Goal: Task Accomplishment & Management: Use online tool/utility

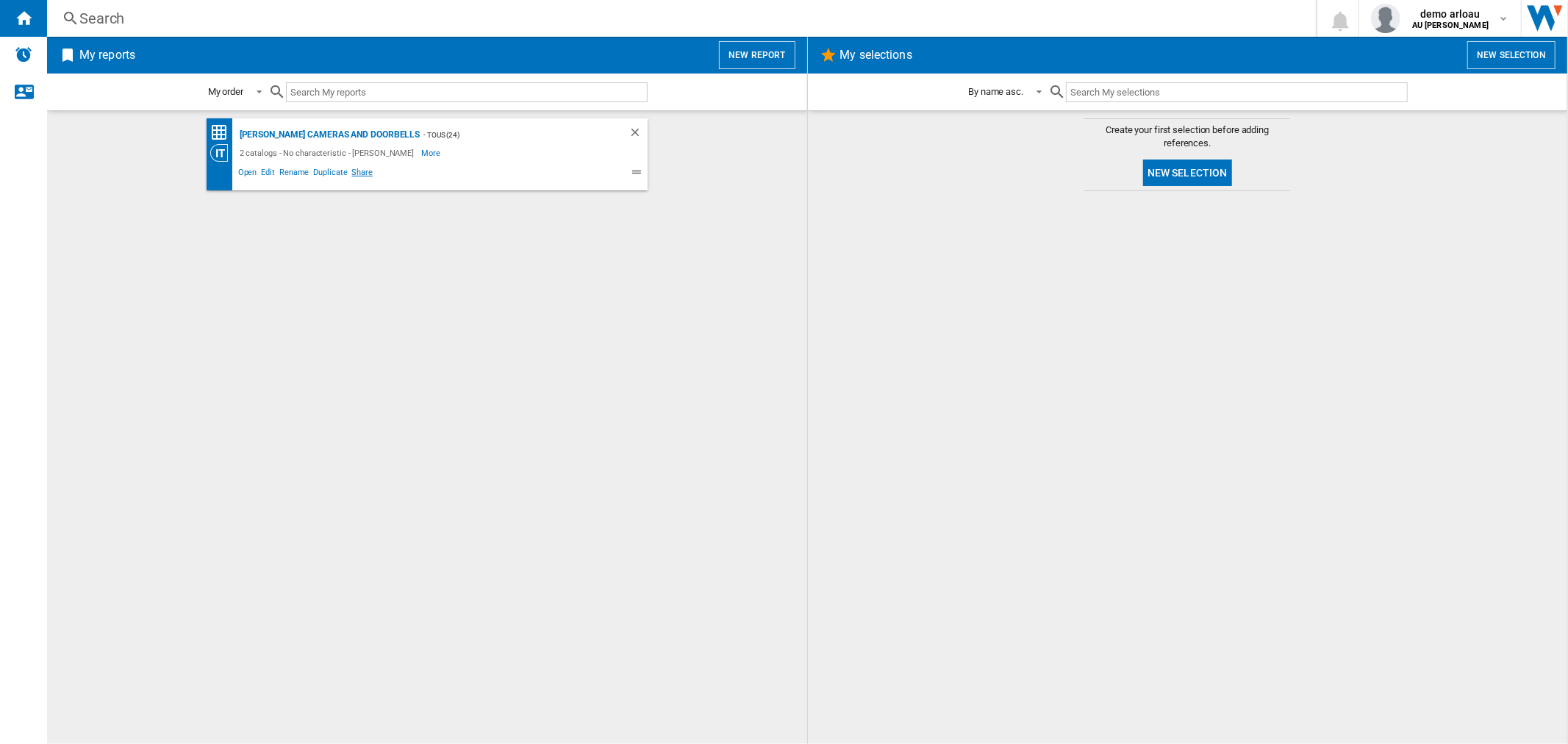
click at [362, 169] on span "Share" at bounding box center [362, 173] width 26 height 17
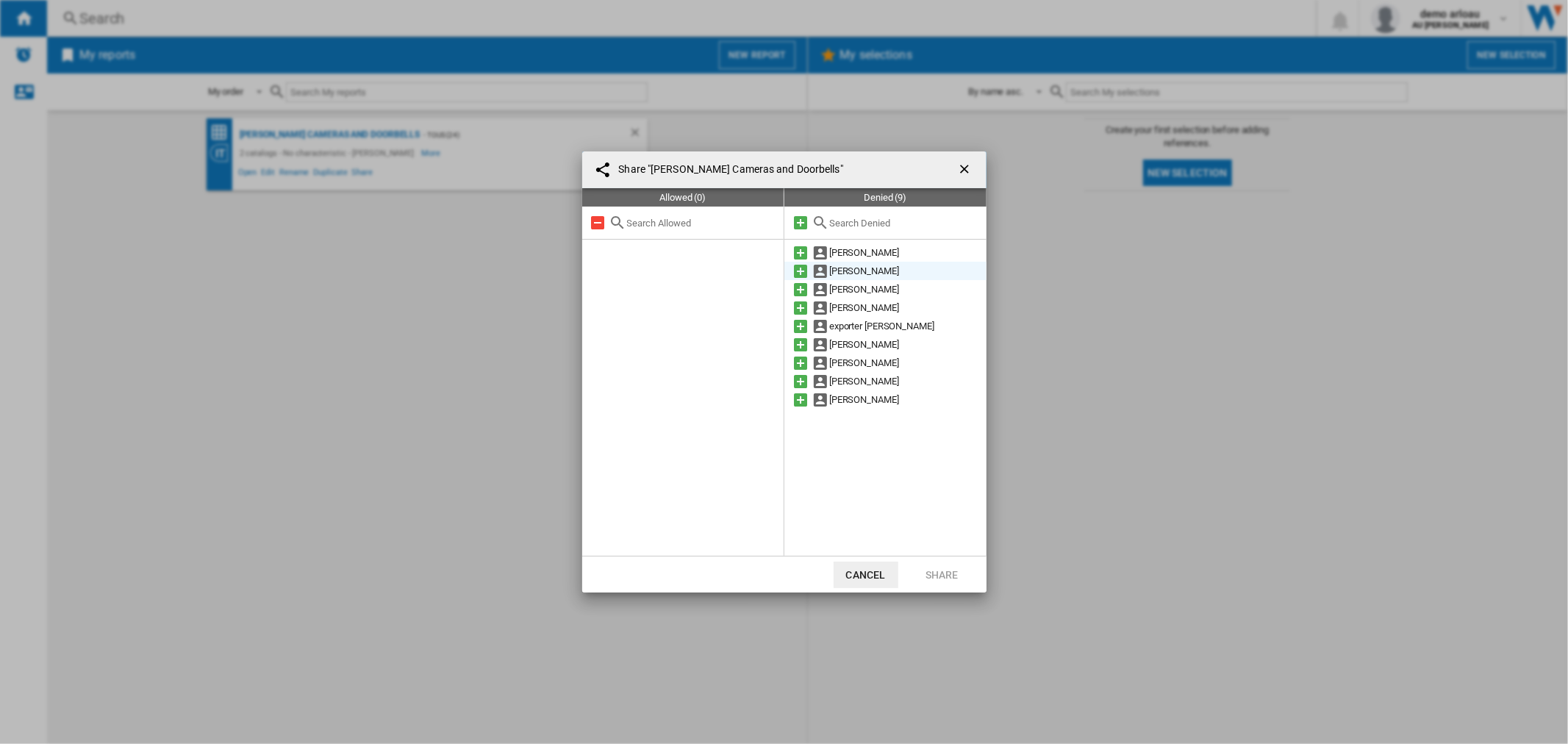
click at [796, 268] on md-icon at bounding box center [800, 271] width 17 height 17
click at [802, 272] on md-icon at bounding box center [800, 271] width 17 height 17
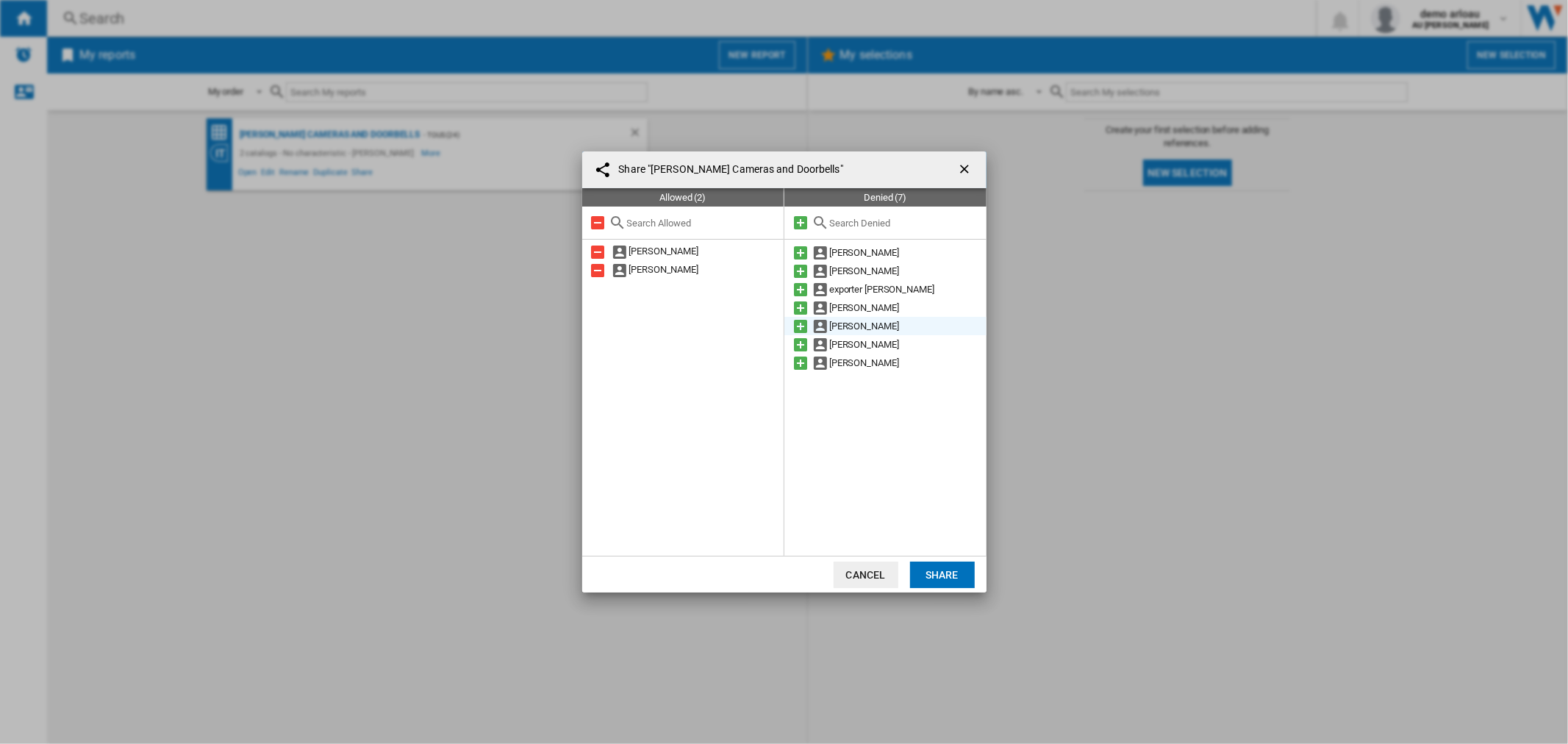
click at [803, 327] on md-icon at bounding box center [800, 326] width 17 height 17
click at [797, 343] on md-icon at bounding box center [800, 344] width 17 height 17
click at [942, 574] on button "Share" at bounding box center [943, 574] width 65 height 26
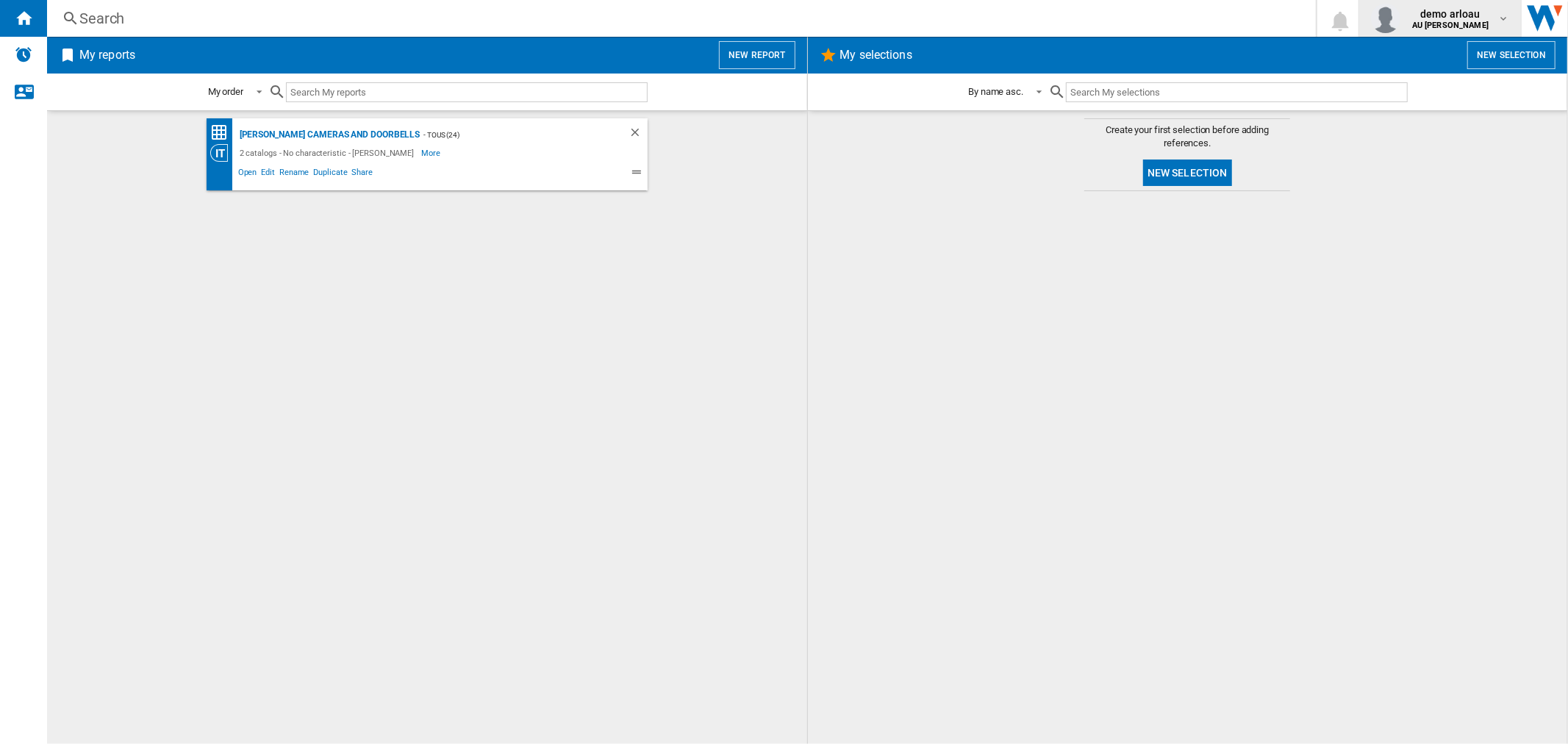
click at [1471, 19] on span "demo arloau" at bounding box center [1450, 14] width 76 height 15
click at [1446, 127] on button "Logout" at bounding box center [1447, 128] width 157 height 29
click at [760, 59] on button "New report" at bounding box center [756, 55] width 75 height 28
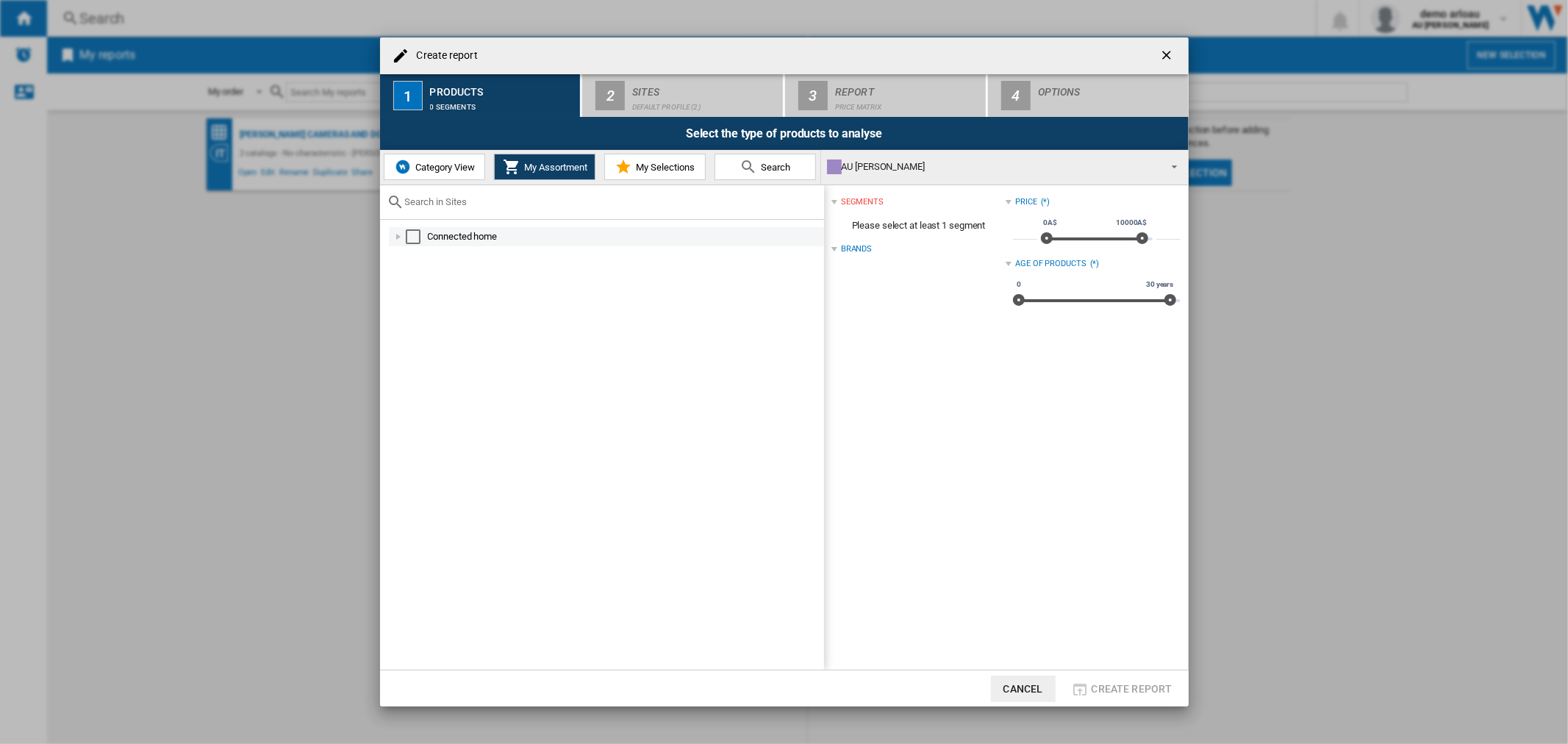
click at [408, 237] on div "Select" at bounding box center [413, 237] width 15 height 15
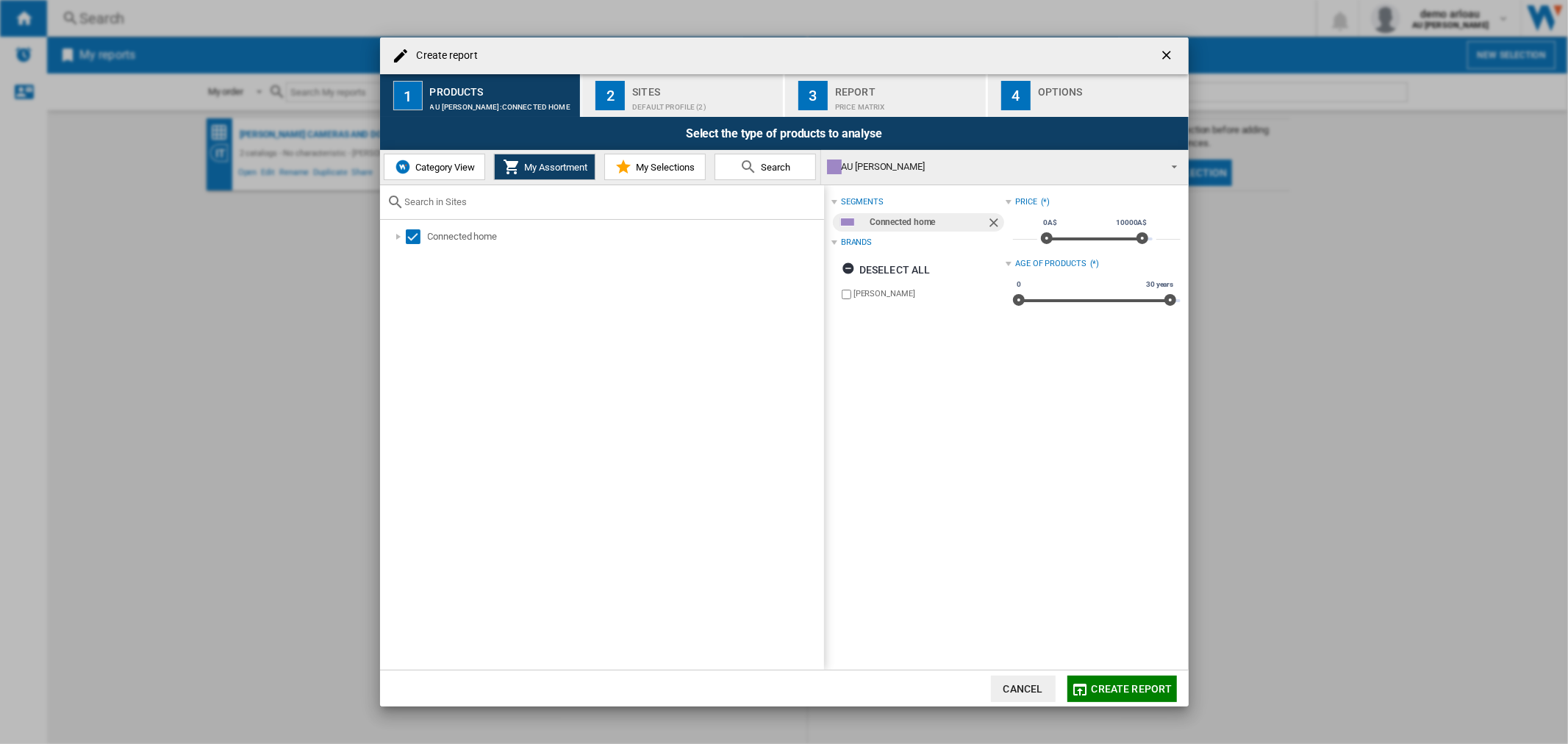
click at [1123, 693] on span "Create report" at bounding box center [1132, 689] width 81 height 12
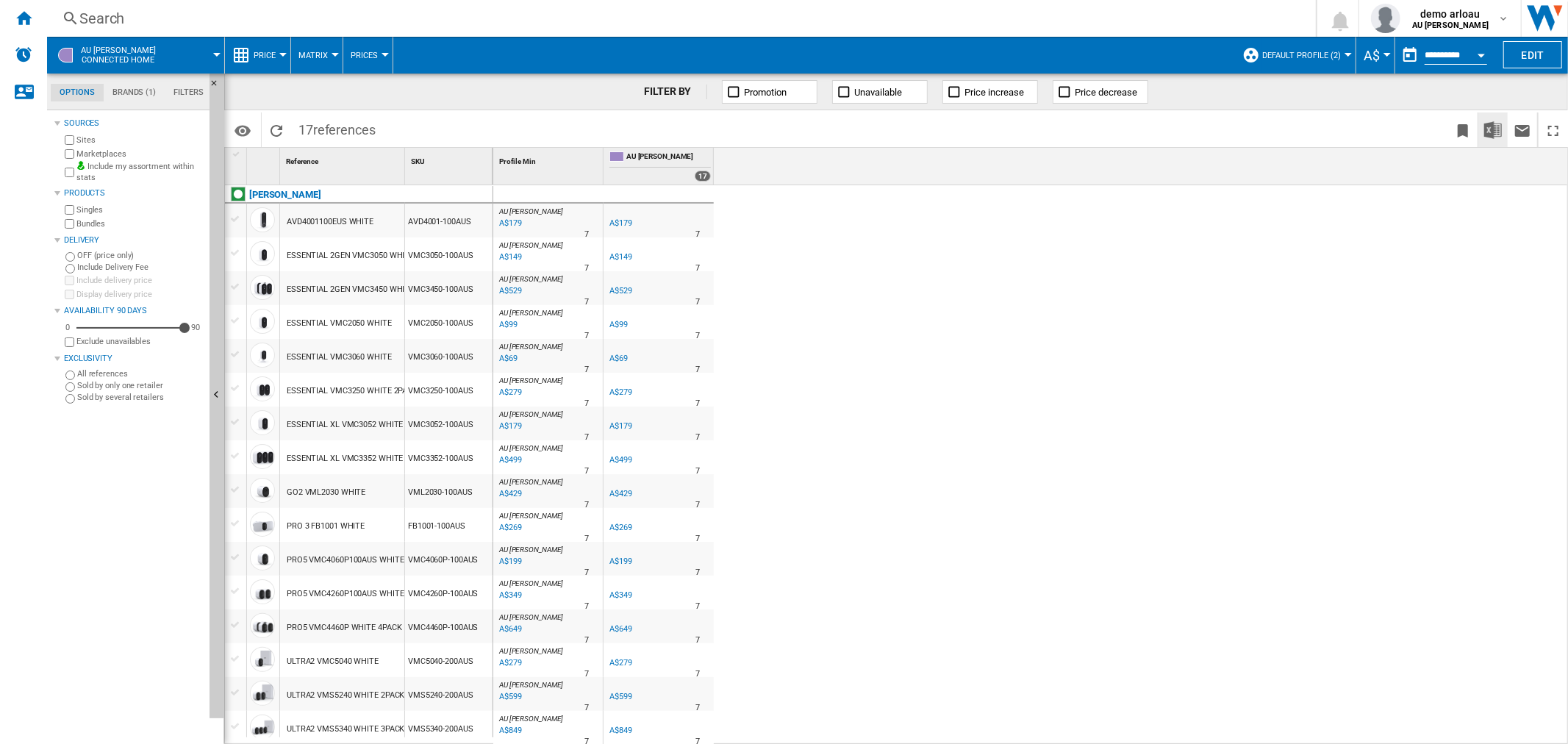
click at [1487, 134] on img "Download in Excel" at bounding box center [1493, 130] width 17 height 17
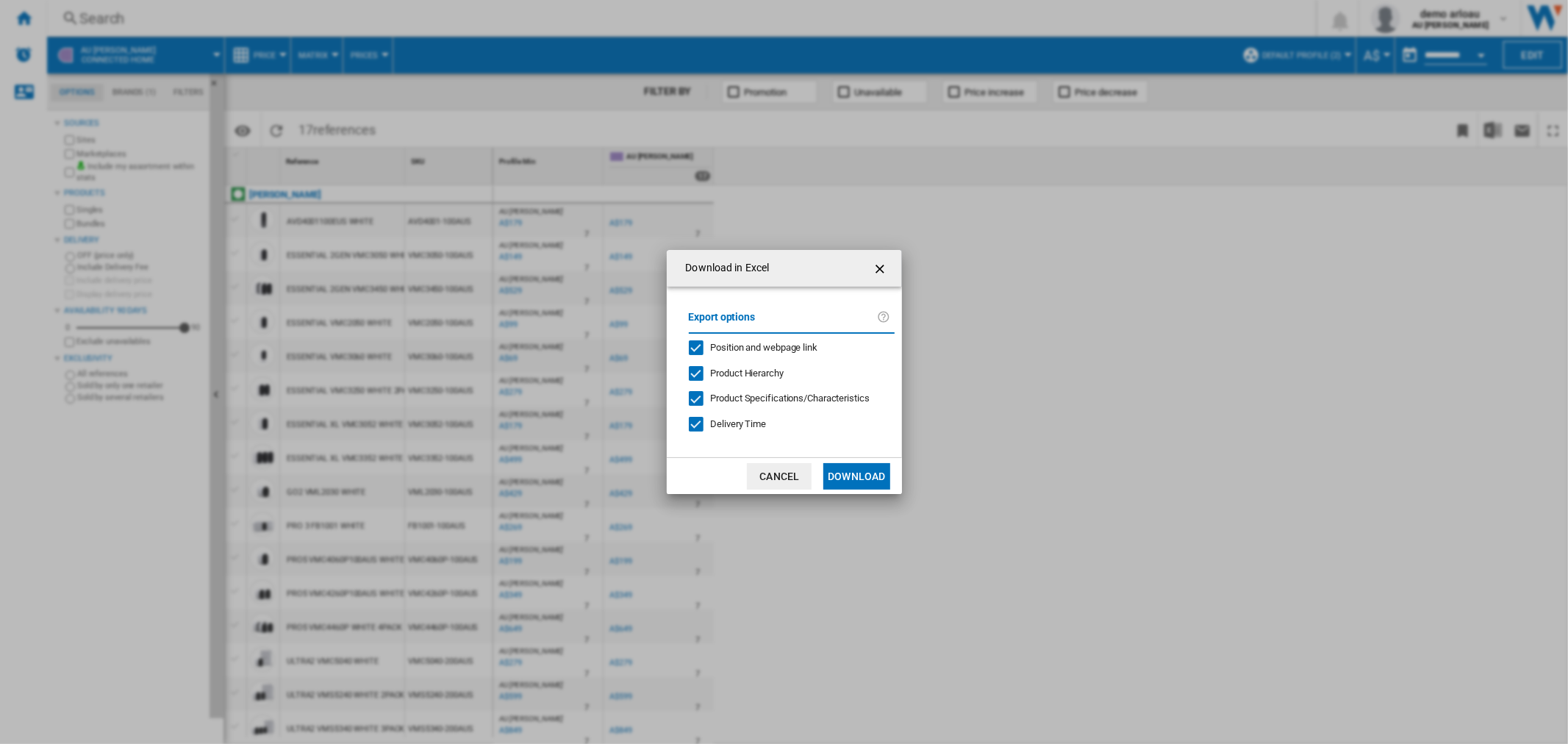
click at [695, 345] on div "Position and webpage link" at bounding box center [696, 348] width 15 height 15
click at [698, 368] on div "Product Hierarchy" at bounding box center [696, 374] width 15 height 15
click at [701, 393] on div at bounding box center [696, 399] width 15 height 15
click at [699, 423] on div "Delivery Time" at bounding box center [696, 424] width 15 height 15
click at [857, 479] on button "Download" at bounding box center [857, 476] width 66 height 26
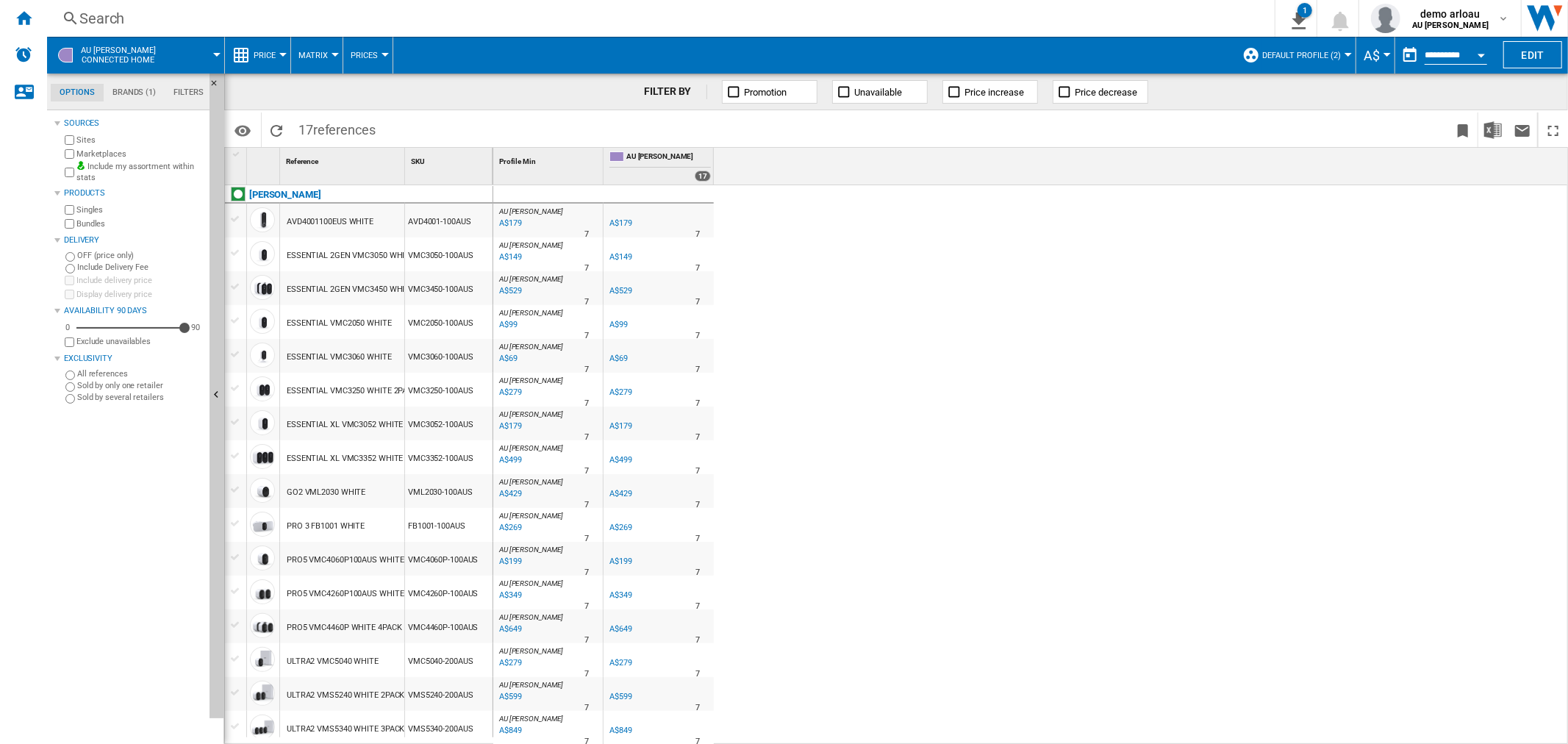
click at [1322, 55] on span "Default profile (2)" at bounding box center [1301, 55] width 78 height 10
click at [1308, 115] on md-radio-button "TOUS (24)" at bounding box center [1319, 116] width 130 height 14
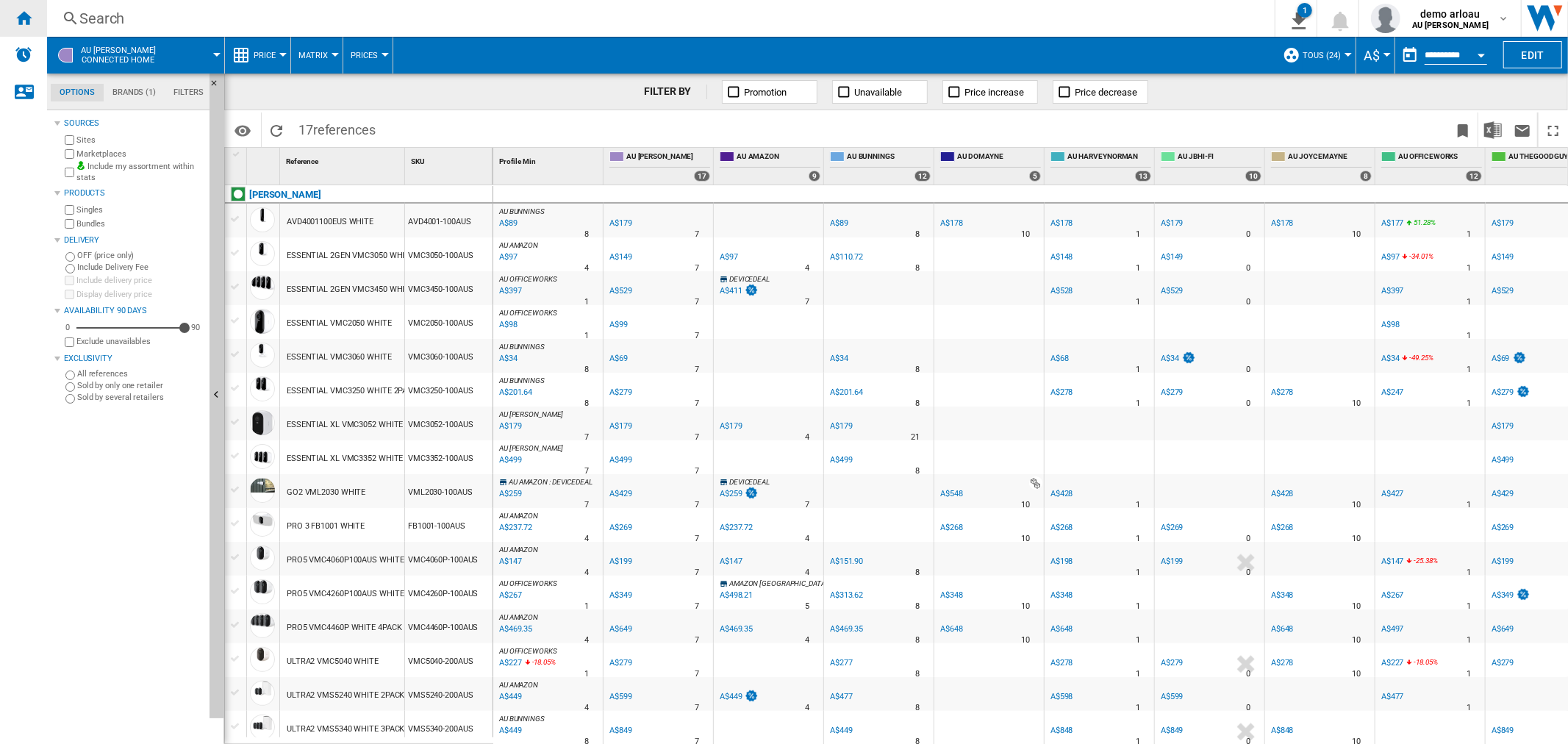
click at [29, 17] on ng-md-icon "Home" at bounding box center [23, 17] width 17 height 17
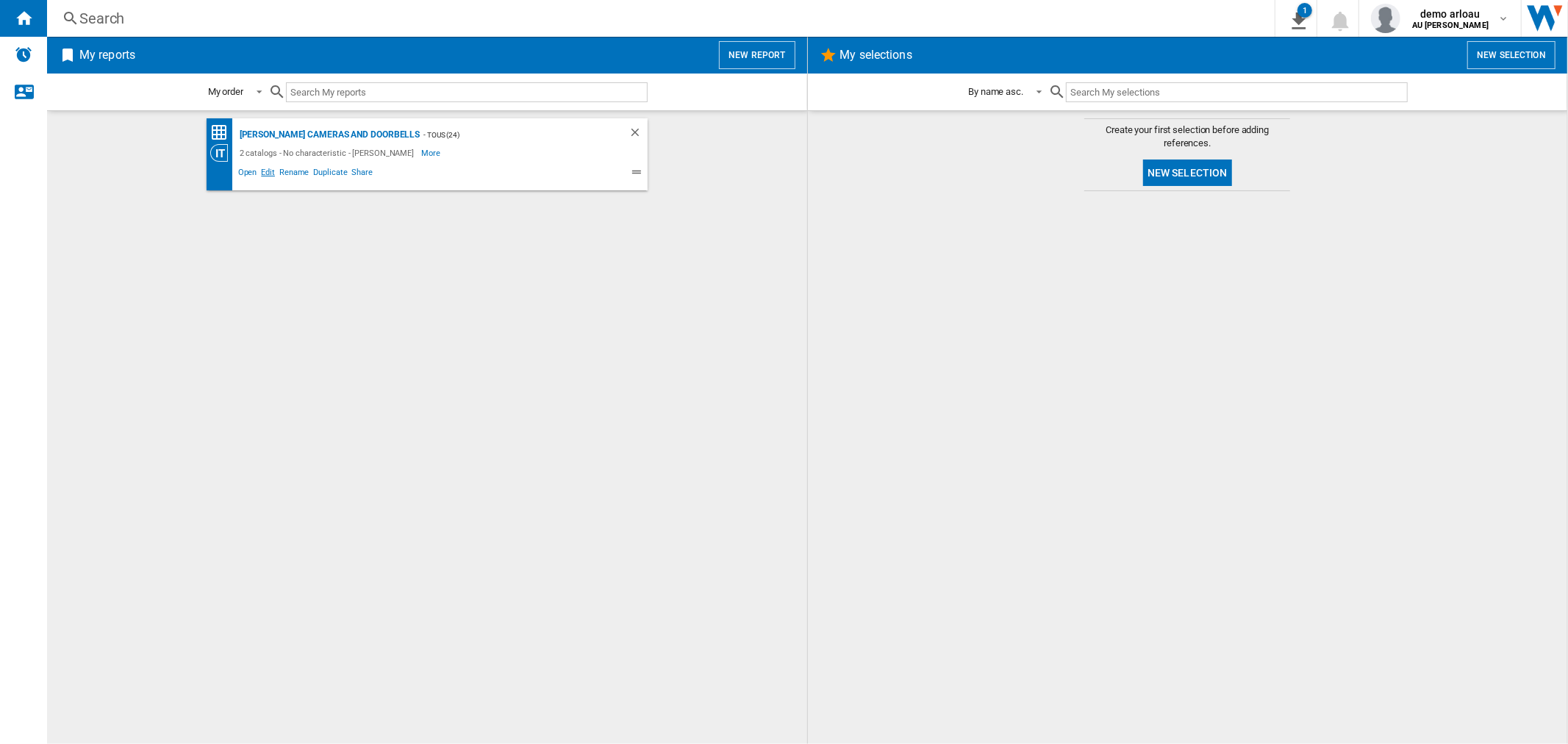
click at [268, 174] on span "Edit" at bounding box center [267, 173] width 18 height 17
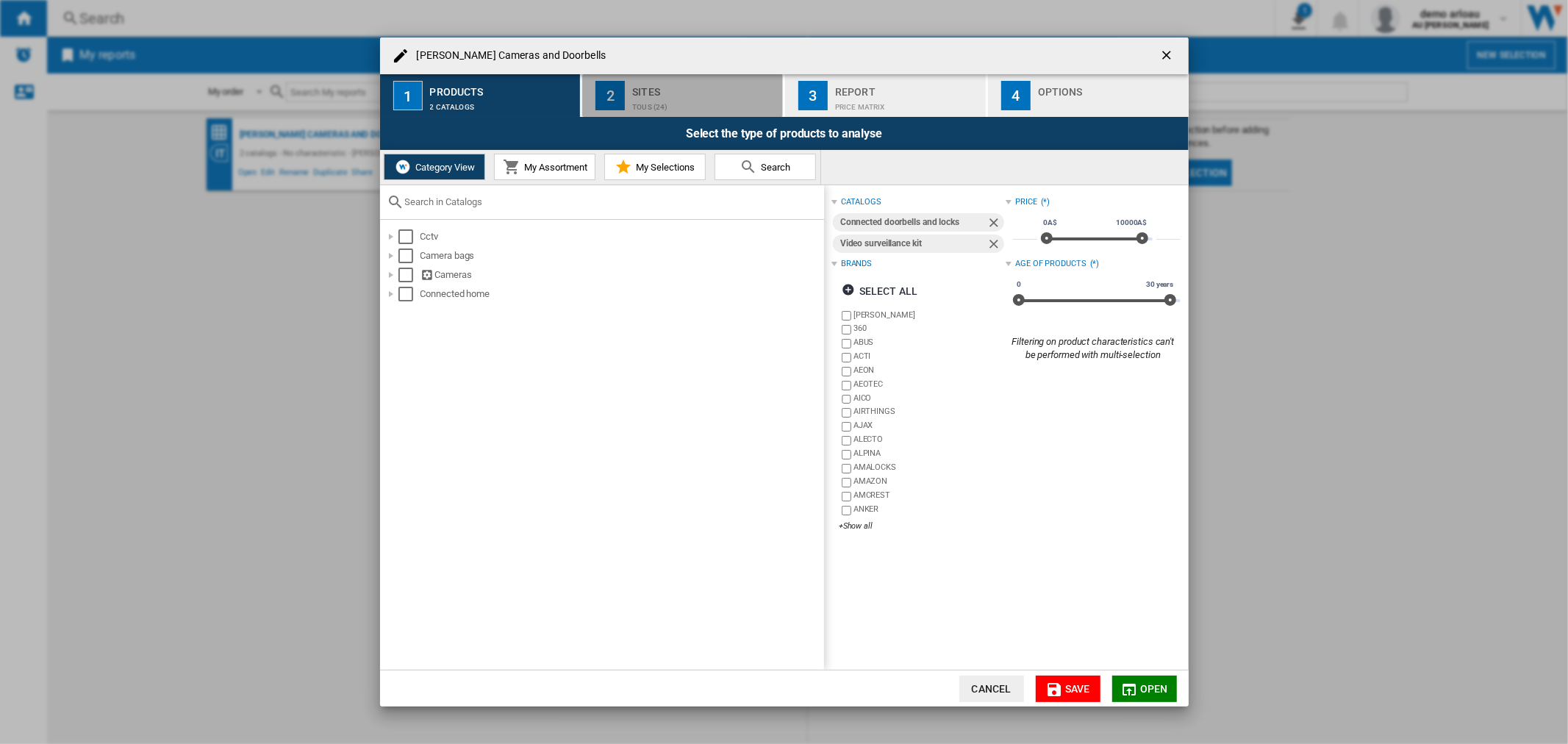
click at [659, 108] on div "TOUS (24)" at bounding box center [705, 103] width 145 height 15
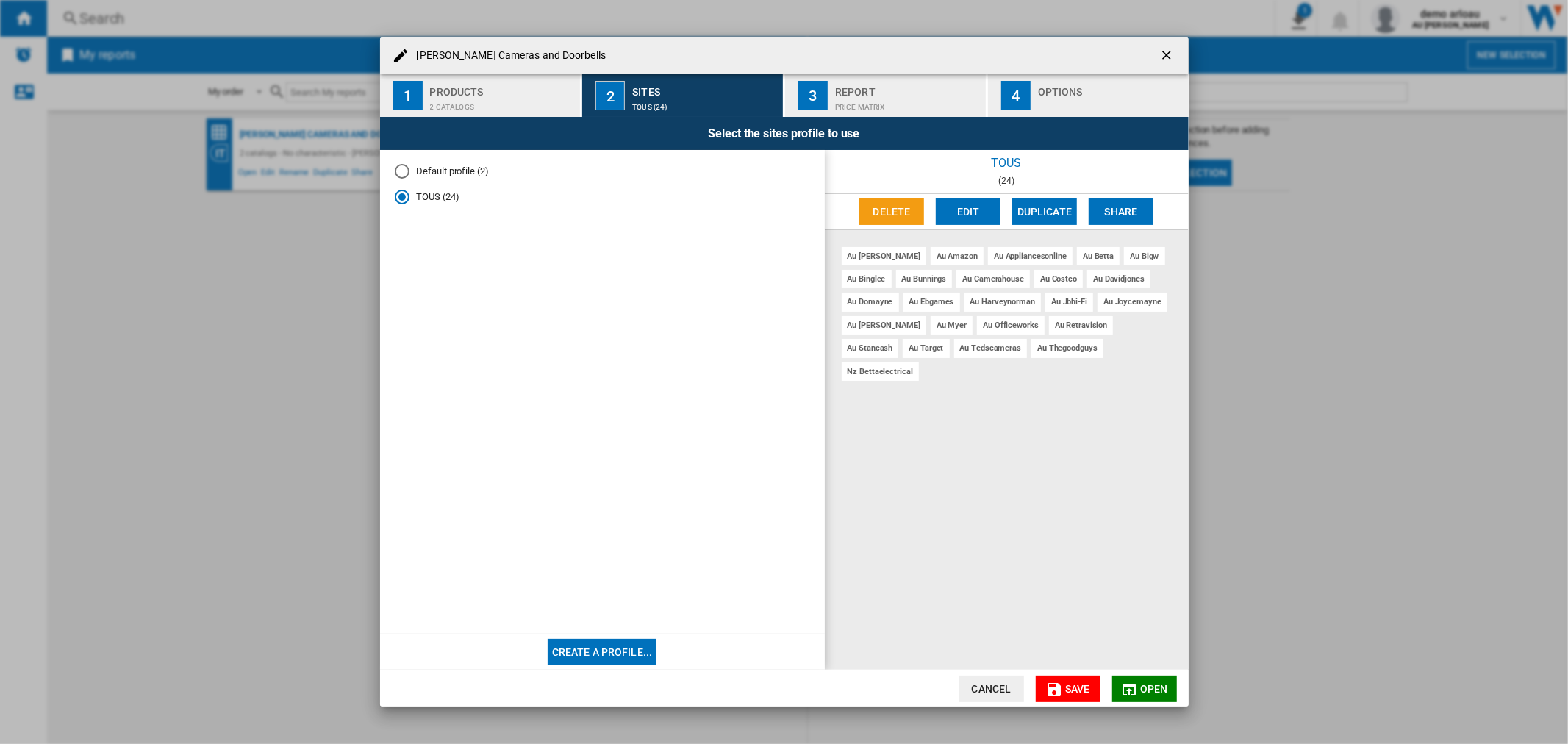
click at [1060, 688] on md-icon "Arlo Cameras ..." at bounding box center [1053, 689] width 17 height 17
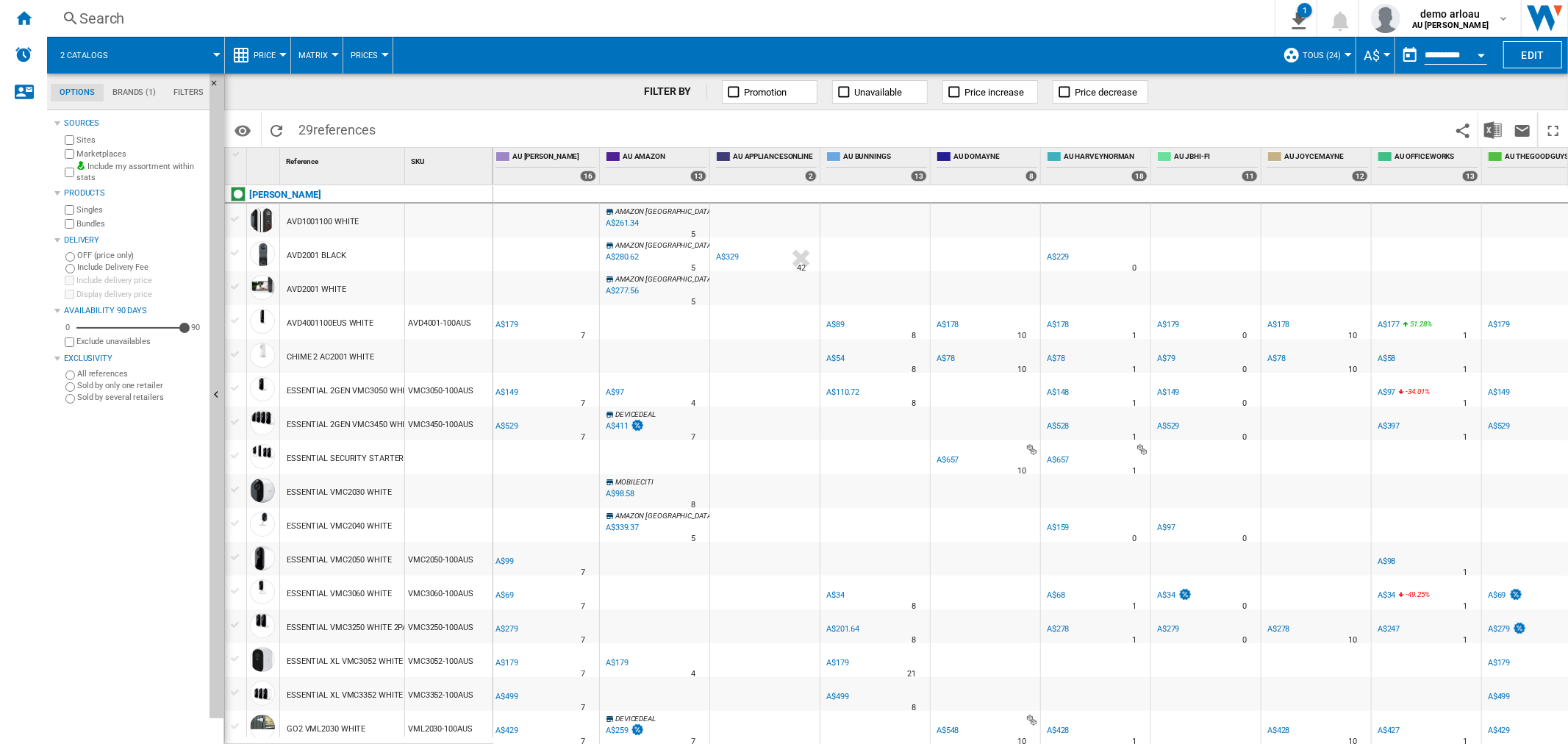
scroll to position [0, 144]
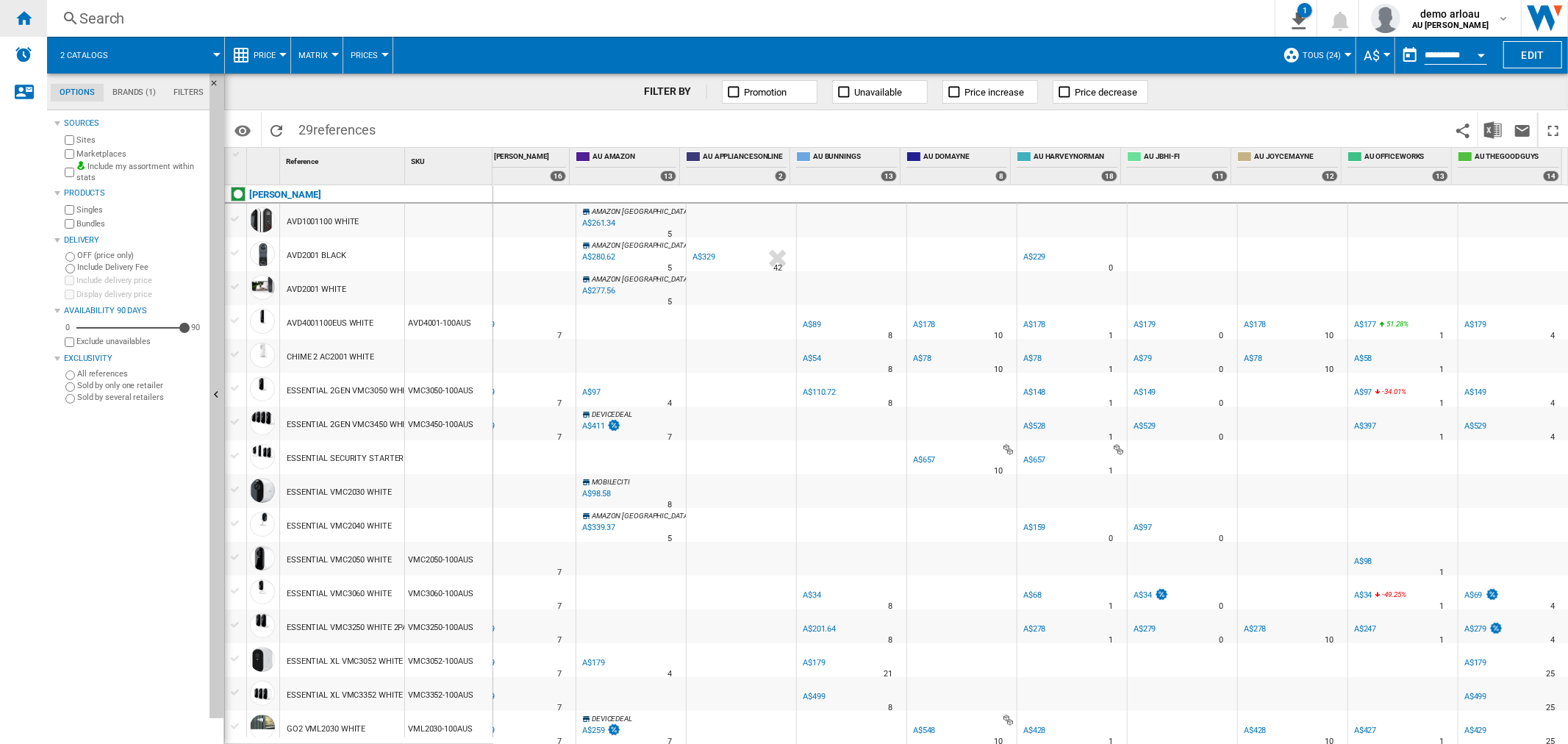
click at [23, 17] on ng-md-icon "Home" at bounding box center [23, 17] width 17 height 17
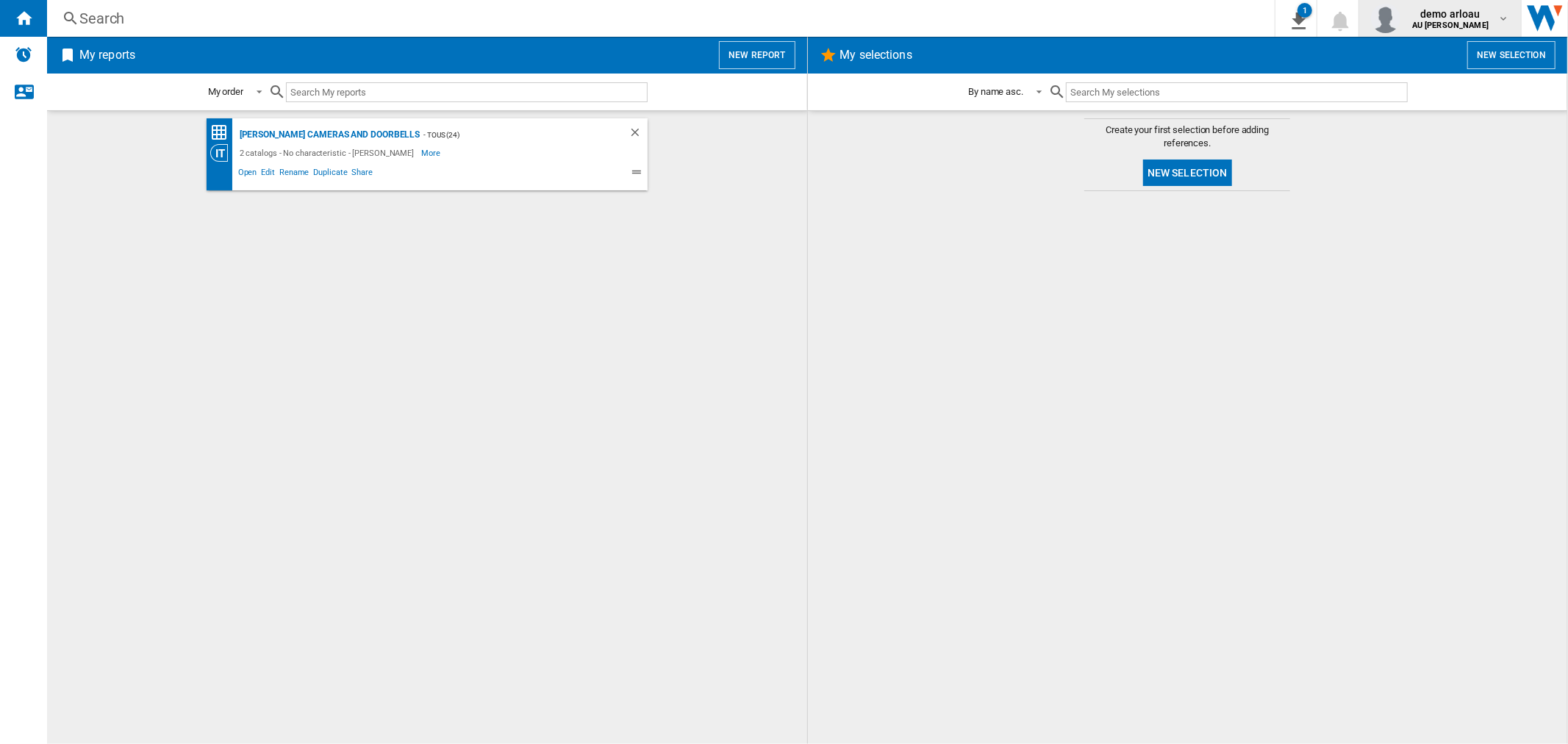
click at [1448, 17] on span "demo arloau" at bounding box center [1450, 14] width 76 height 15
click at [1433, 125] on button "Logout" at bounding box center [1447, 128] width 157 height 29
click at [750, 57] on button "New report" at bounding box center [756, 55] width 75 height 28
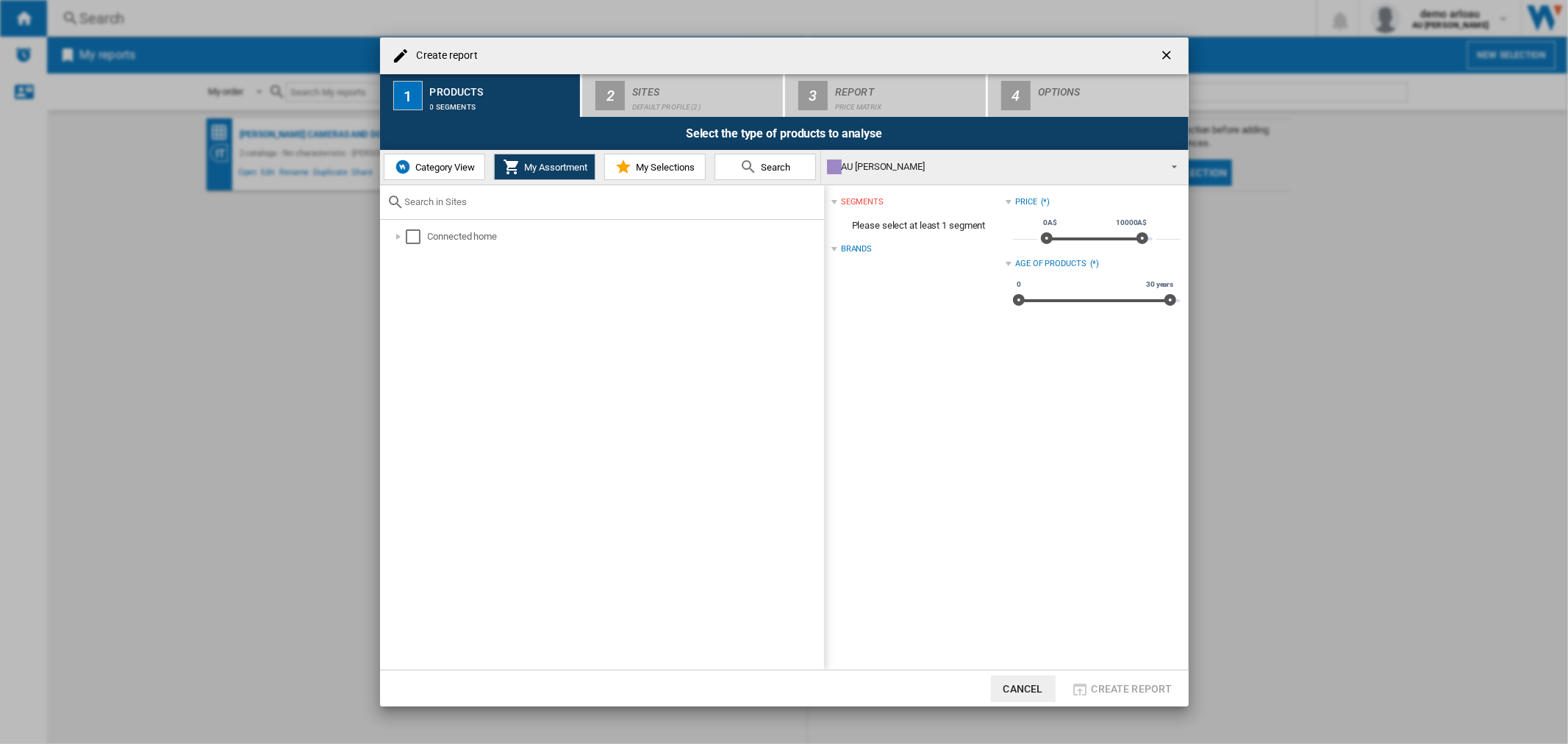
click at [438, 165] on span "Category View" at bounding box center [443, 167] width 63 height 11
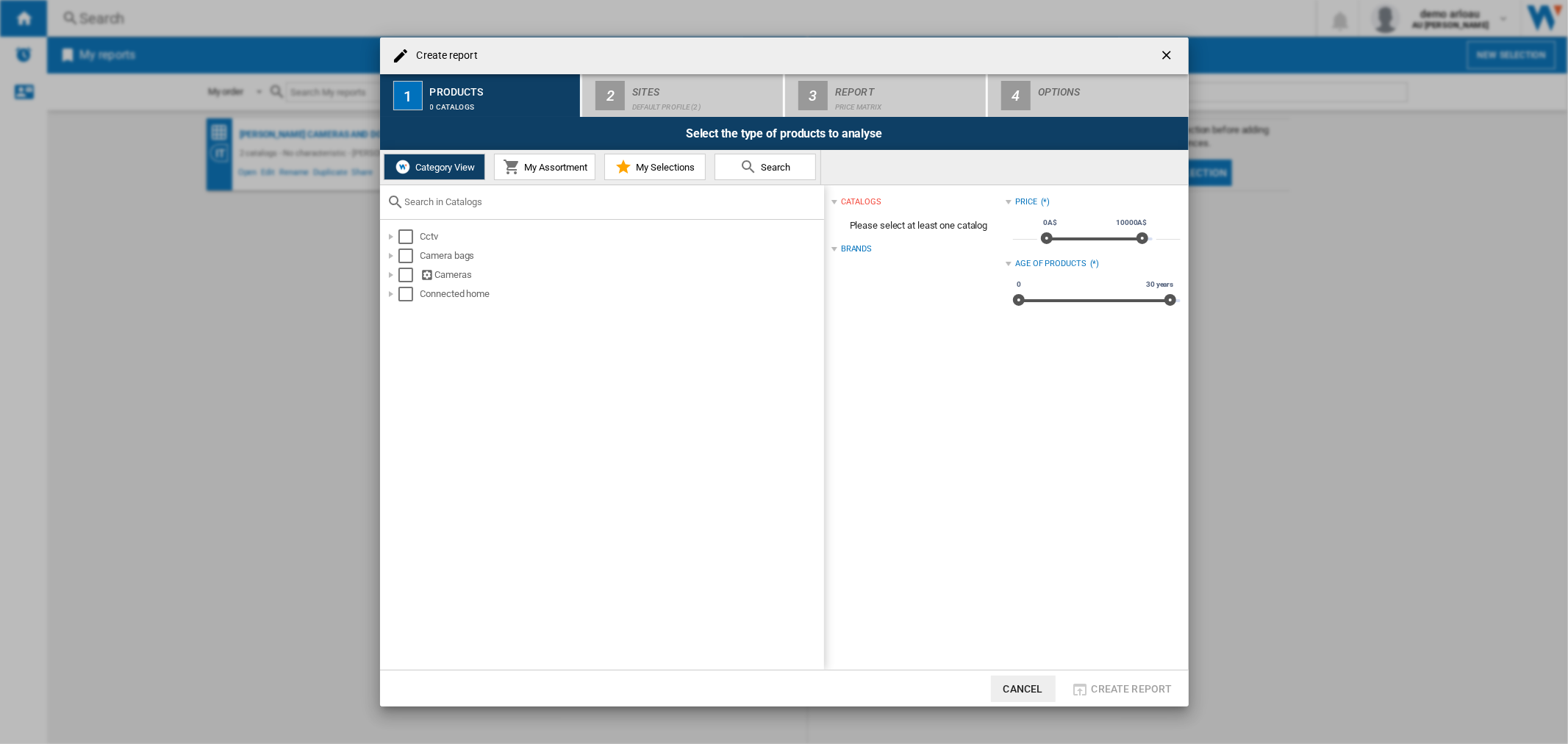
click at [533, 167] on span "My Assortment" at bounding box center [554, 167] width 67 height 11
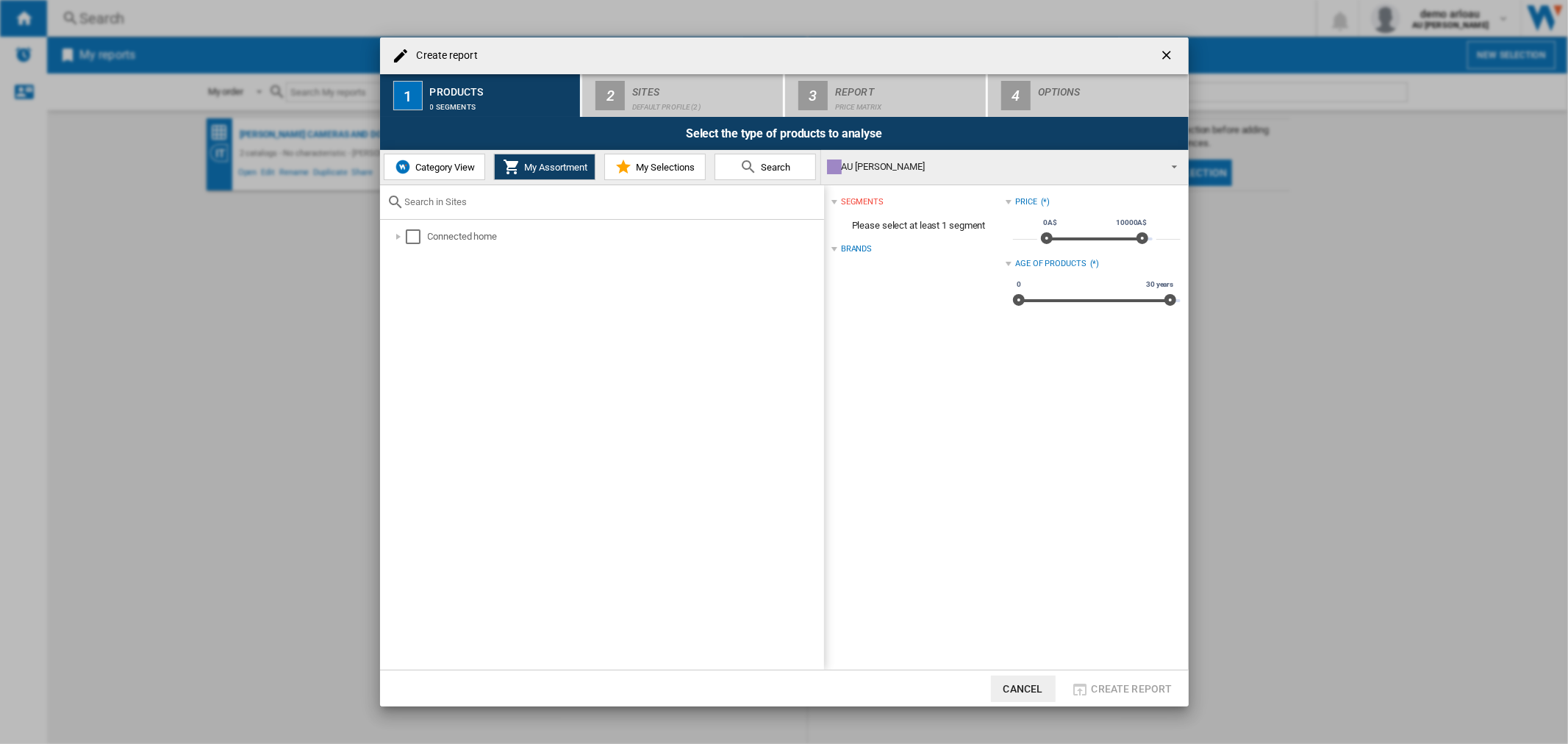
click at [437, 167] on span "Category View" at bounding box center [443, 167] width 63 height 11
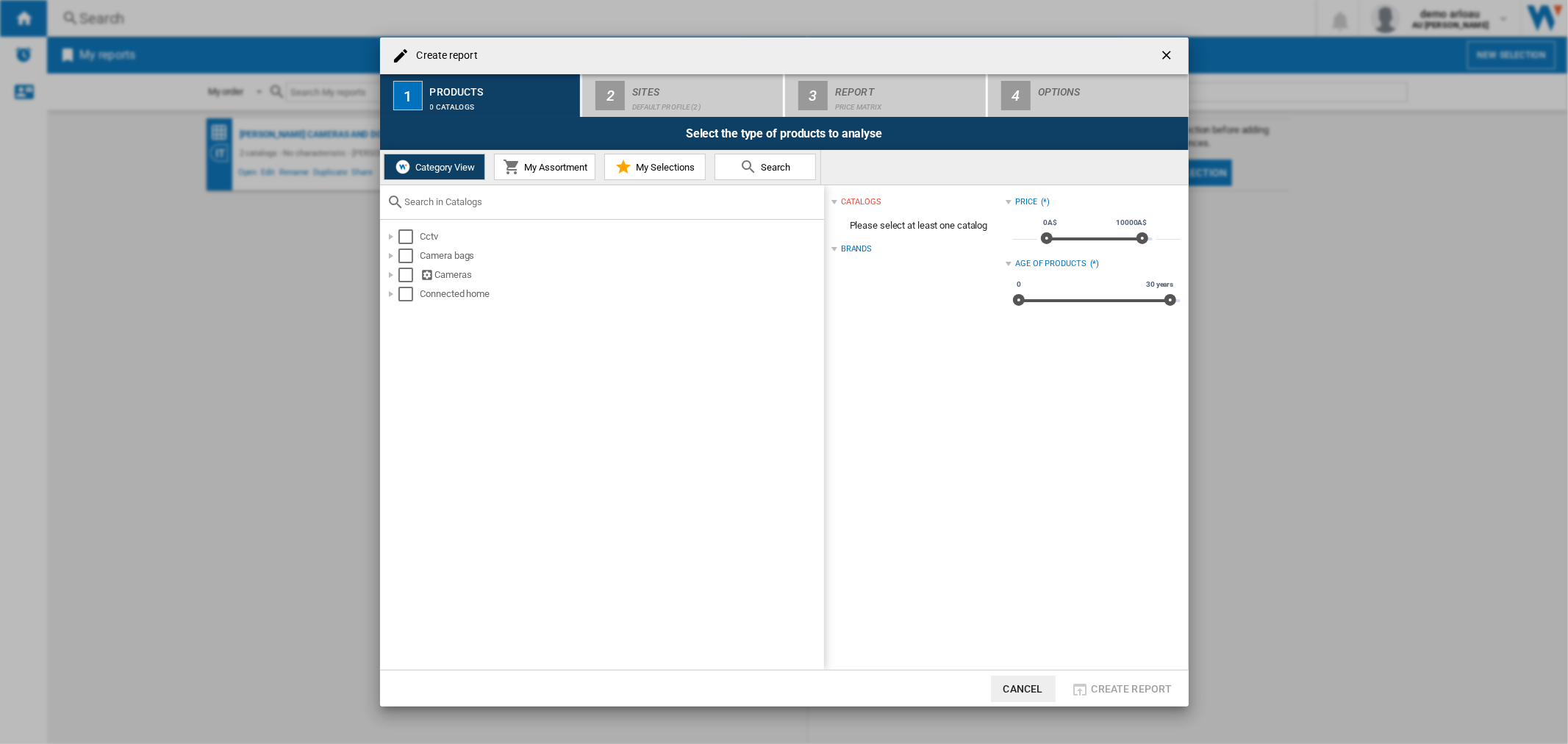
click at [670, 166] on span "My Selections" at bounding box center [663, 167] width 63 height 11
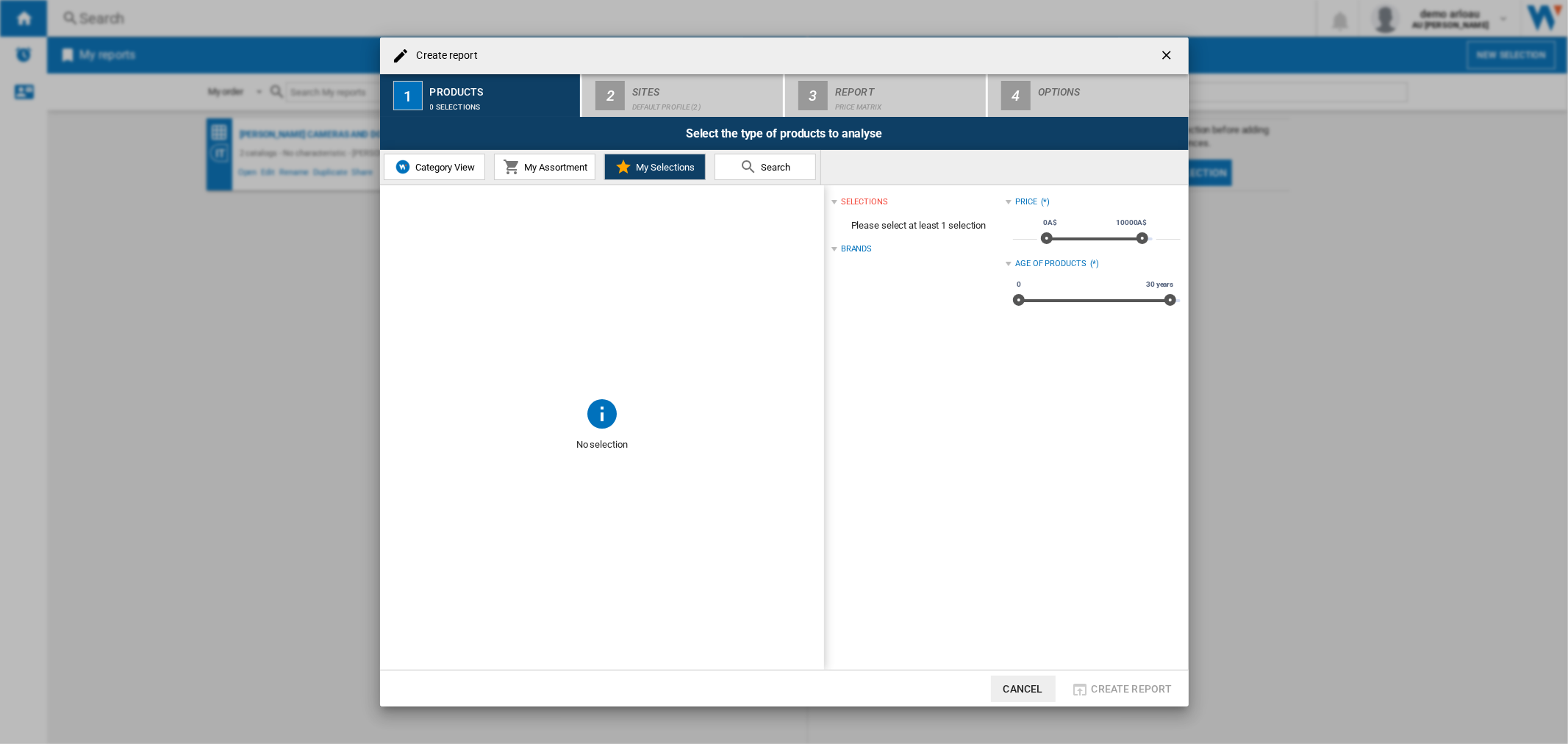
click at [780, 167] on span "Search" at bounding box center [774, 167] width 33 height 11
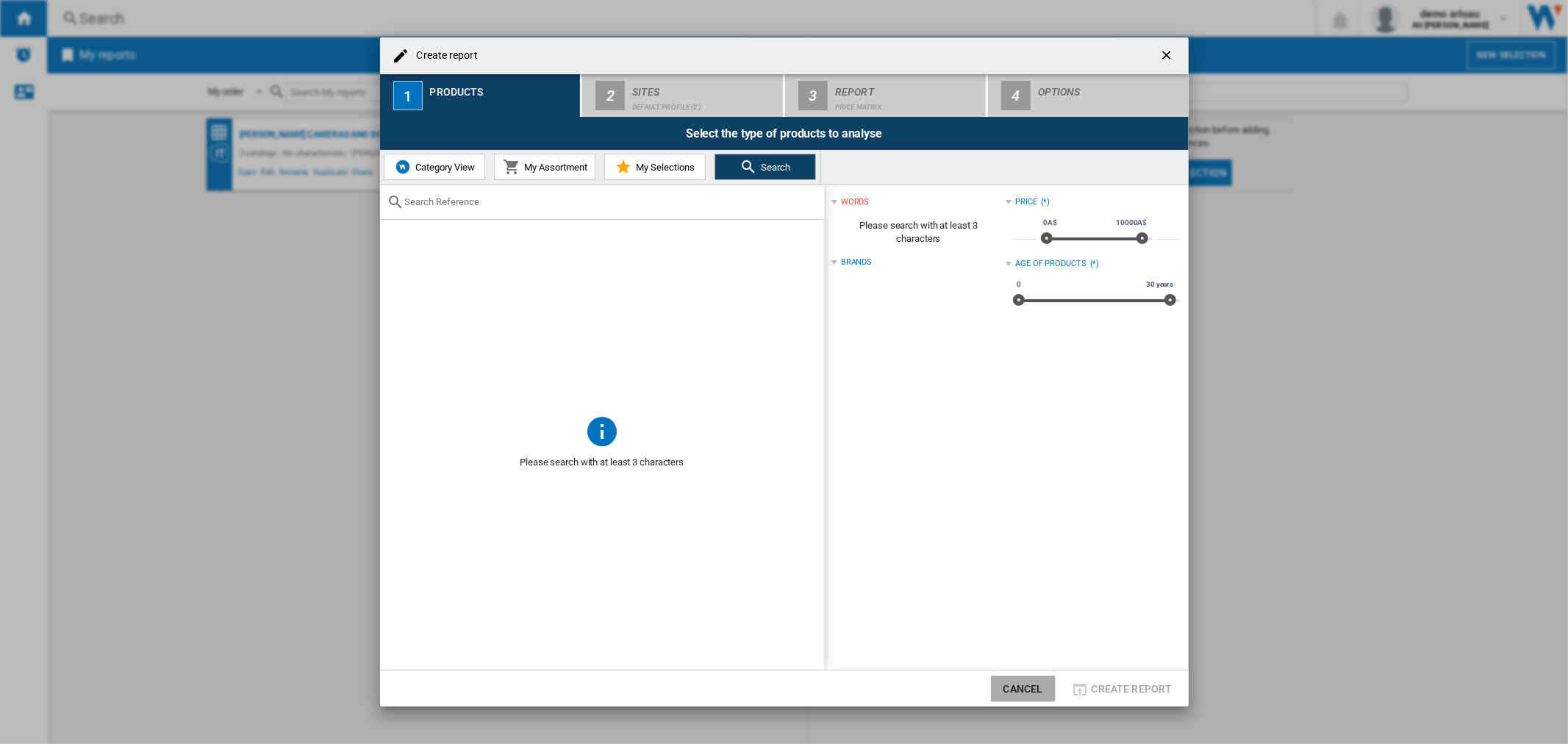
click at [1022, 686] on button "Cancel" at bounding box center [1023, 688] width 65 height 26
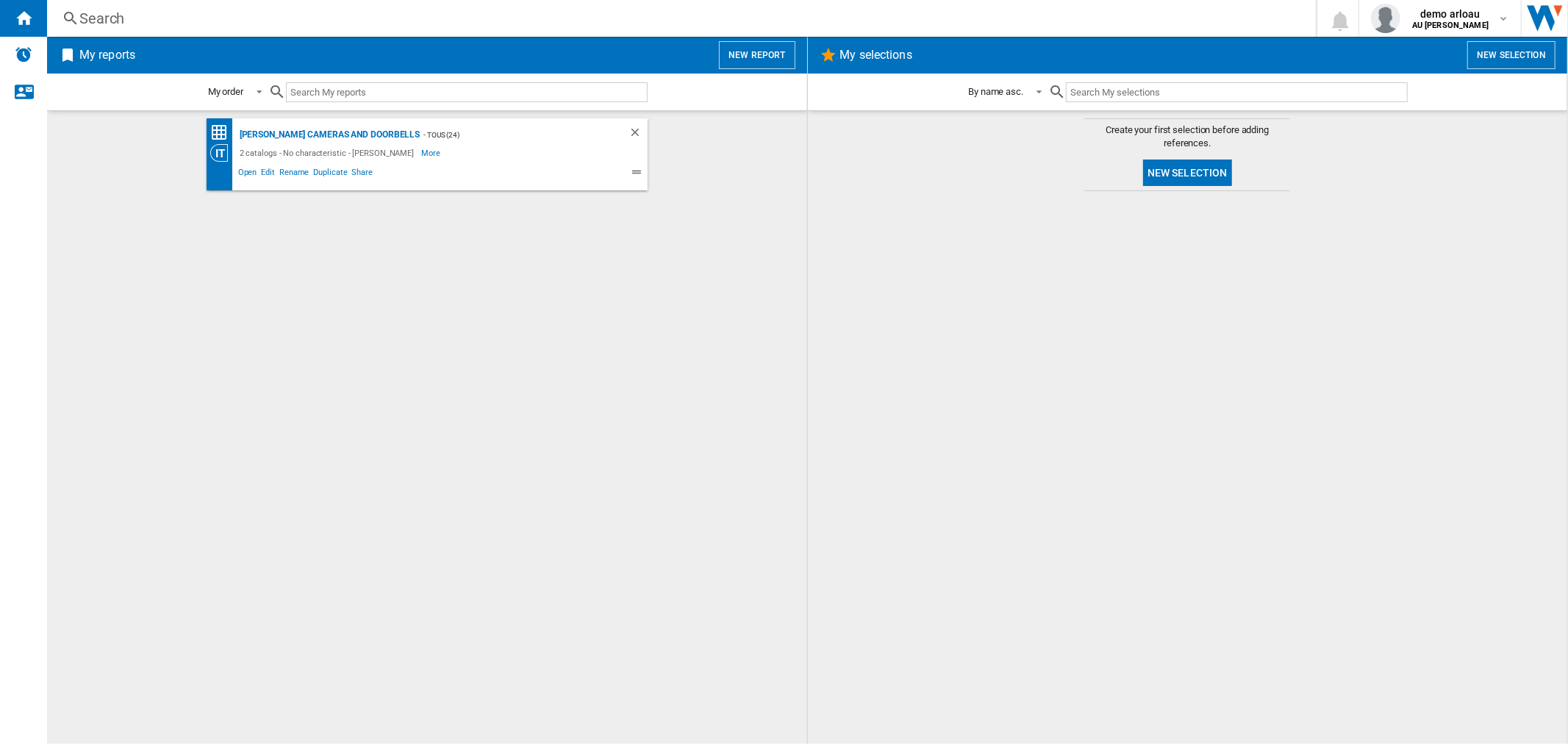
click at [1191, 166] on button "New selection" at bounding box center [1187, 173] width 89 height 26
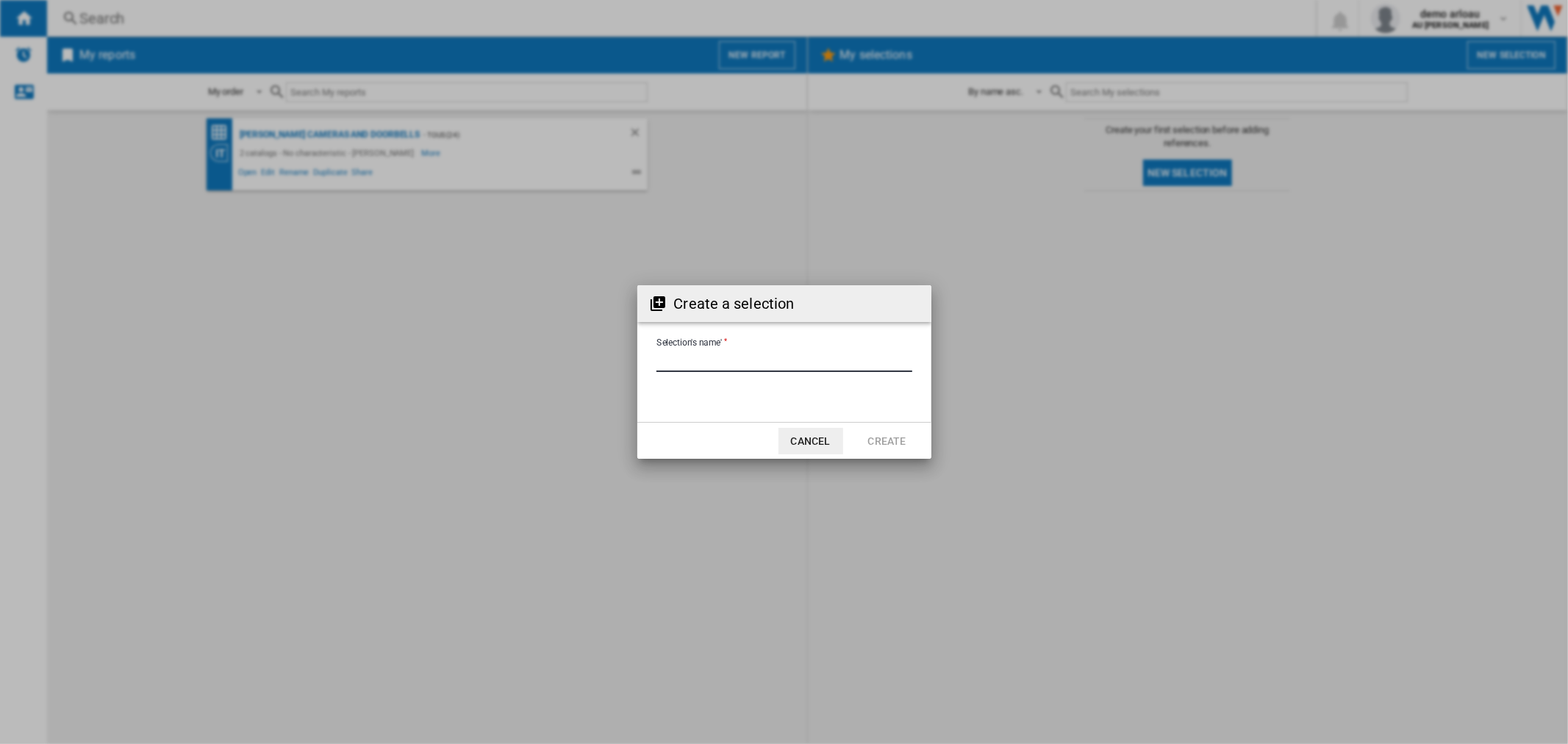
click at [705, 357] on input "Selection's name'" at bounding box center [784, 360] width 255 height 22
type input "****"
click at [892, 451] on button "Create" at bounding box center [887, 441] width 65 height 26
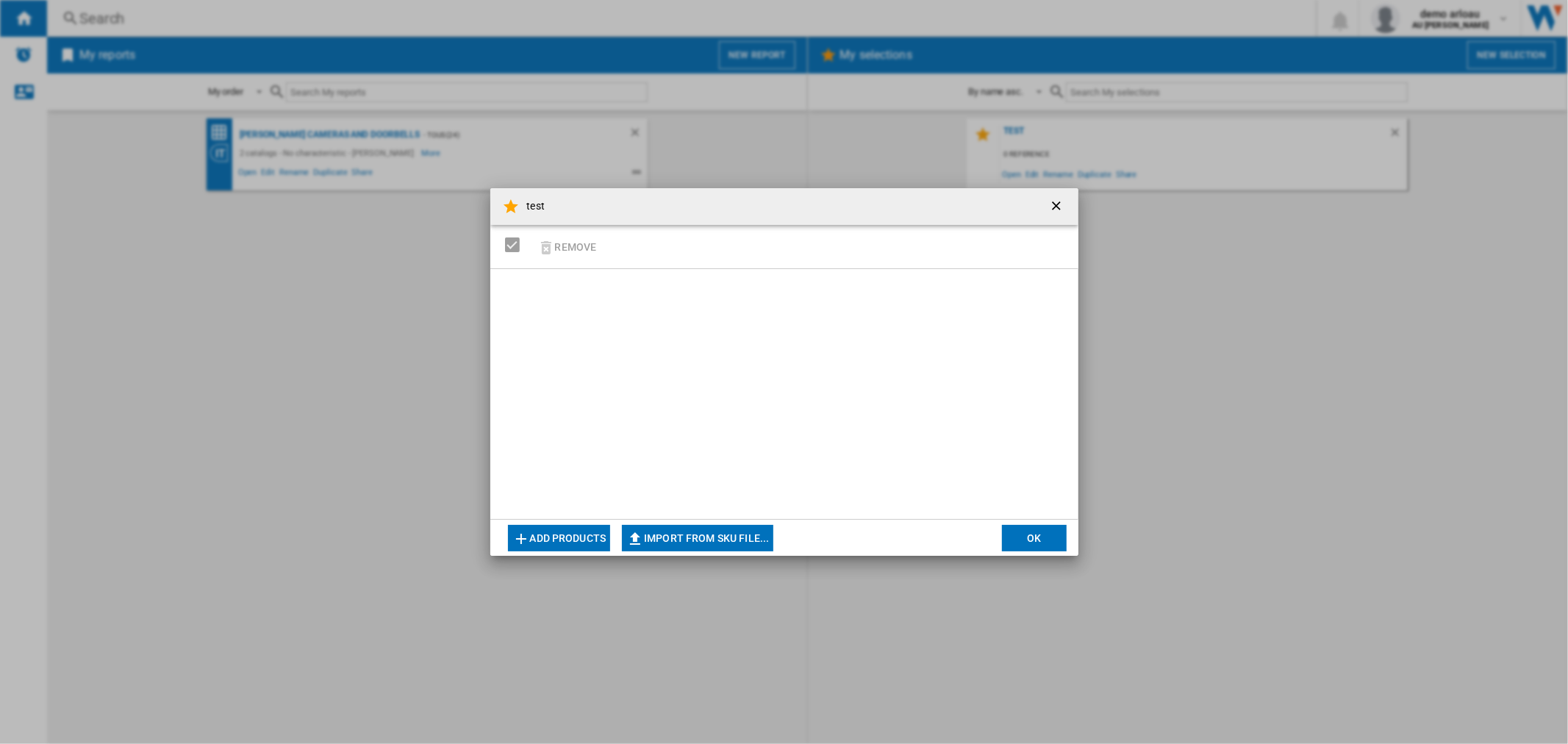
click at [650, 548] on button "Import from SKU file..." at bounding box center [697, 537] width 151 height 26
type input "**********"
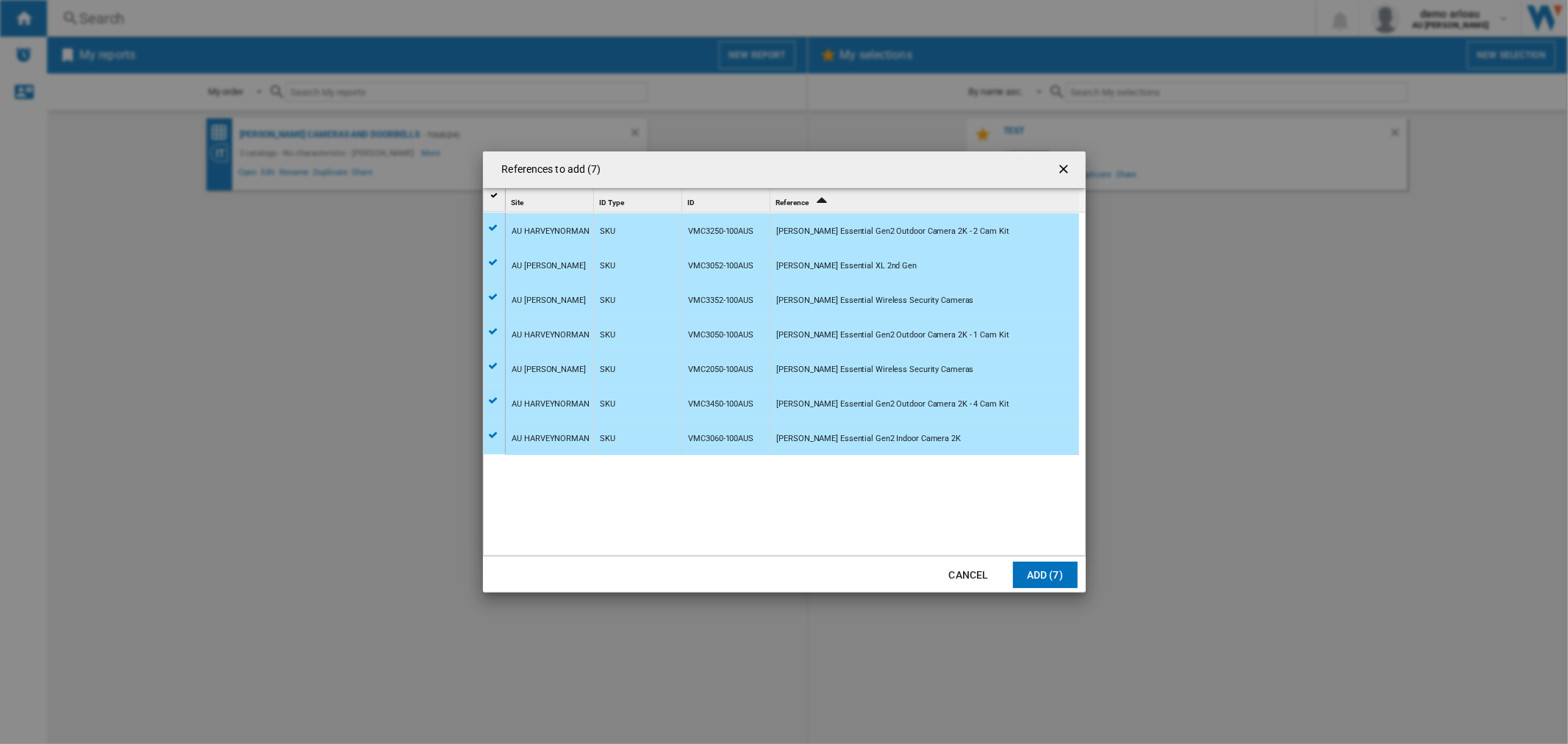
click at [1037, 572] on button "Add (7)" at bounding box center [1045, 574] width 65 height 26
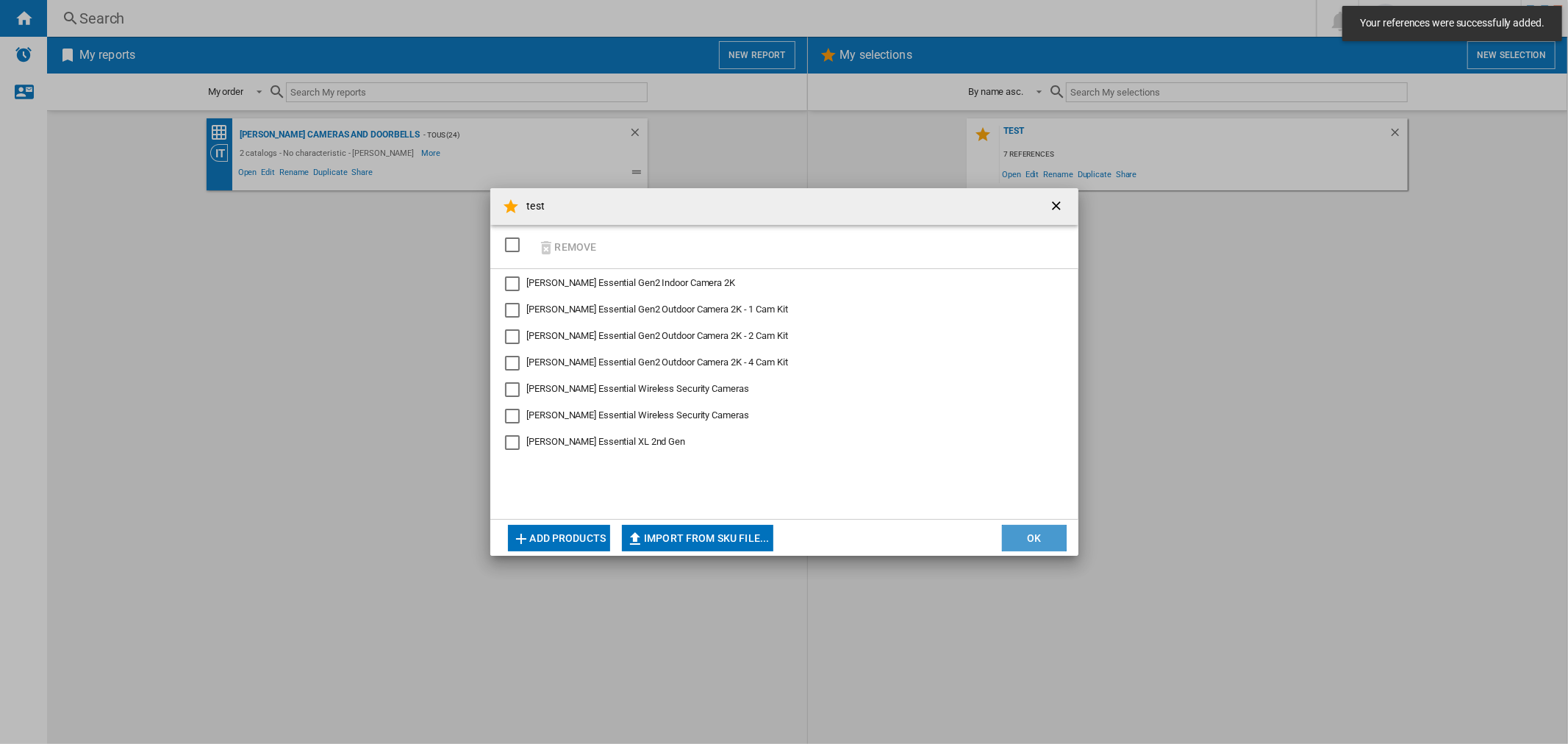
click at [1026, 535] on button "OK" at bounding box center [1035, 537] width 65 height 26
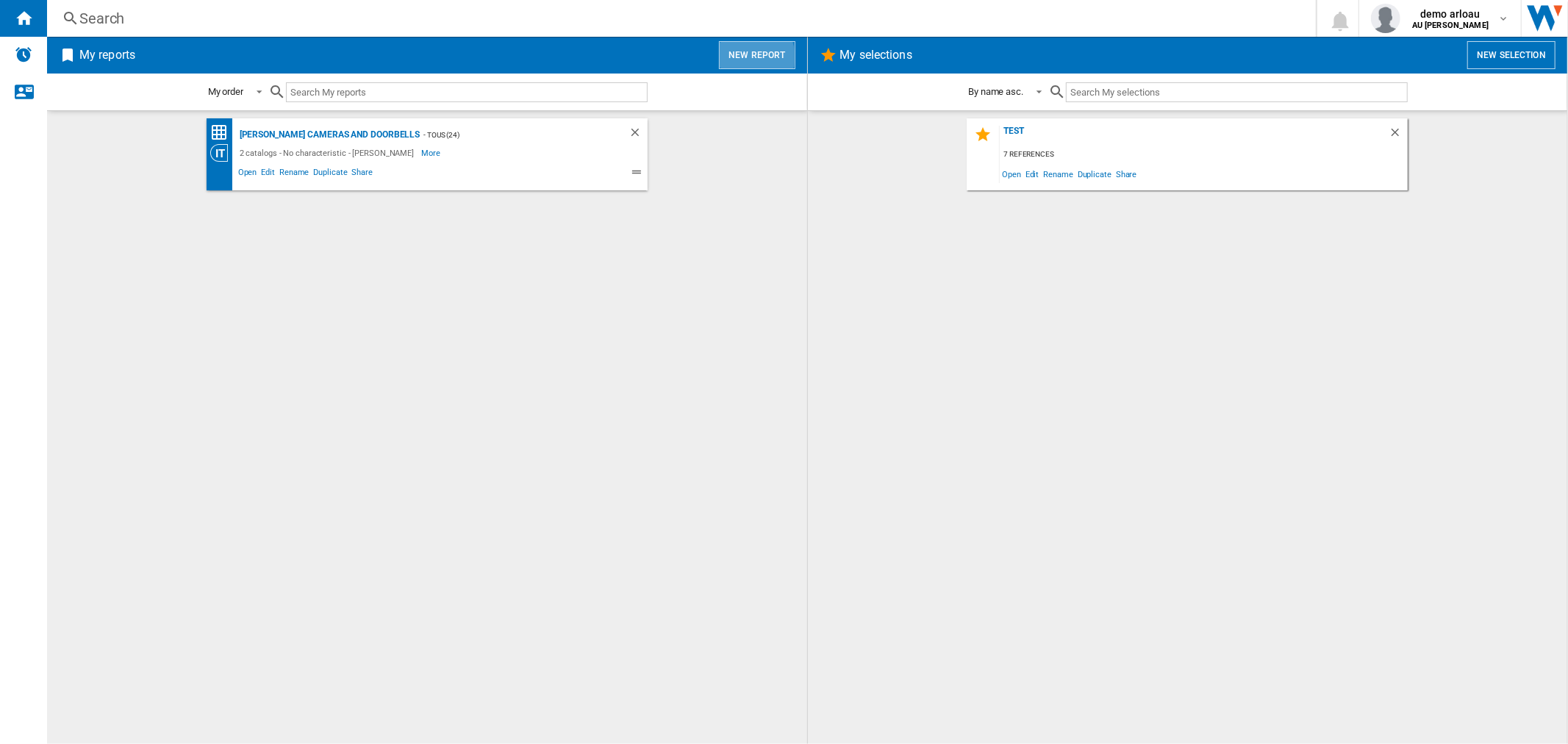
click at [751, 56] on button "New report" at bounding box center [756, 55] width 75 height 28
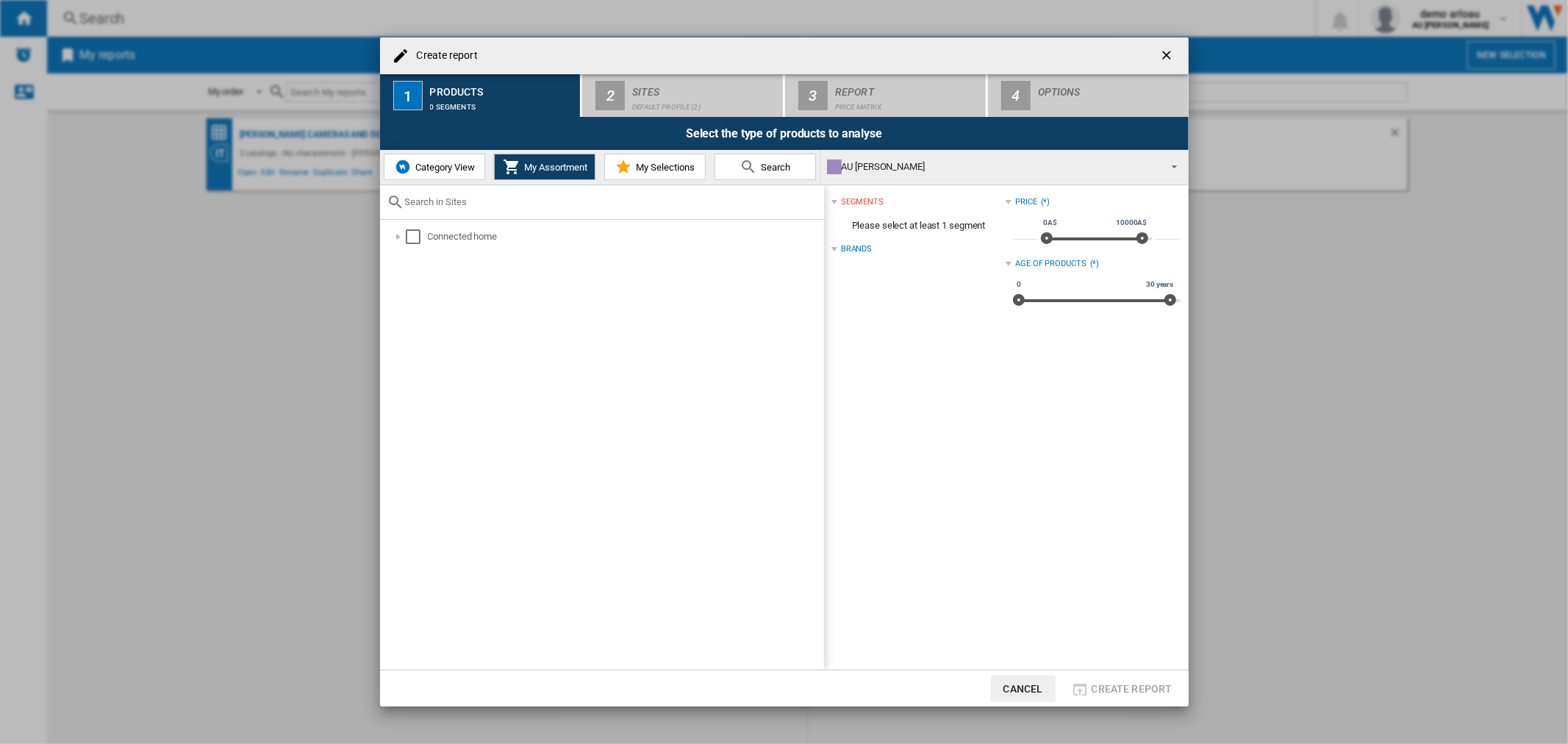
click at [656, 163] on span "My Selections" at bounding box center [663, 167] width 63 height 11
click at [532, 167] on span "My Assortment" at bounding box center [554, 167] width 67 height 11
click at [395, 238] on div "Create report ..." at bounding box center [399, 237] width 15 height 15
click at [412, 236] on div "Select" at bounding box center [413, 237] width 15 height 15
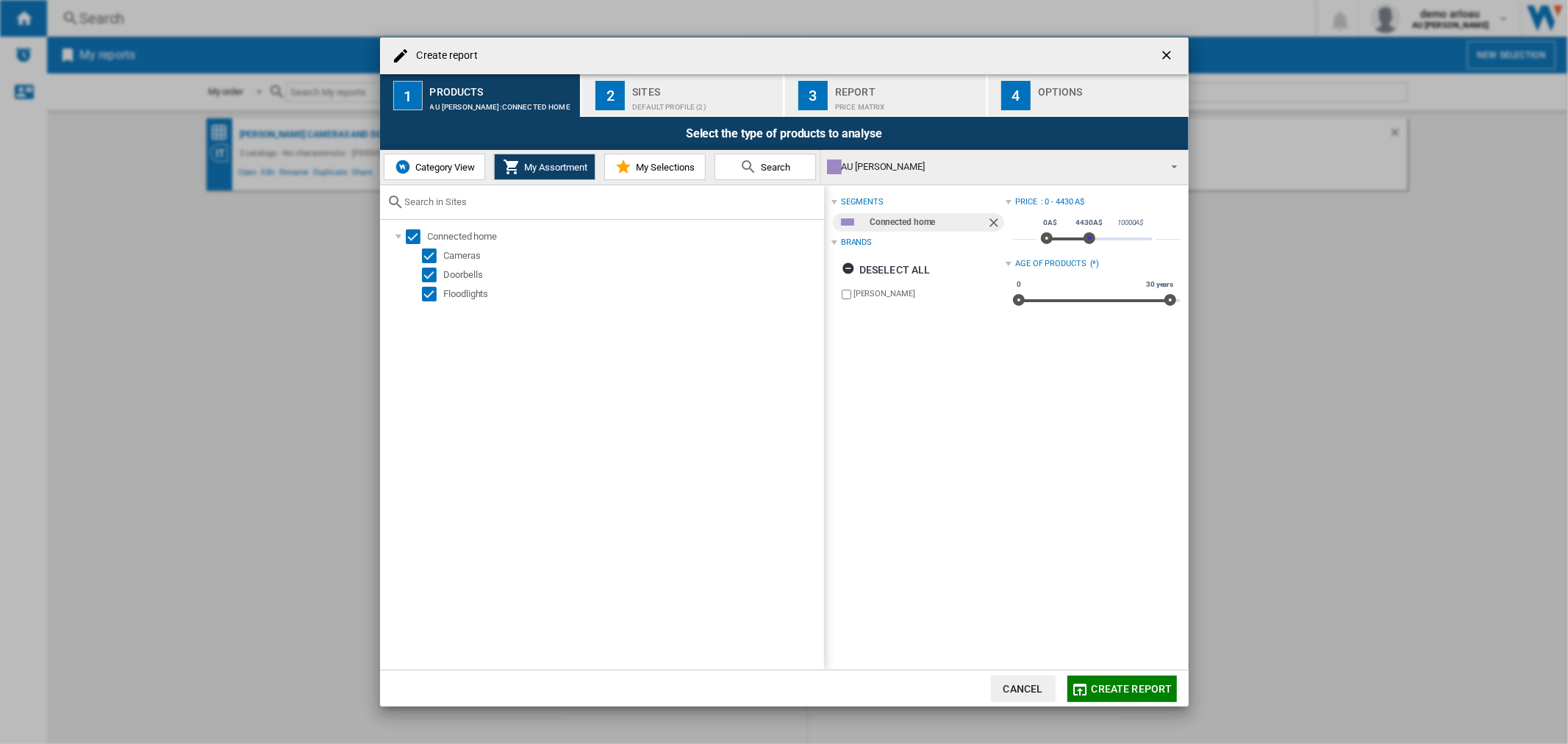
type input "****"
drag, startPoint x: 1140, startPoint y: 238, endPoint x: 1085, endPoint y: 240, distance: 55.0
click at [1085, 240] on span "Create report ..." at bounding box center [1090, 238] width 12 height 12
drag, startPoint x: 1044, startPoint y: 237, endPoint x: 1064, endPoint y: 239, distance: 20.1
click at [1064, 239] on span "Create report ..." at bounding box center [1068, 238] width 12 height 12
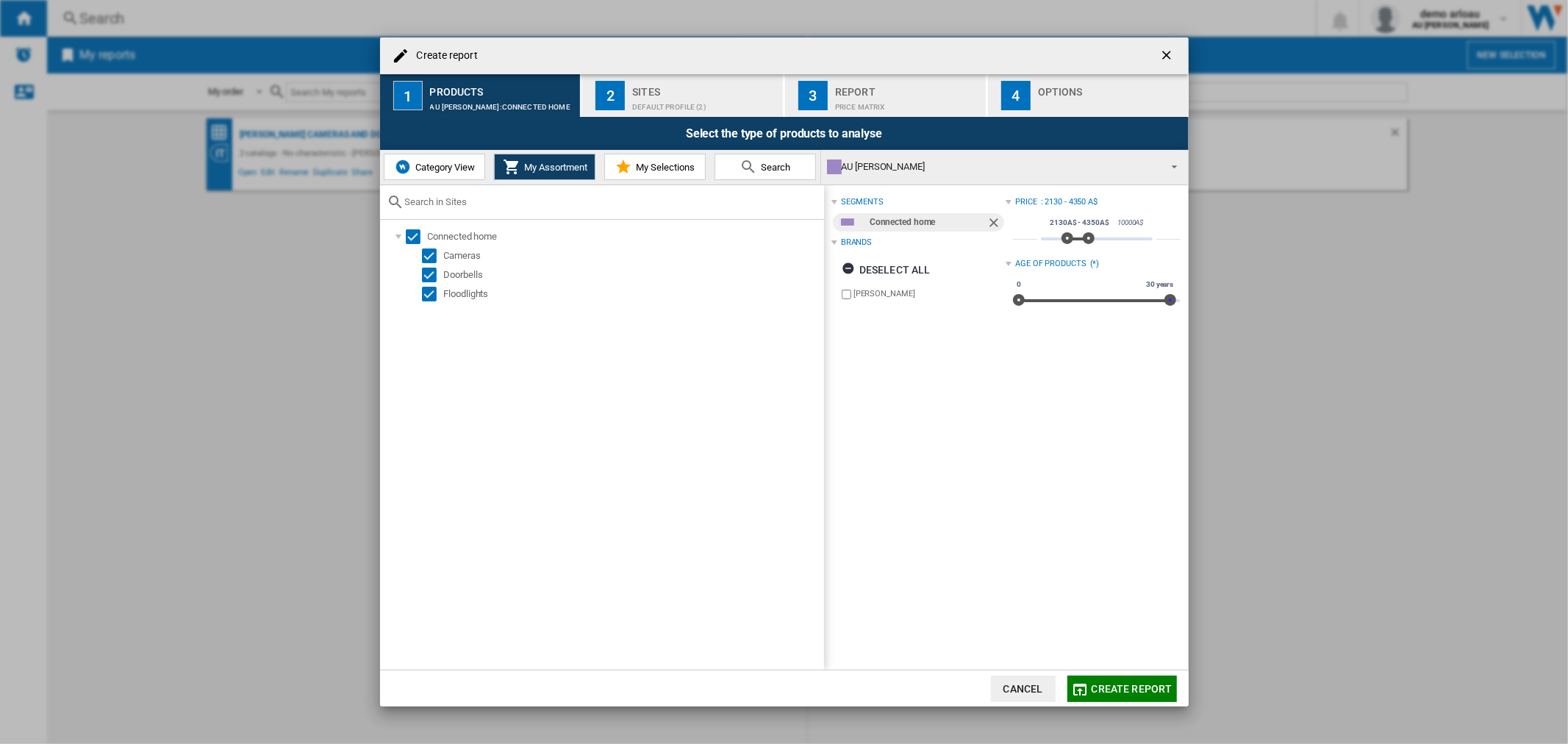
click at [1169, 295] on span "Create report ..." at bounding box center [1170, 300] width 12 height 12
type input "*"
drag, startPoint x: 1063, startPoint y: 237, endPoint x: 1032, endPoint y: 240, distance: 31.1
click at [1032, 240] on div "* 0A$ 10000A$ 0A$ 4350A$ 130A$ - 4350A$ ****" at bounding box center [1096, 232] width 167 height 41
click at [650, 87] on div "Sites" at bounding box center [705, 87] width 145 height 15
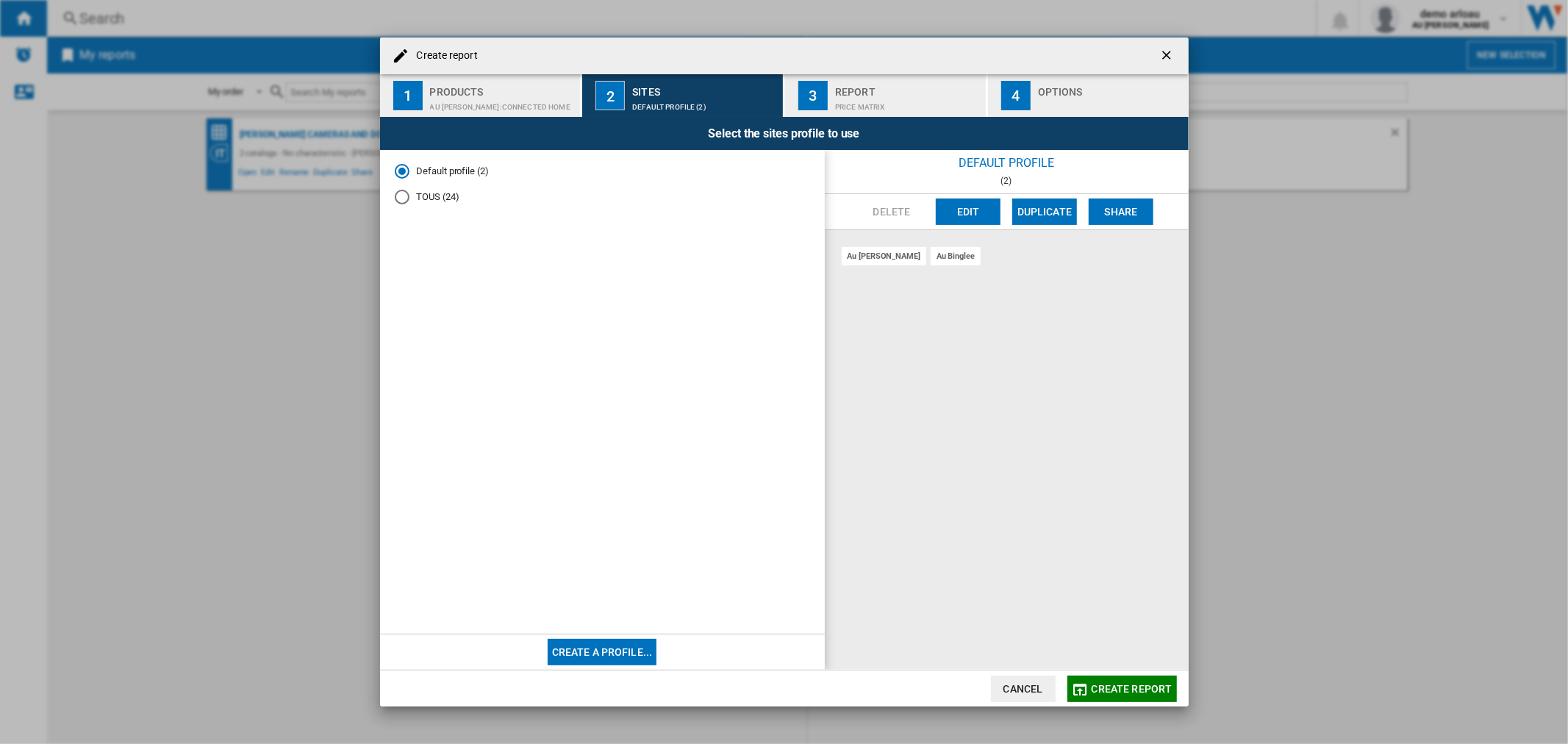
click at [617, 647] on button "Create a profile..." at bounding box center [602, 652] width 109 height 26
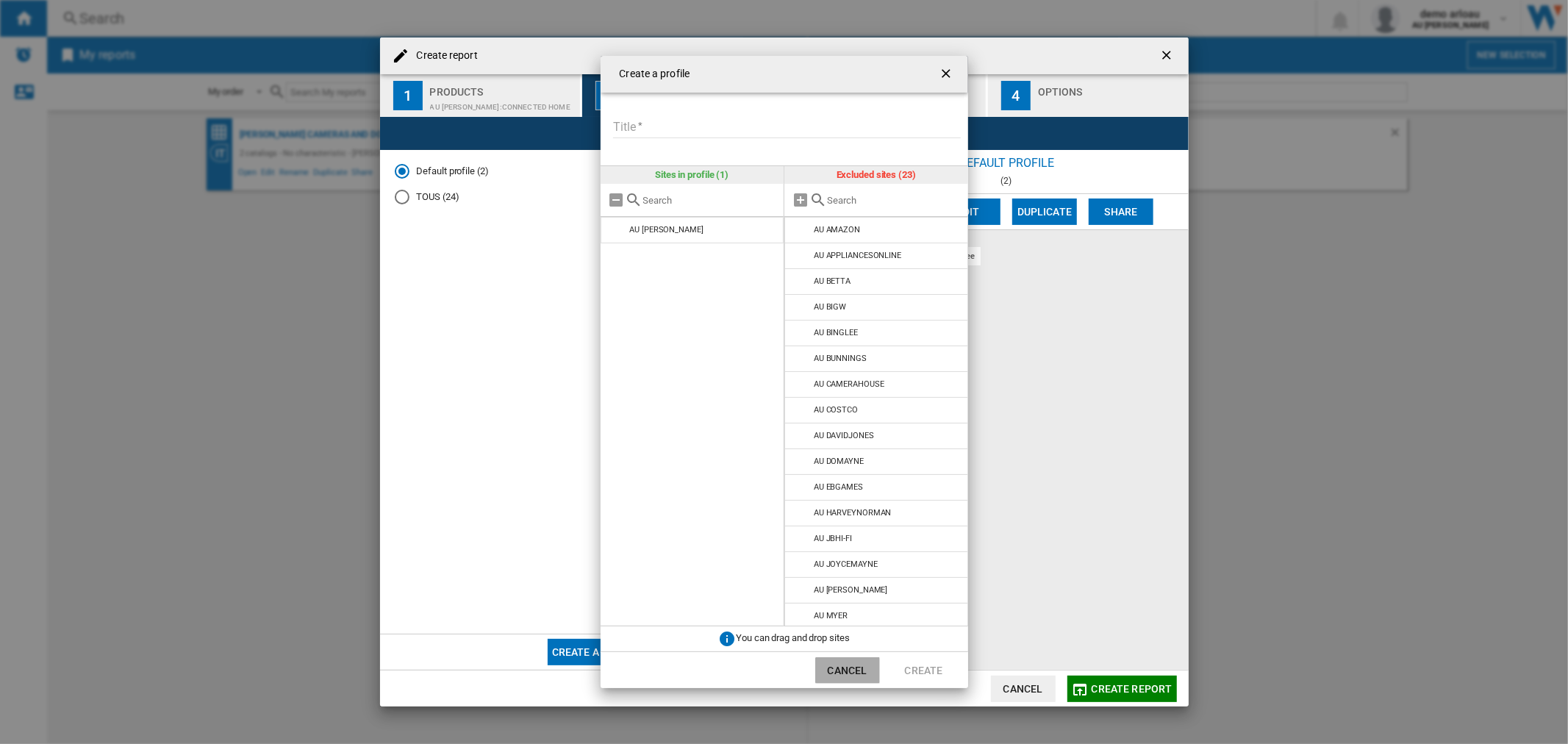
click at [850, 668] on button "Cancel" at bounding box center [848, 670] width 65 height 26
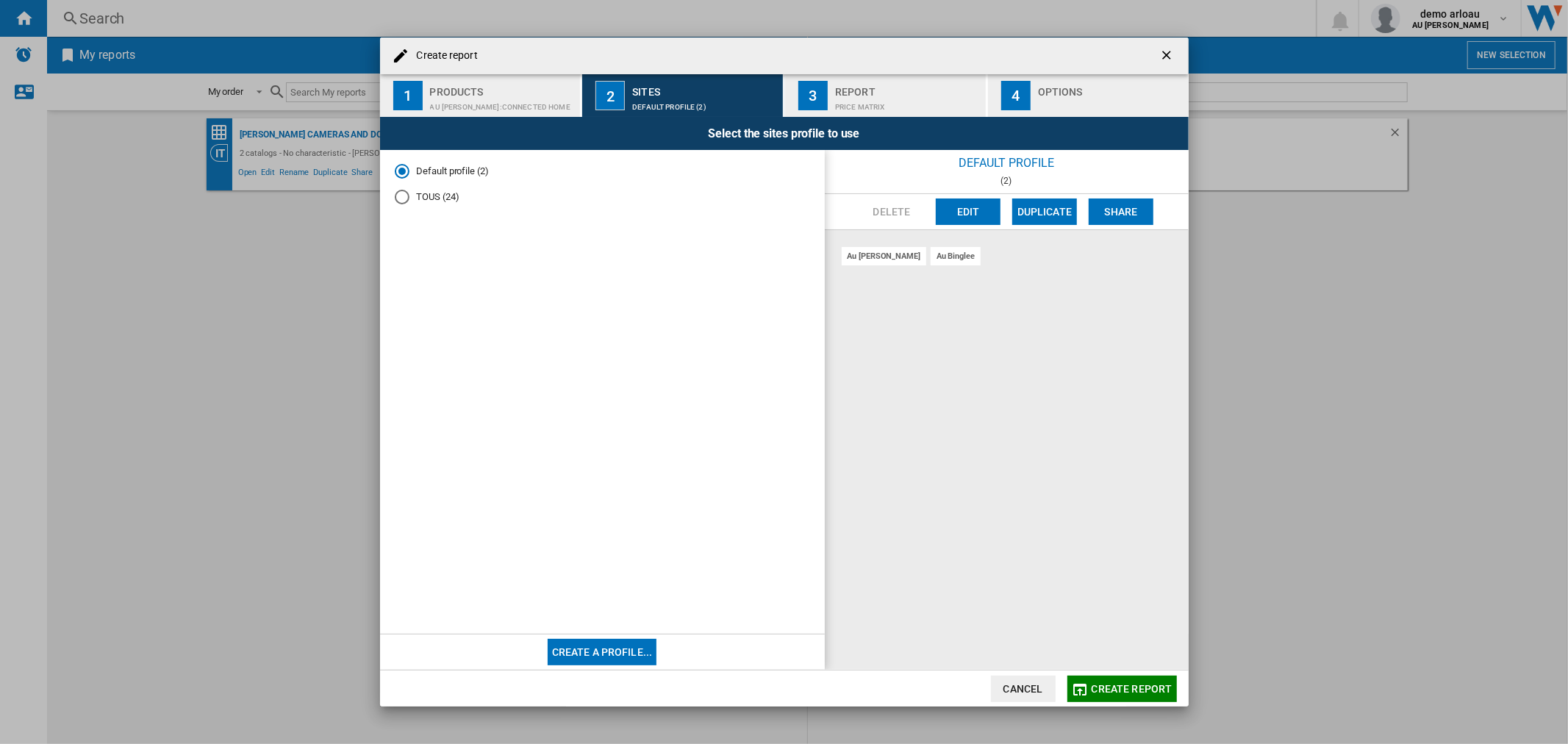
click at [403, 195] on div "TOUS (24)" at bounding box center [402, 197] width 15 height 15
click at [1119, 209] on button "Share" at bounding box center [1121, 211] width 65 height 26
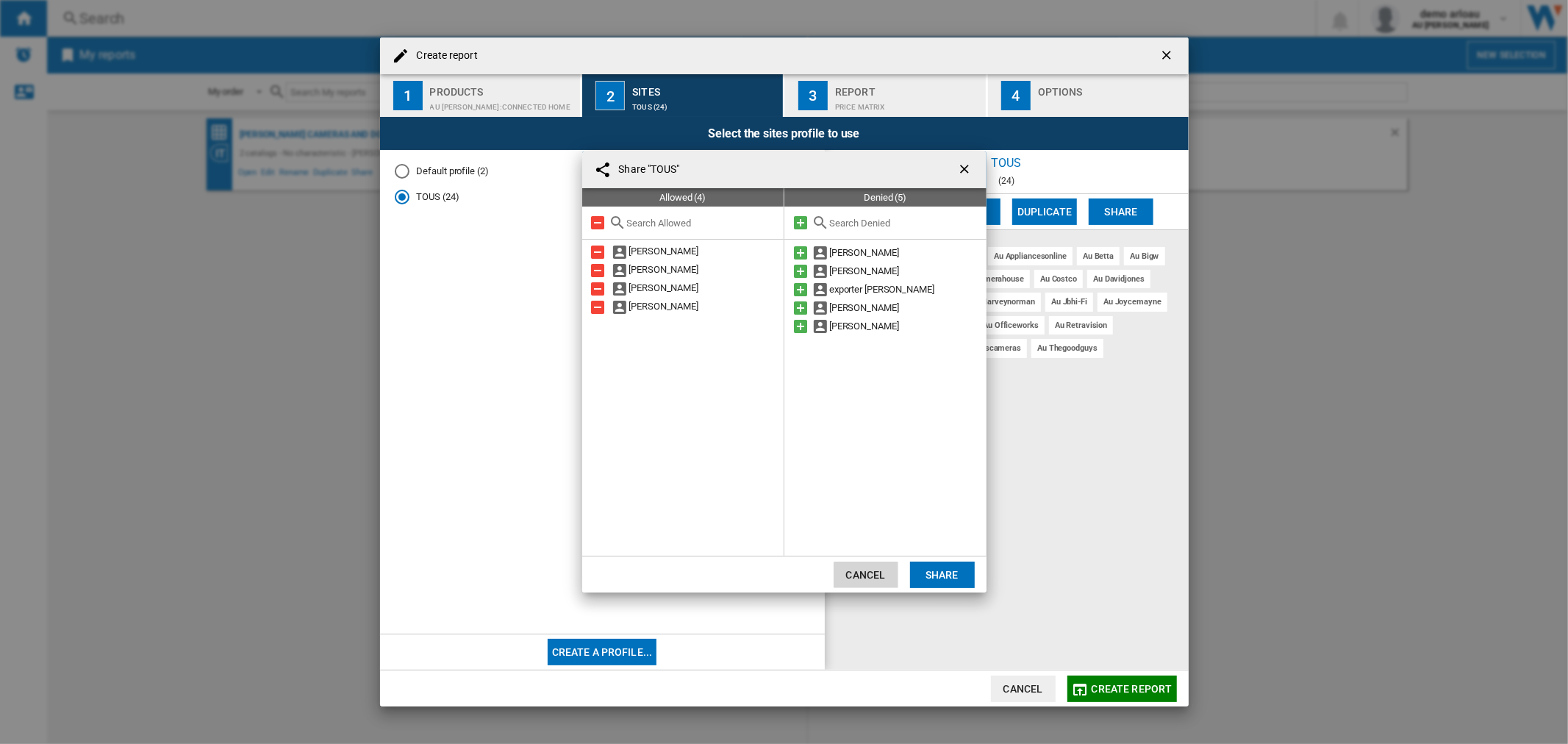
click at [864, 579] on button "Cancel" at bounding box center [866, 574] width 65 height 26
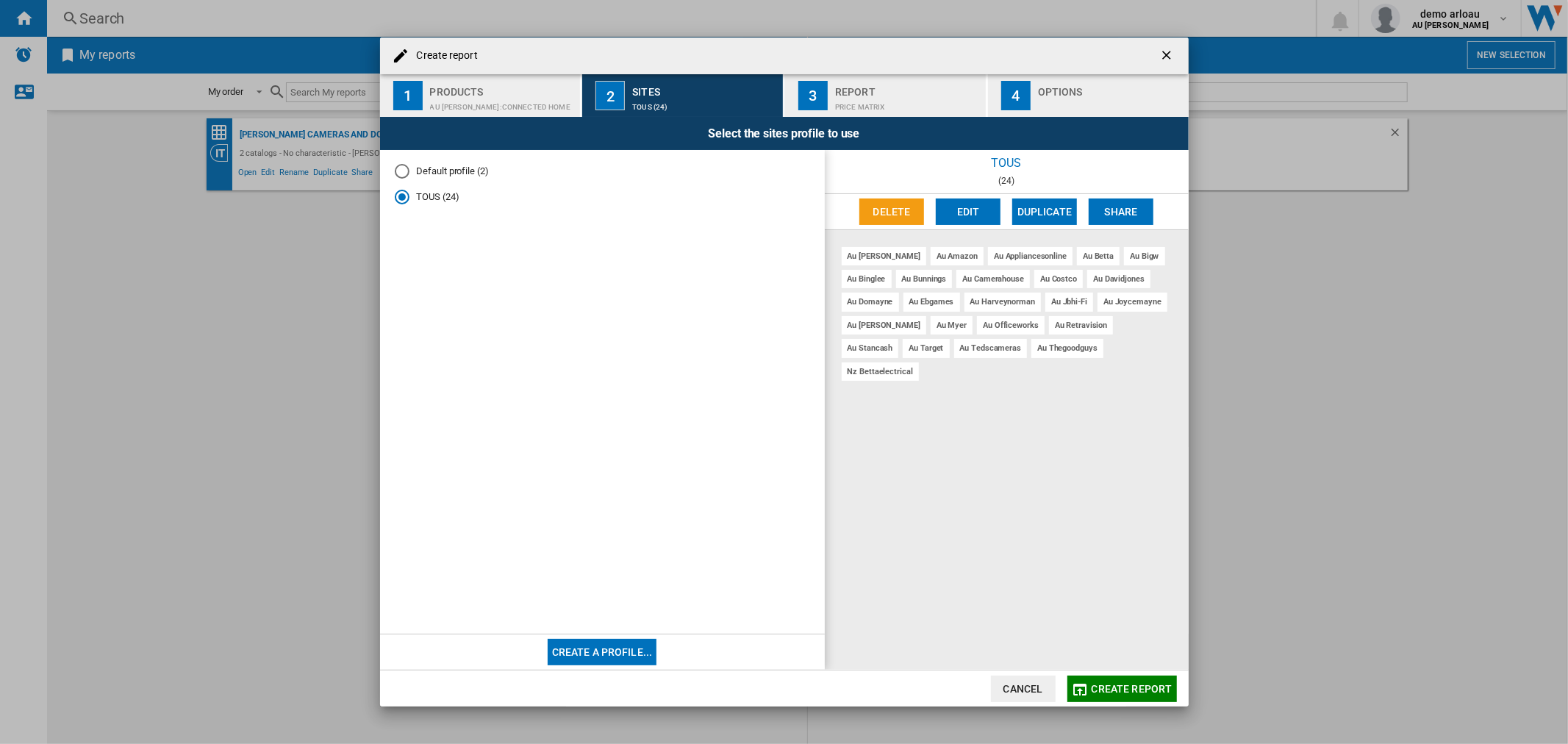
click at [876, 97] on div "Price Matrix" at bounding box center [907, 103] width 145 height 15
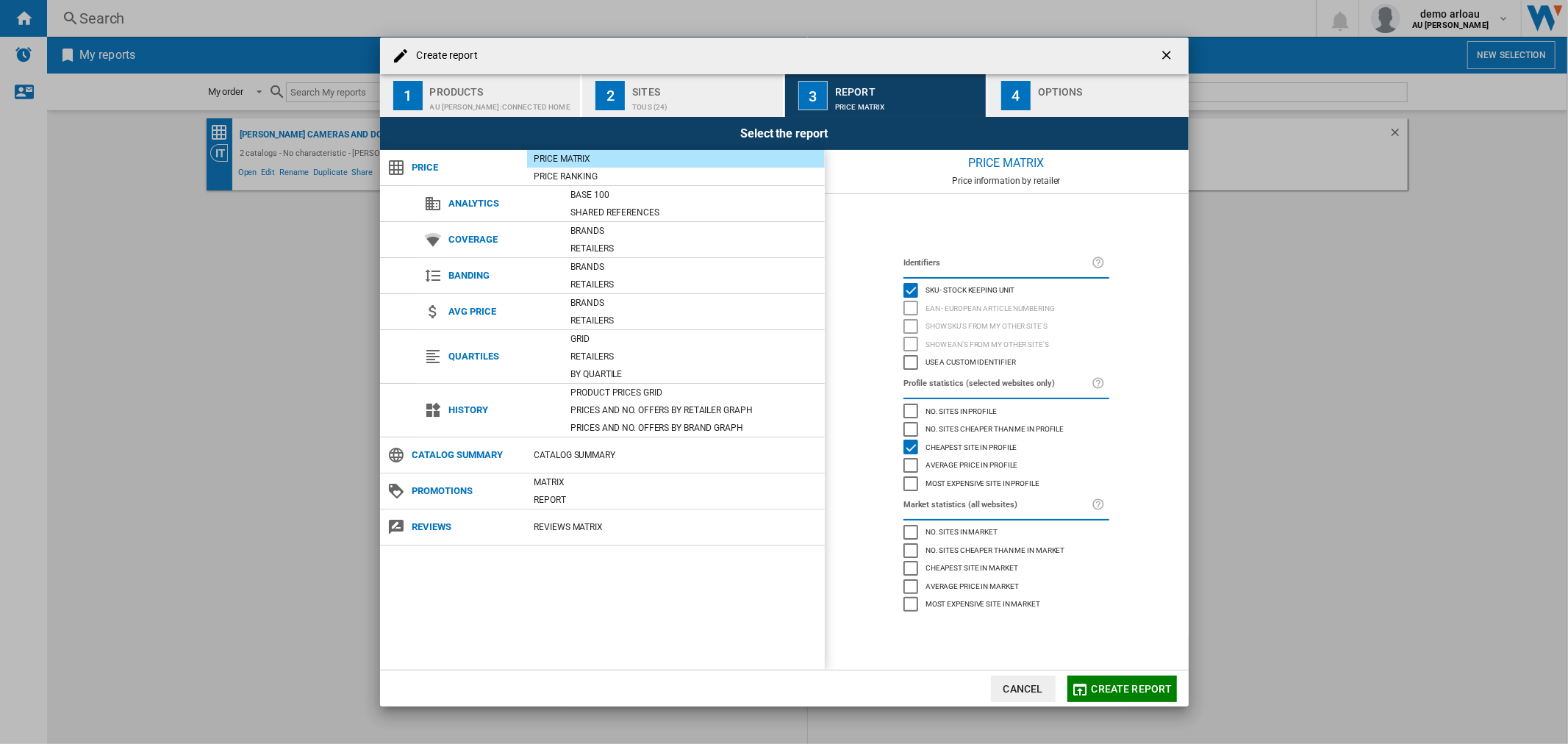
click at [553, 153] on div "Price Matrix" at bounding box center [675, 159] width 298 height 15
click at [910, 476] on div "Most expensive site in profile" at bounding box center [911, 484] width 15 height 15
click at [910, 485] on div "Most expensive site in profile" at bounding box center [911, 484] width 15 height 15
click at [1056, 96] on div "Create report ..." at bounding box center [1110, 103] width 145 height 15
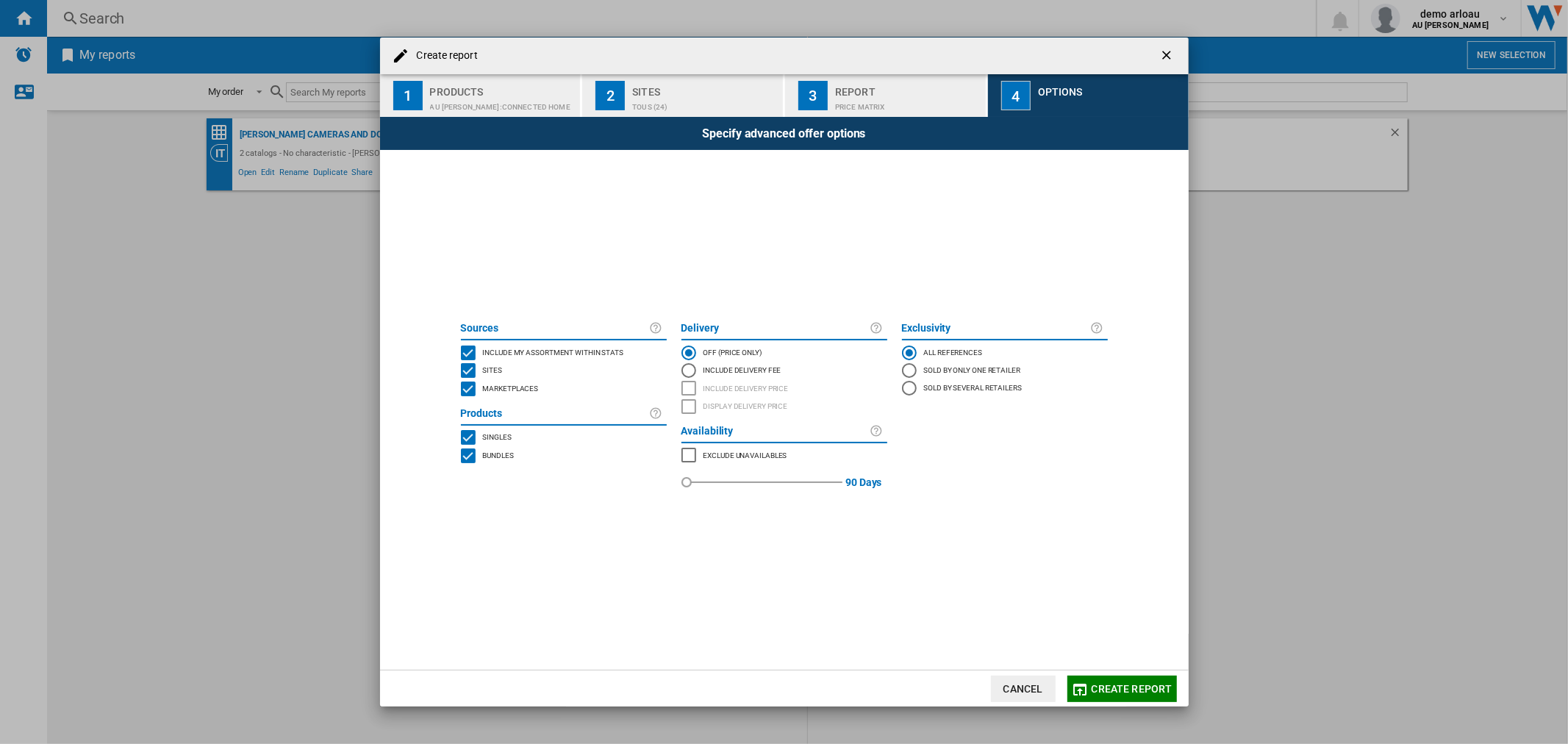
click at [471, 384] on div "MARKETPLACES" at bounding box center [469, 389] width 15 height 15
click at [466, 388] on div "MARKETPLACES" at bounding box center [469, 389] width 15 height 15
click at [466, 455] on div "BUNDLES" at bounding box center [469, 456] width 15 height 15
click at [466, 458] on div "BUNDLES" at bounding box center [469, 456] width 15 height 15
click at [687, 381] on div "INCLUDE DELIVERY PRICE" at bounding box center [689, 388] width 15 height 15
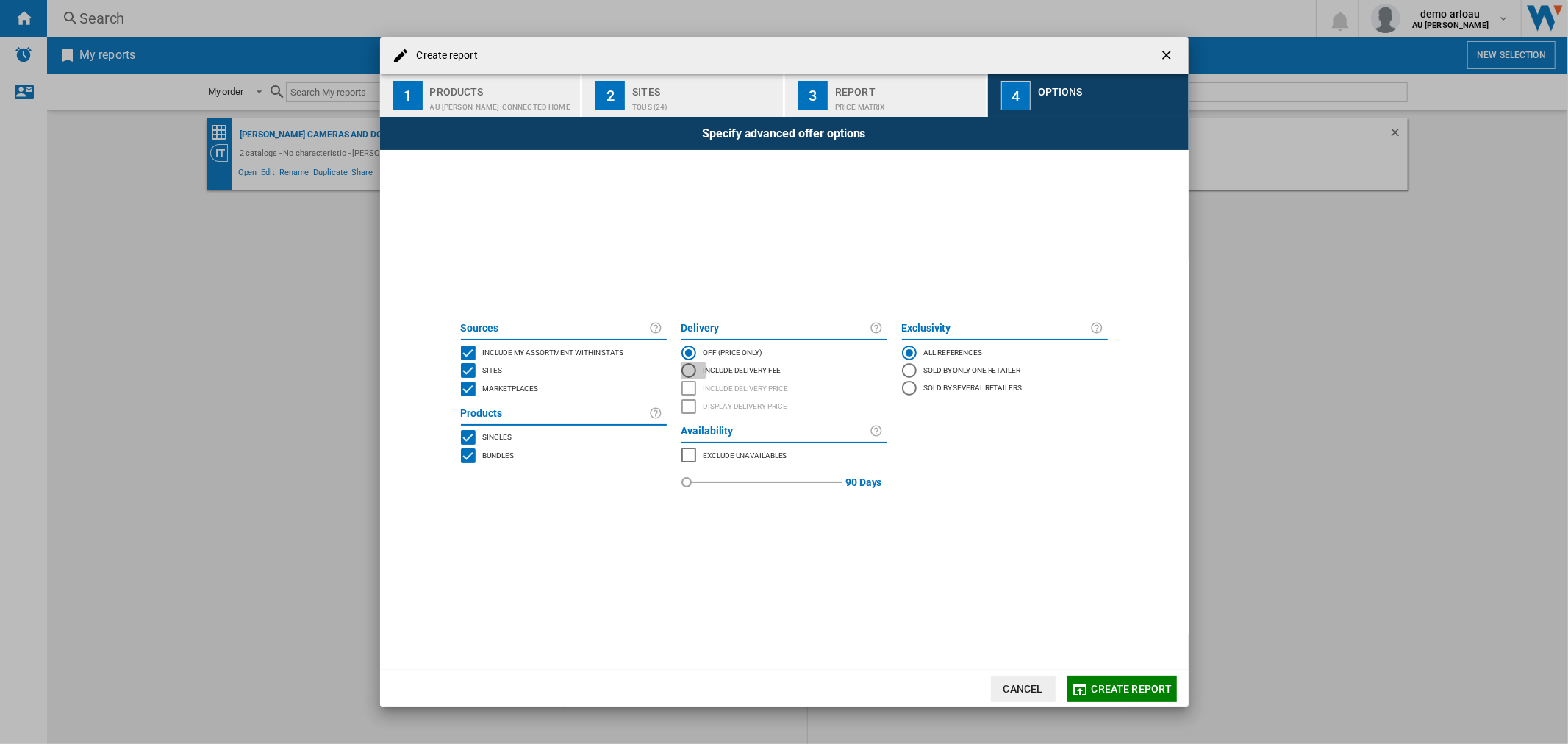
click at [687, 371] on div "Include Delivery Fee" at bounding box center [689, 371] width 15 height 15
click at [686, 388] on div "INCLUDE DELIVERY PRICE" at bounding box center [689, 388] width 15 height 15
click at [687, 454] on div "MARKETPLACES" at bounding box center [689, 455] width 15 height 15
drag, startPoint x: 684, startPoint y: 482, endPoint x: 708, endPoint y: 480, distance: 24.1
click at [708, 480] on div "red" at bounding box center [709, 482] width 15 height 15
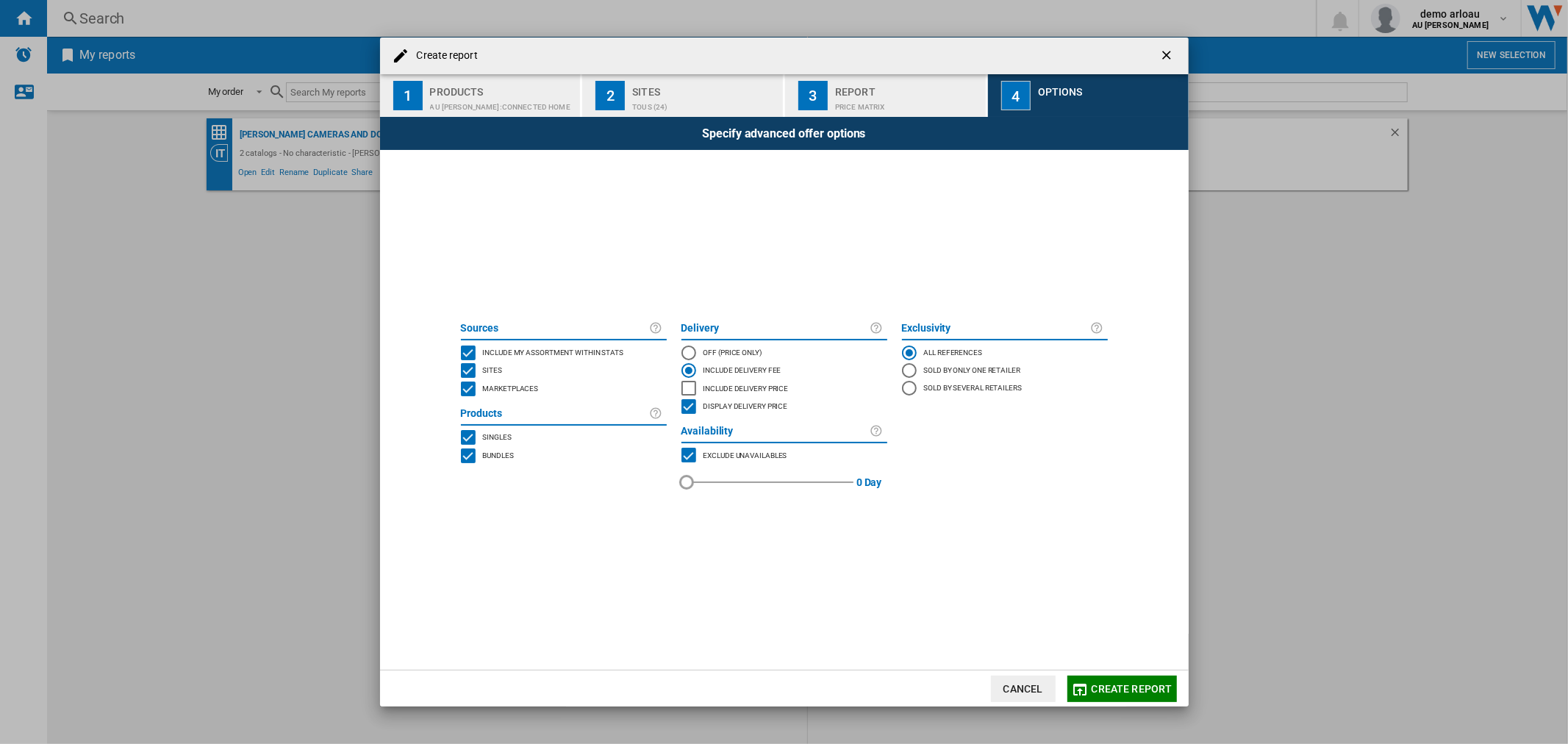
drag, startPoint x: 706, startPoint y: 479, endPoint x: 677, endPoint y: 480, distance: 29.0
click at [680, 480] on div "red" at bounding box center [686, 482] width 15 height 15
click at [1105, 688] on span "Create report" at bounding box center [1132, 689] width 81 height 12
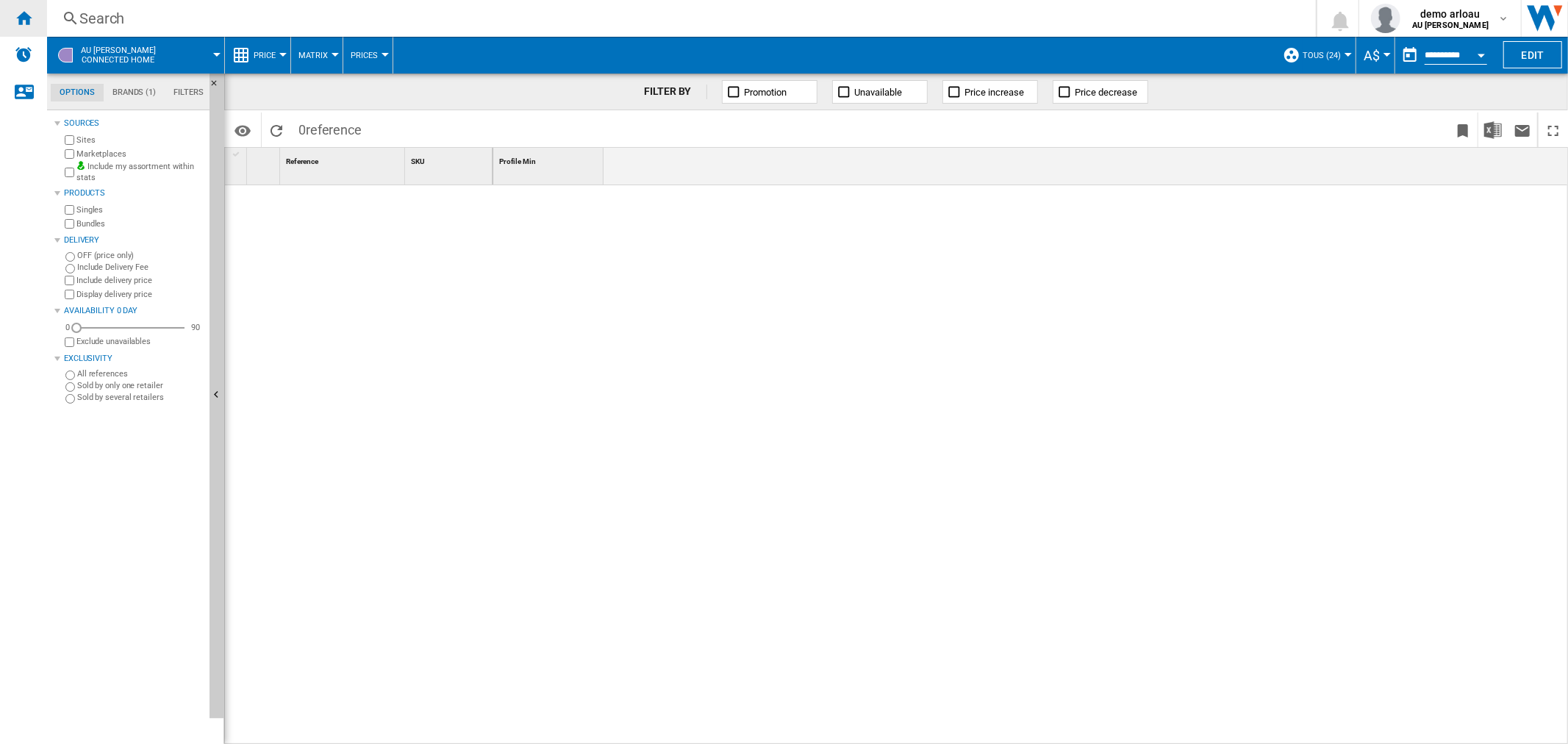
click at [30, 18] on ng-md-icon "Home" at bounding box center [23, 17] width 17 height 17
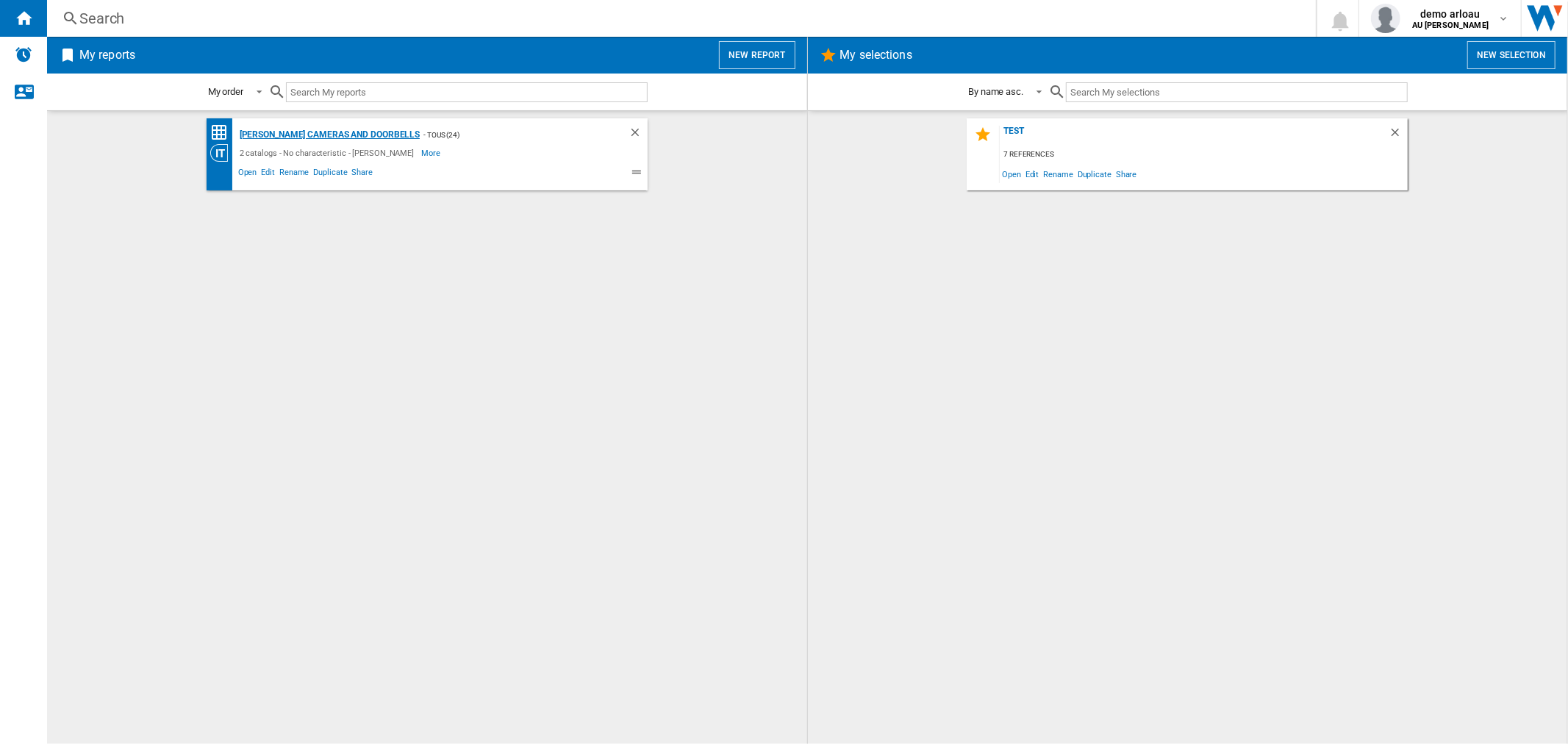
click at [316, 135] on div "[PERSON_NAME] Cameras and Doorbells" at bounding box center [328, 135] width 185 height 18
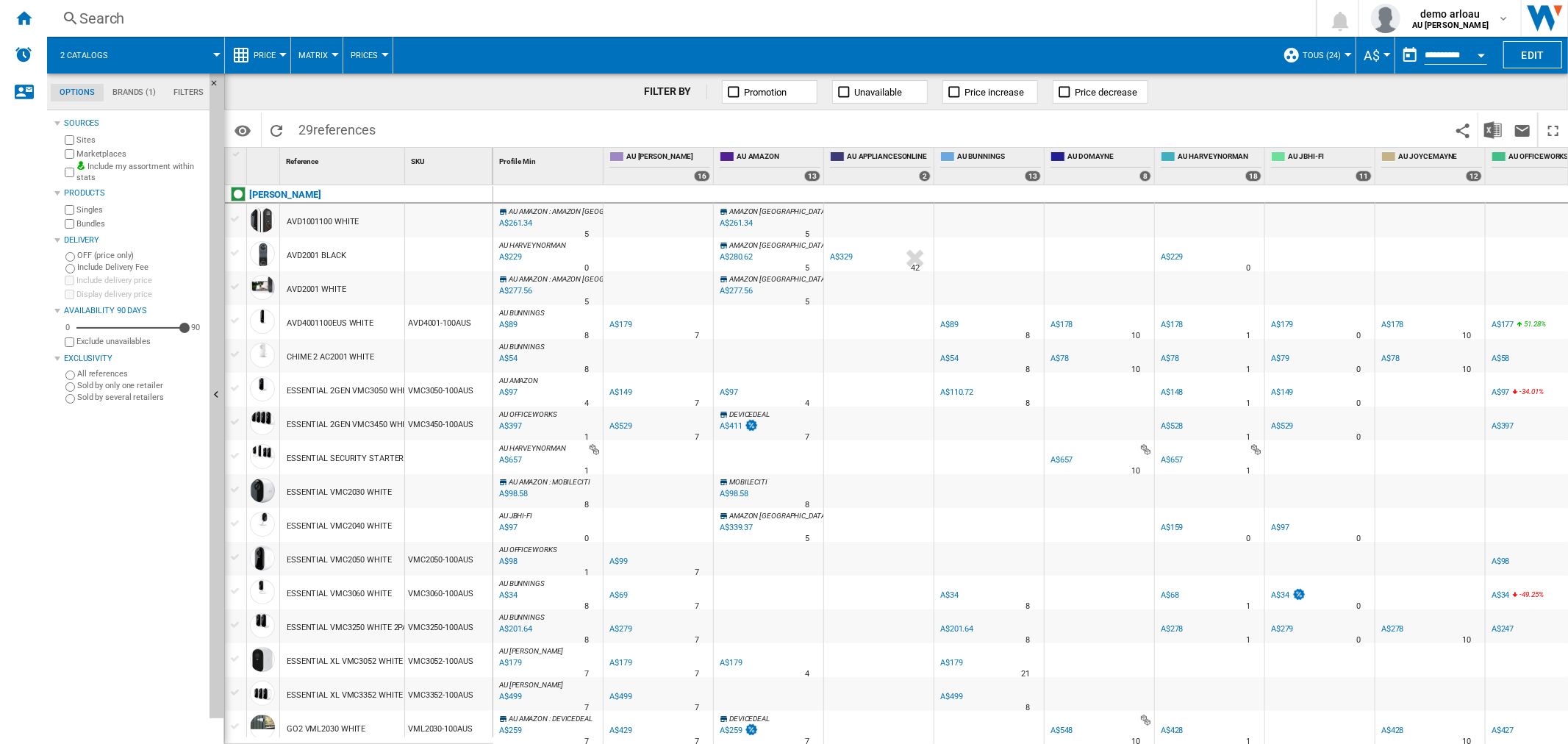
click at [1475, 56] on button "Open calendar" at bounding box center [1481, 53] width 26 height 26
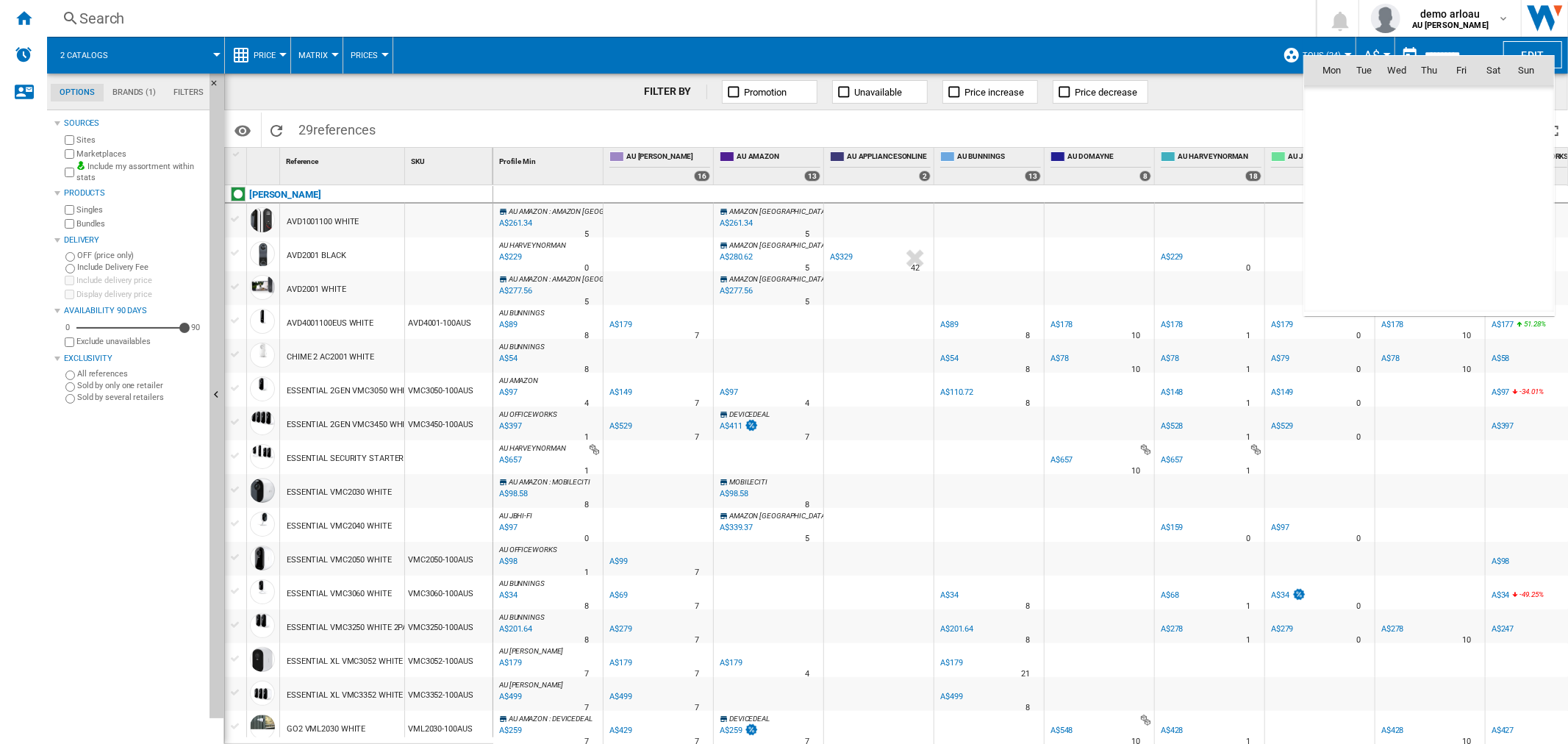
scroll to position [7015, 0]
click at [1212, 47] on div at bounding box center [784, 372] width 1568 height 744
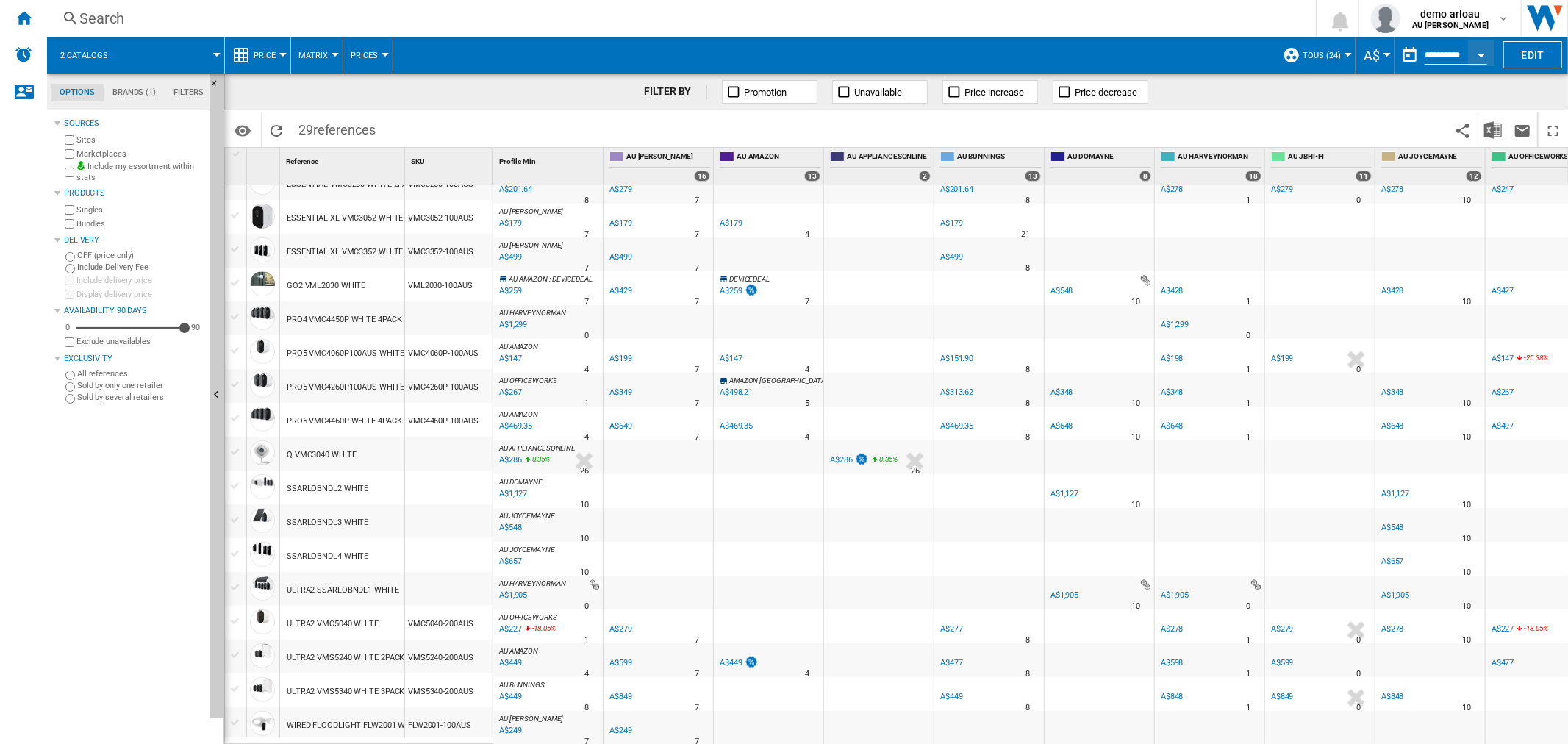
scroll to position [0, 0]
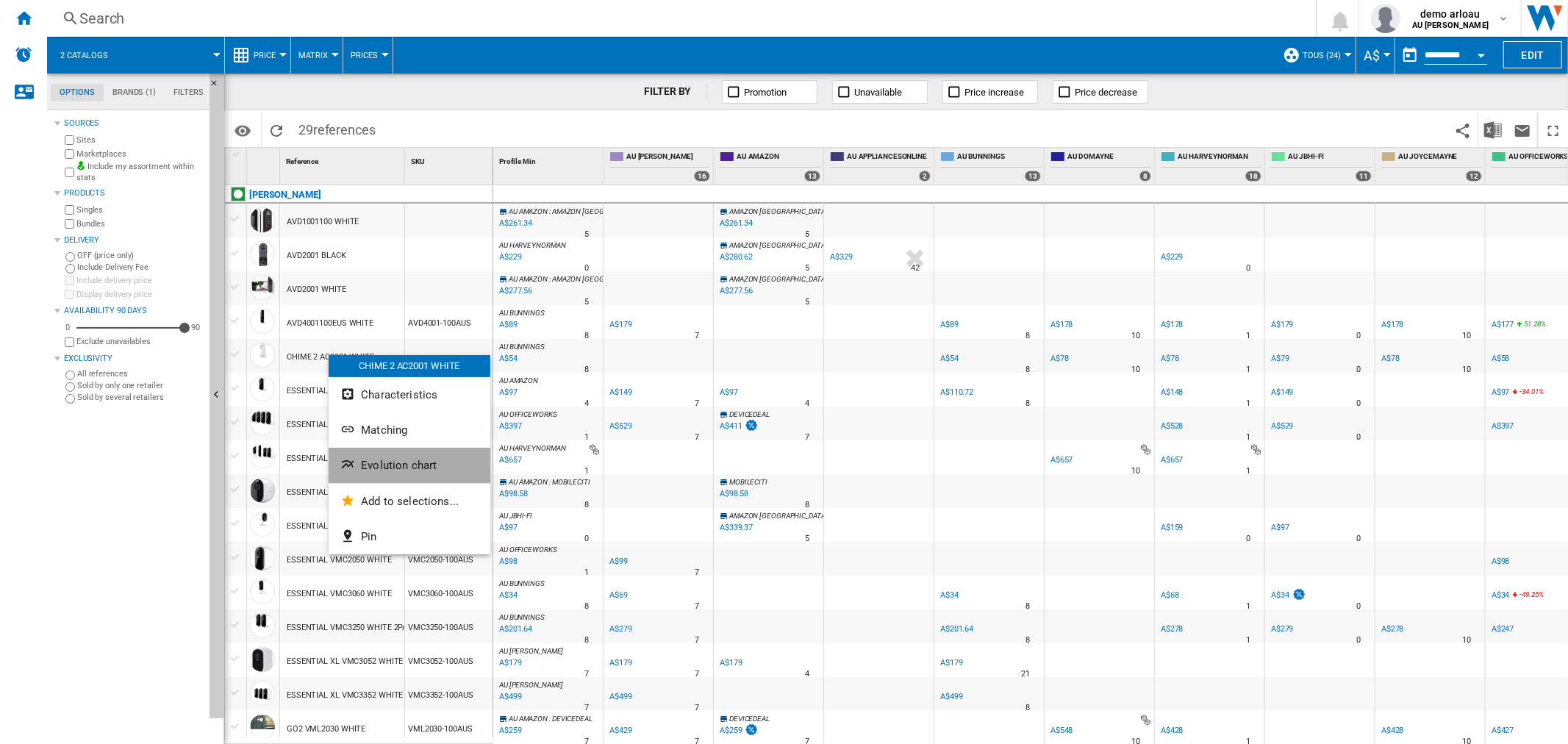
click at [398, 462] on span "Evolution chart" at bounding box center [399, 466] width 75 height 14
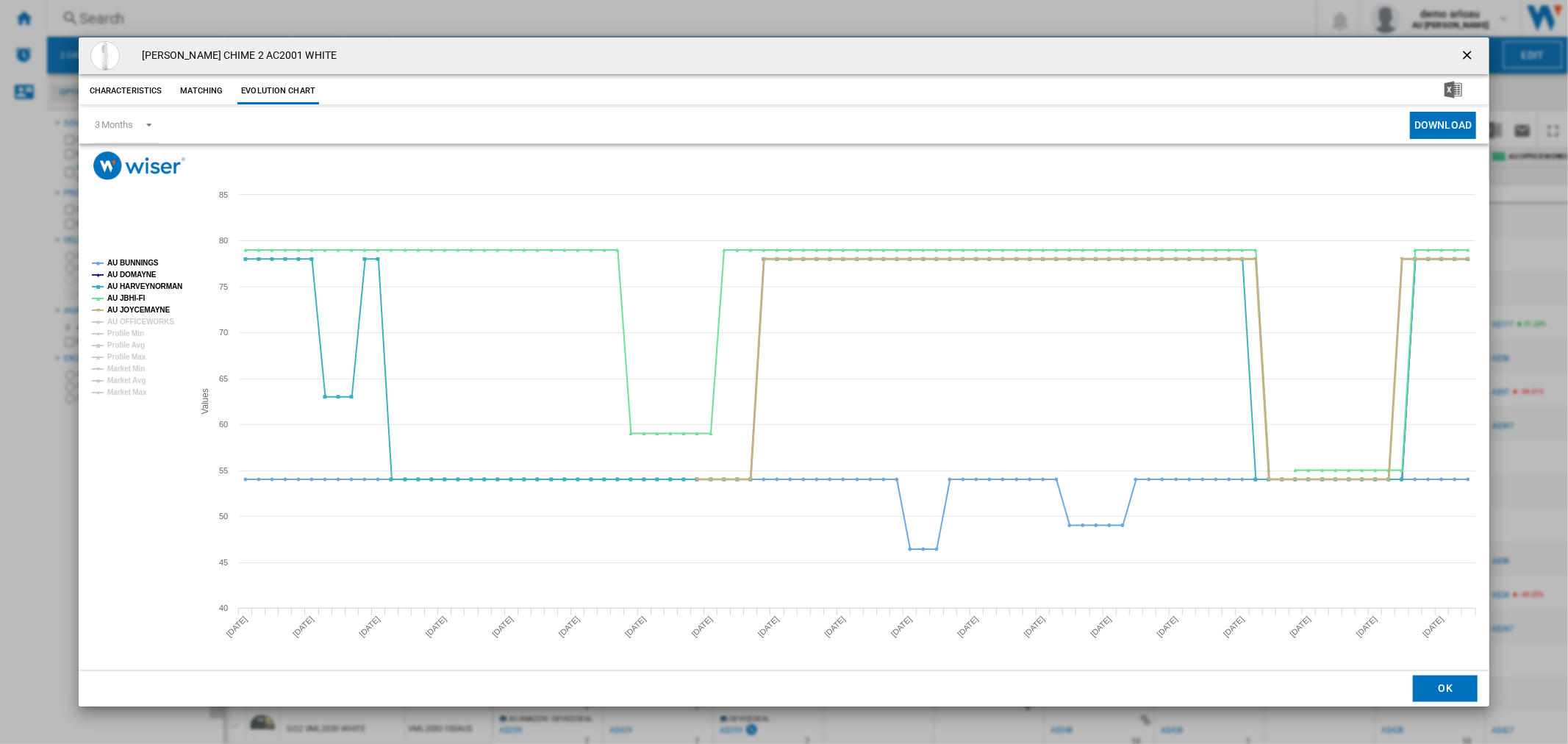
click at [135, 310] on tspan "AU JOYCEMAYNE" at bounding box center [138, 310] width 63 height 8
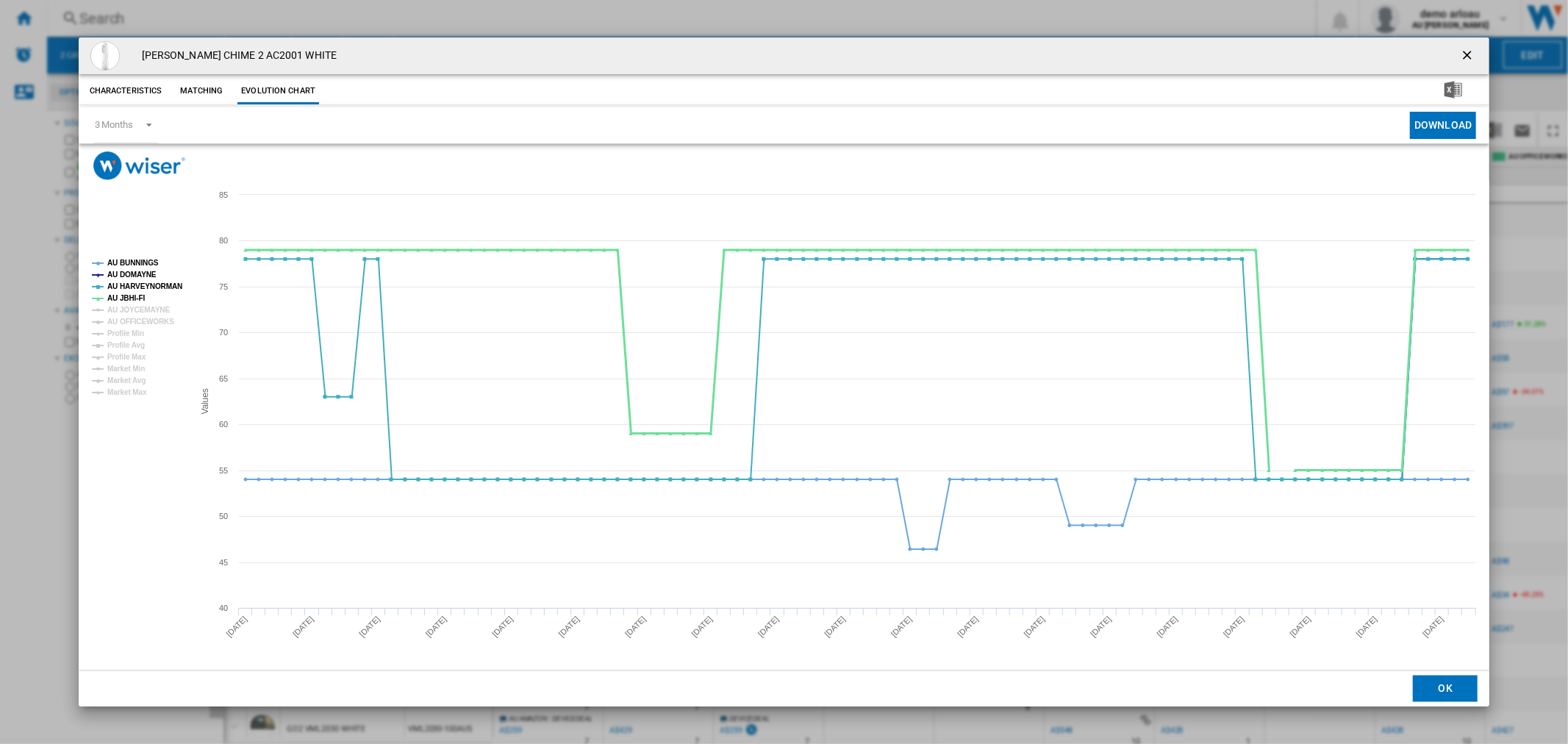
click at [128, 295] on tspan "AU JBHI-FI" at bounding box center [126, 298] width 38 height 8
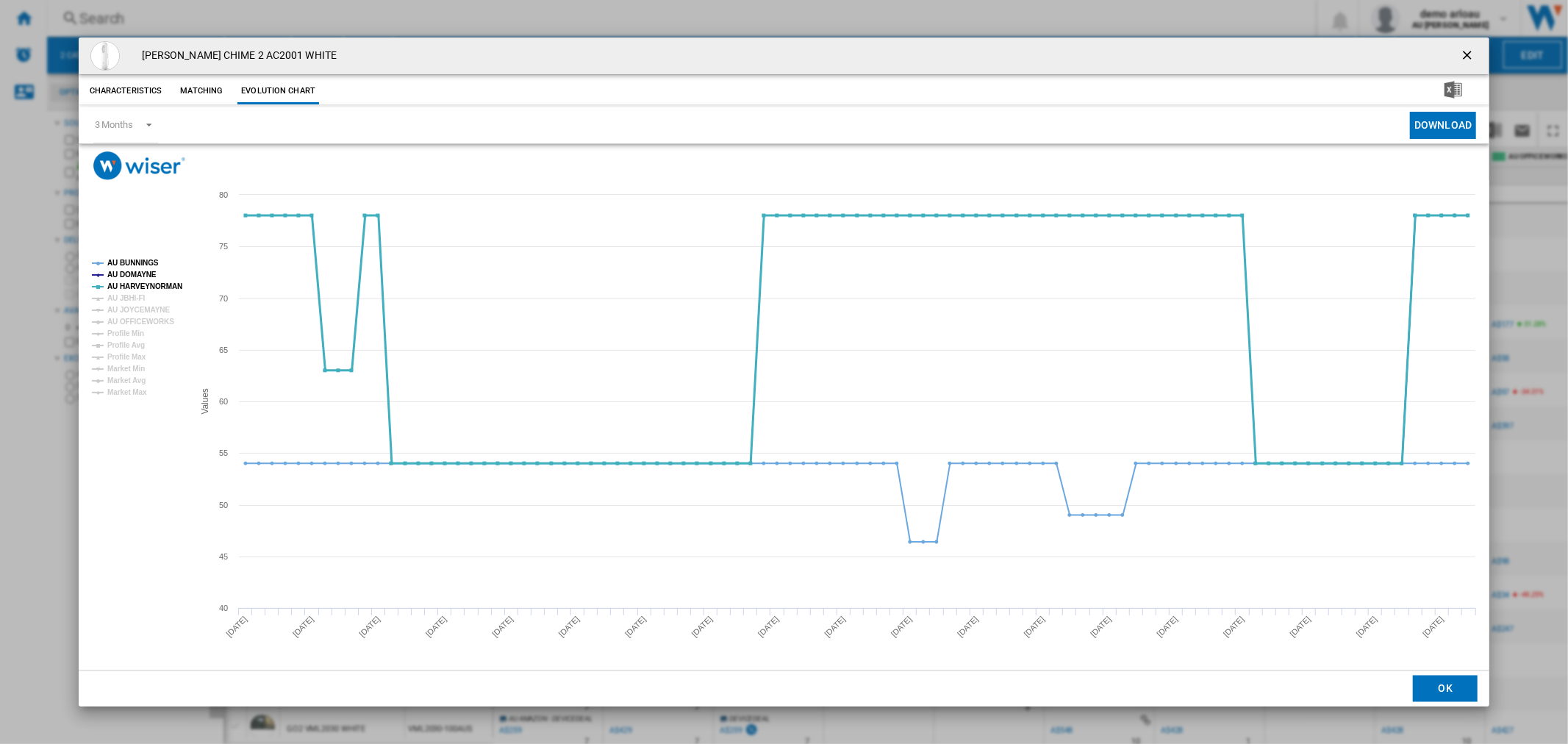
click at [135, 288] on tspan "AU HARVEYNORMAN" at bounding box center [144, 286] width 75 height 8
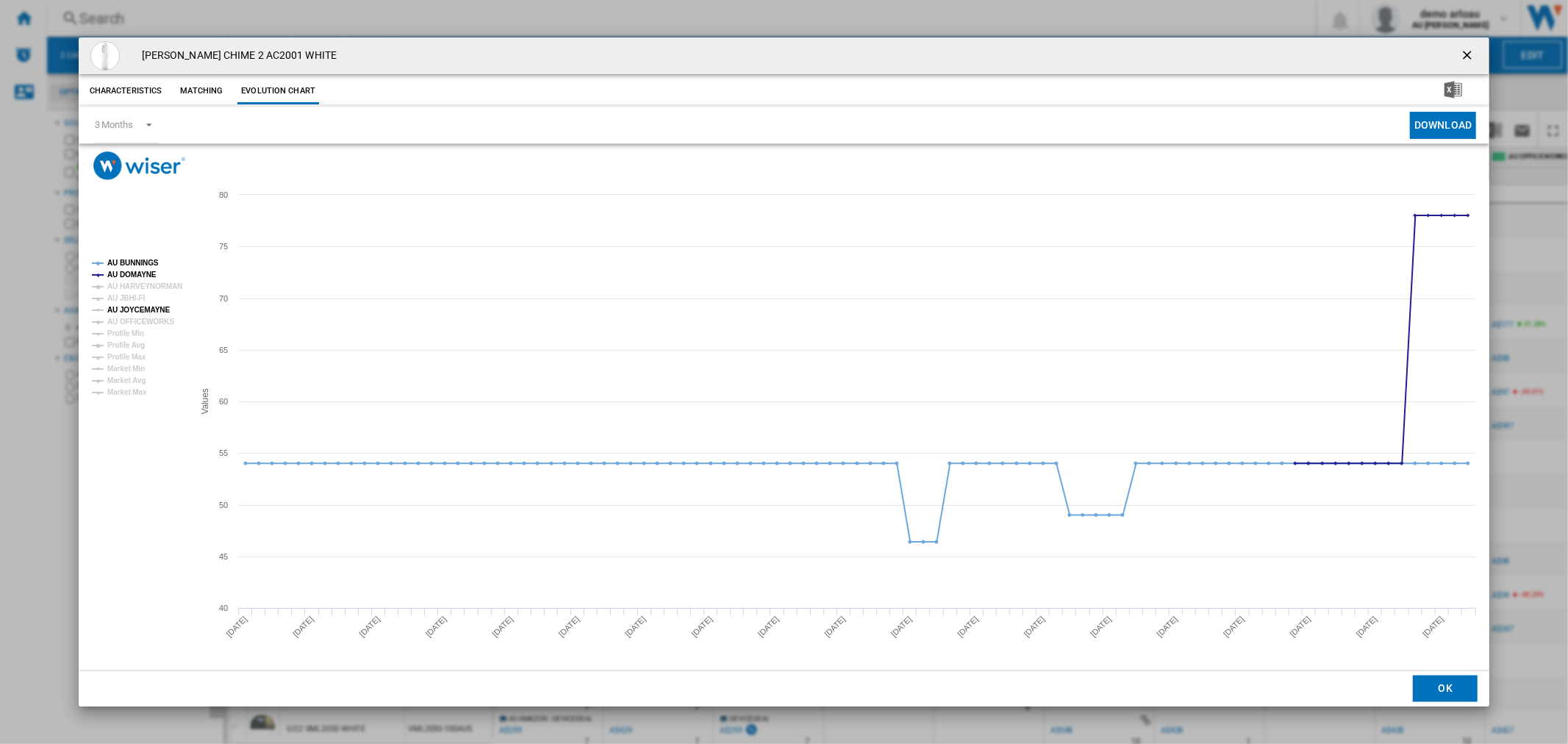
click at [137, 309] on tspan "AU JOYCEMAYNE" at bounding box center [138, 310] width 63 height 8
click at [198, 94] on button "Matching" at bounding box center [201, 90] width 65 height 26
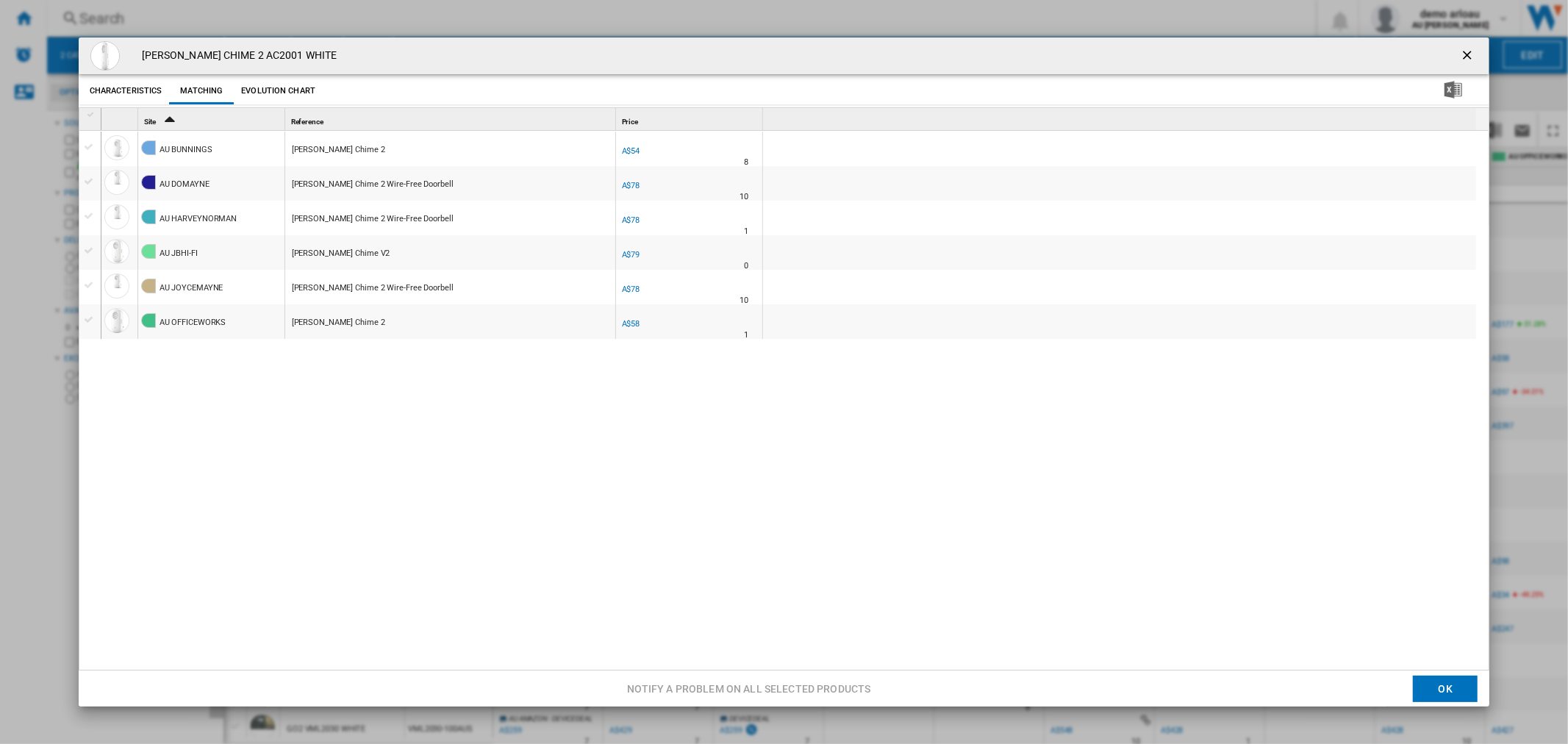
click at [283, 90] on button "Evolution chart" at bounding box center [278, 90] width 81 height 26
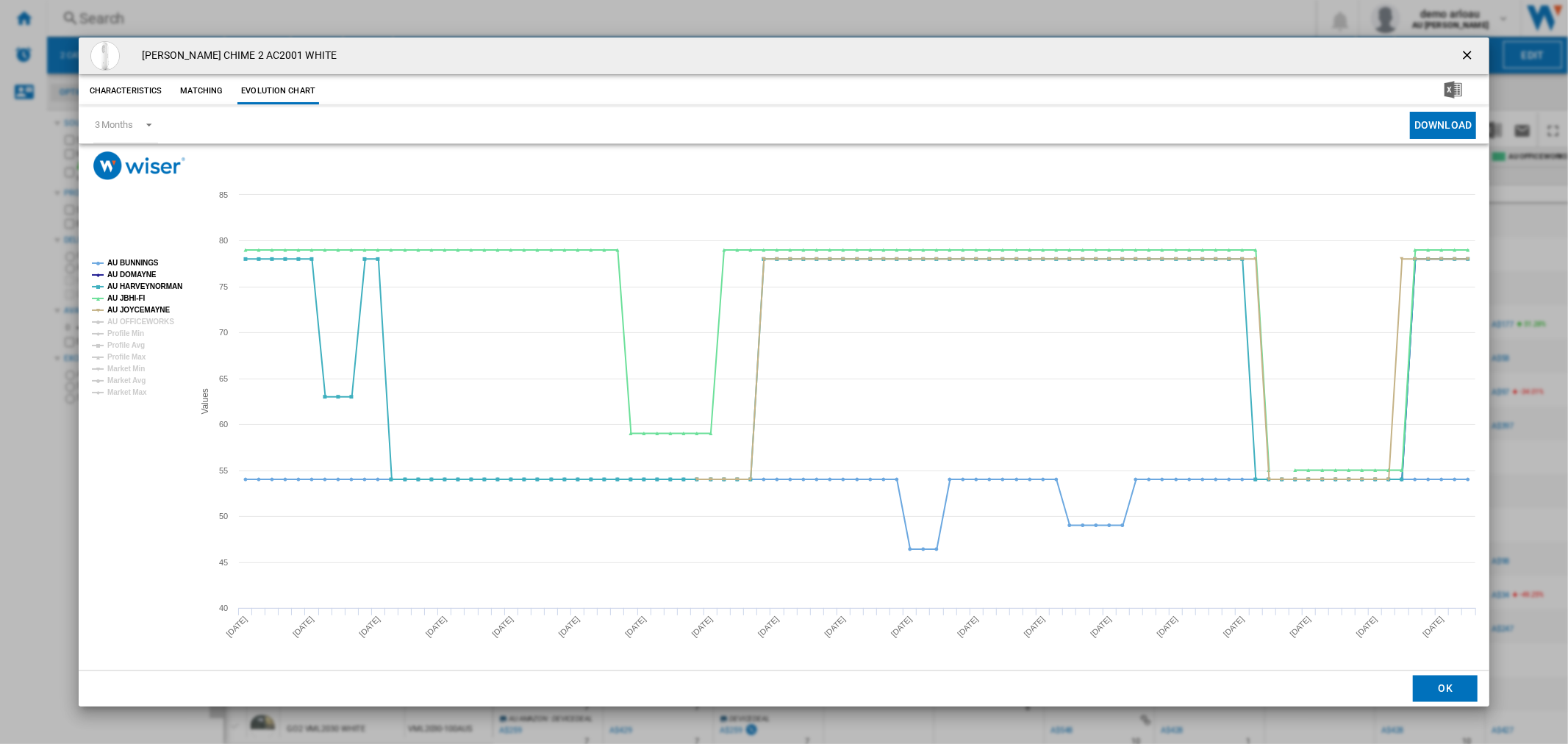
click at [188, 93] on button "Matching" at bounding box center [201, 90] width 65 height 26
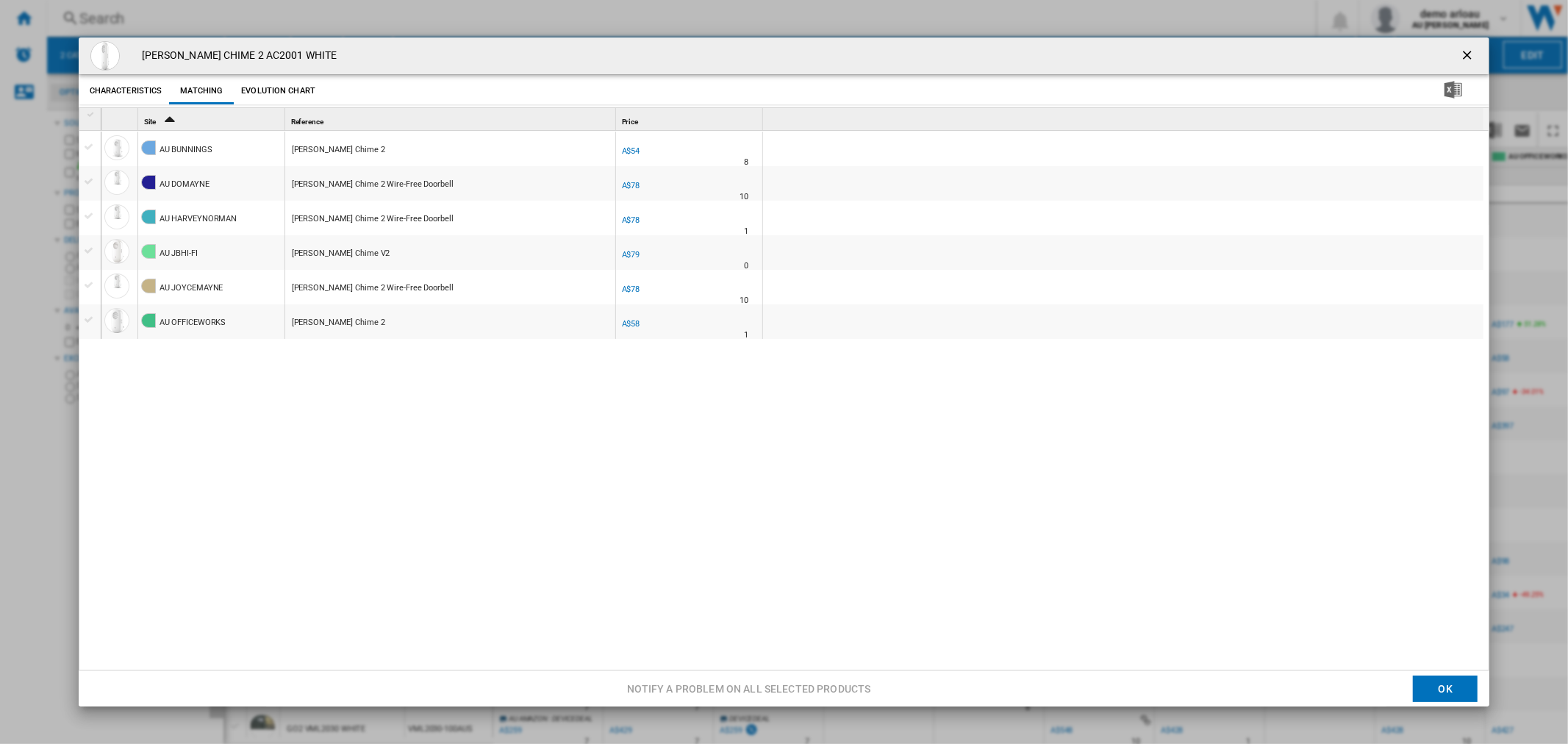
click at [89, 149] on div "Product popup" at bounding box center [90, 147] width 15 height 14
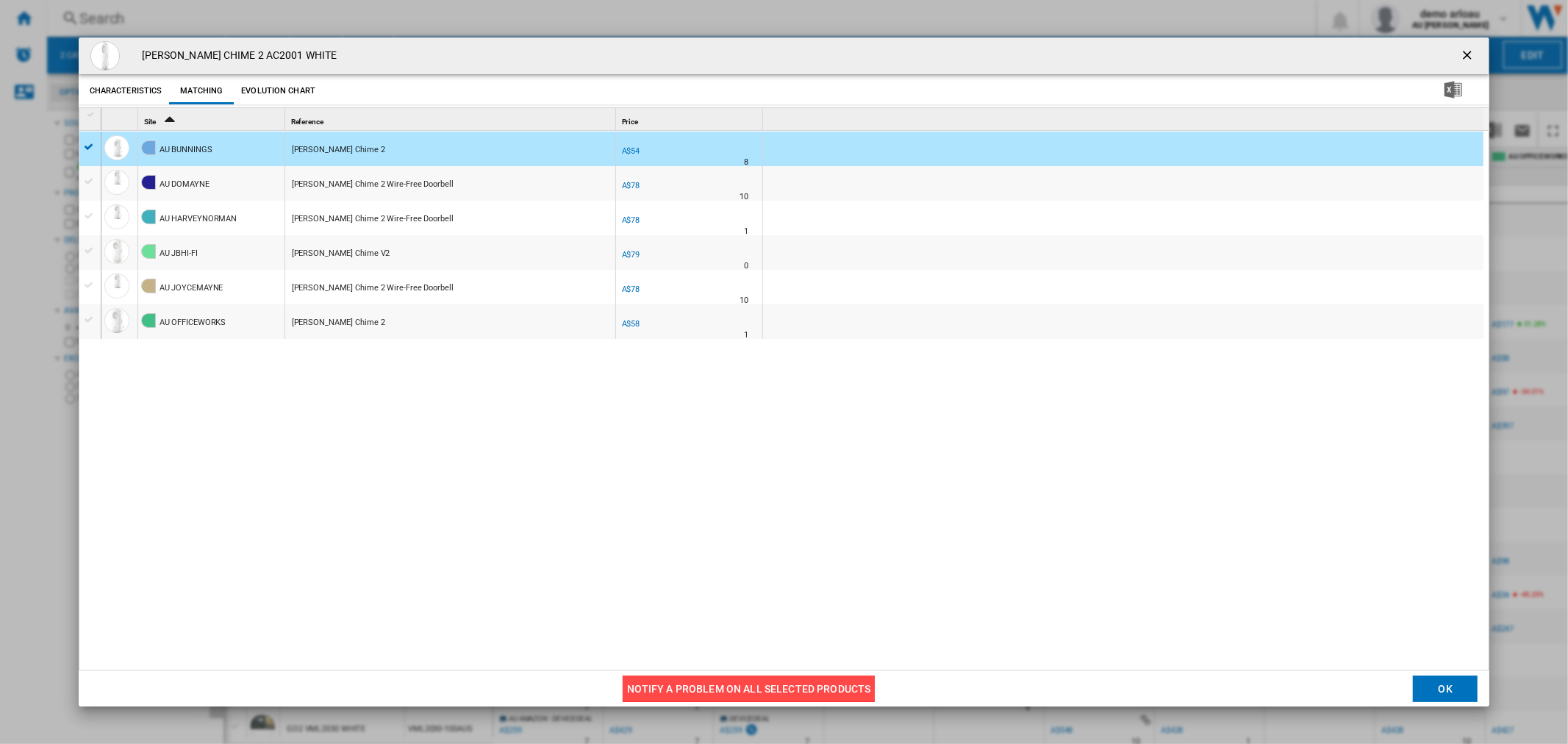
click at [681, 688] on button "Notify a problem on all selected products" at bounding box center [749, 688] width 253 height 26
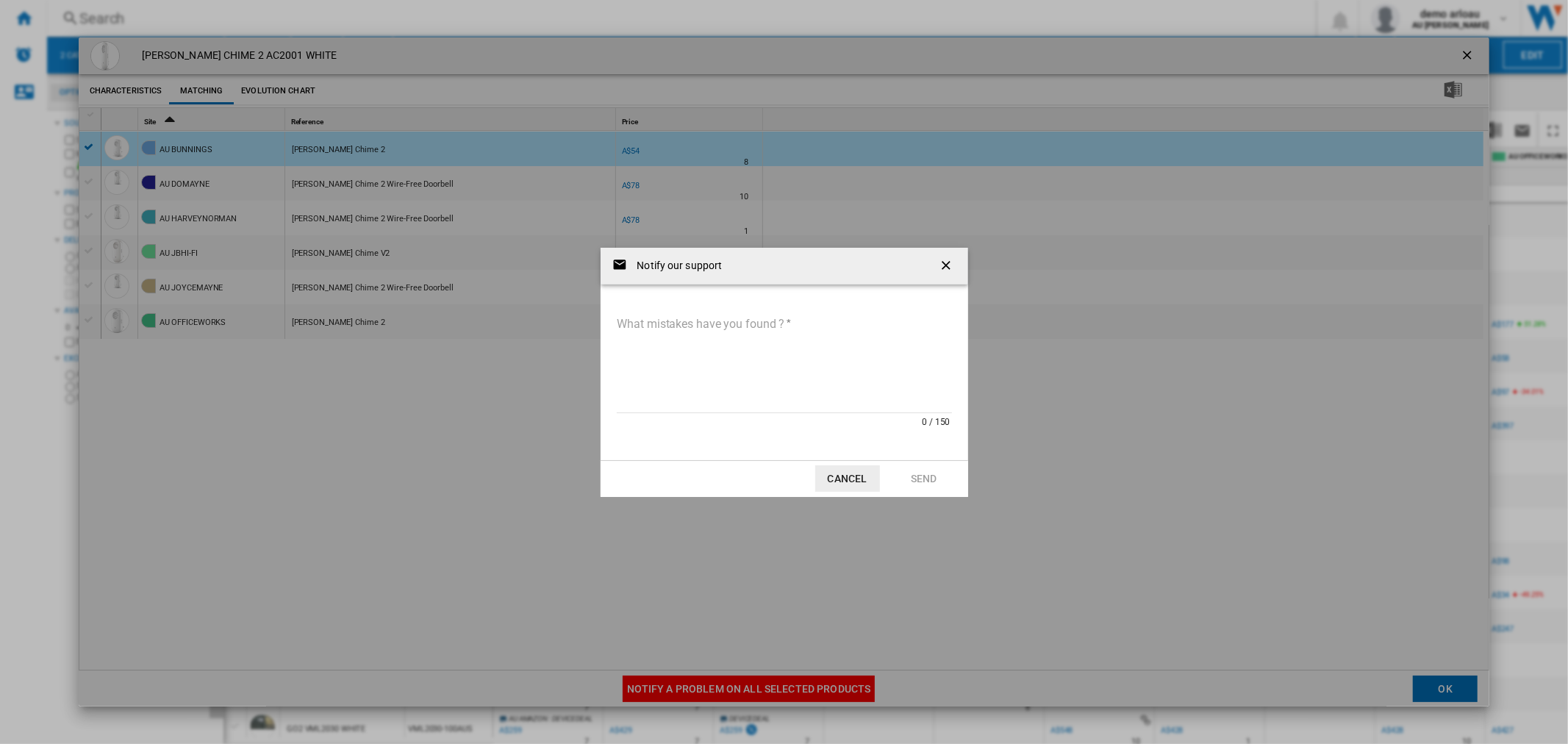
click at [845, 474] on button "Cancel" at bounding box center [848, 478] width 65 height 26
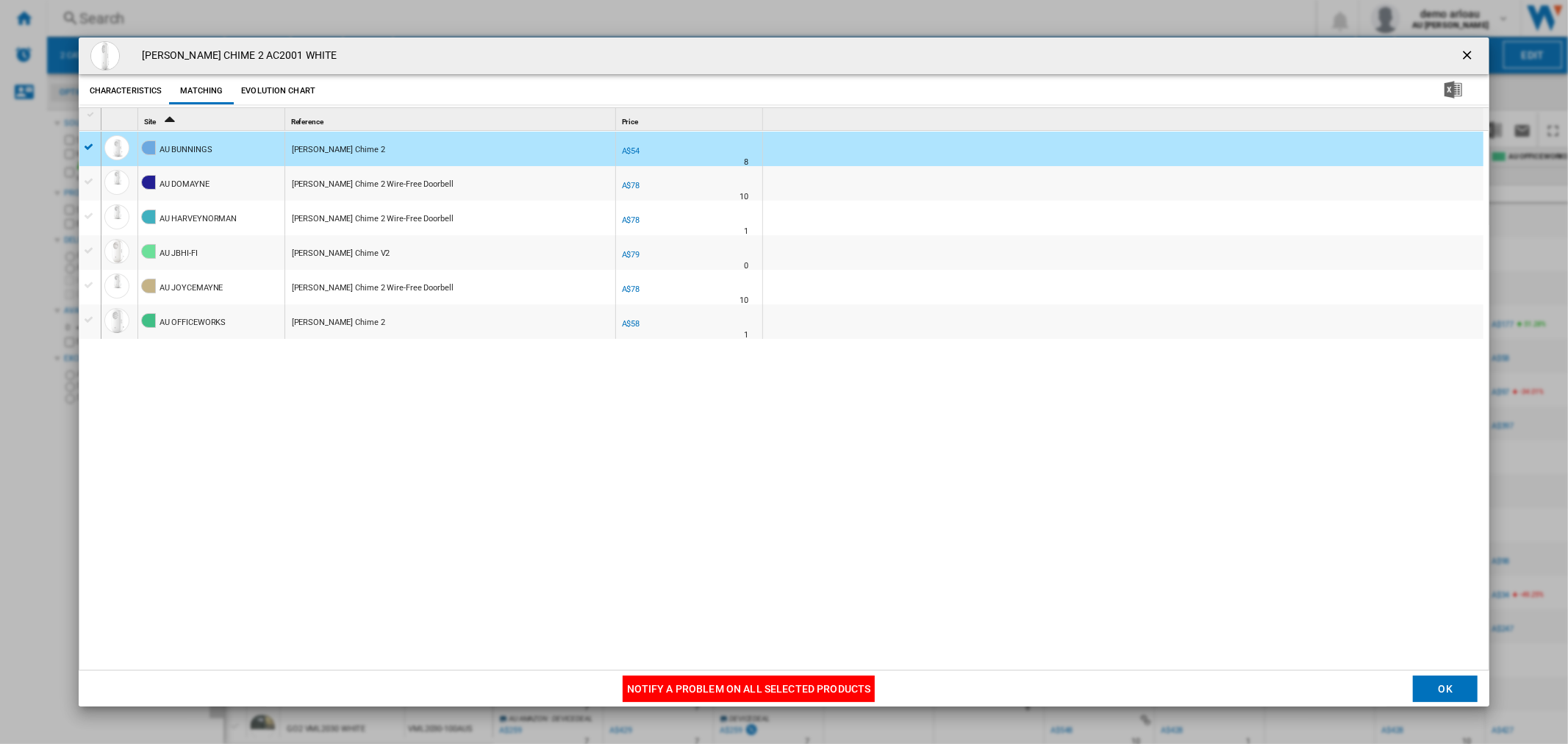
click at [1459, 53] on ng-md-icon "getI18NText('BUTTONS.CLOSE_DIALOG')" at bounding box center [1468, 56] width 17 height 17
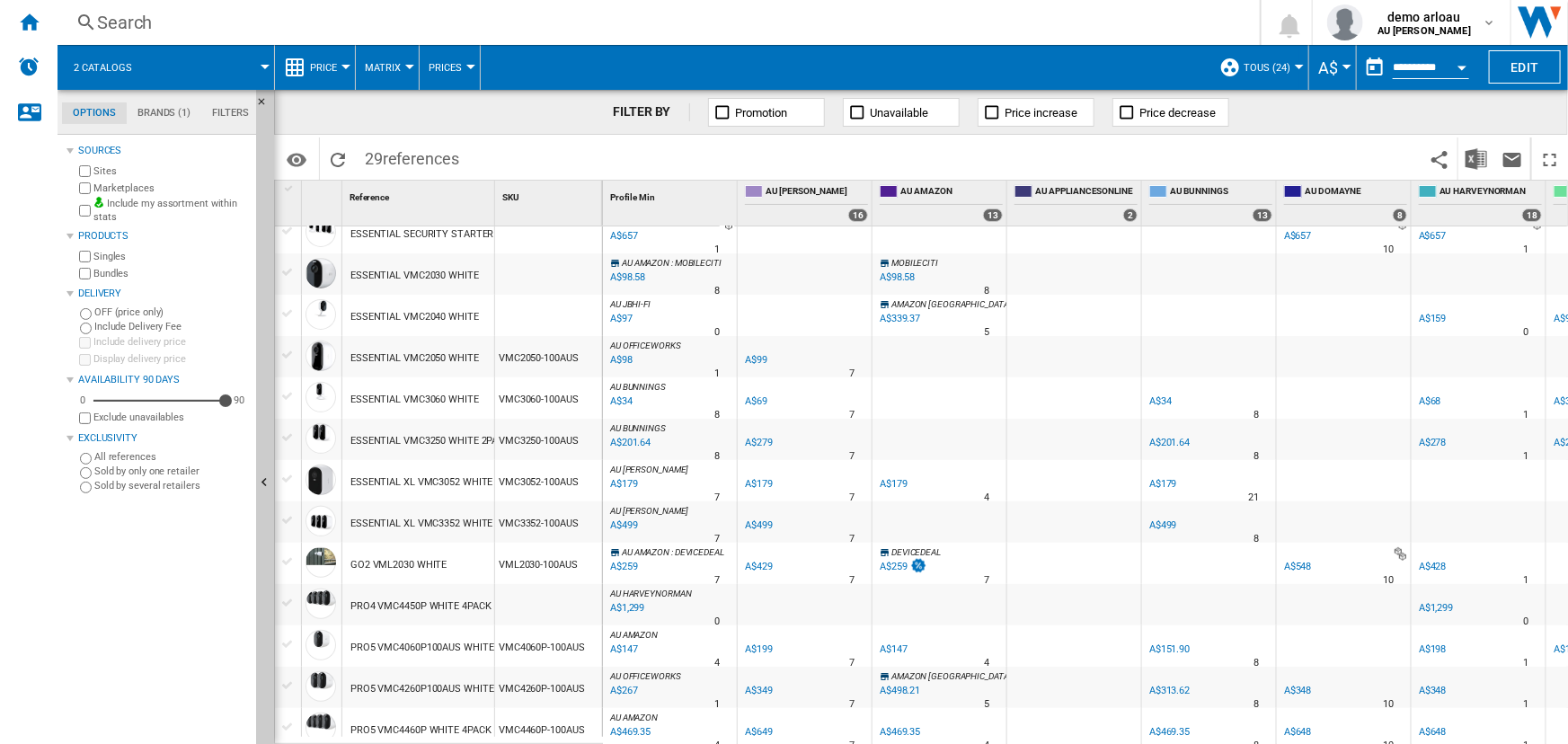
scroll to position [408, 0]
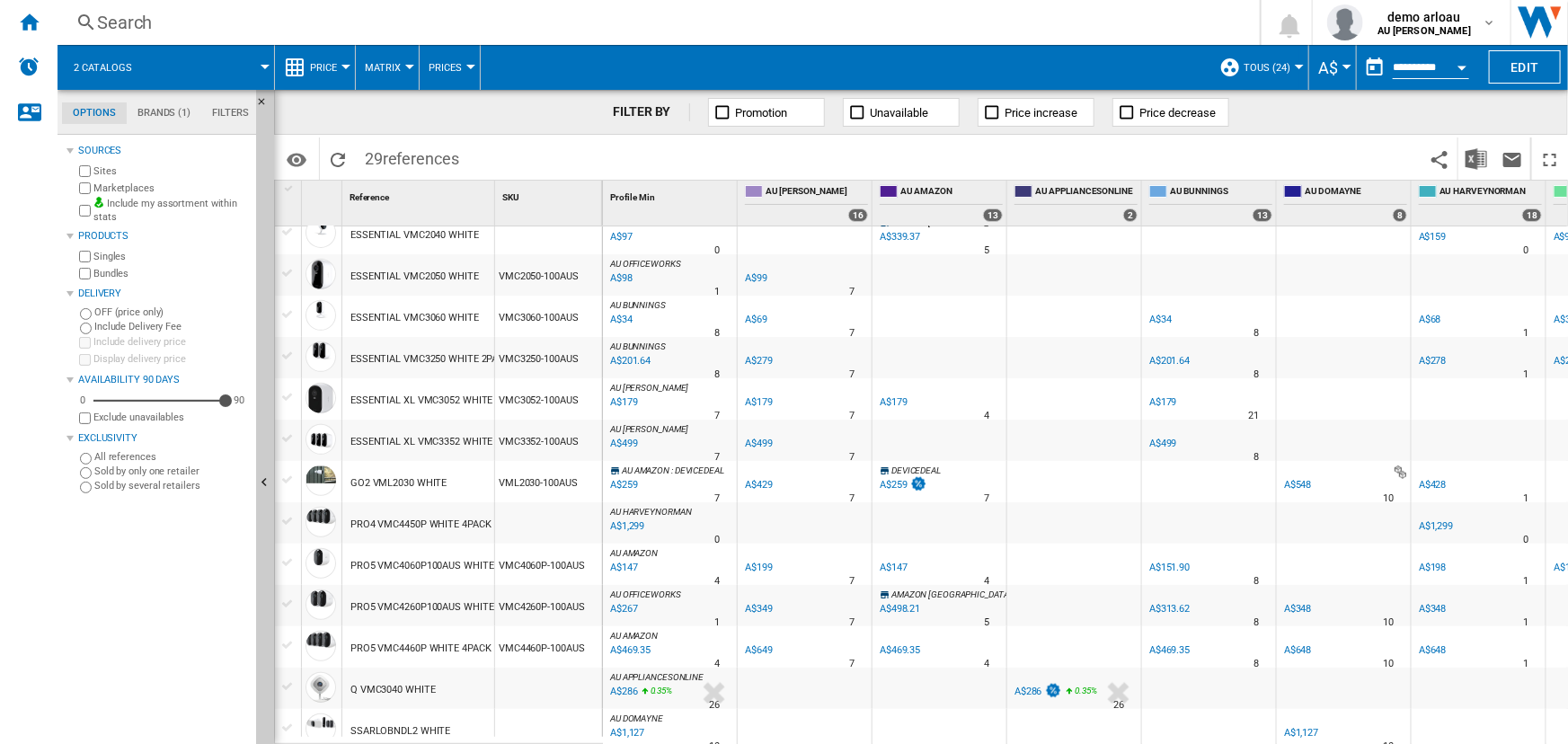
click at [447, 605] on div "PRO5 VMC4260P100AUS WHITE 2PACK" at bounding box center [438, 607] width 175 height 41
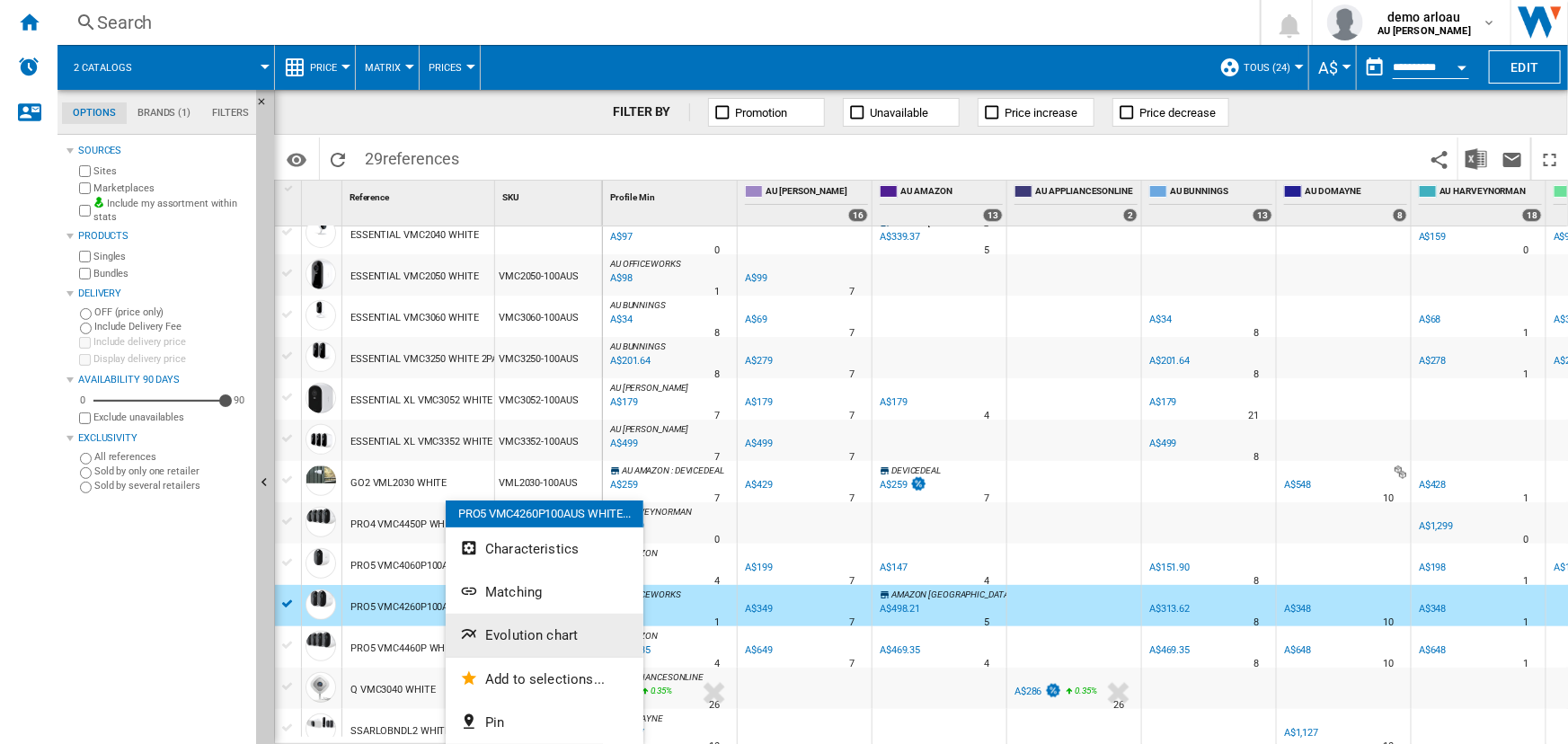
click at [535, 631] on span "Evolution chart" at bounding box center [532, 635] width 92 height 17
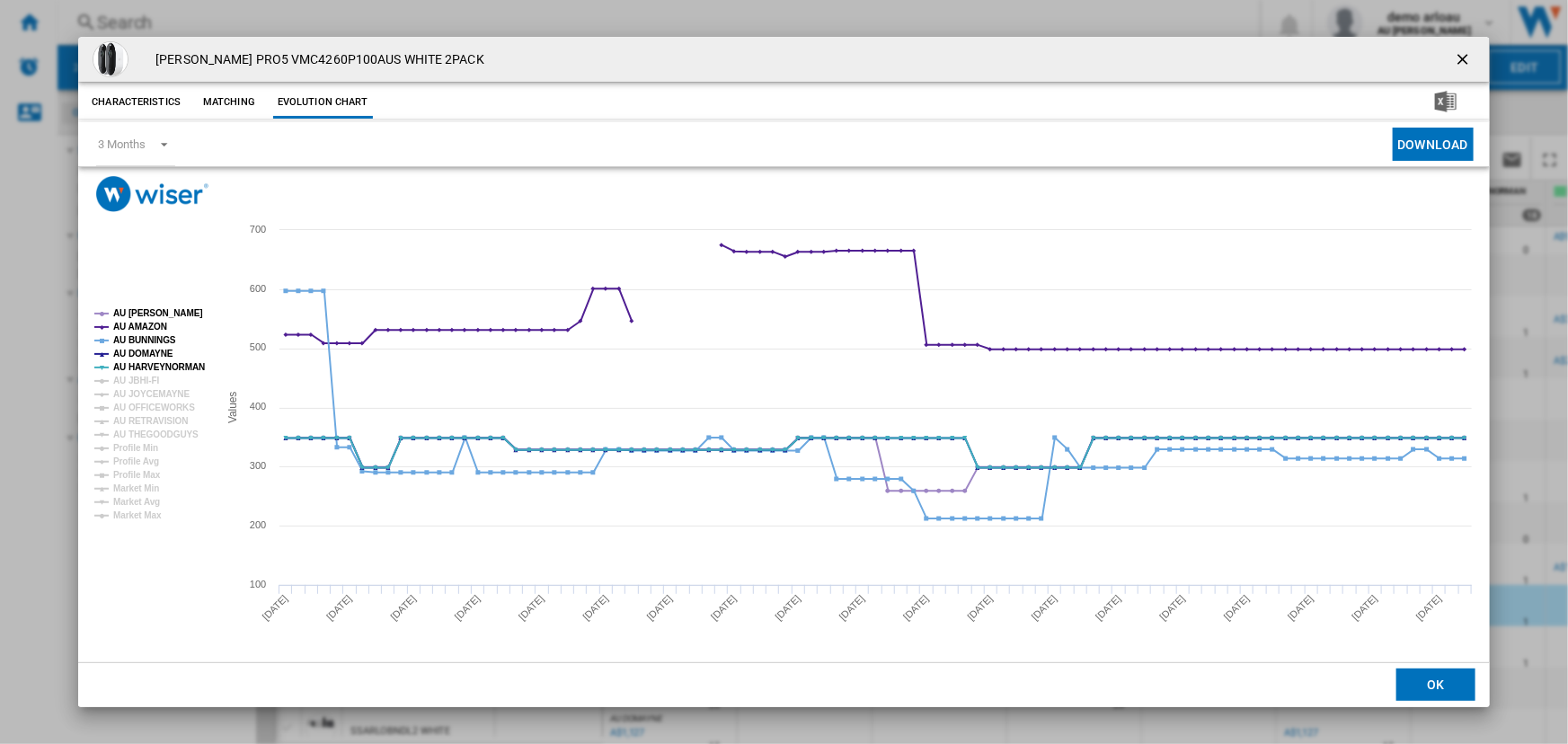
click at [216, 103] on button "Matching" at bounding box center [229, 102] width 79 height 32
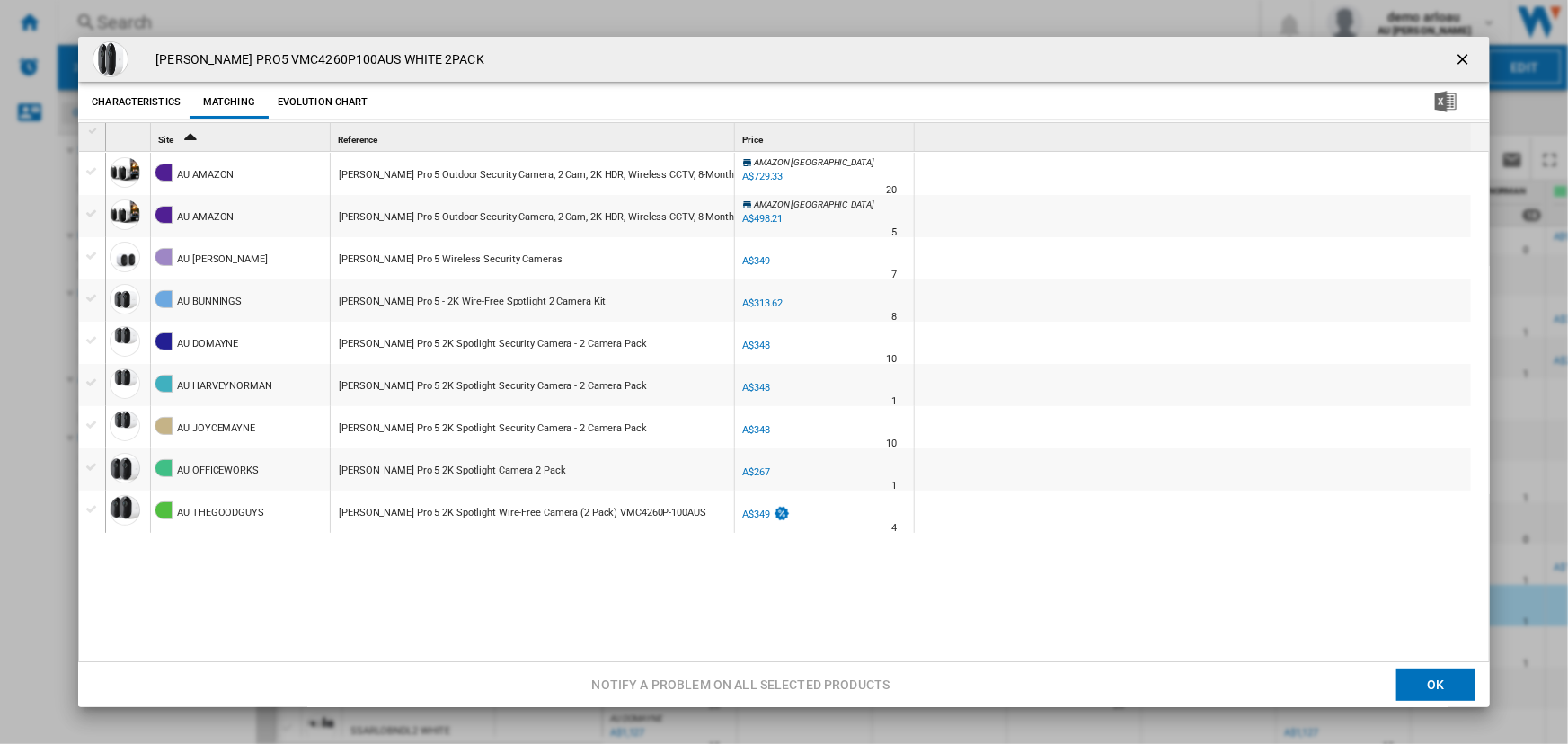
click at [557, 170] on div "[PERSON_NAME] Pro 5 Outdoor Security Camera, 2 Cam, 2K HDR, Wireless CCTV, 8-Mo…" at bounding box center [841, 175] width 1005 height 41
click at [1455, 55] on ng-md-icon "getI18NText('BUTTONS.CLOSE_DIALOG')" at bounding box center [1464, 61] width 21 height 21
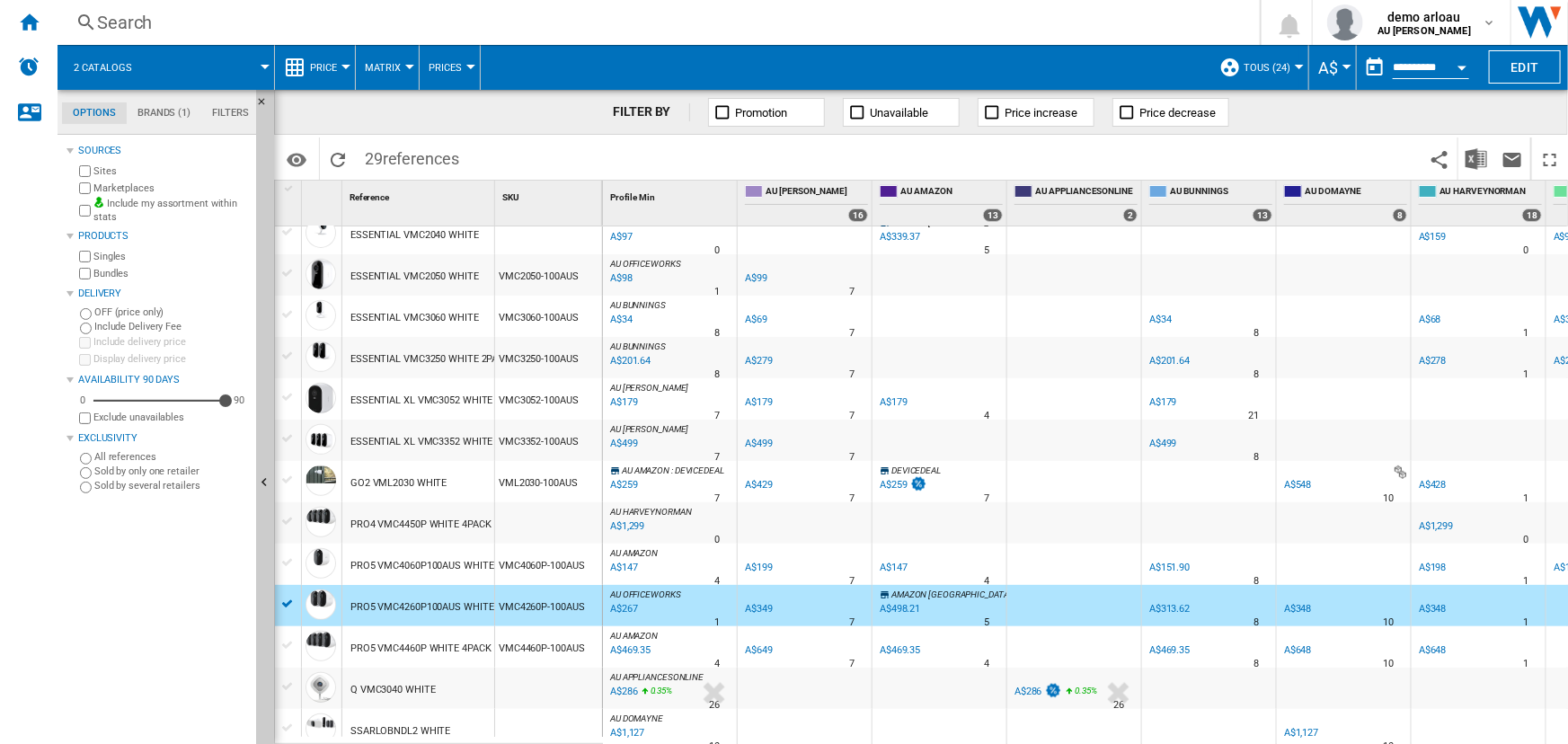
click at [286, 599] on div at bounding box center [287, 604] width 18 height 17
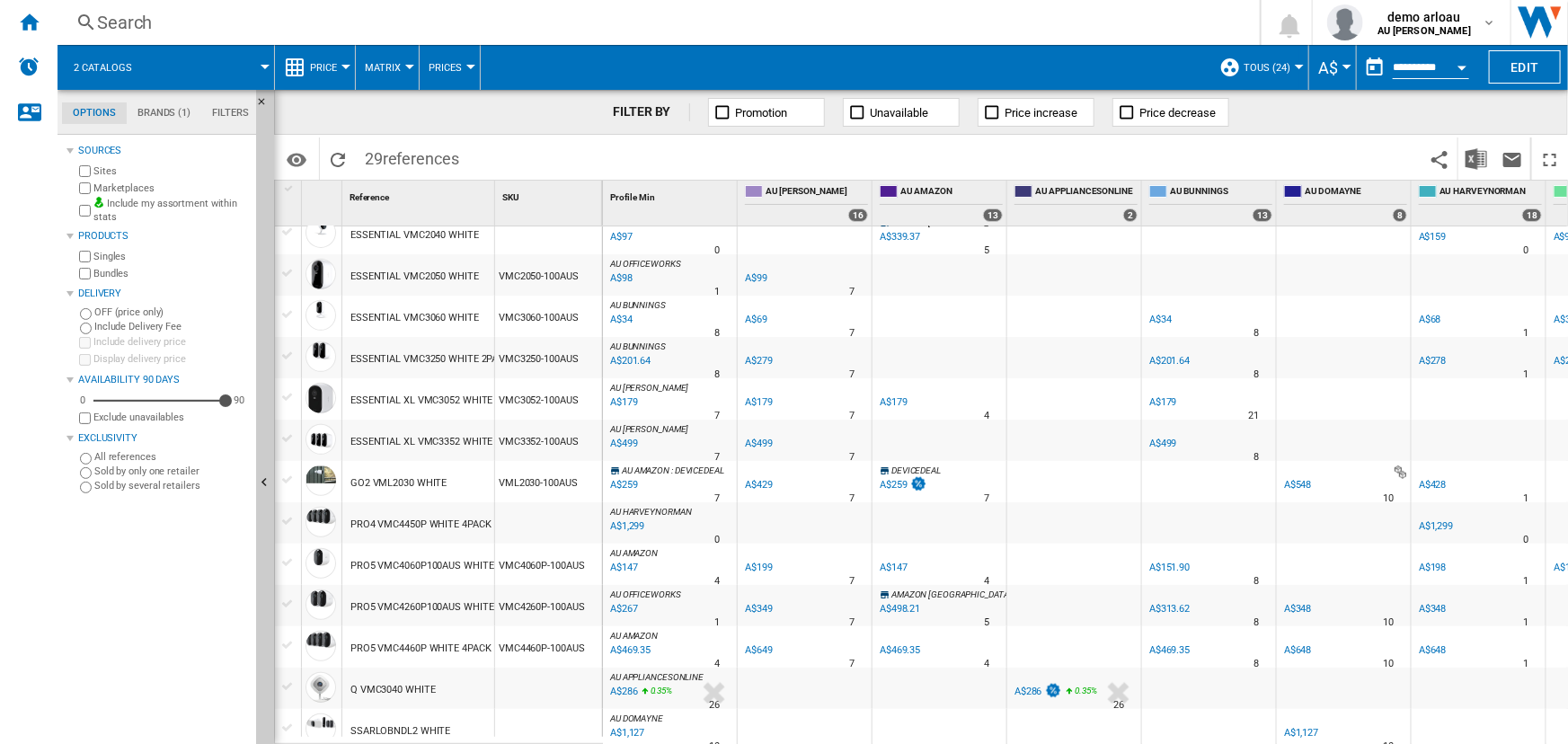
scroll to position [0, 0]
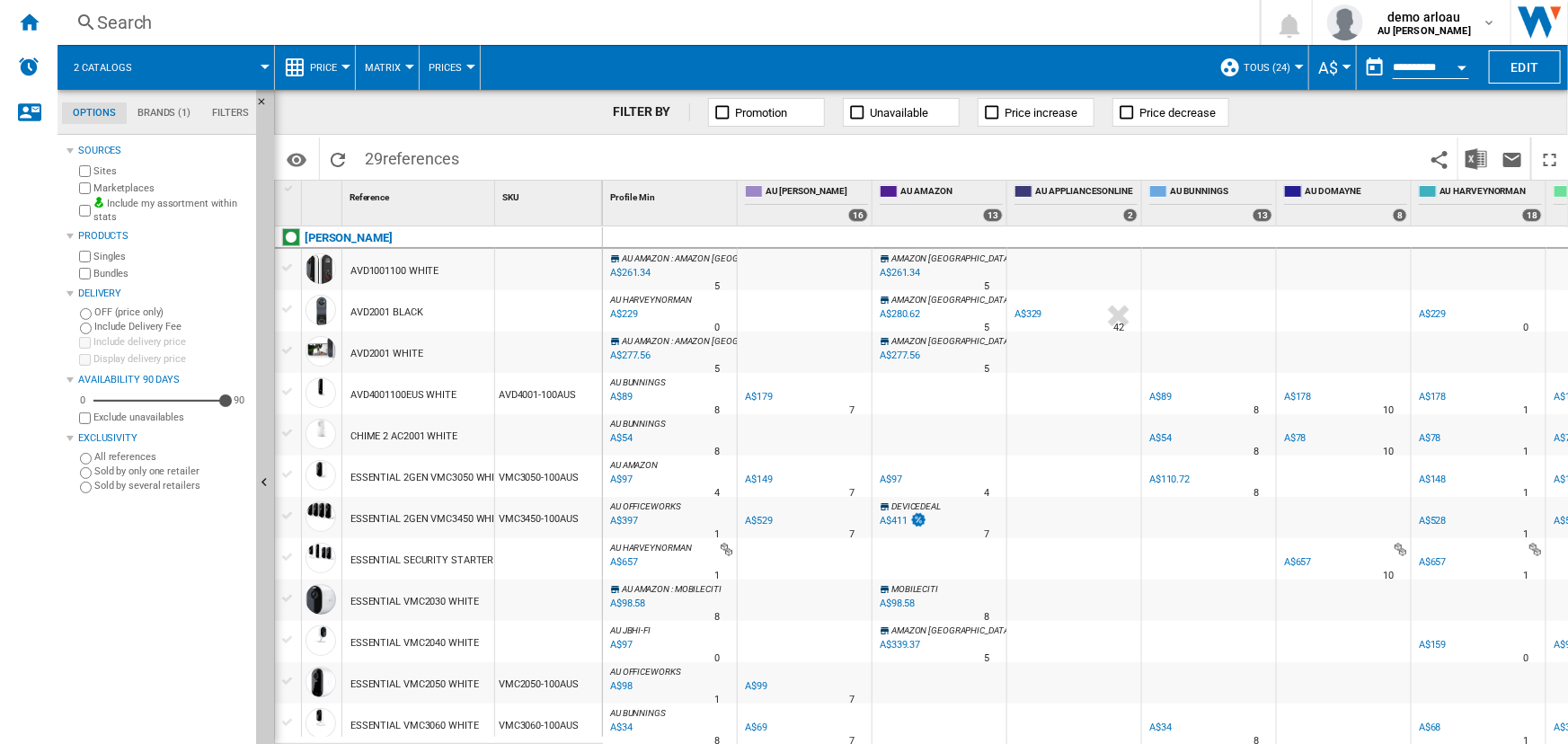
drag, startPoint x: 433, startPoint y: 436, endPoint x: 443, endPoint y: 439, distance: 10.4
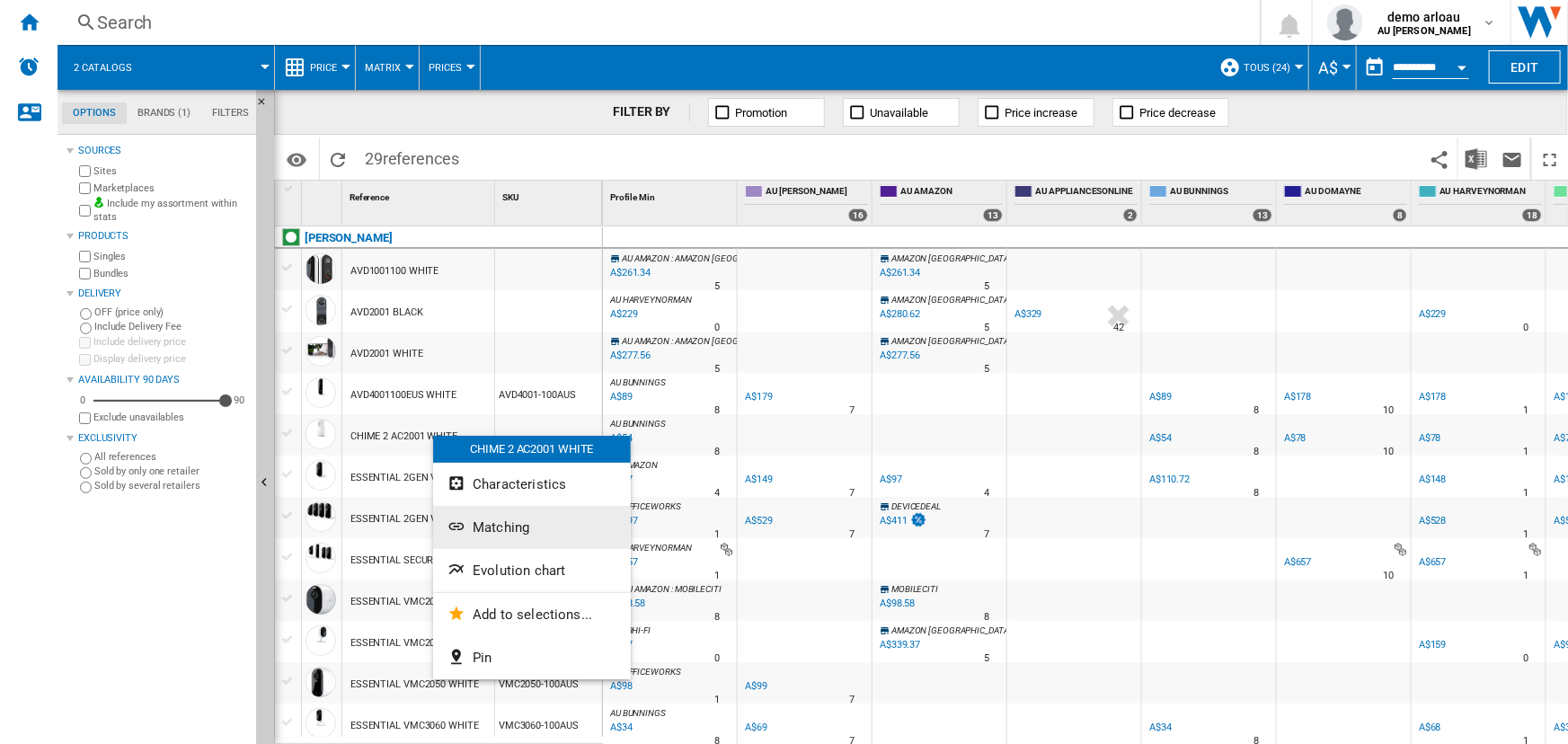
click at [494, 522] on span "Matching" at bounding box center [500, 528] width 56 height 17
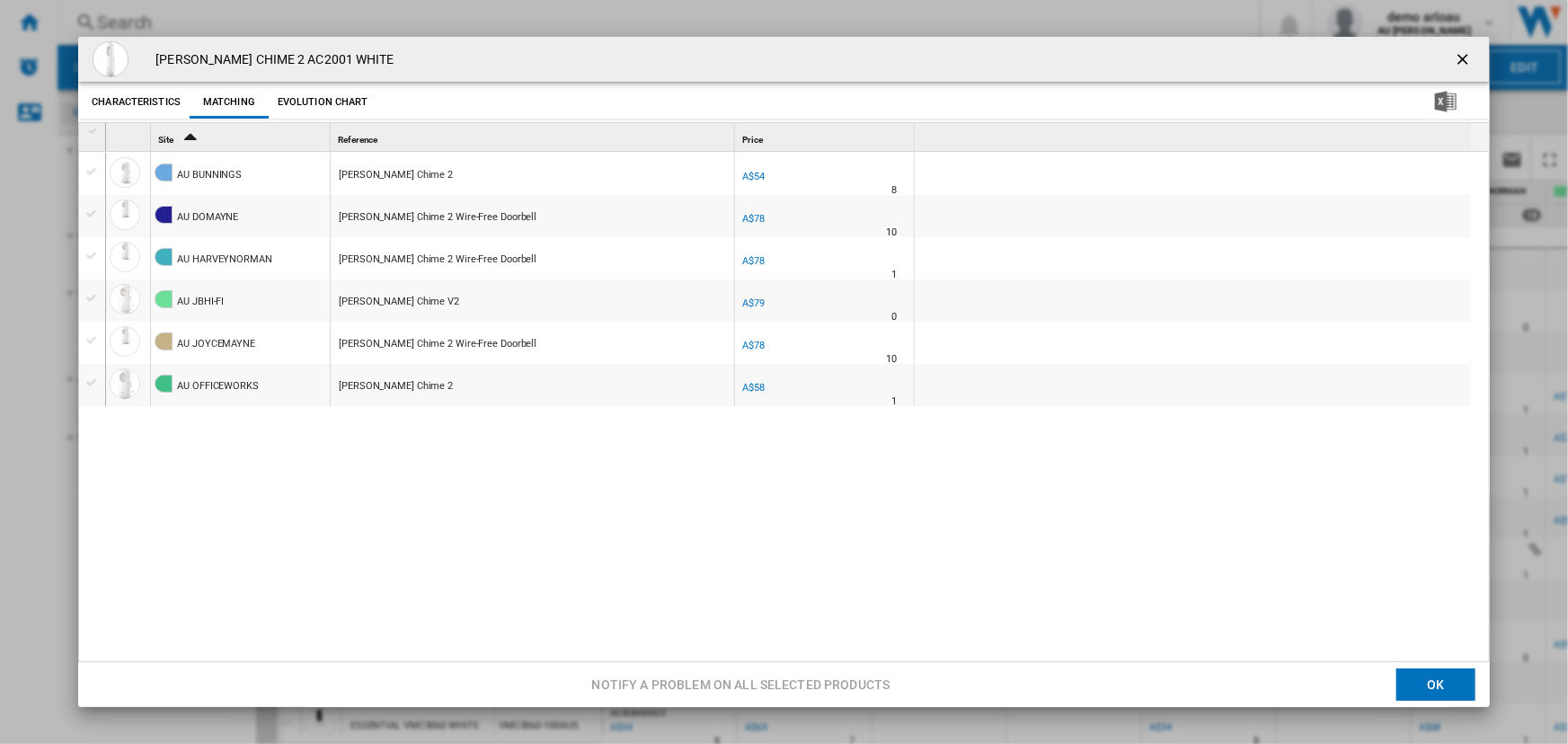
click at [1435, 691] on button "OK" at bounding box center [1436, 684] width 79 height 32
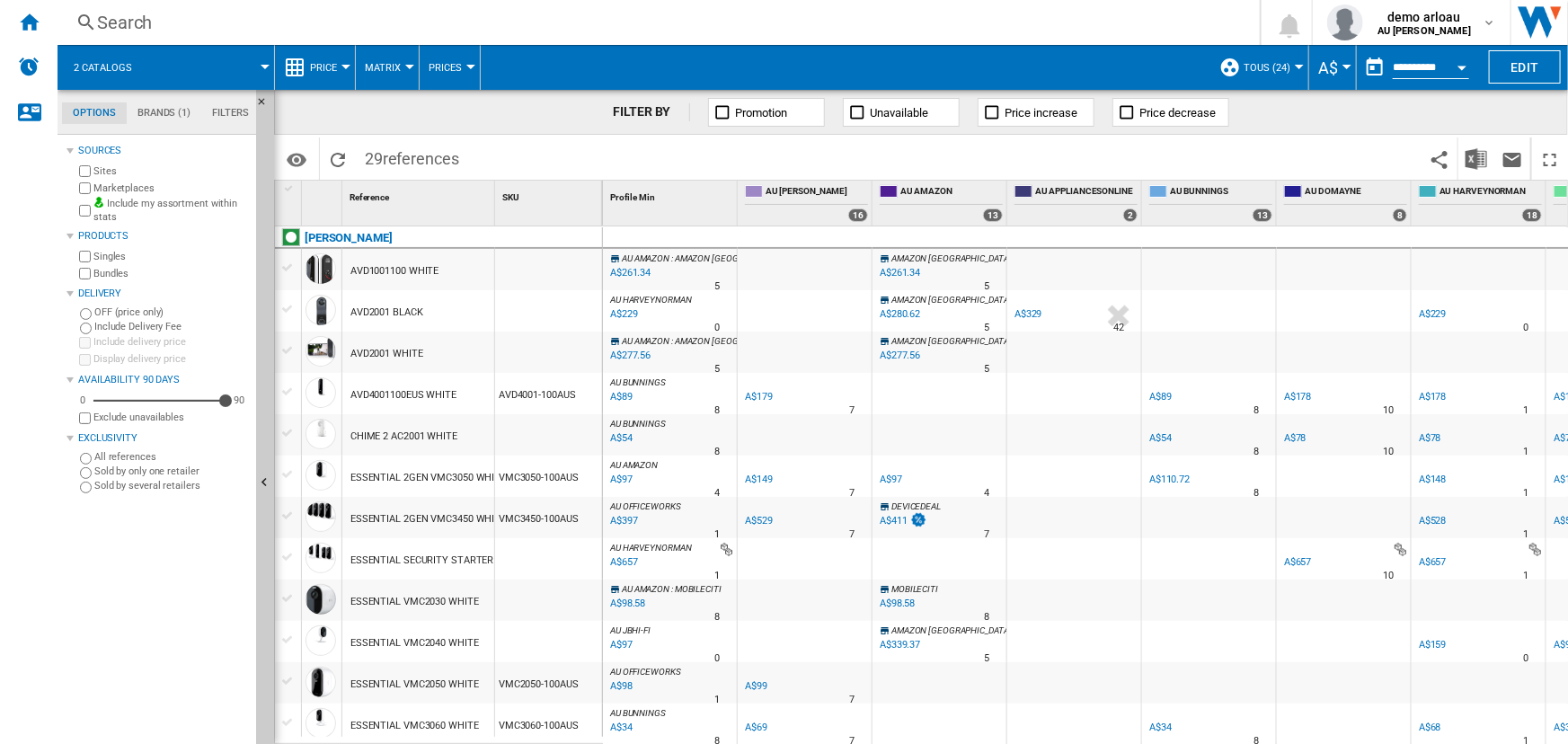
drag, startPoint x: 350, startPoint y: 394, endPoint x: 364, endPoint y: 394, distance: 14.0
click at [364, 394] on div "AVD4001100EUS WHITE" at bounding box center [403, 395] width 106 height 41
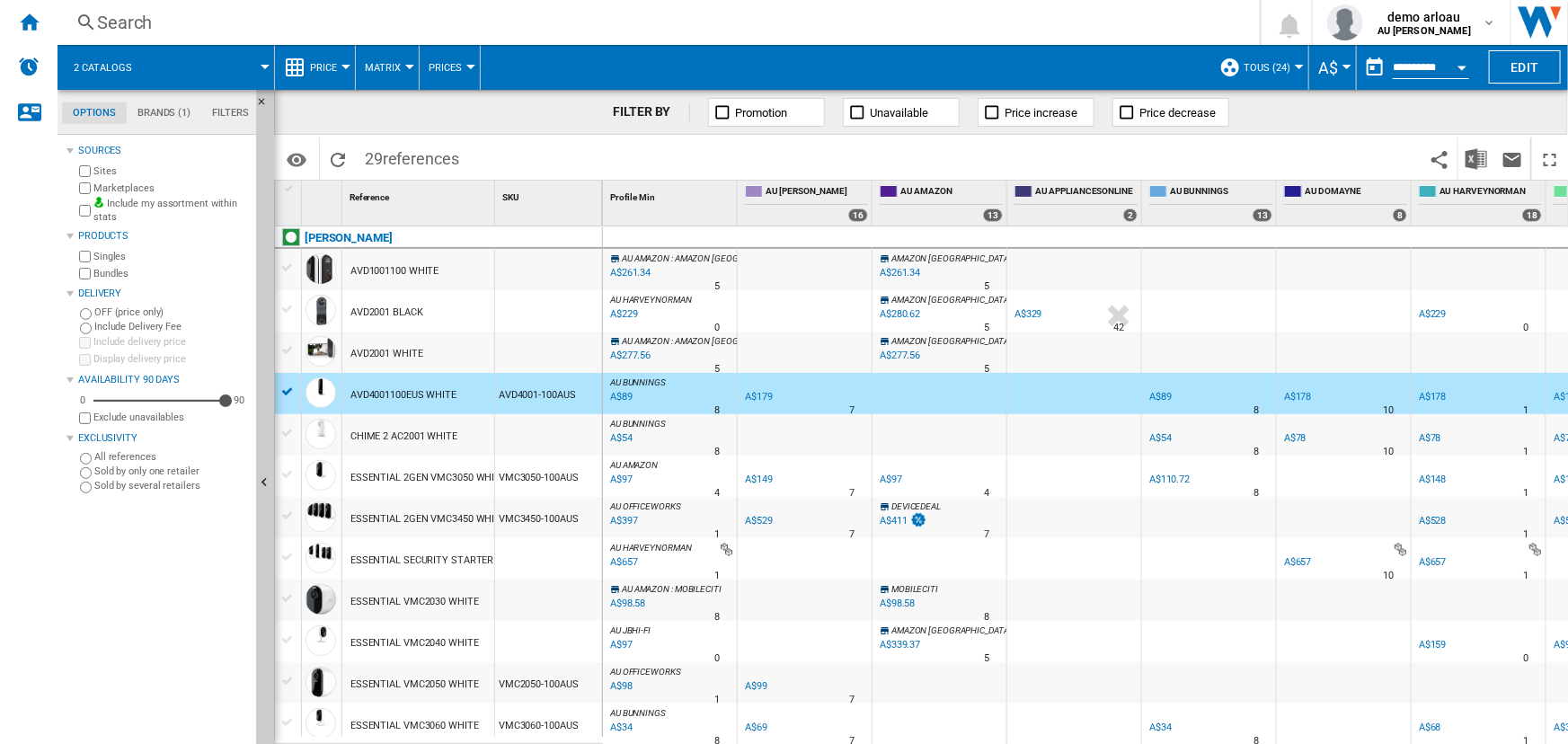
click at [287, 390] on div at bounding box center [287, 392] width 18 height 17
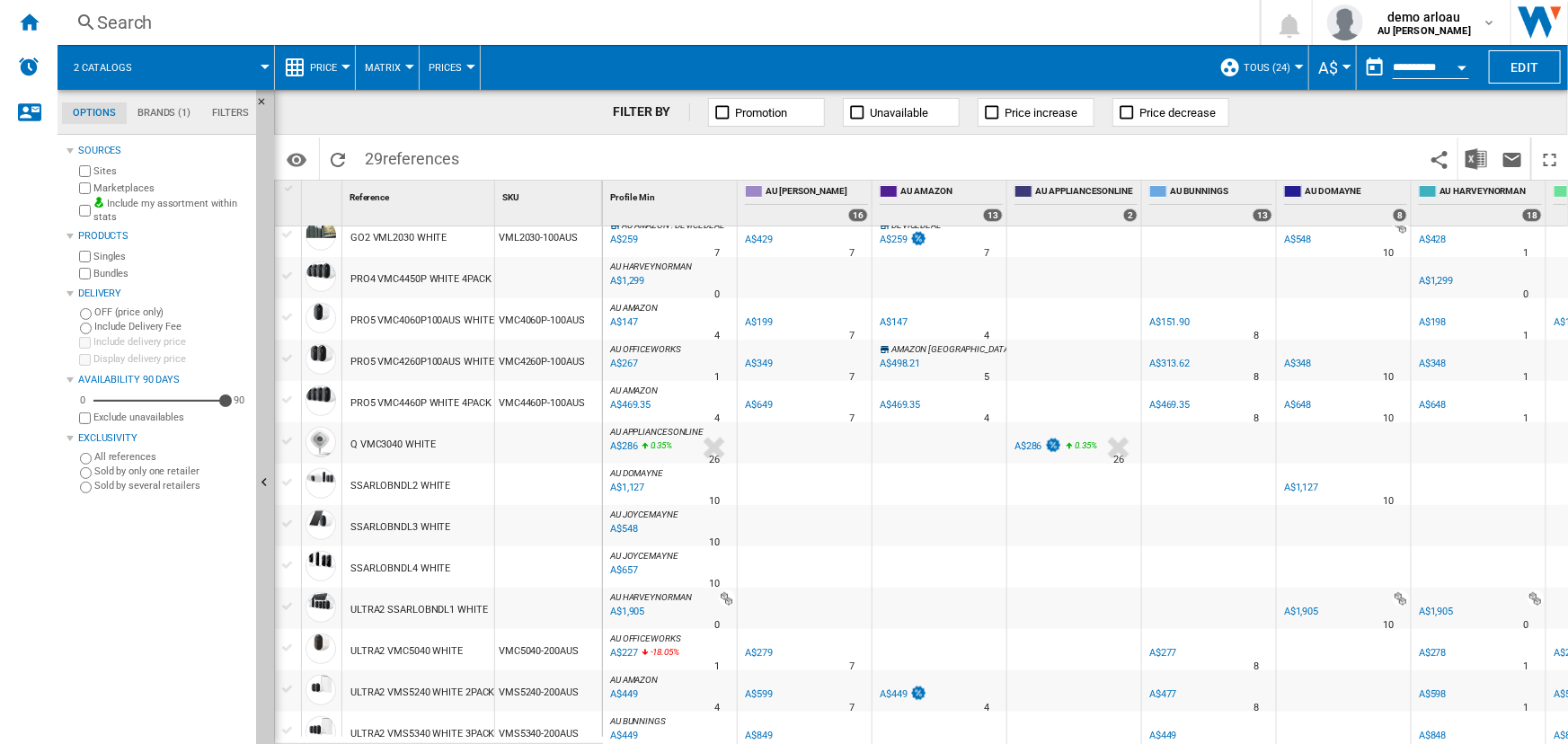
scroll to position [705, 0]
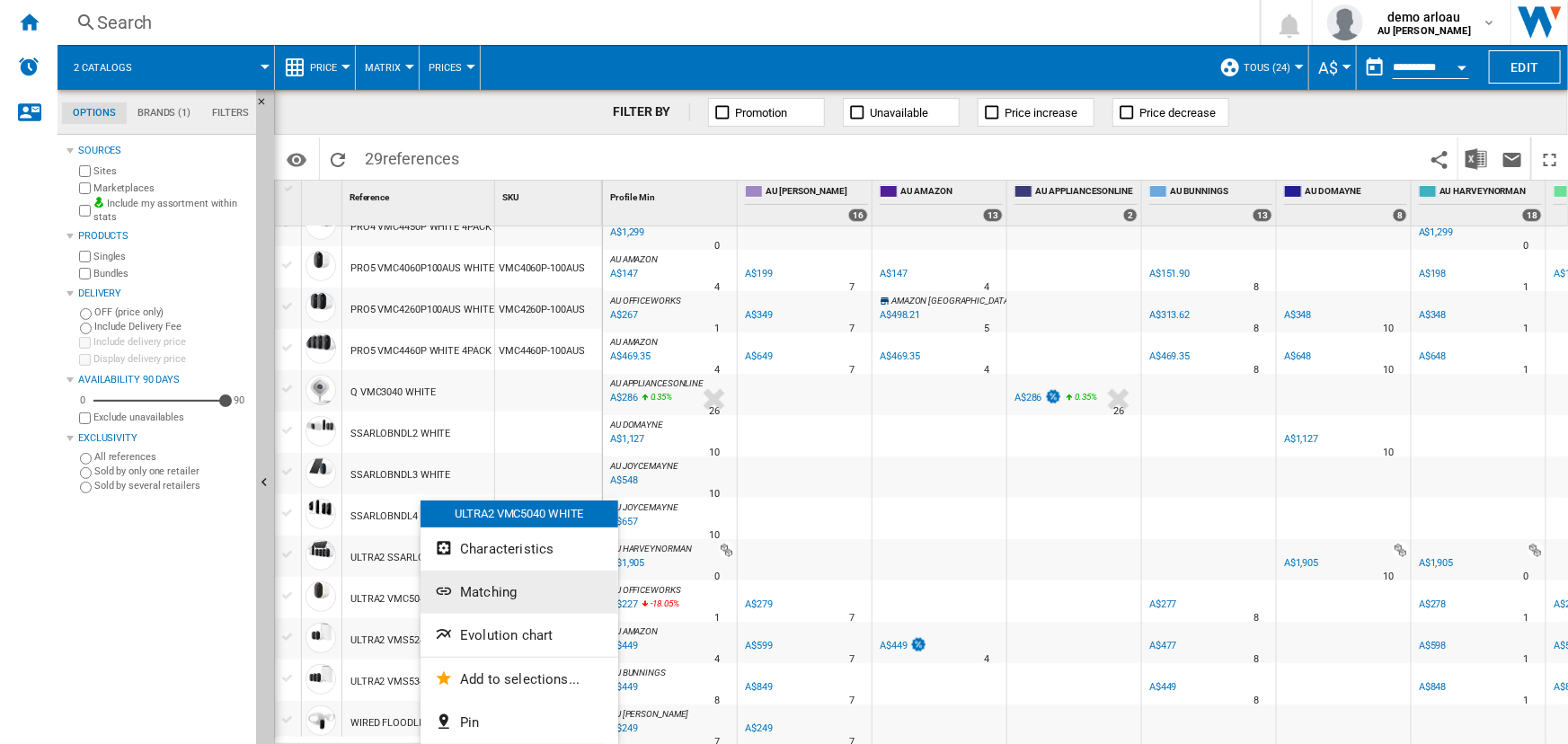
click at [460, 599] on span "Matching" at bounding box center [487, 592] width 56 height 17
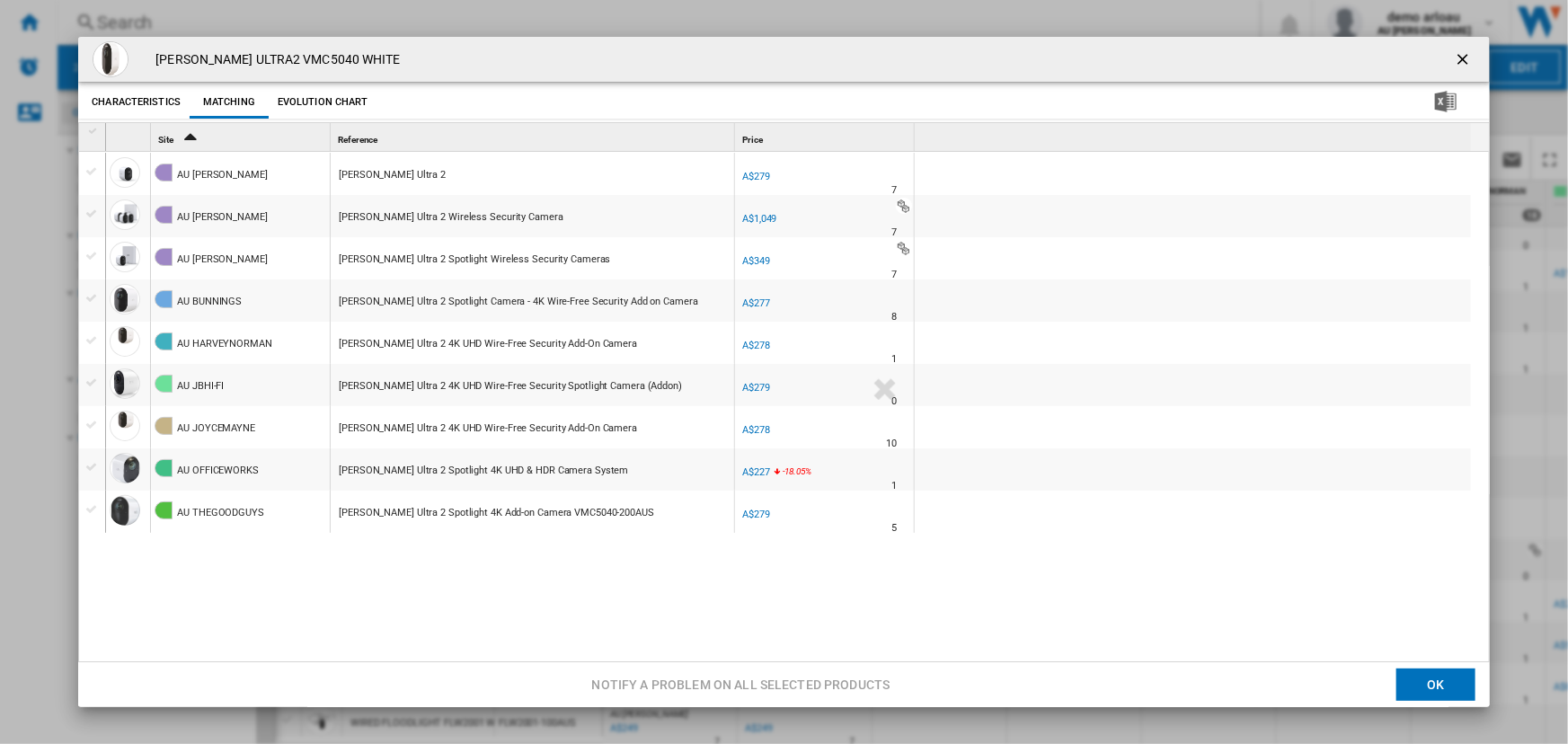
click at [92, 215] on div "Product popup" at bounding box center [92, 214] width 18 height 17
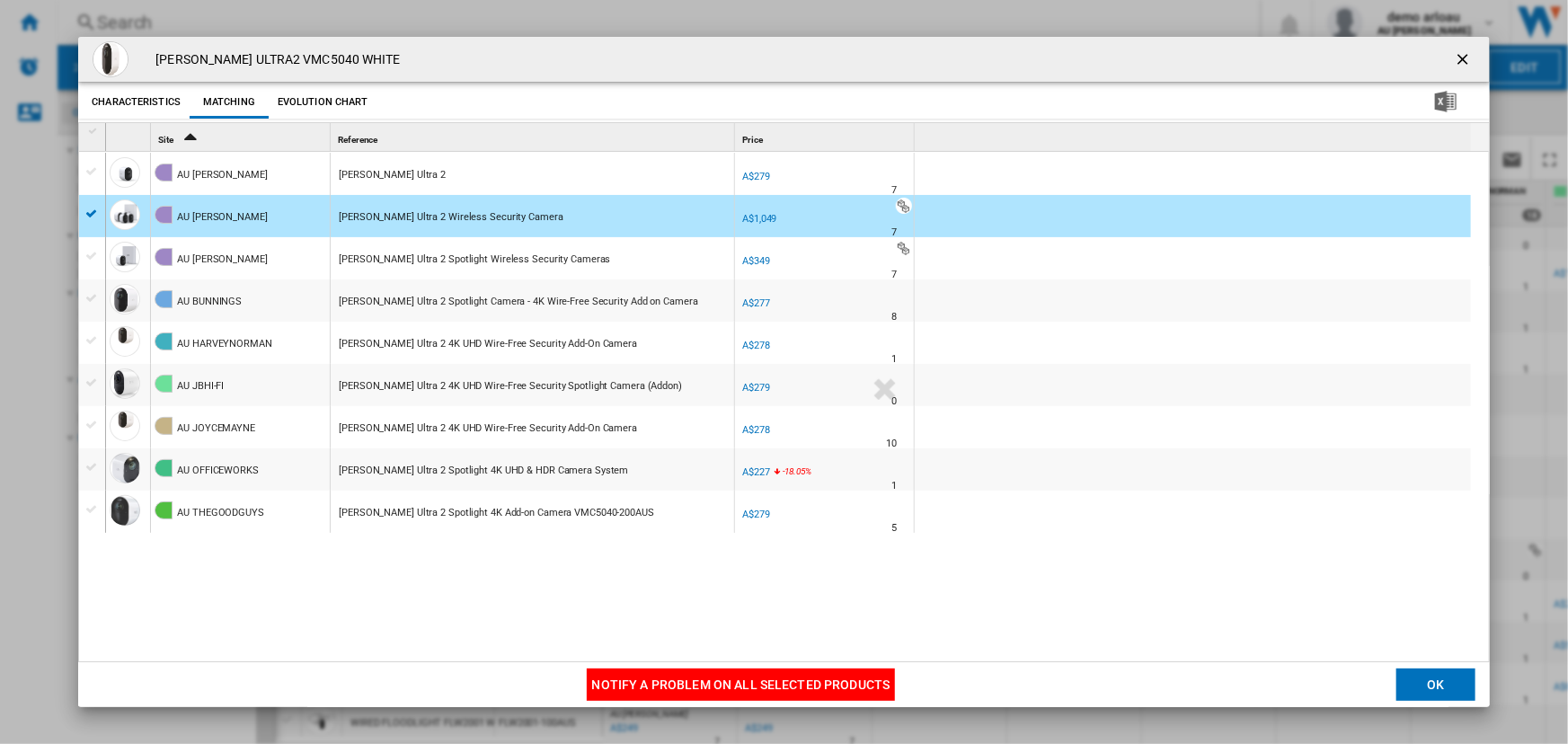
click at [745, 683] on button "Notify a problem on all selected products" at bounding box center [742, 684] width 310 height 32
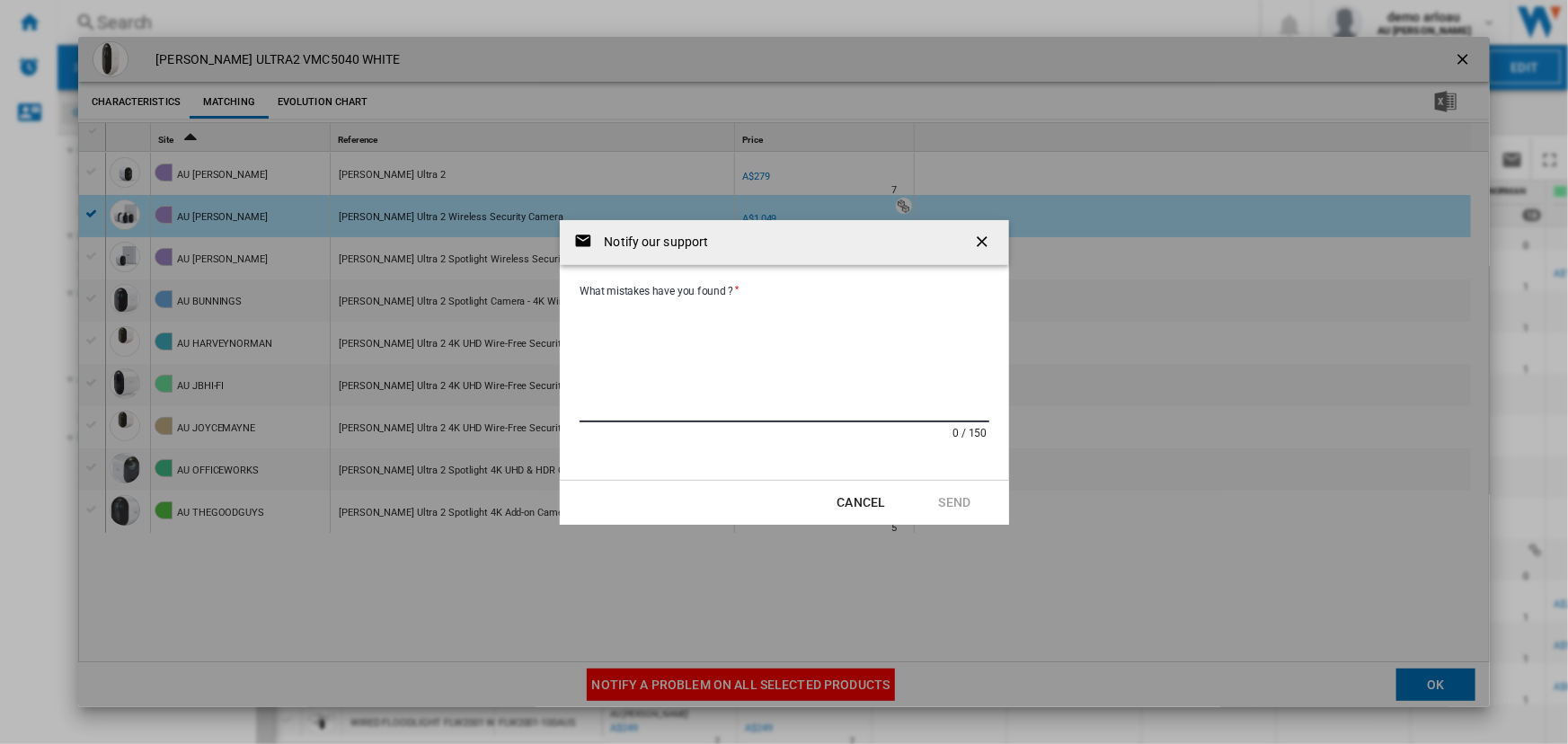
click at [661, 312] on textarea "What mistakes have you found ?" at bounding box center [784, 362] width 410 height 122
type textarea "**********"
click at [970, 495] on button "Send" at bounding box center [955, 502] width 79 height 32
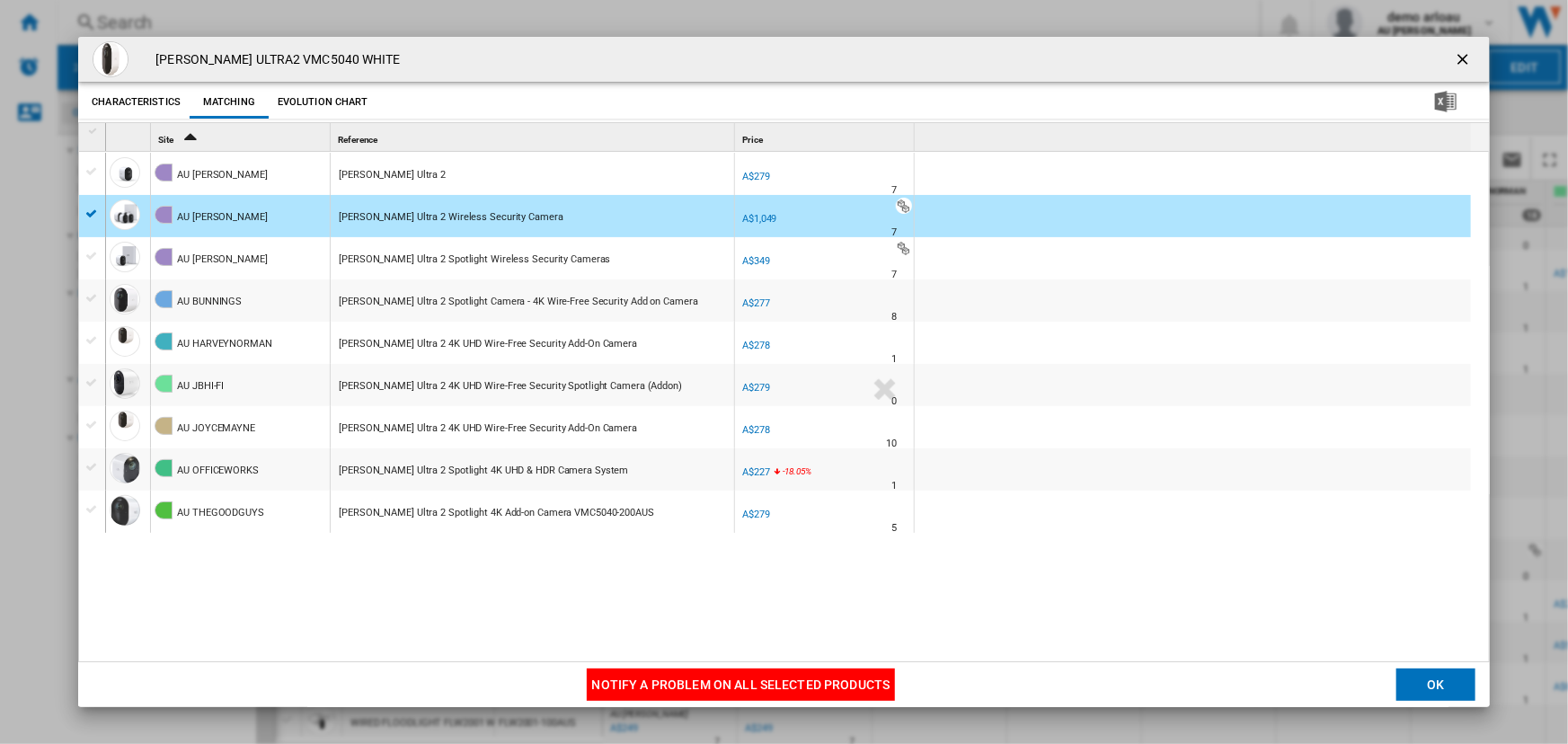
click at [462, 257] on div "[PERSON_NAME] Ultra 2 Spotlight Wireless Security Cameras" at bounding box center [474, 259] width 272 height 41
click at [84, 258] on div "Product popup" at bounding box center [92, 256] width 18 height 17
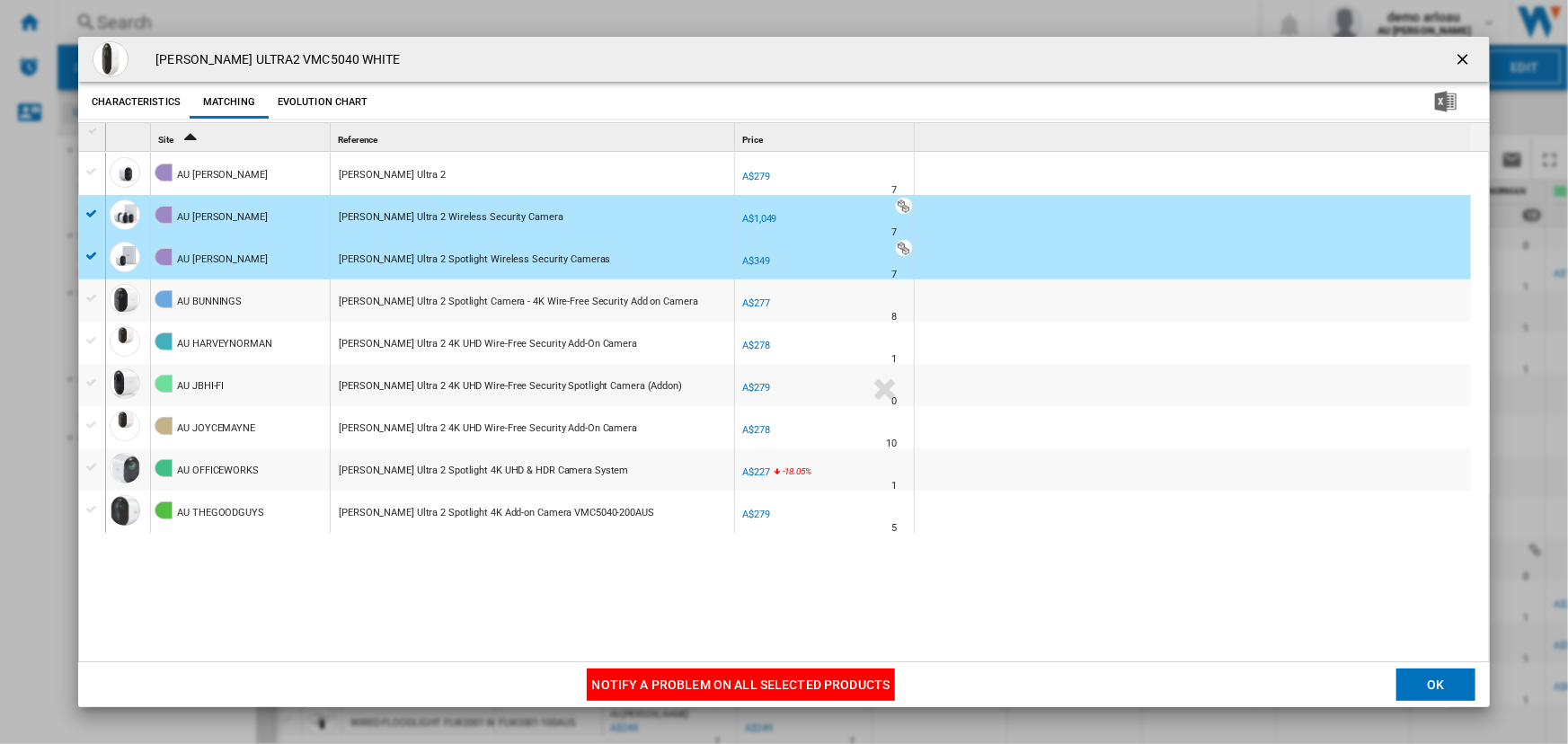
click at [91, 210] on div "Product popup" at bounding box center [92, 214] width 18 height 17
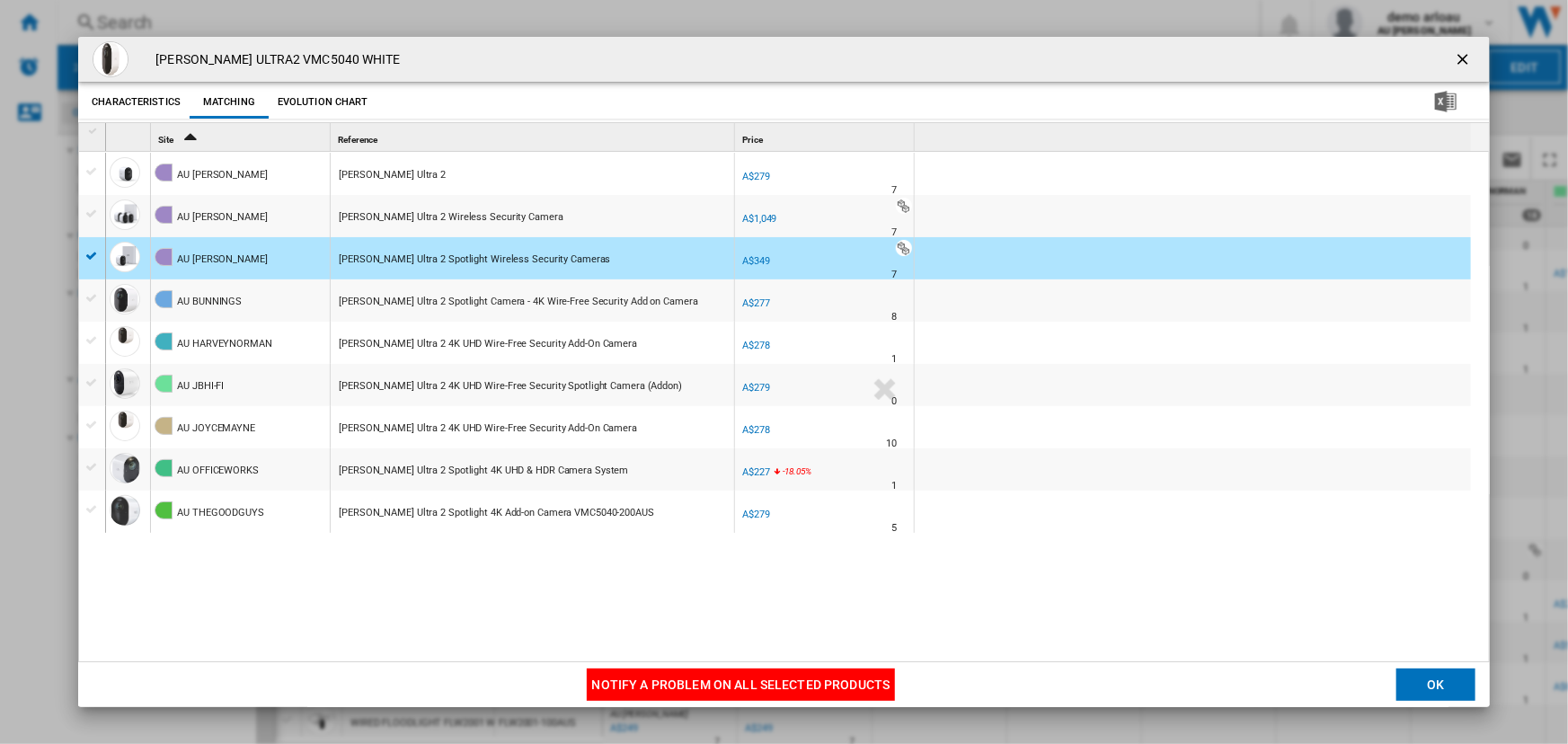
click at [713, 691] on button "Notify a problem on all selected products" at bounding box center [742, 684] width 310 height 32
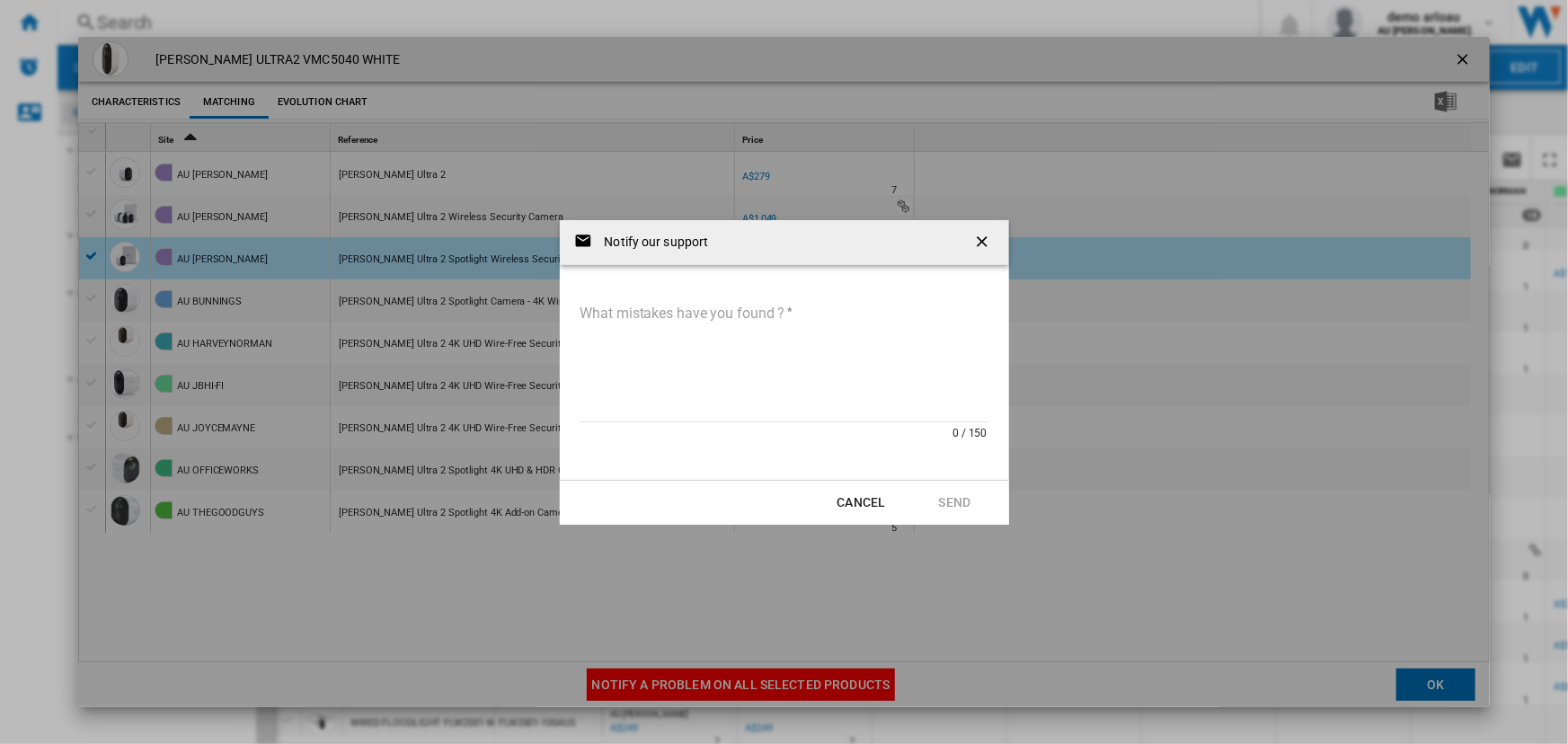
click at [657, 318] on textarea "What mistakes have you found ?" at bounding box center [784, 362] width 410 height 122
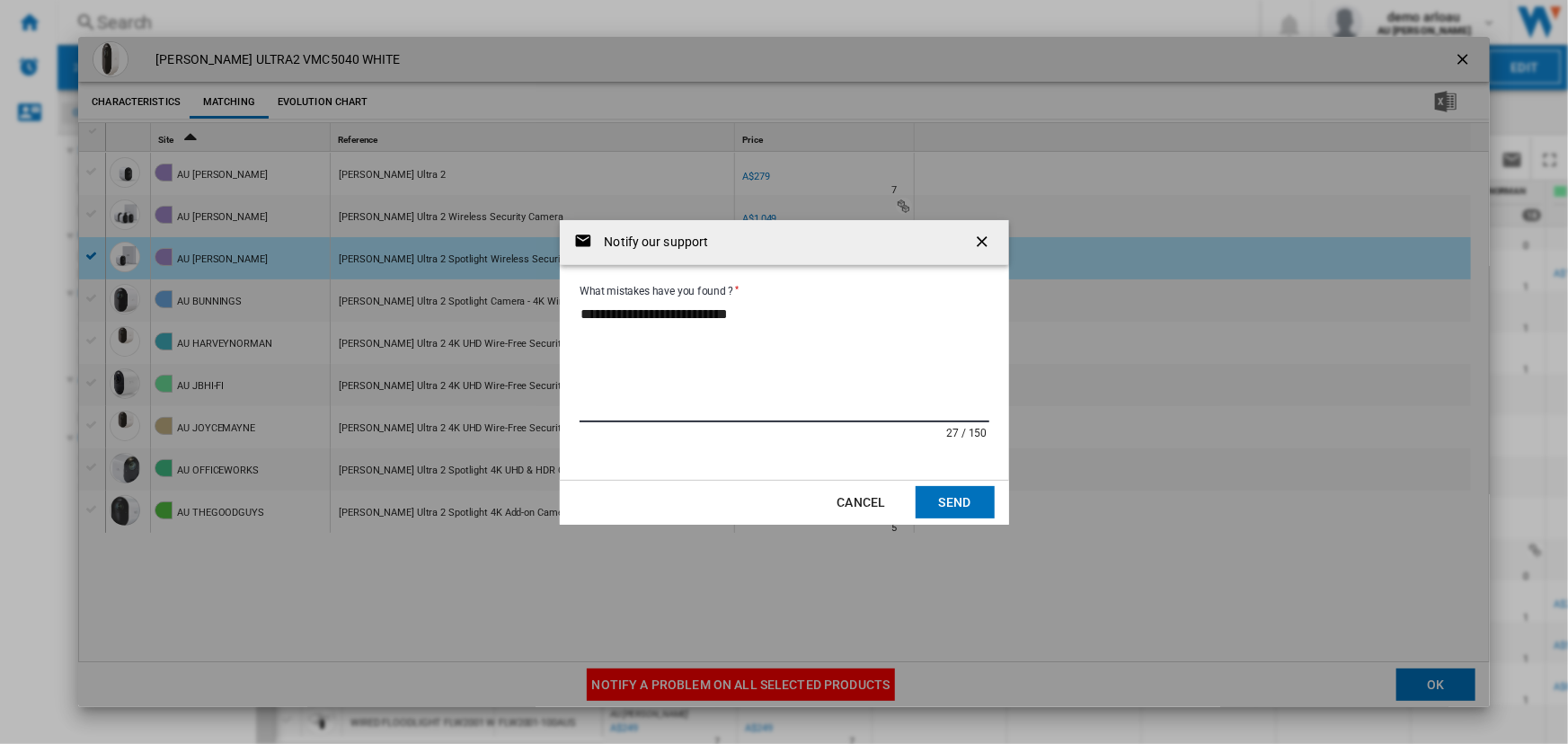
type textarea "**********"
click at [942, 507] on button "Send" at bounding box center [955, 502] width 79 height 32
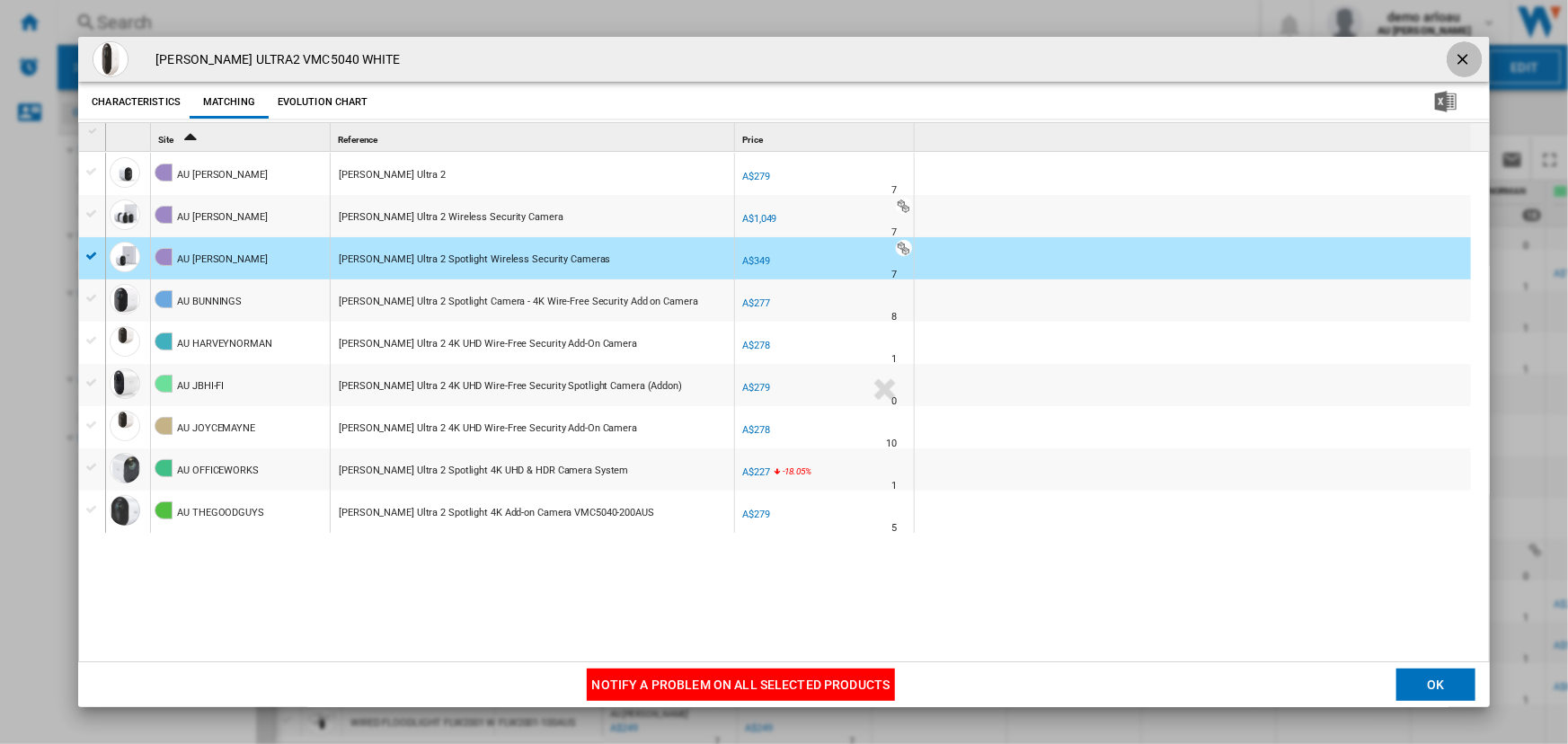
click at [1454, 58] on ng-md-icon "getI18NText('BUTTONS.CLOSE_DIALOG')" at bounding box center [1464, 61] width 21 height 21
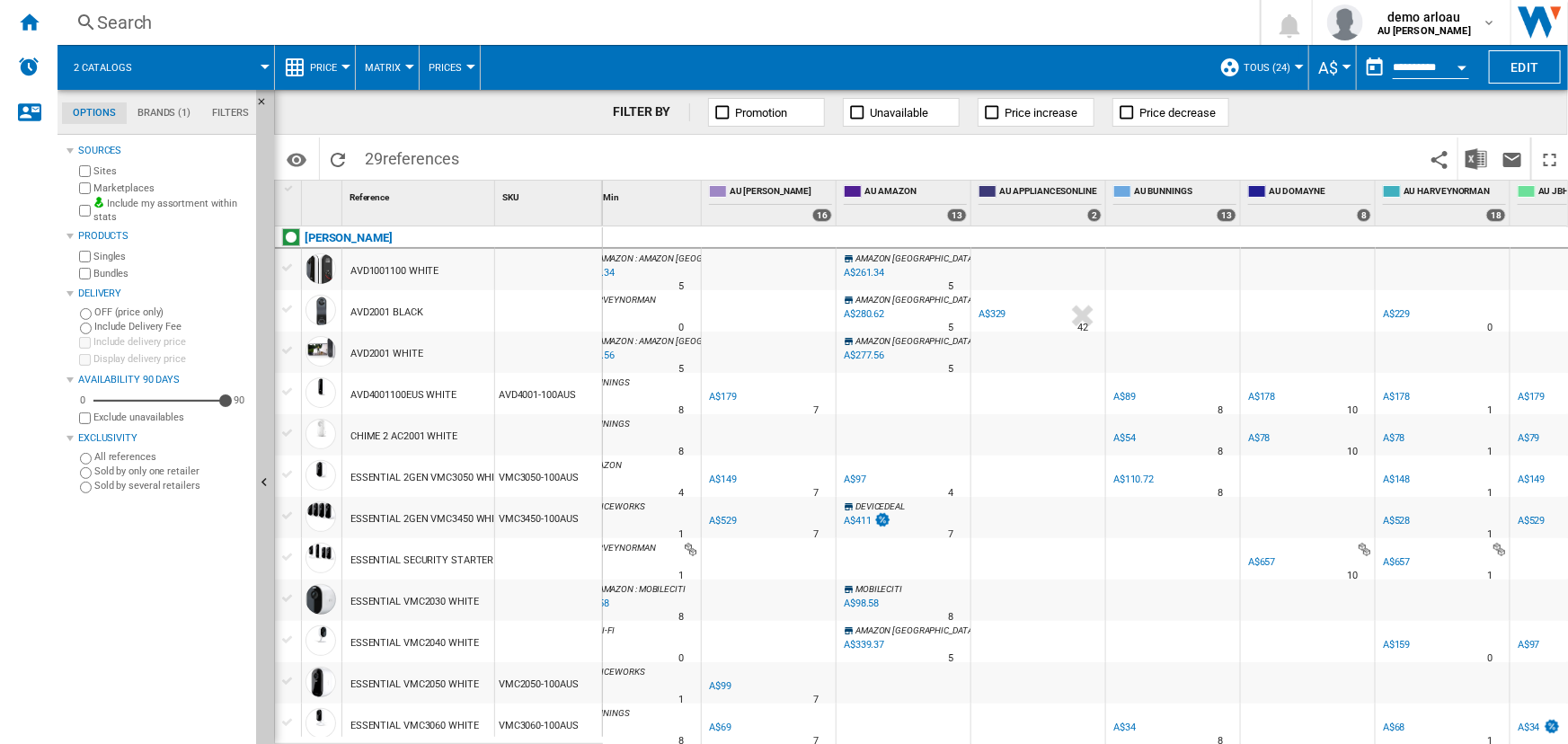
scroll to position [0, 0]
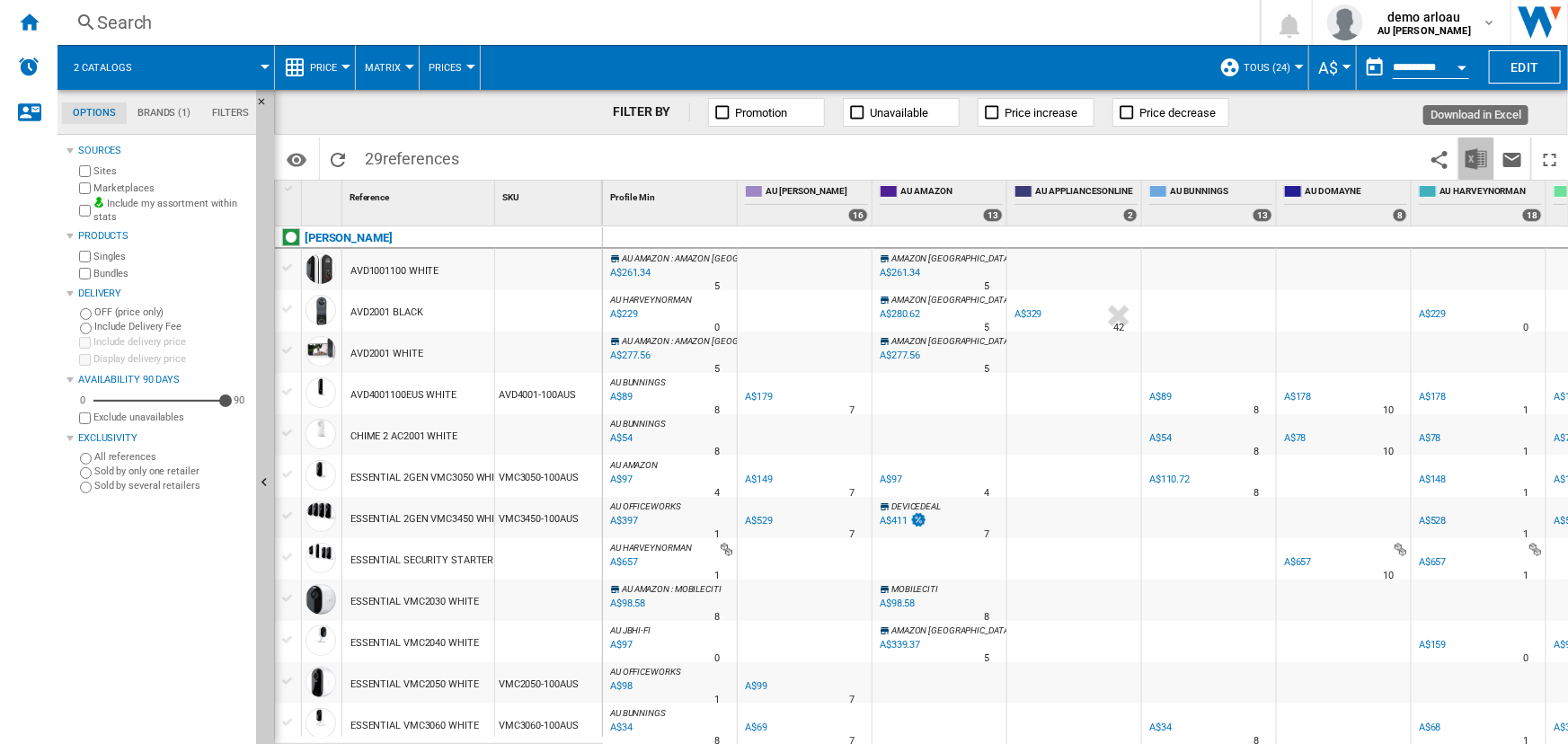
click at [1473, 154] on img "Download in Excel" at bounding box center [1476, 158] width 21 height 21
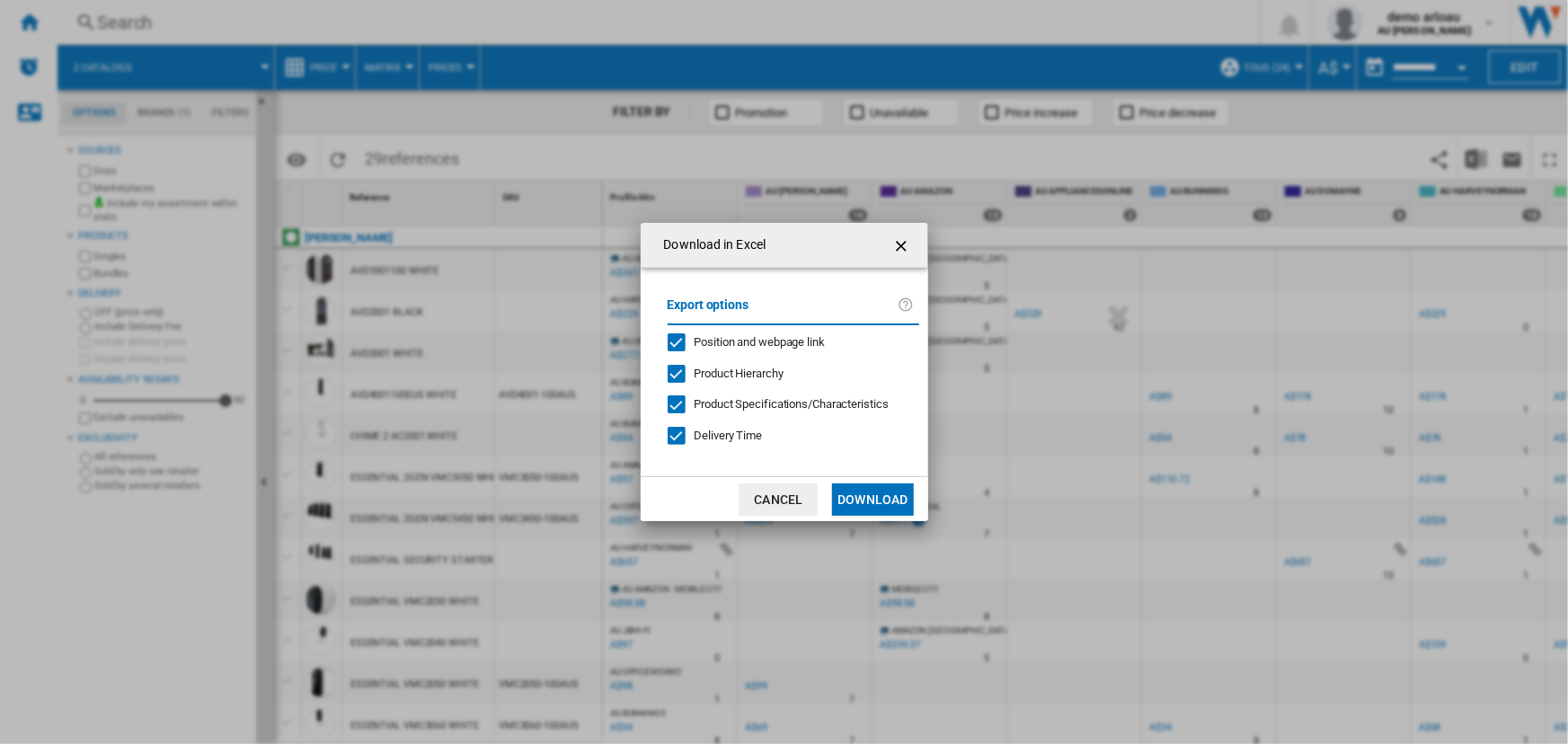
click at [772, 493] on button "Cancel" at bounding box center [778, 499] width 79 height 32
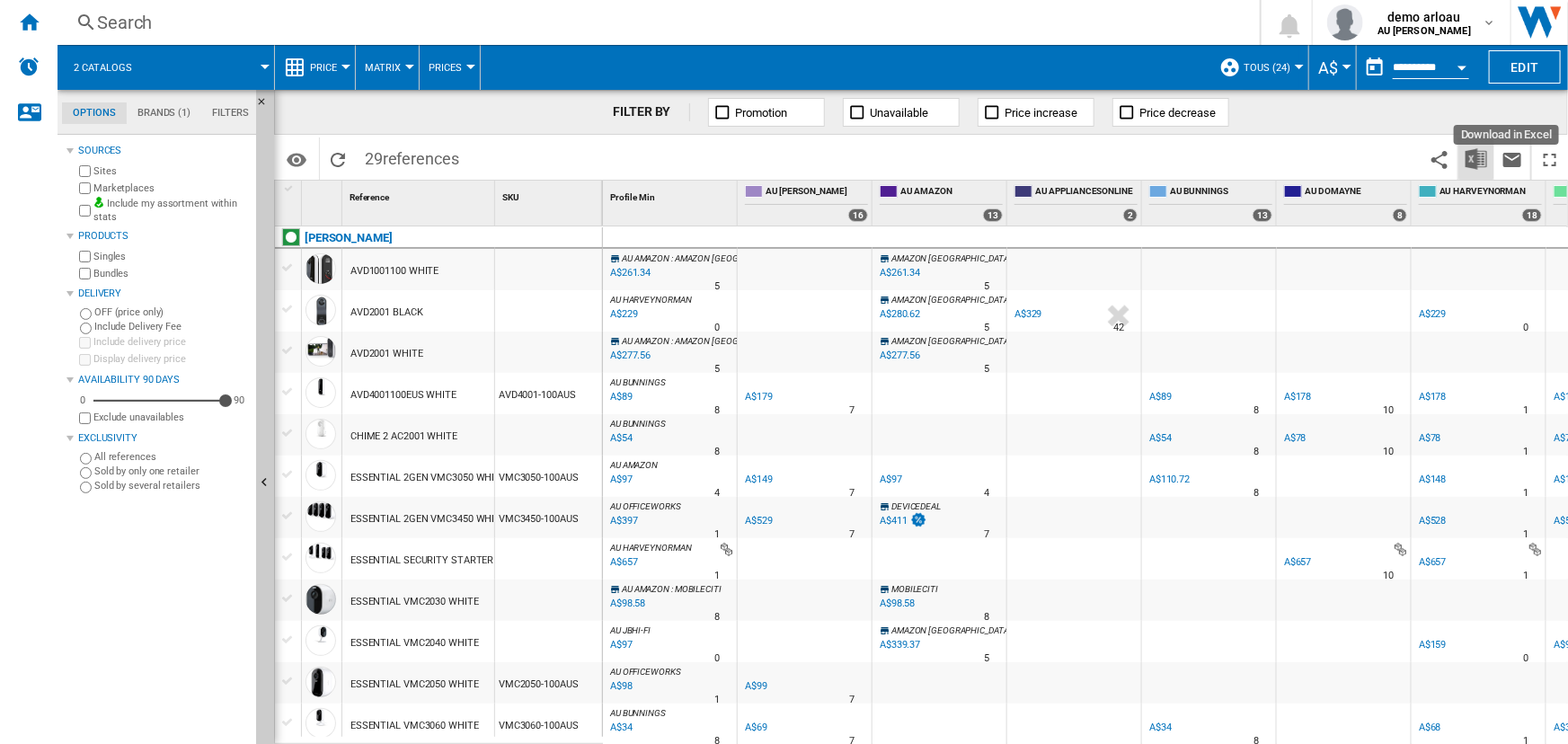
click at [1476, 160] on img "Download in Excel" at bounding box center [1476, 158] width 21 height 21
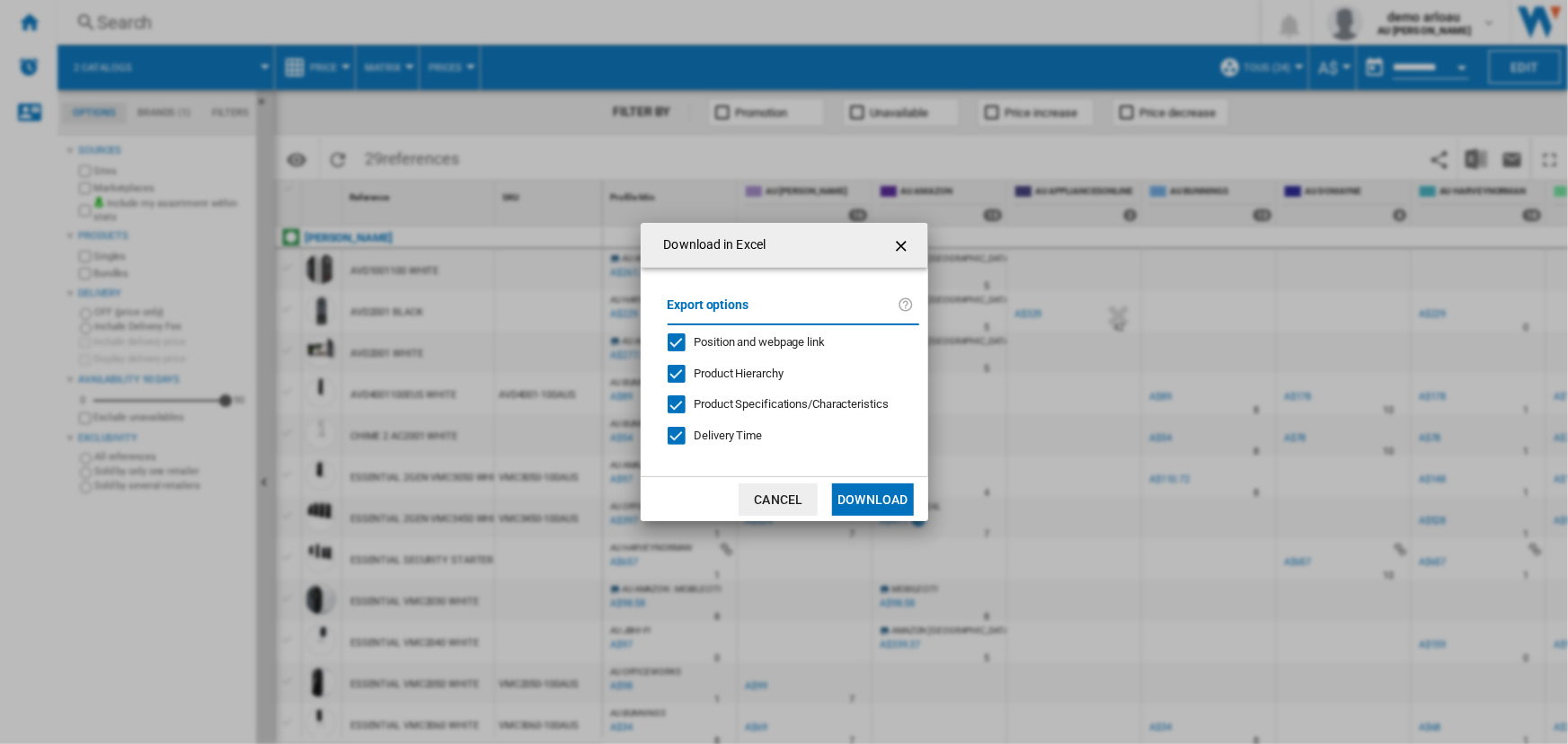
click at [867, 495] on button "Download" at bounding box center [872, 499] width 81 height 32
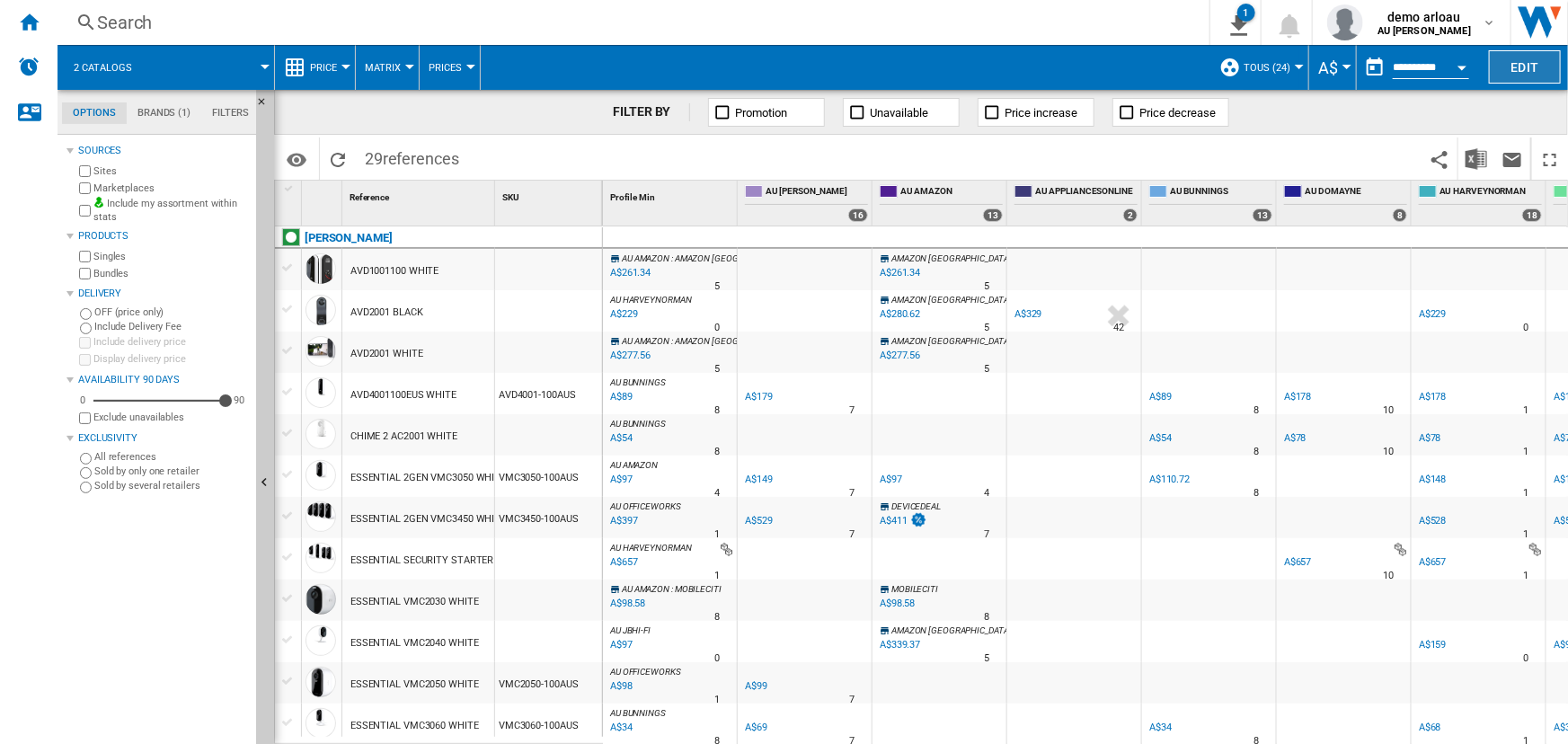
click at [1517, 60] on button "Edit" at bounding box center [1525, 67] width 72 height 33
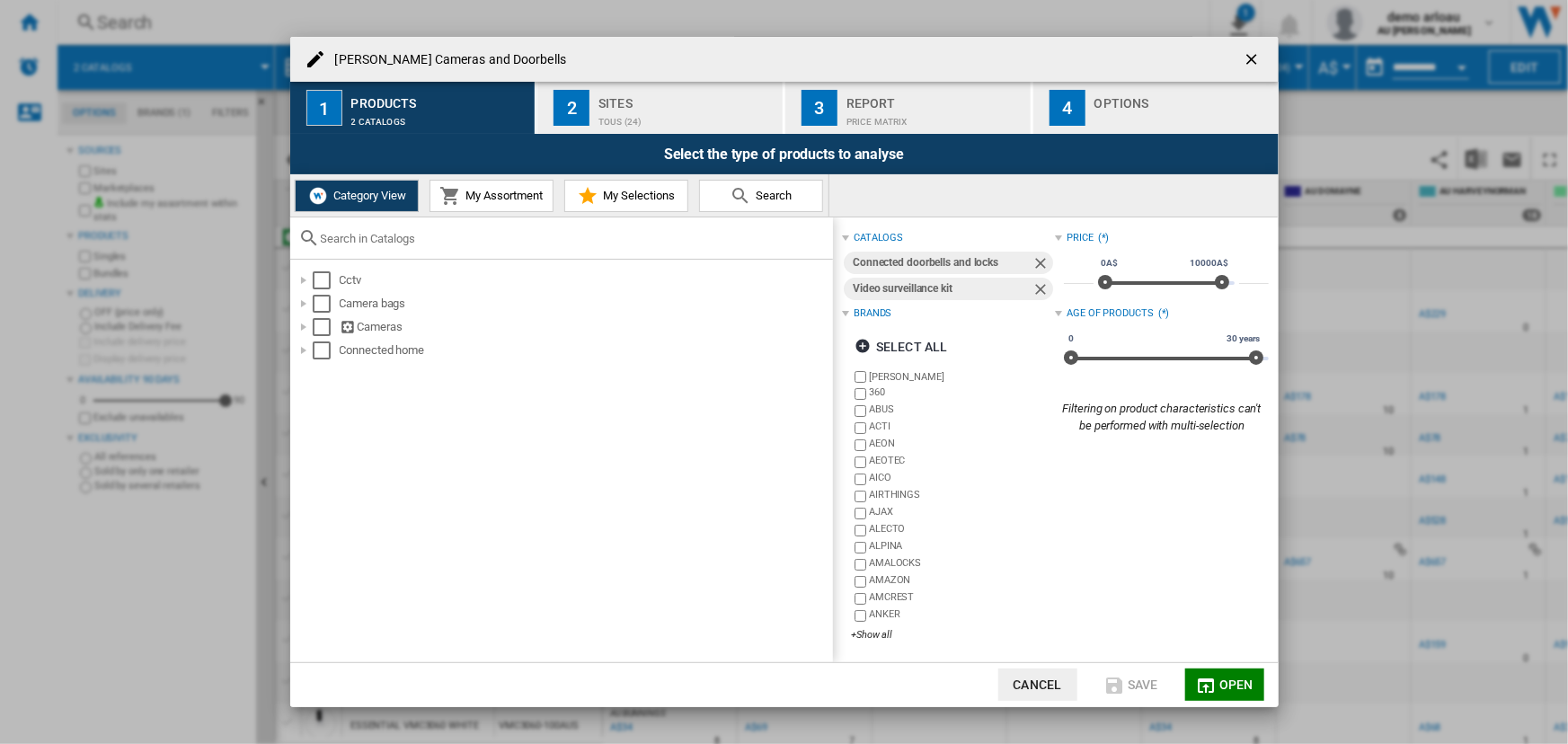
click at [1250, 55] on ng-md-icon "getI18NText('BUTTONS.CLOSE_DIALOG')" at bounding box center [1253, 61] width 21 height 21
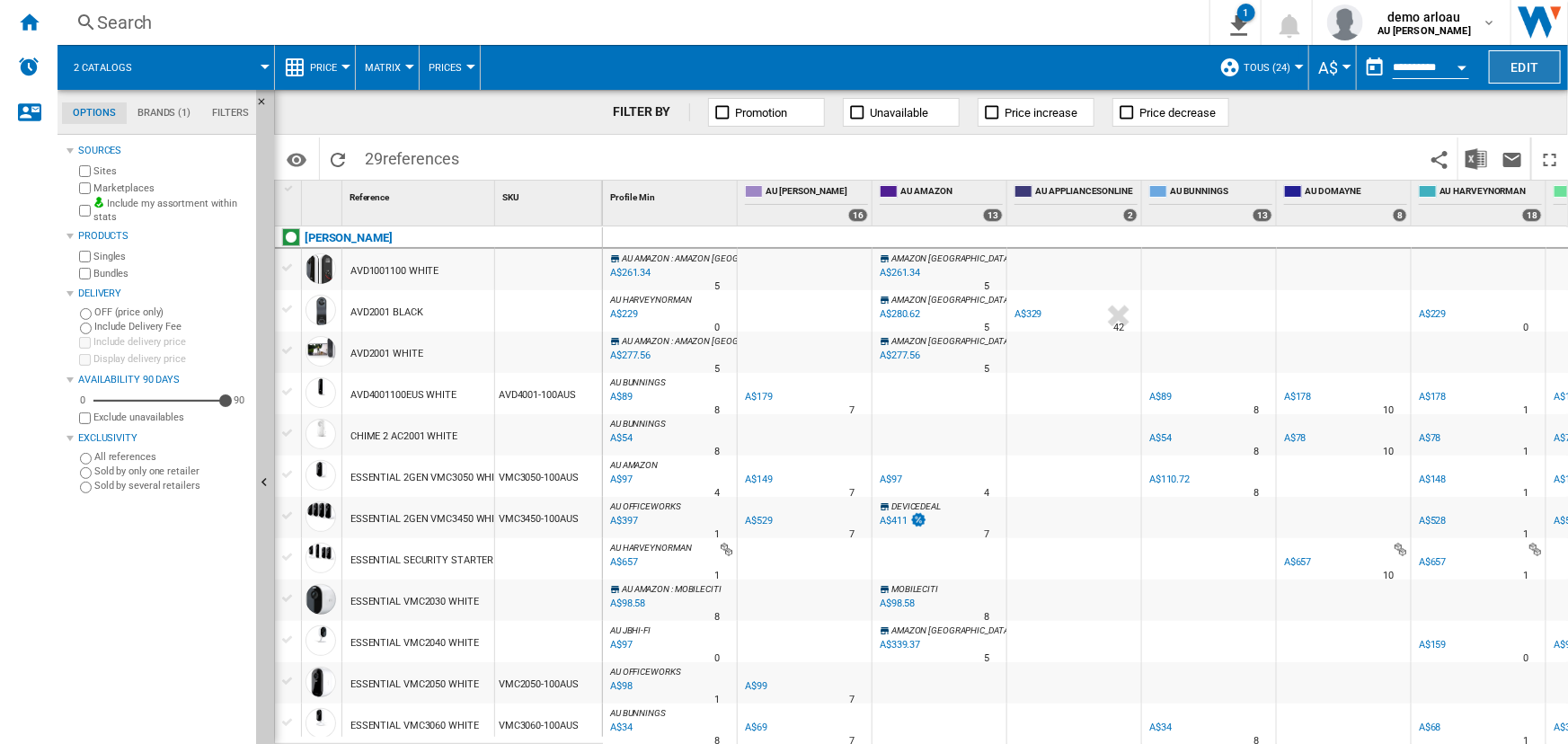
click at [1518, 62] on button "Edit" at bounding box center [1525, 67] width 72 height 33
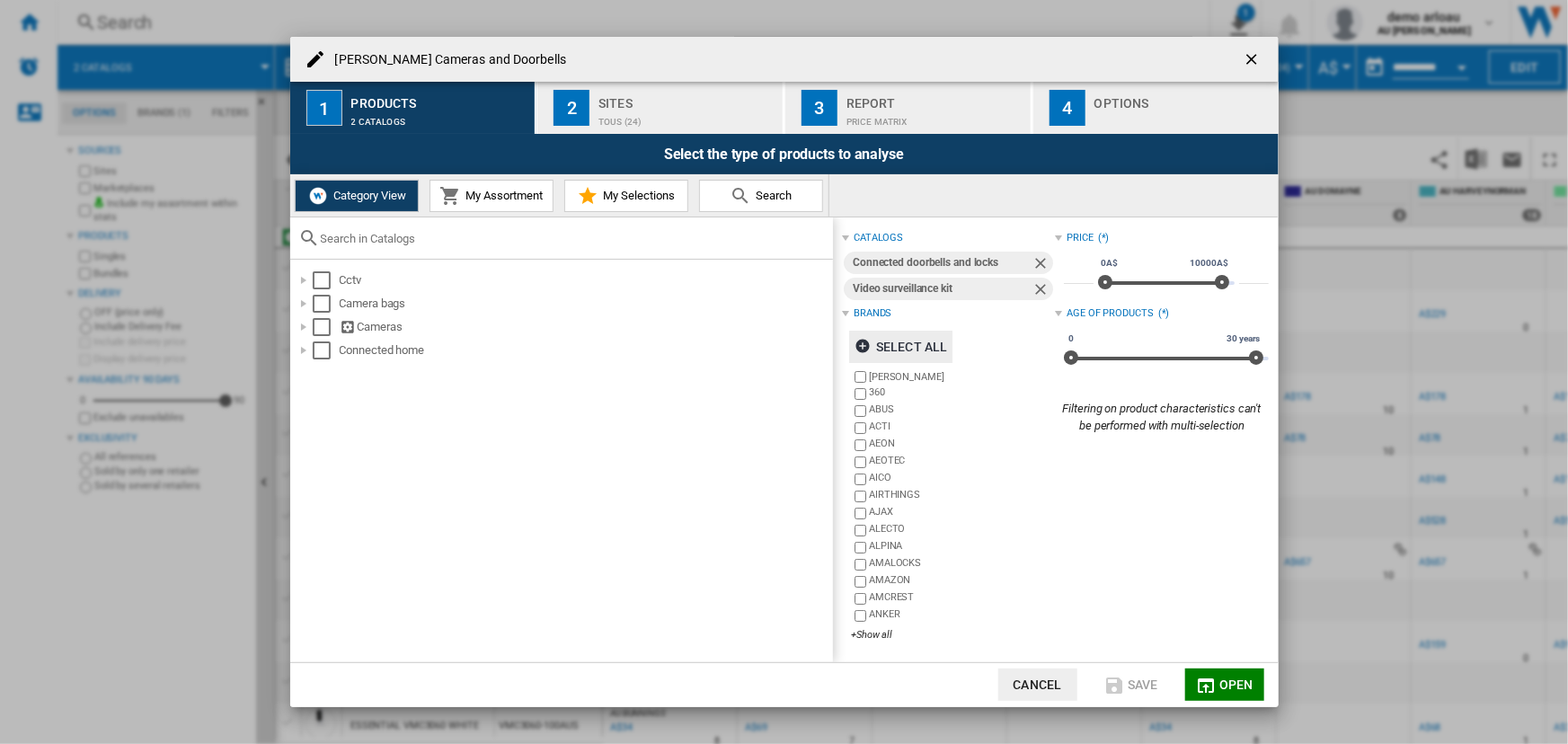
click at [861, 343] on ng-md-icon "Arlo Cameras ..." at bounding box center [865, 348] width 21 height 21
click at [1234, 686] on span "Open" at bounding box center [1236, 685] width 34 height 15
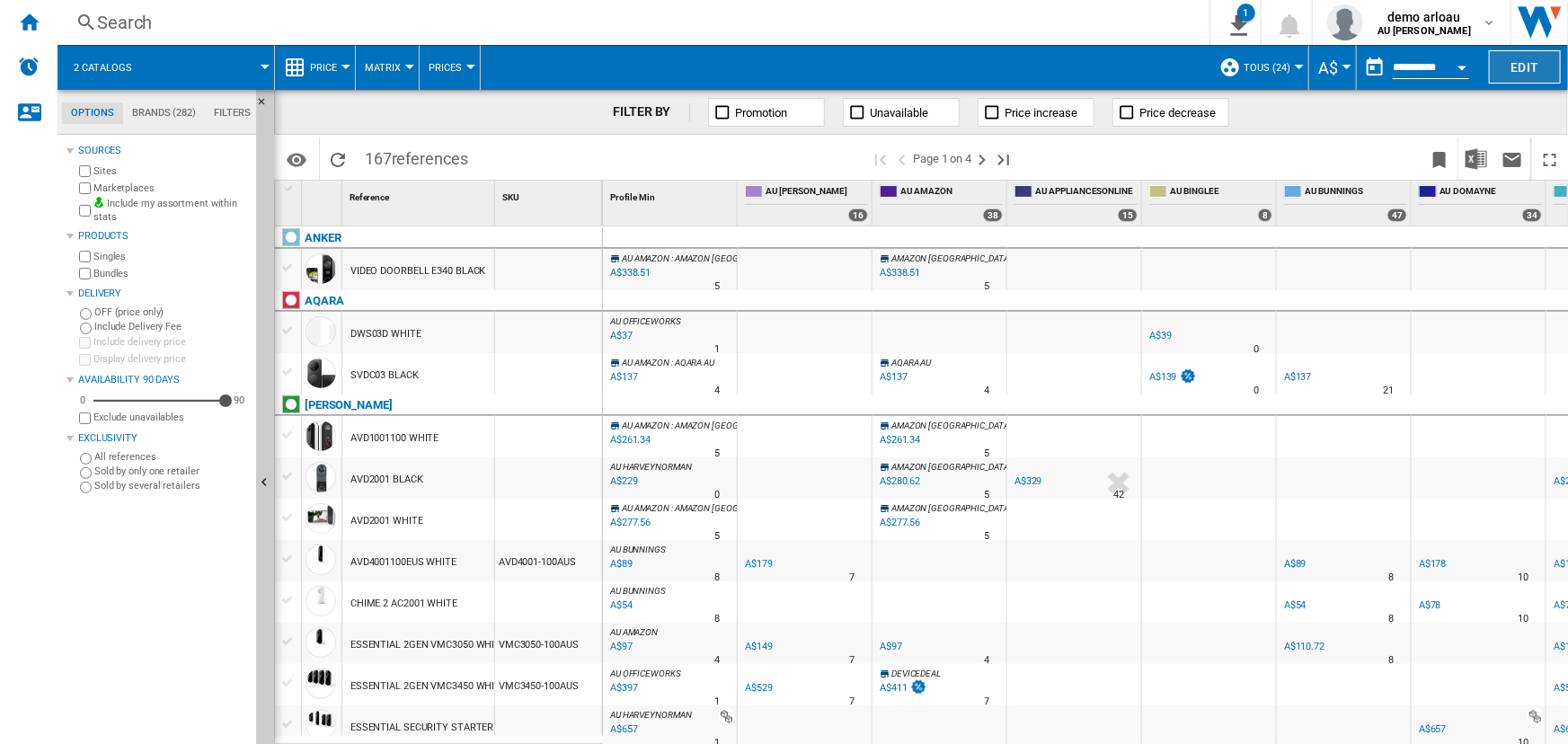
click at [1532, 64] on button "Edit" at bounding box center [1525, 67] width 72 height 33
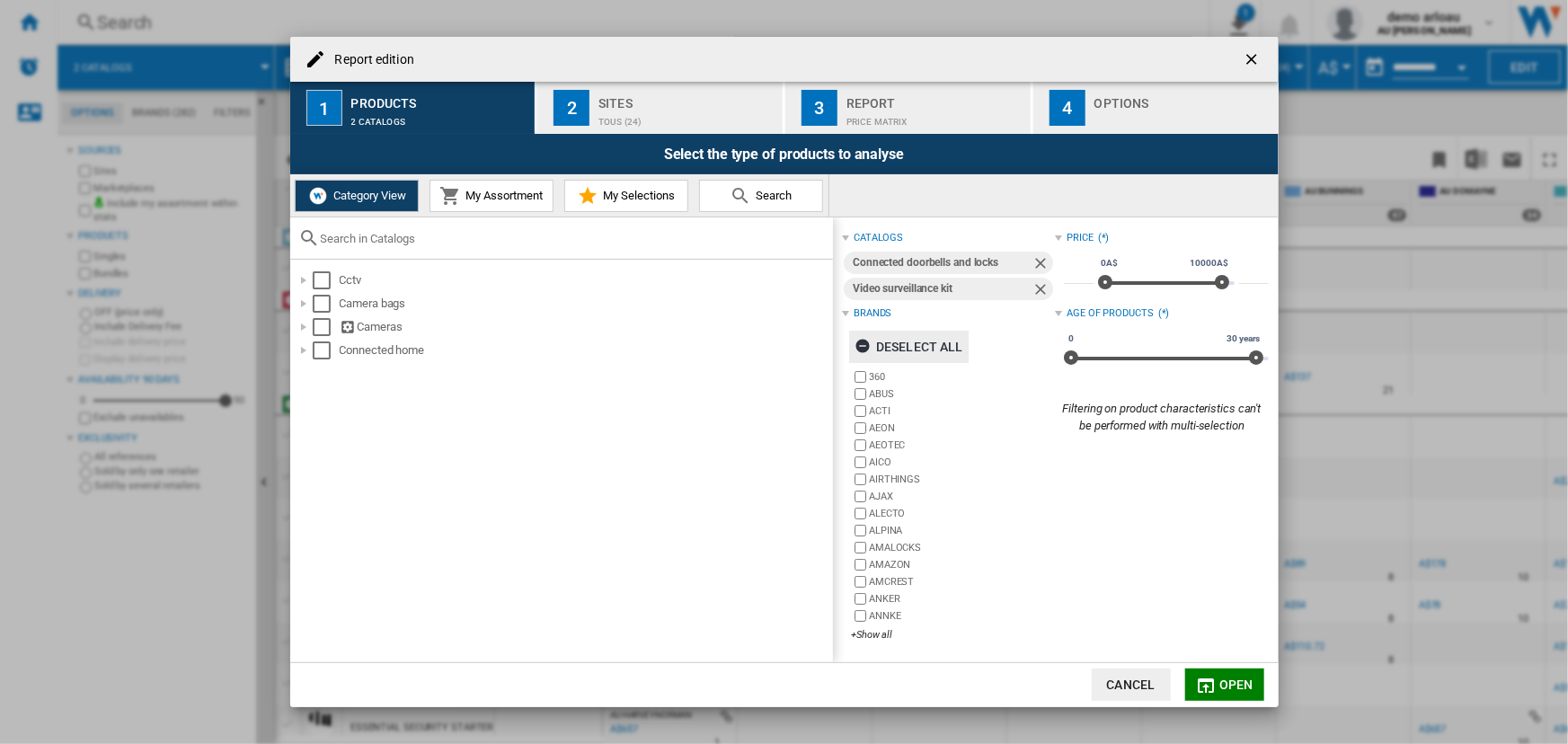
click at [864, 346] on ng-md-icon "Report edition ..." at bounding box center [865, 348] width 21 height 21
click at [871, 634] on div "+Show all" at bounding box center [953, 634] width 204 height 14
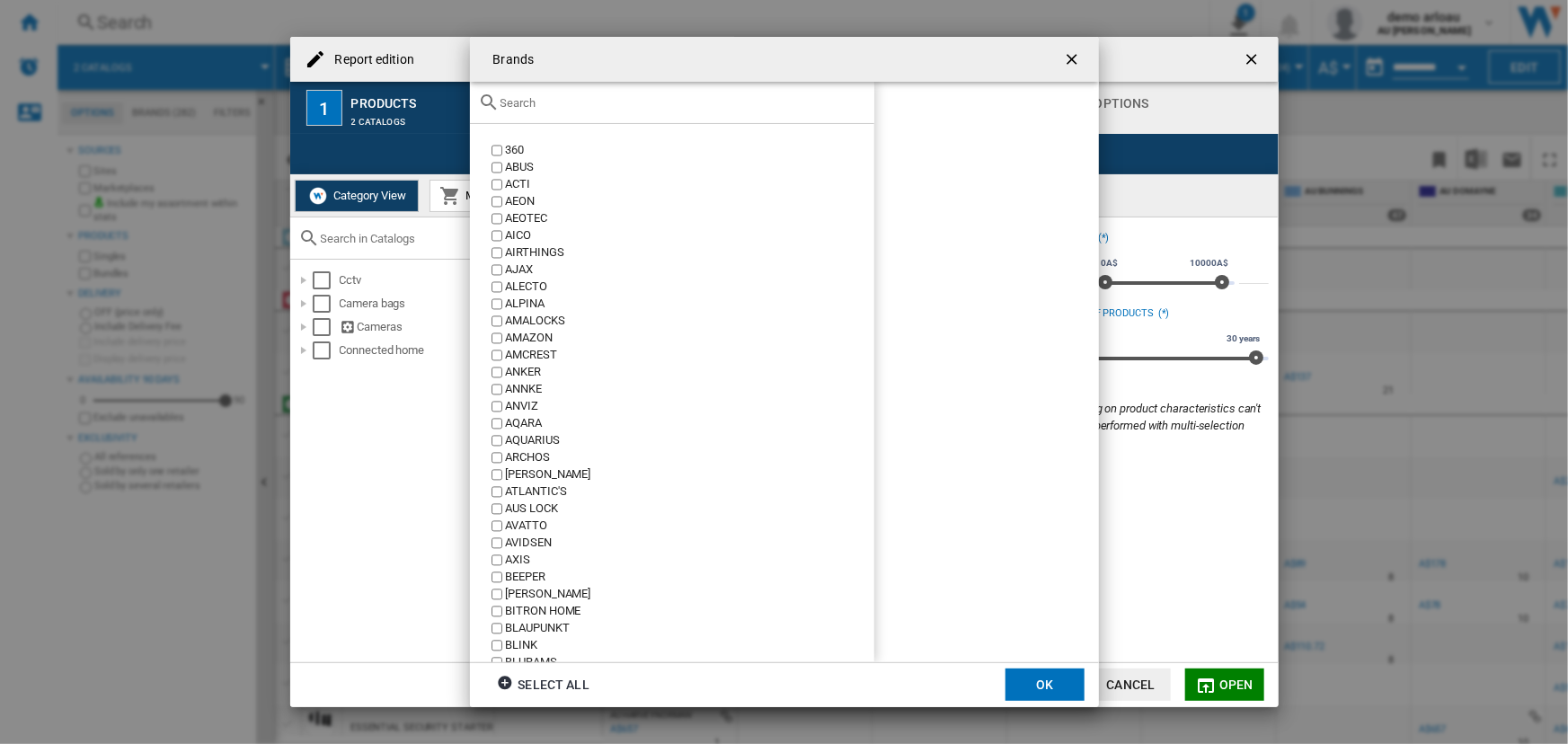
click at [593, 105] on input "text" at bounding box center [683, 102] width 365 height 14
click at [1047, 686] on button "OK" at bounding box center [1046, 684] width 79 height 32
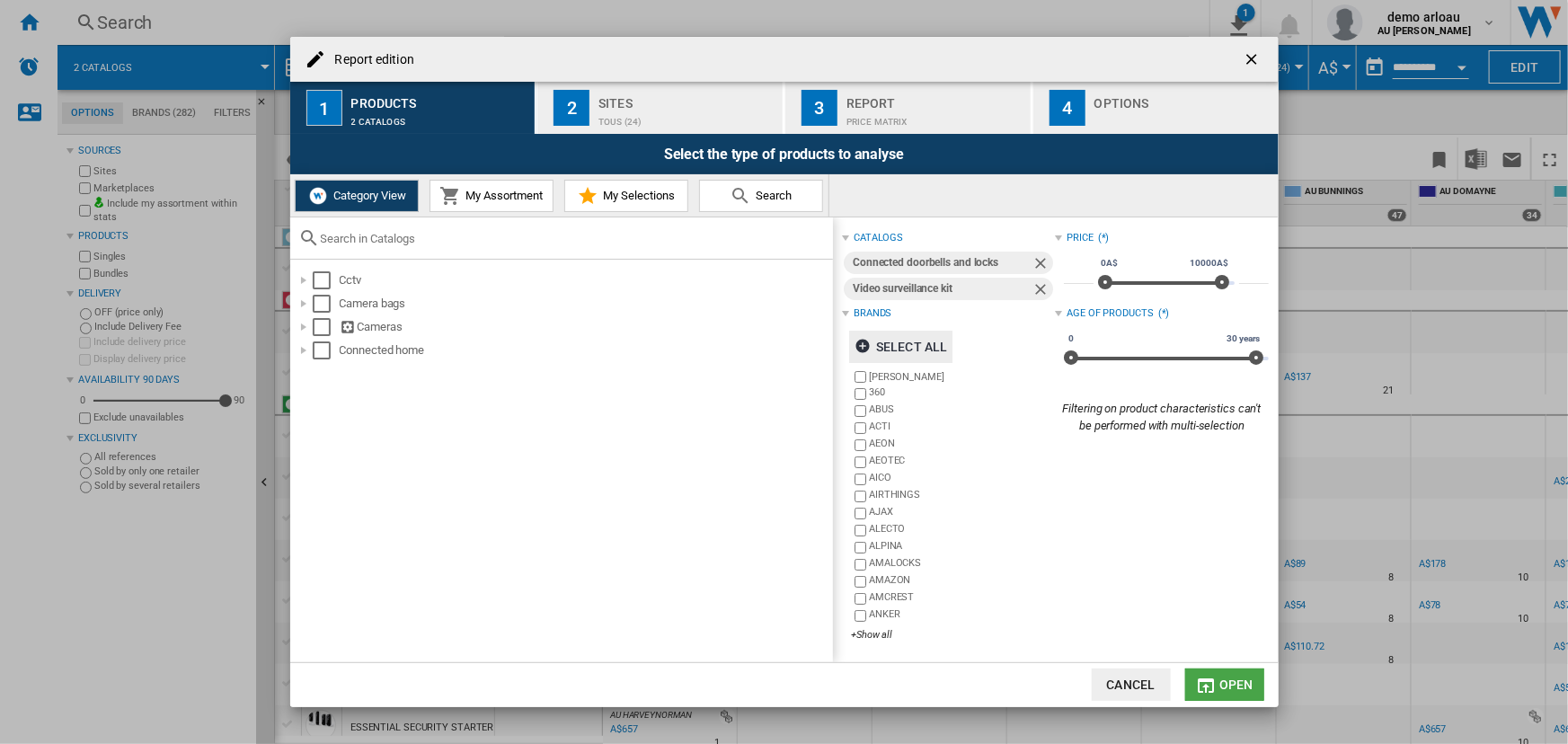
click at [1227, 691] on span "Open" at bounding box center [1236, 685] width 34 height 15
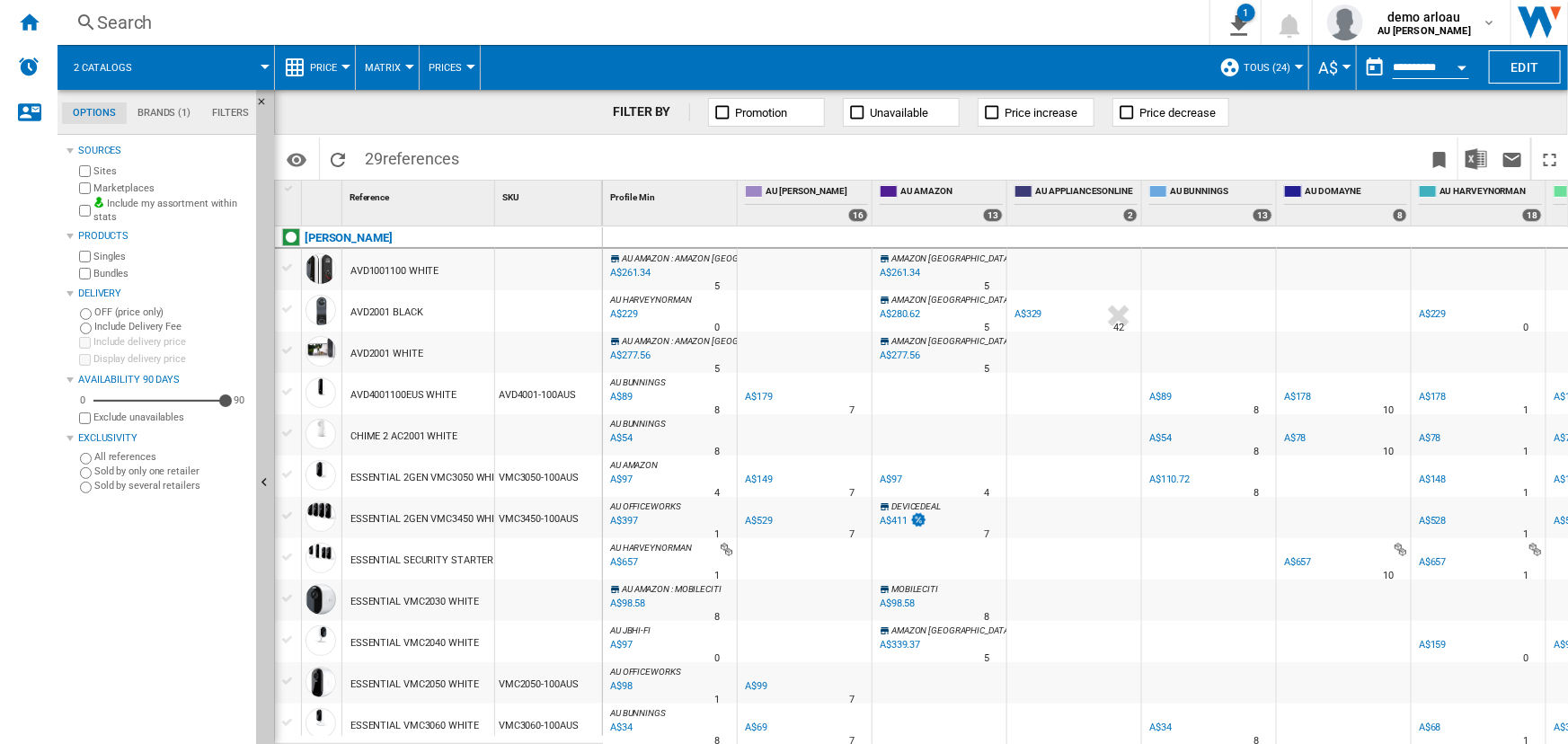
click at [393, 64] on span "Matrix" at bounding box center [382, 67] width 36 height 12
click at [392, 153] on span "Ranking" at bounding box center [393, 155] width 49 height 17
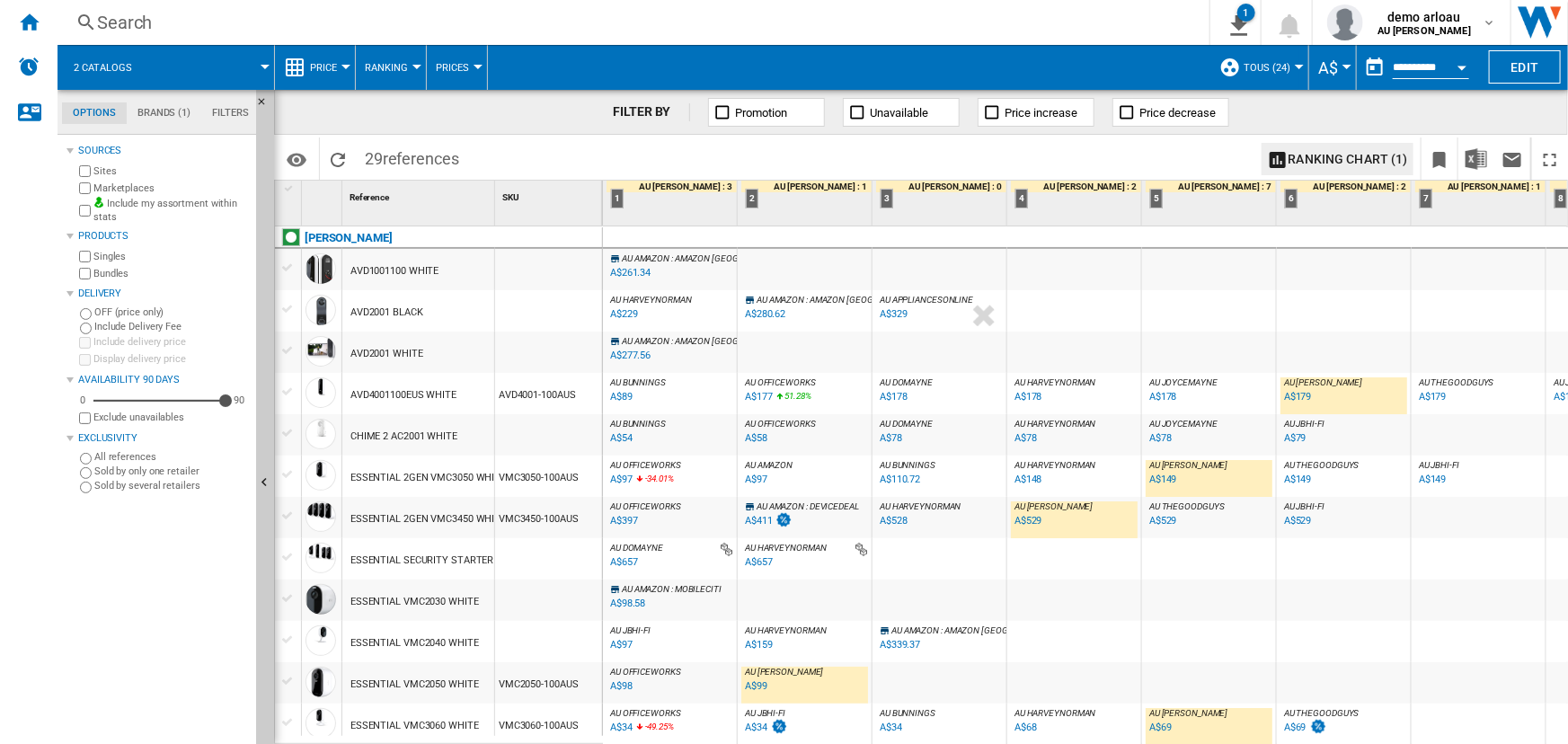
click at [626, 394] on div "A$89" at bounding box center [621, 396] width 22 height 12
click at [685, 391] on div "AU BUNNINGS : AU BUNNINGS -50.3 % A$89 % N/A AU BUNNINGS : AU BUNNINGS" at bounding box center [670, 398] width 127 height 41
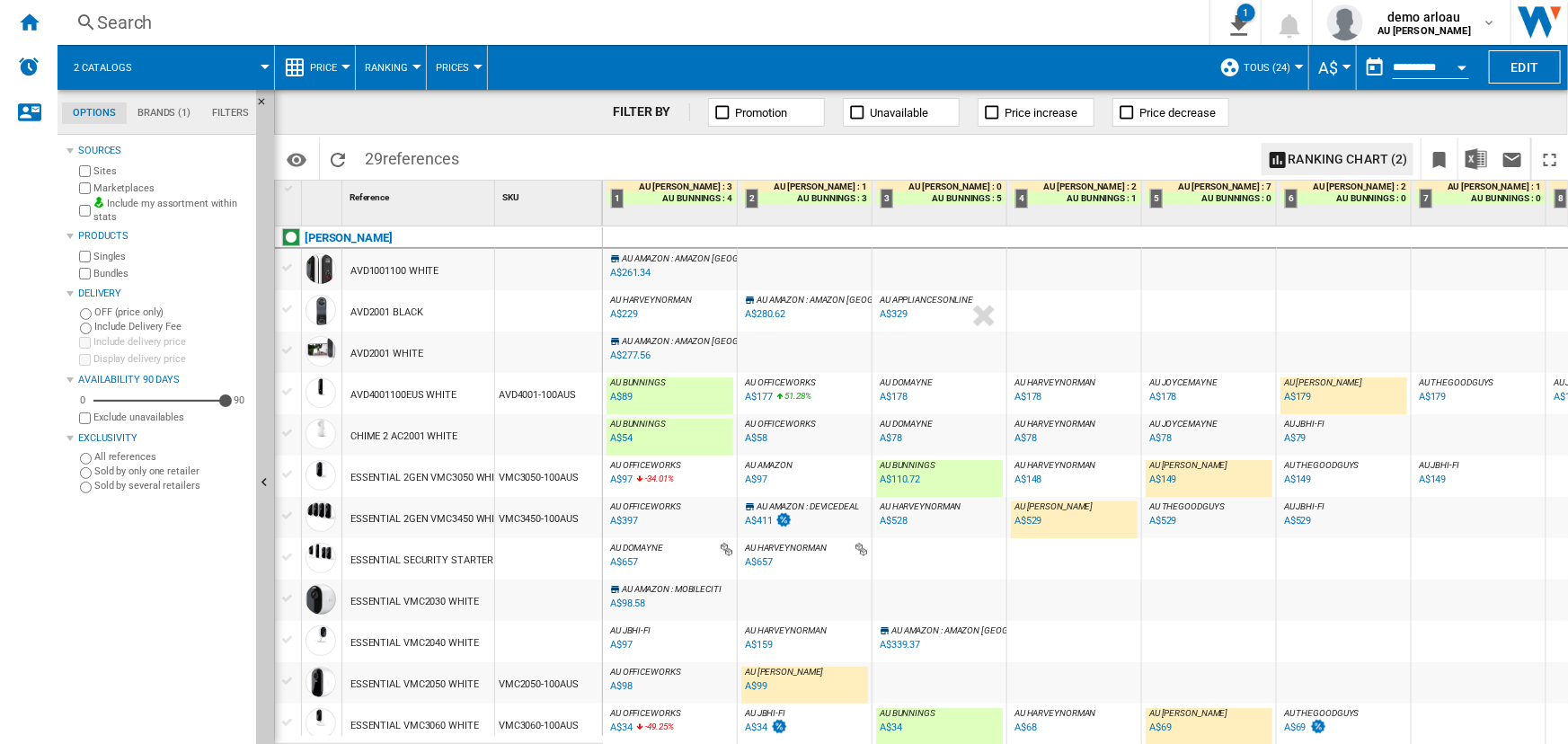
click at [825, 529] on div "AU AMAZON : DEVICEDEAL -22.3 % A$411 % N/A AU AMAZON : DEVICEDEAL" at bounding box center [805, 521] width 127 height 41
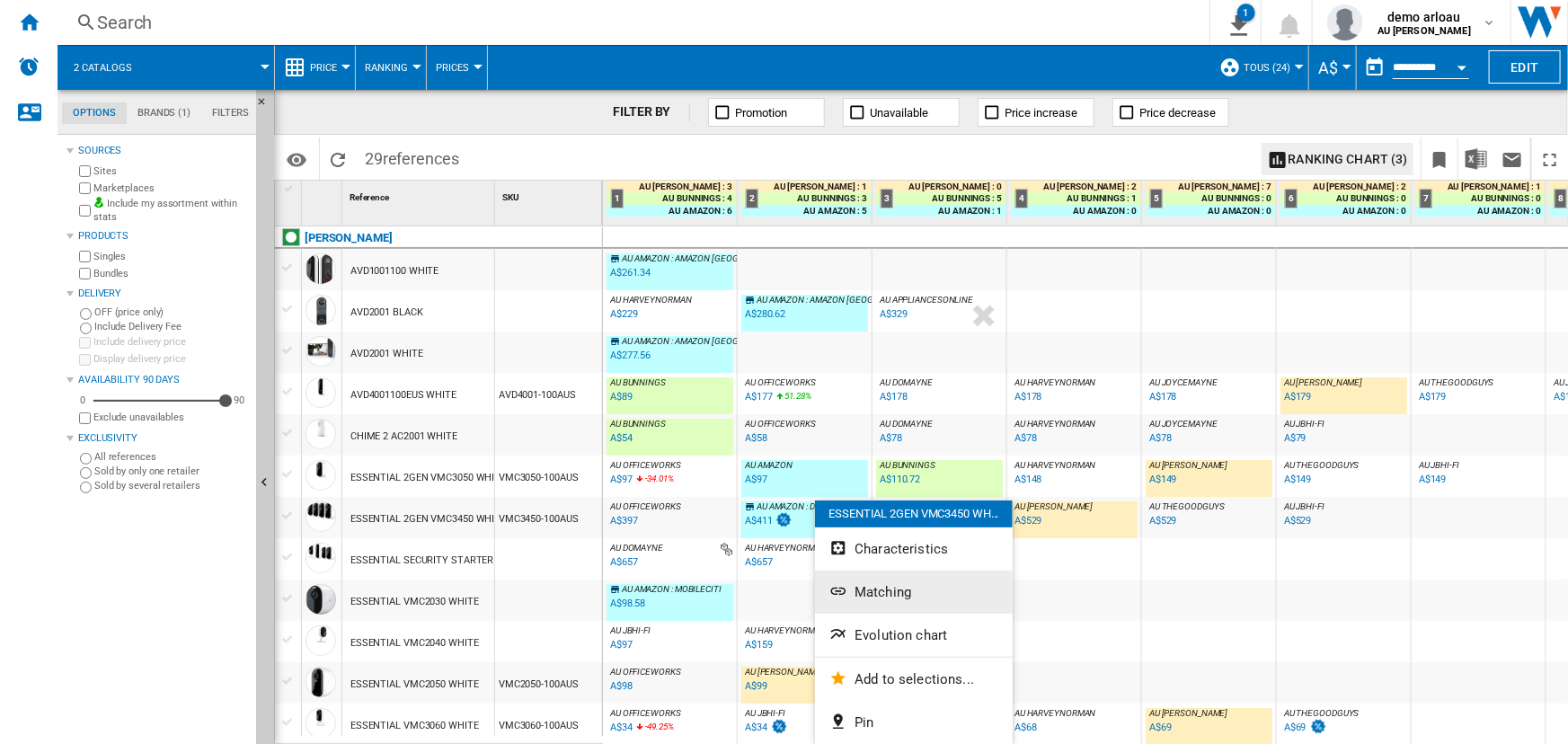
click at [870, 595] on span "Matching" at bounding box center [883, 592] width 56 height 17
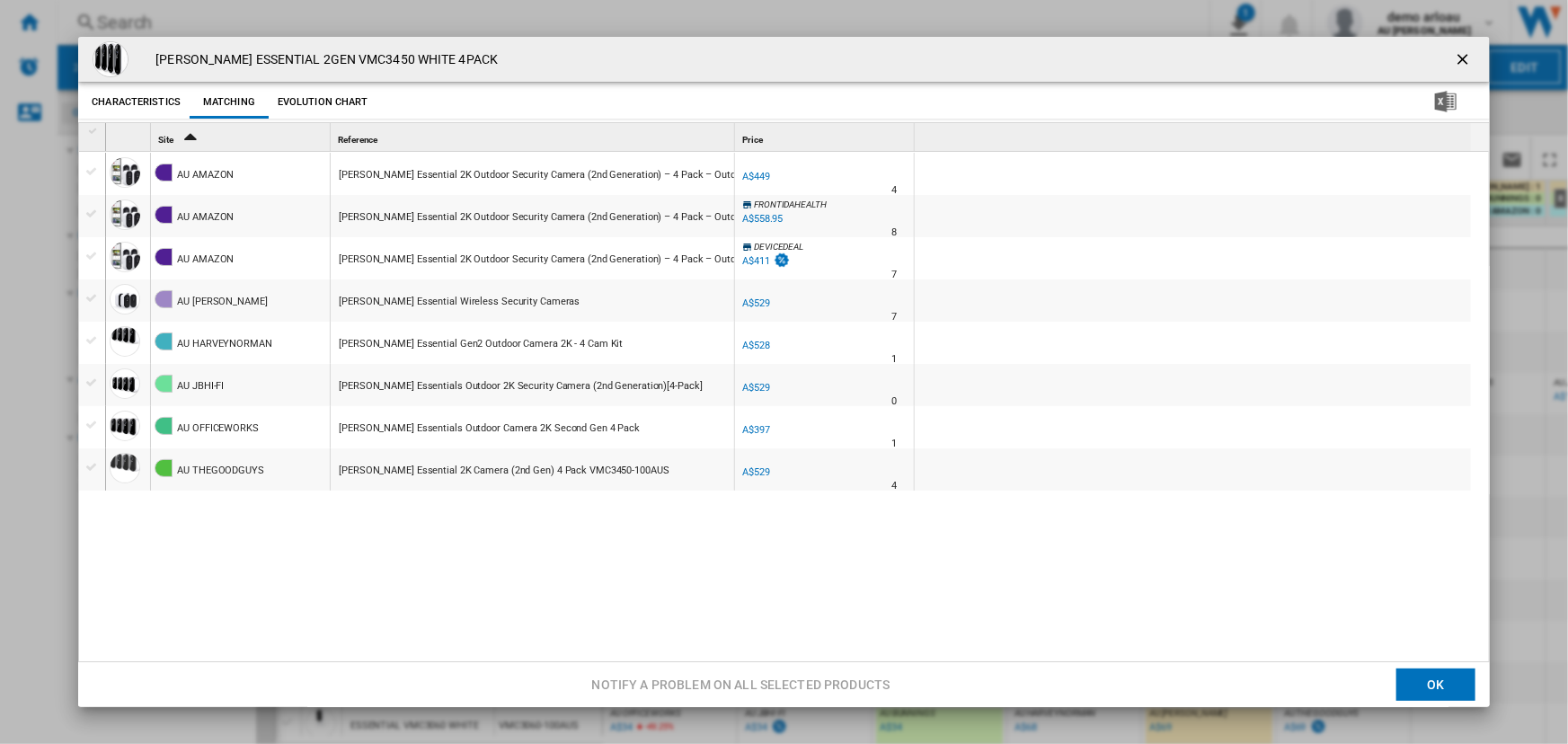
click at [1454, 53] on ng-md-icon "getI18NText('BUTTONS.CLOSE_DIALOG')" at bounding box center [1464, 61] width 21 height 21
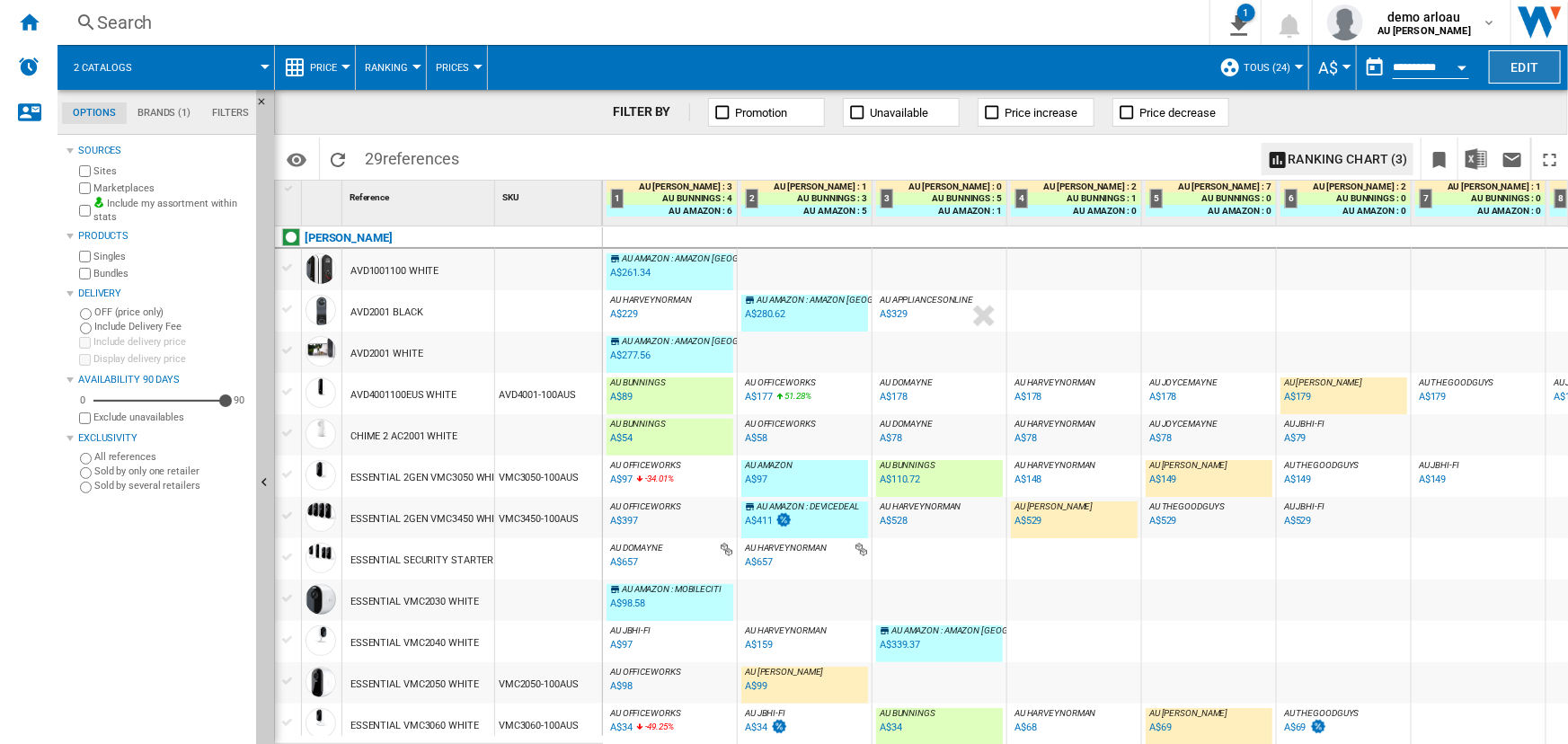
click at [1543, 63] on button "Edit" at bounding box center [1525, 67] width 72 height 33
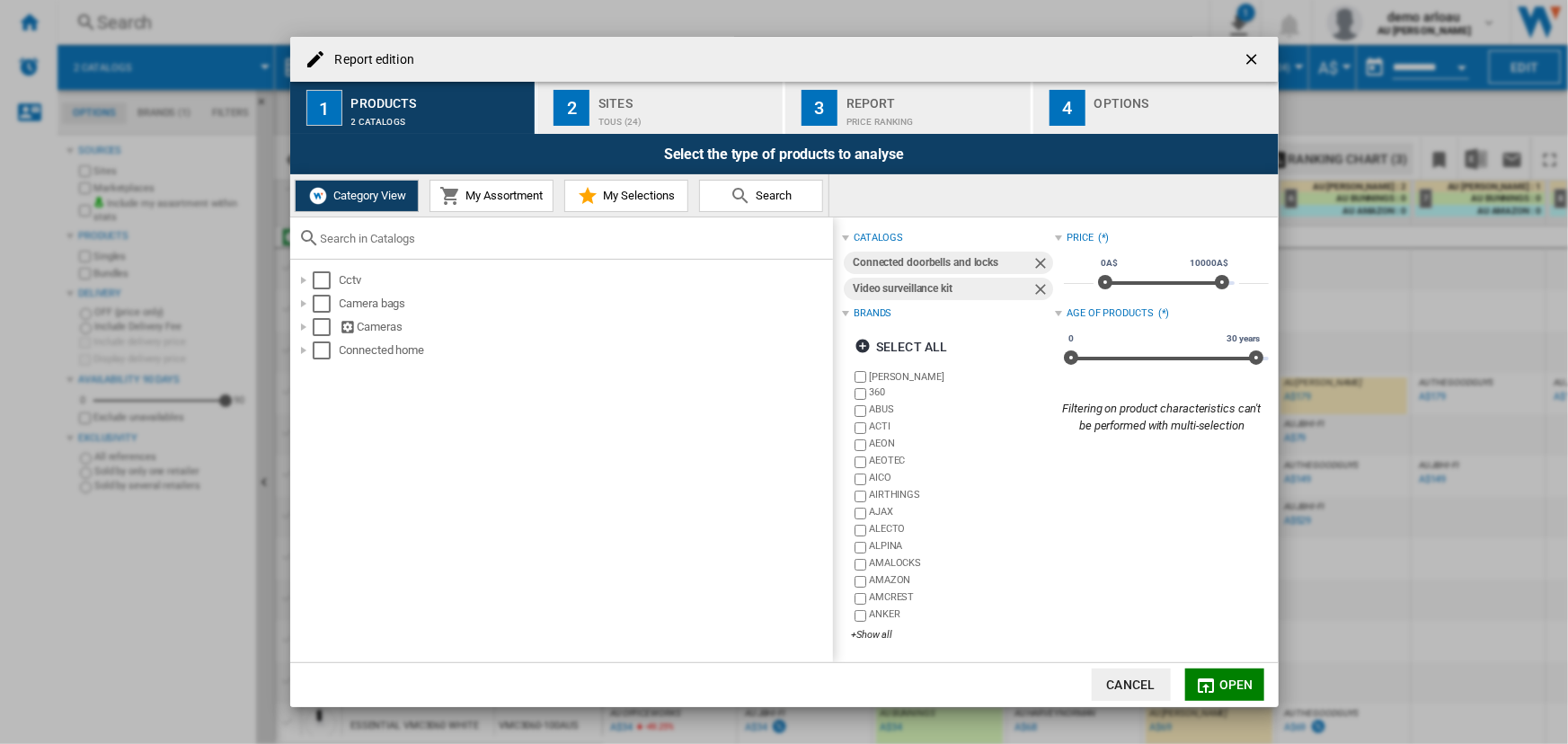
click at [642, 105] on div "Sites" at bounding box center [687, 99] width 177 height 18
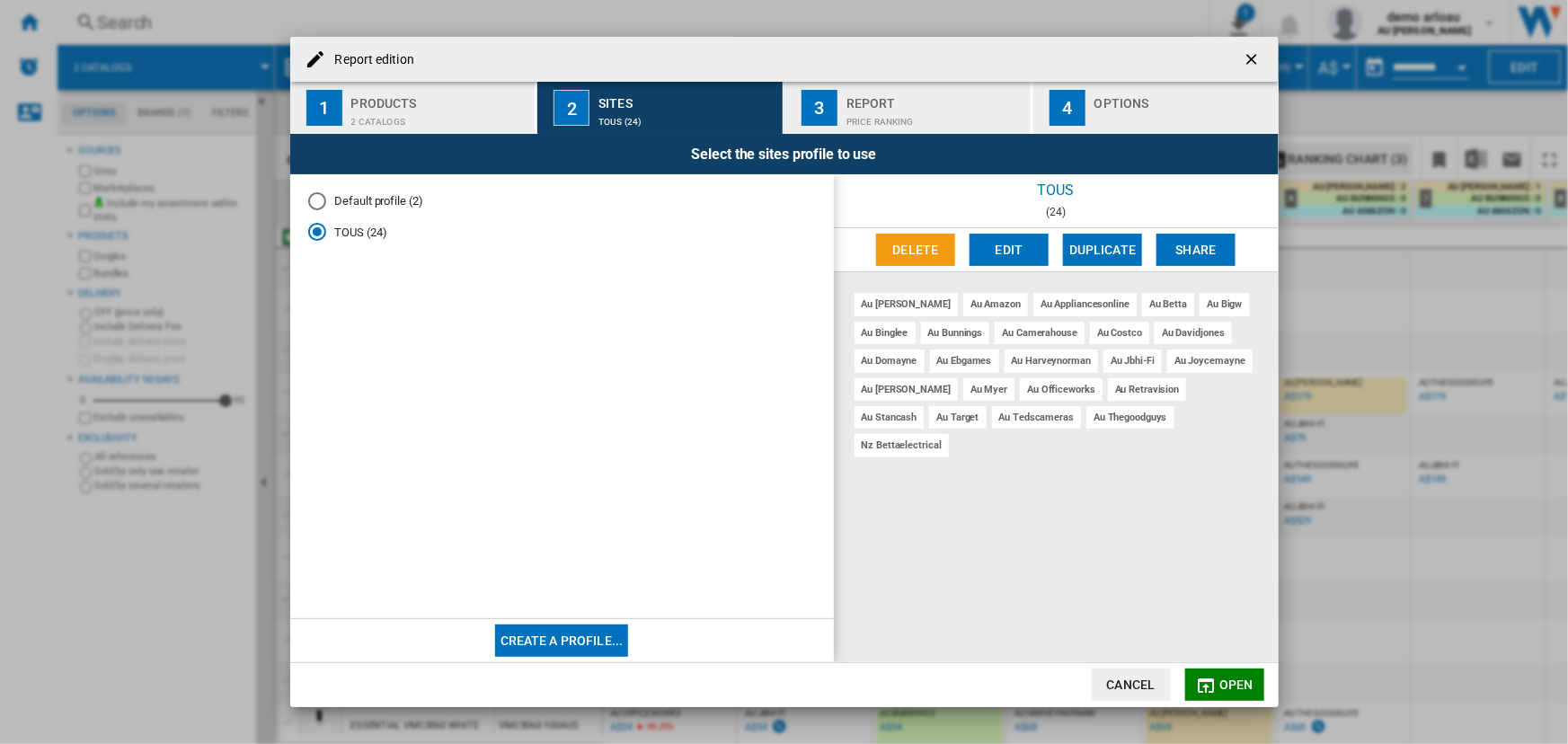
click at [1024, 264] on button "Edit" at bounding box center [1010, 250] width 79 height 32
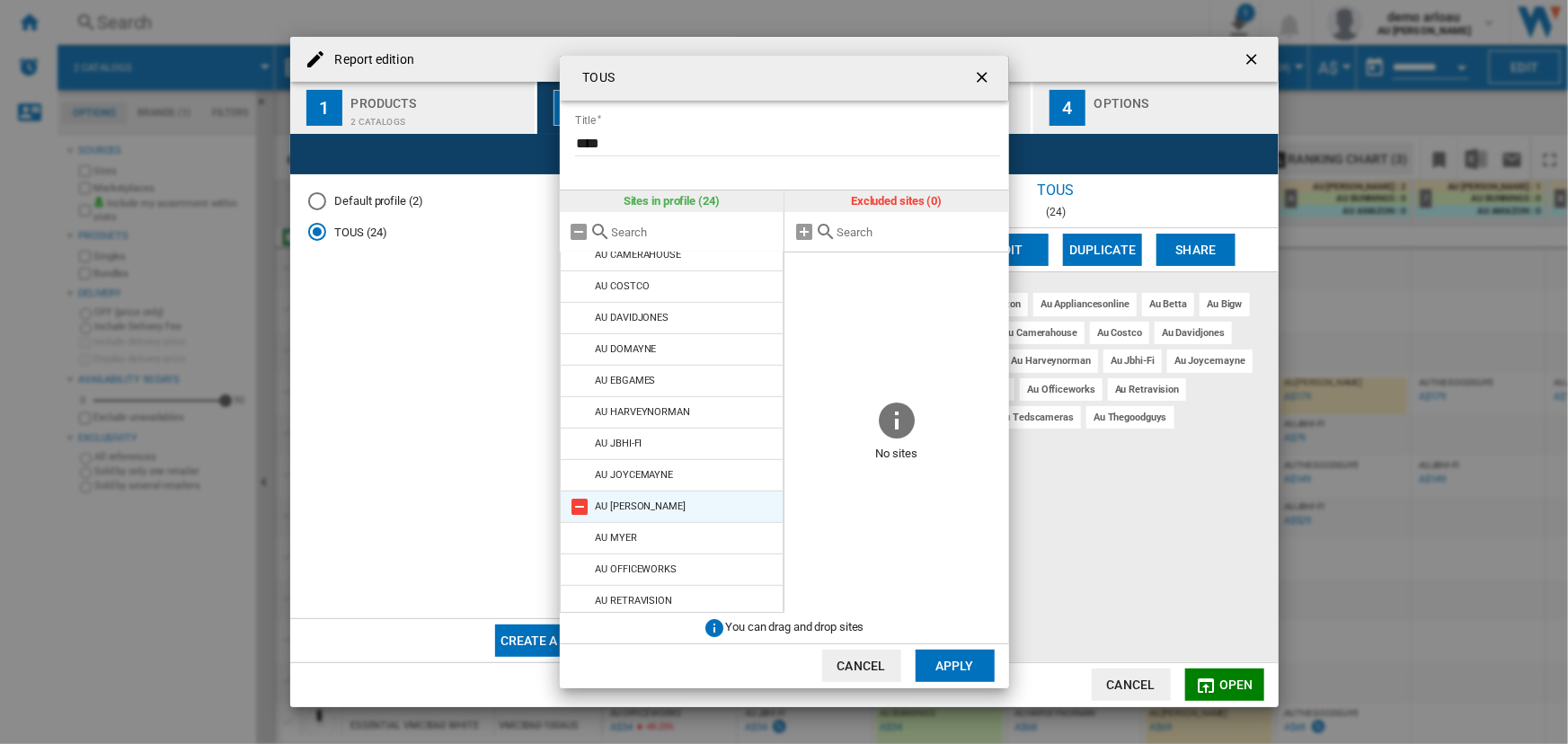
scroll to position [395, 0]
click at [864, 663] on button "Cancel" at bounding box center [862, 665] width 79 height 32
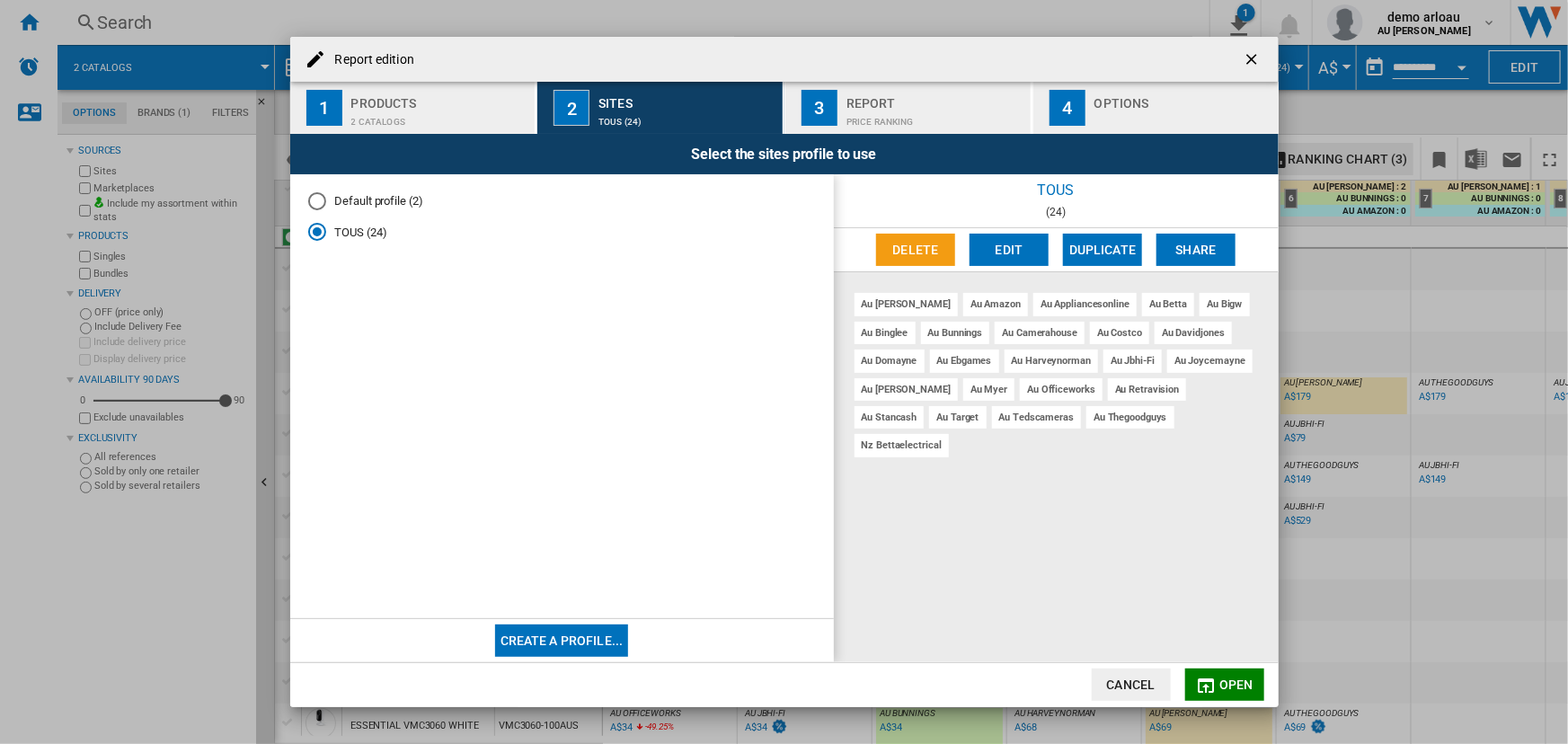
drag, startPoint x: 1130, startPoint y: 684, endPoint x: 1093, endPoint y: 692, distance: 37.9
click at [1130, 684] on button "Cancel" at bounding box center [1131, 684] width 79 height 32
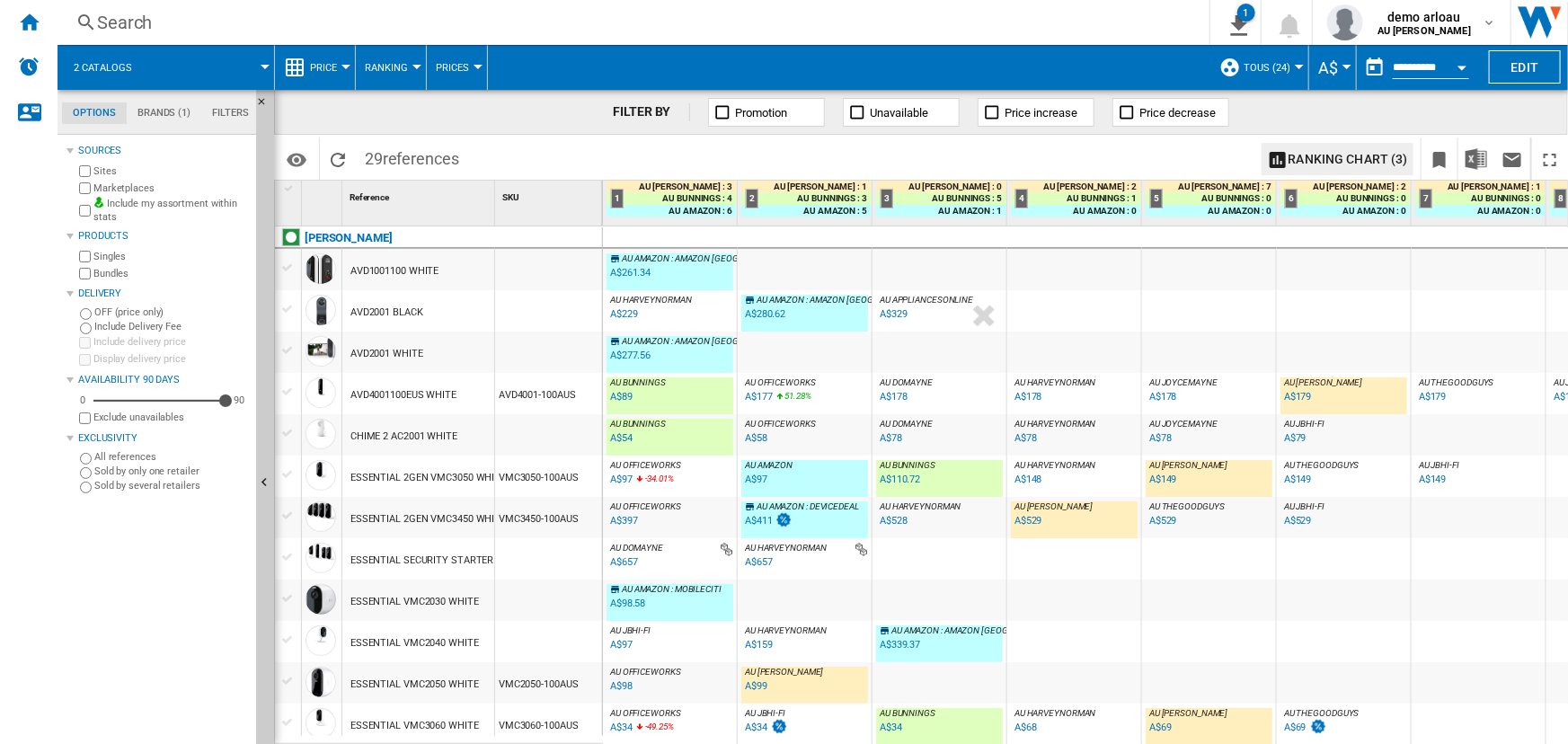
click at [325, 73] on button "Price" at bounding box center [328, 67] width 36 height 45
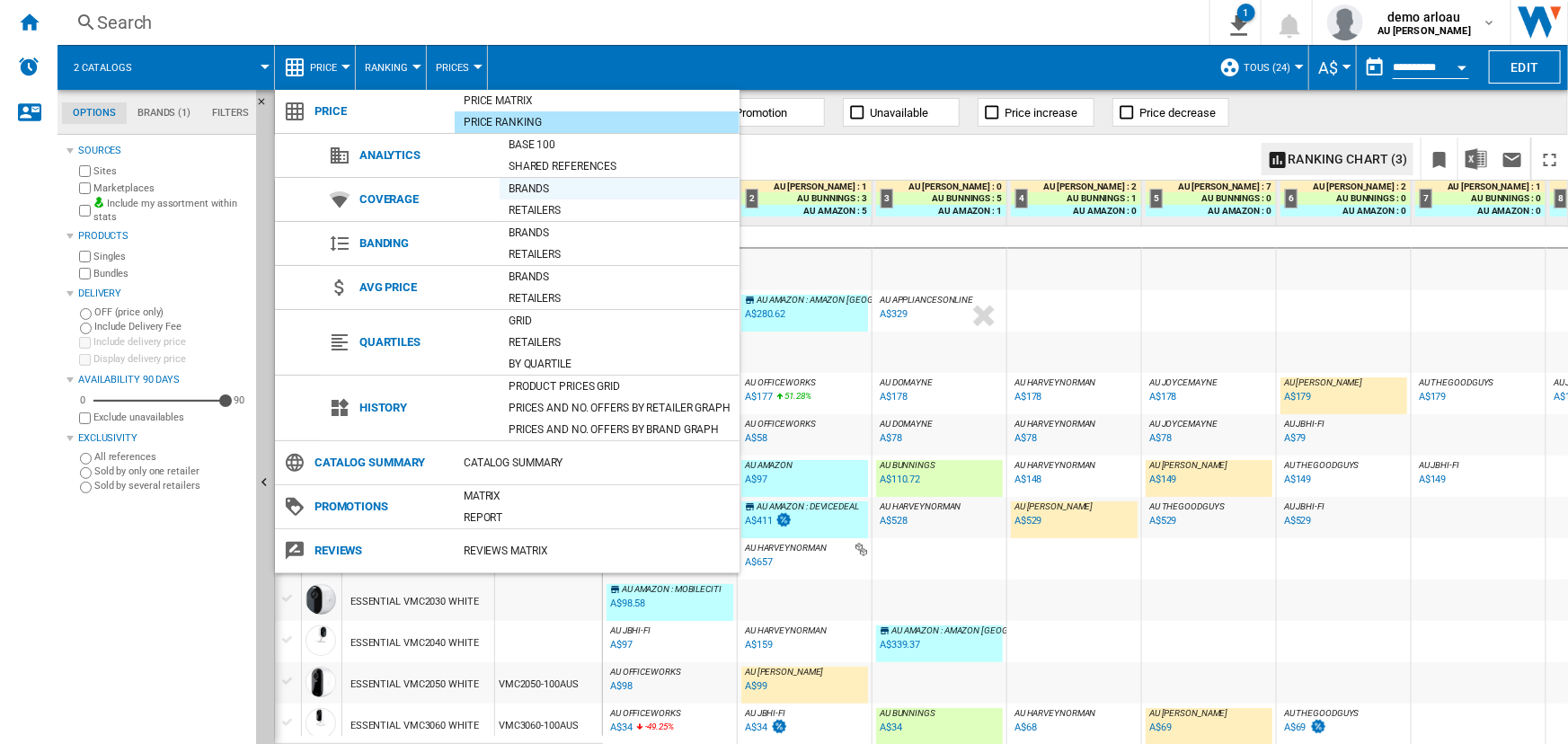
click at [578, 192] on div "Brands" at bounding box center [619, 189] width 240 height 18
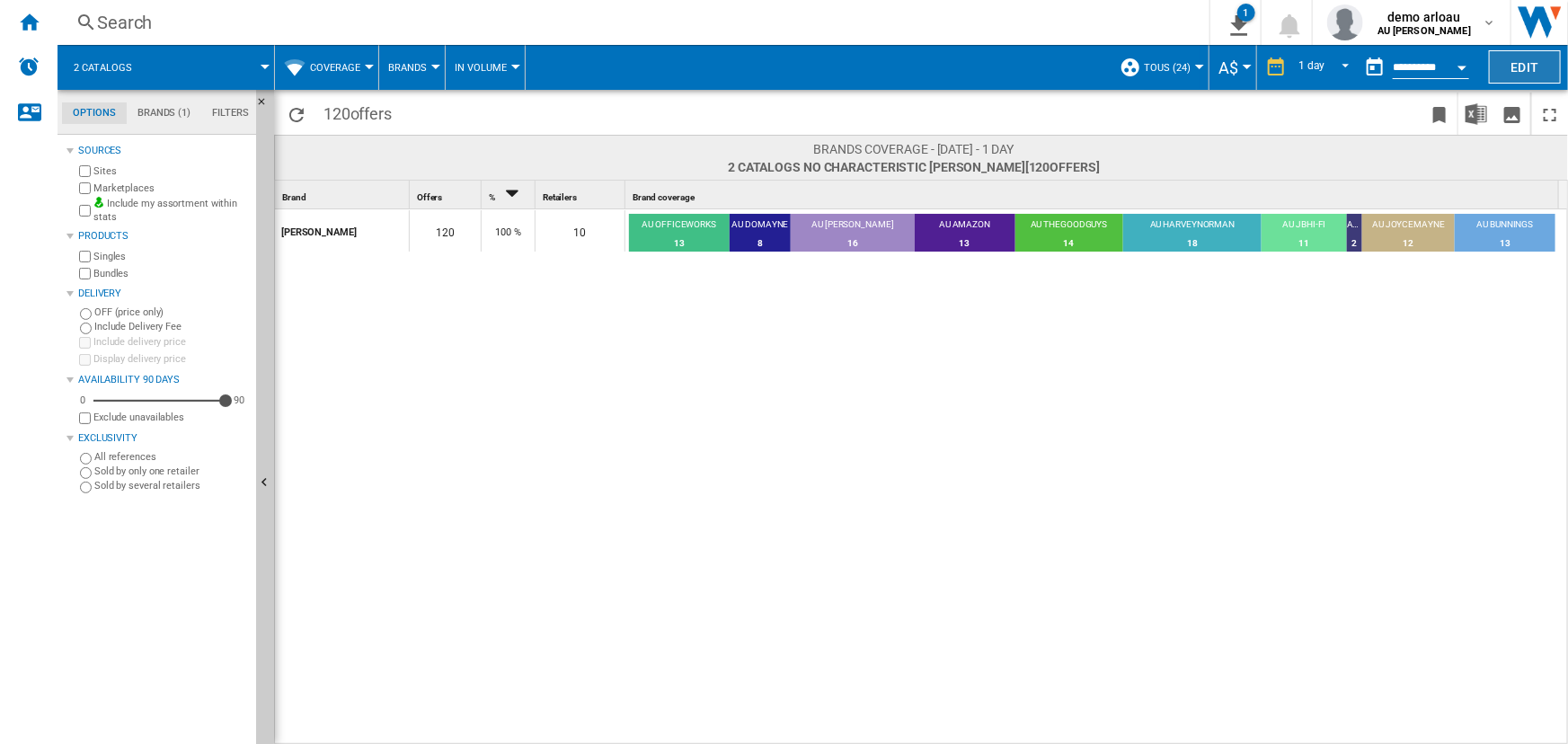
click at [1521, 60] on button "Edit" at bounding box center [1525, 67] width 72 height 33
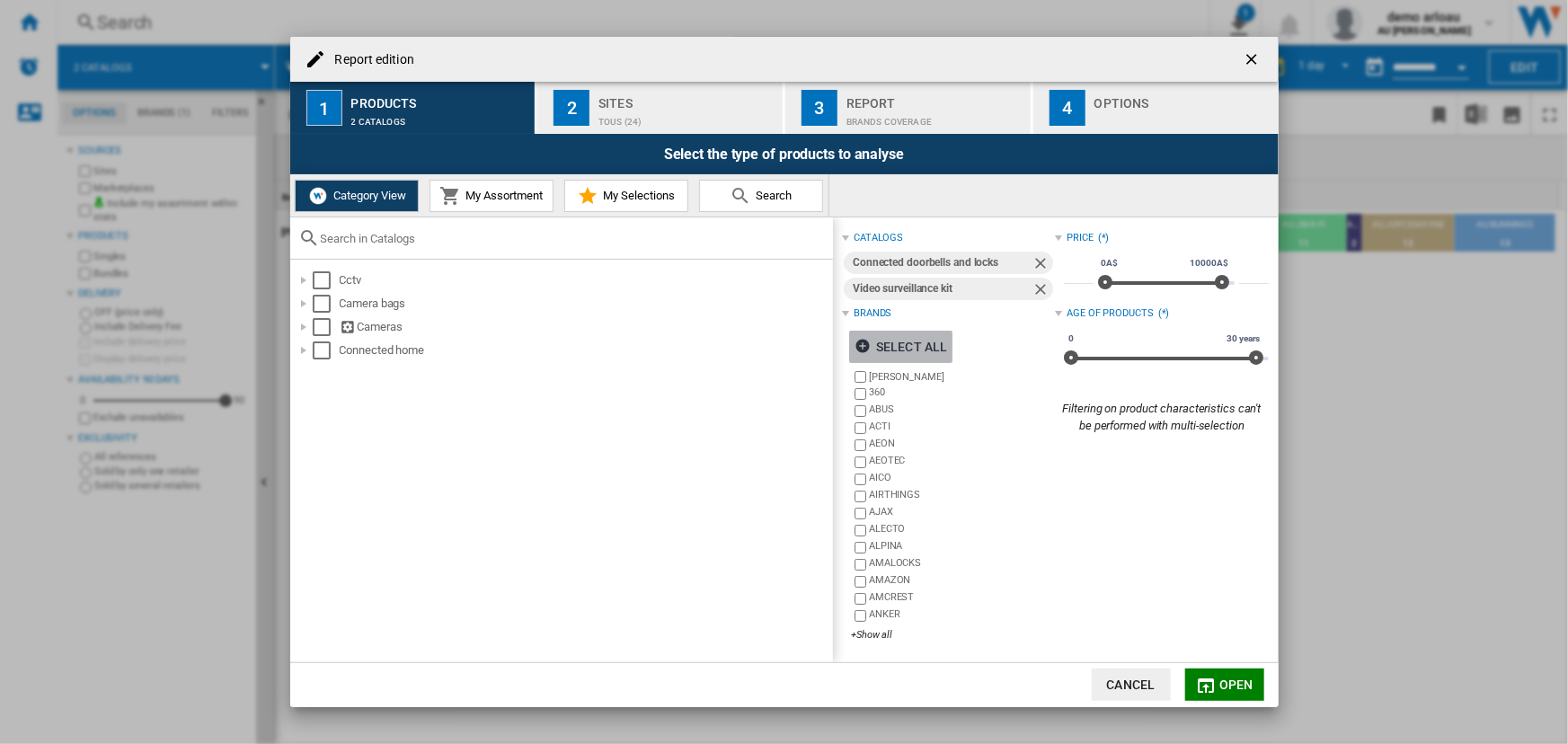
click at [864, 347] on ng-md-icon "Report edition ..." at bounding box center [865, 348] width 21 height 21
click at [1235, 692] on button "Open" at bounding box center [1225, 684] width 79 height 32
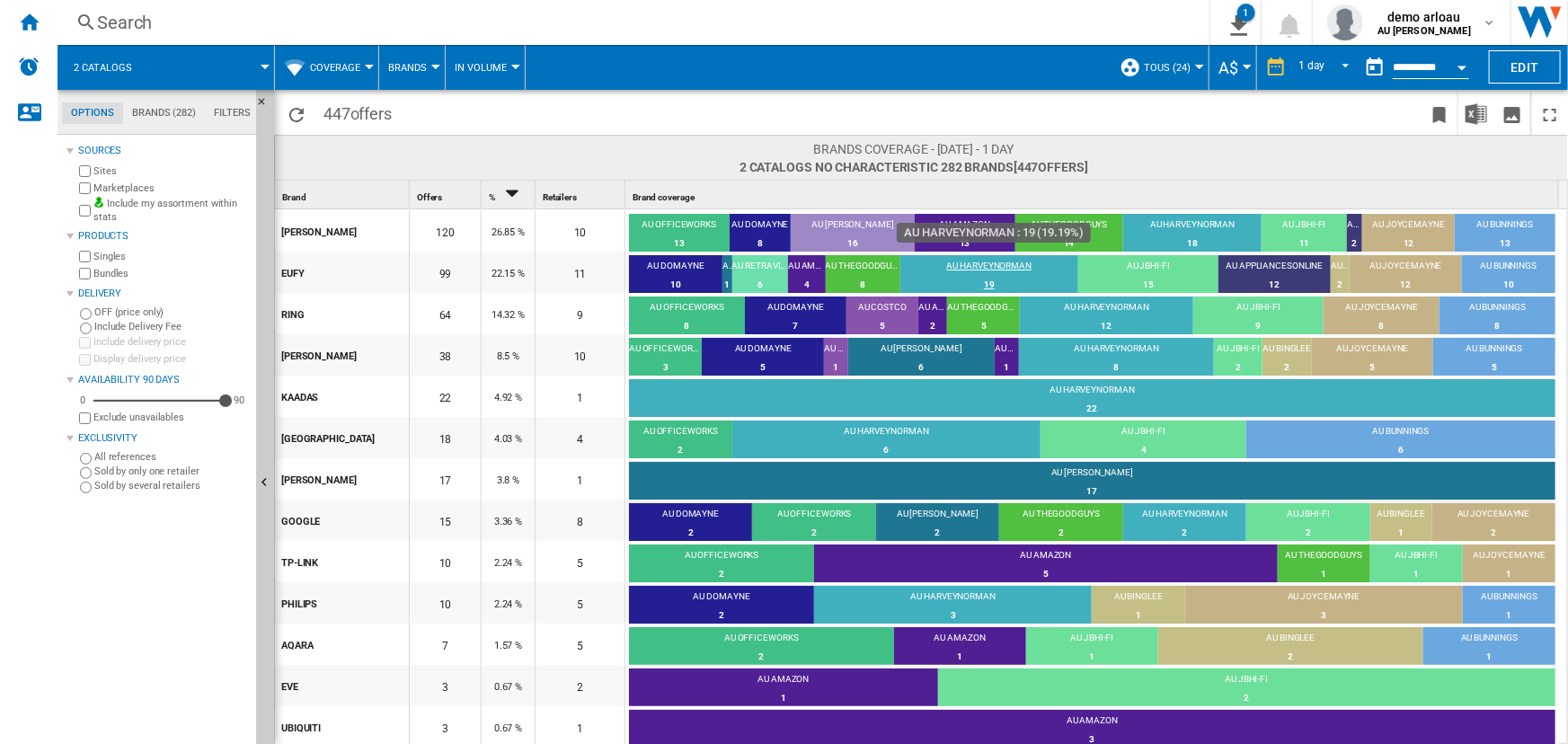
click at [988, 284] on div "19" at bounding box center [989, 285] width 178 height 18
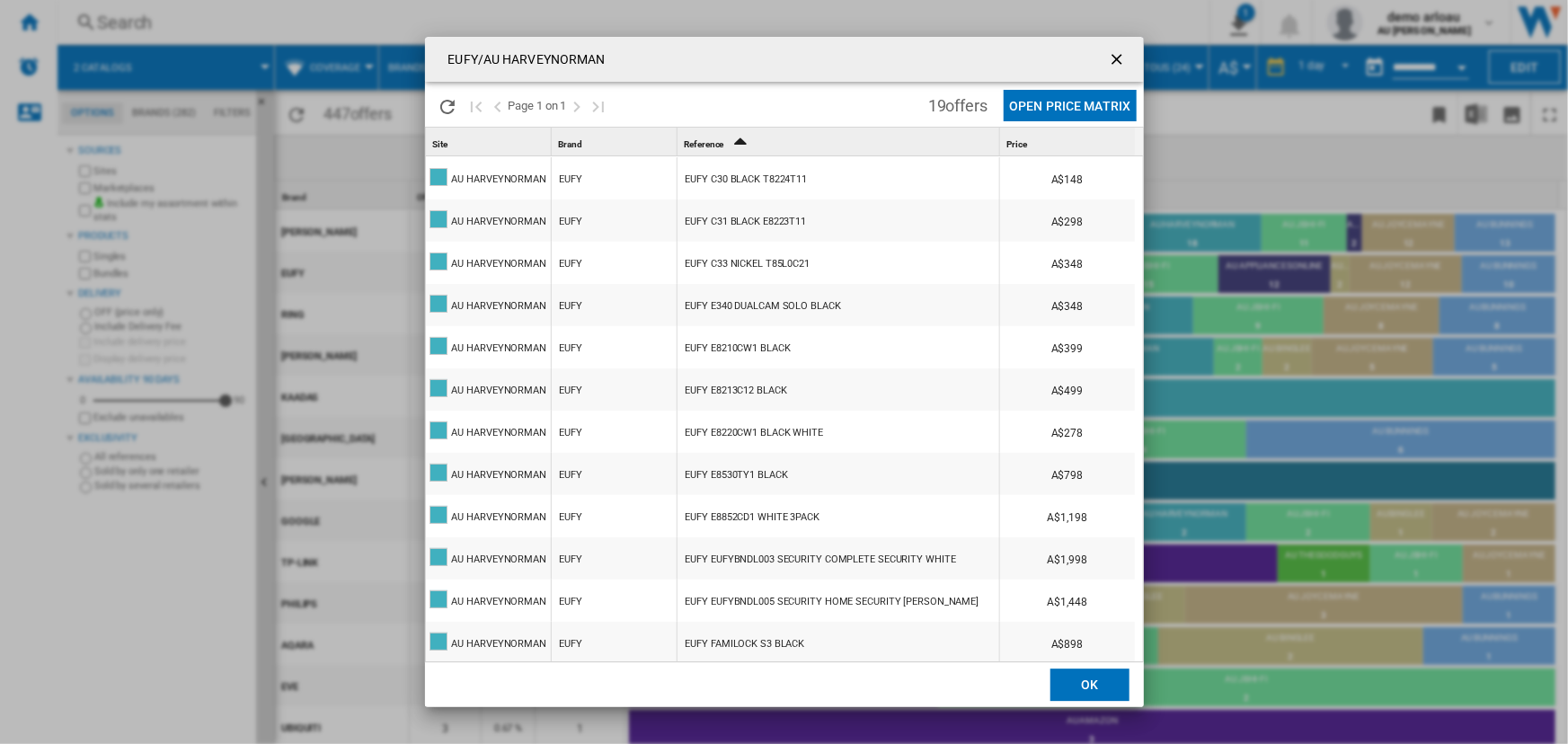
scroll to position [306, 0]
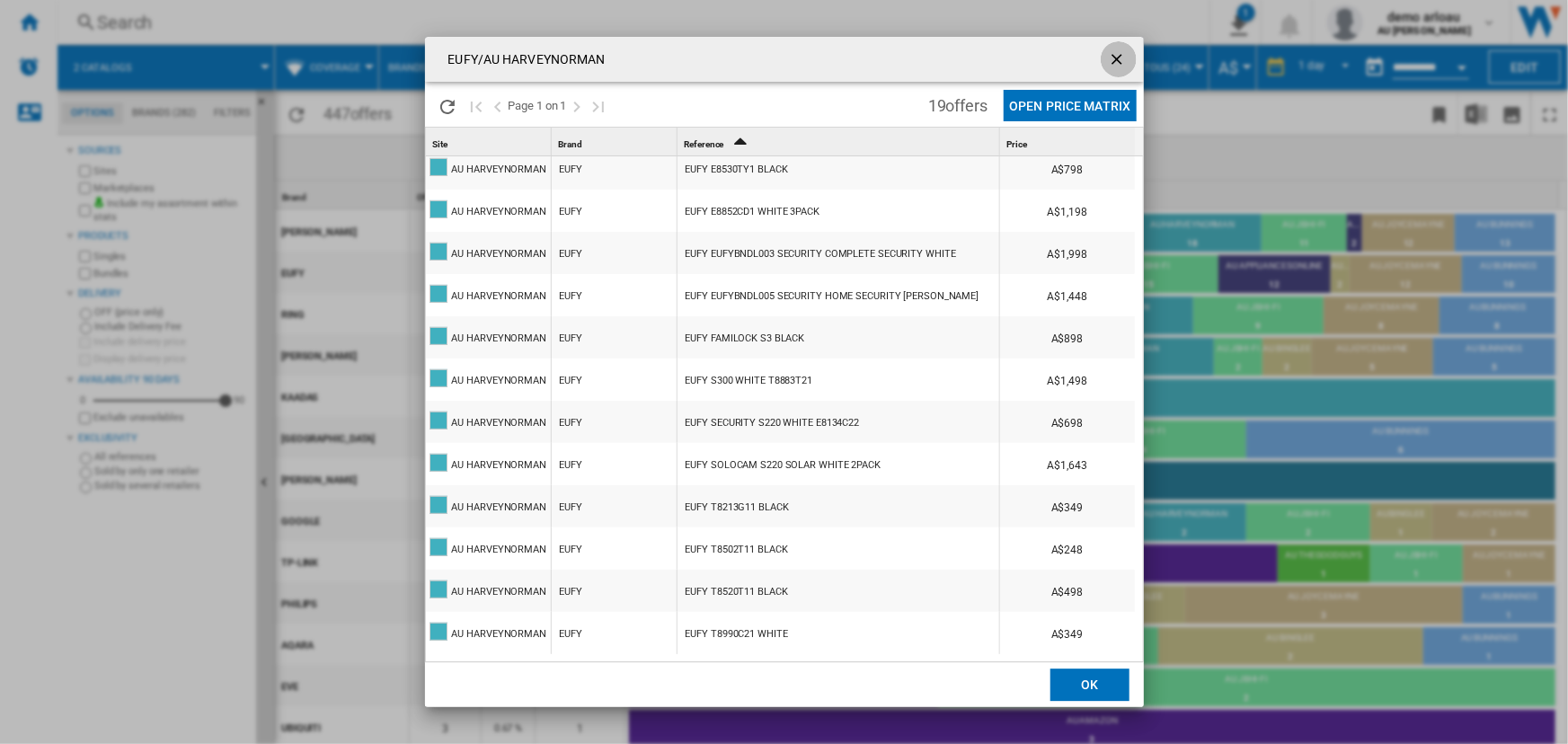
click at [1116, 55] on ng-md-icon "getI18NText('BUTTONS.CLOSE_DIALOG')" at bounding box center [1118, 61] width 21 height 21
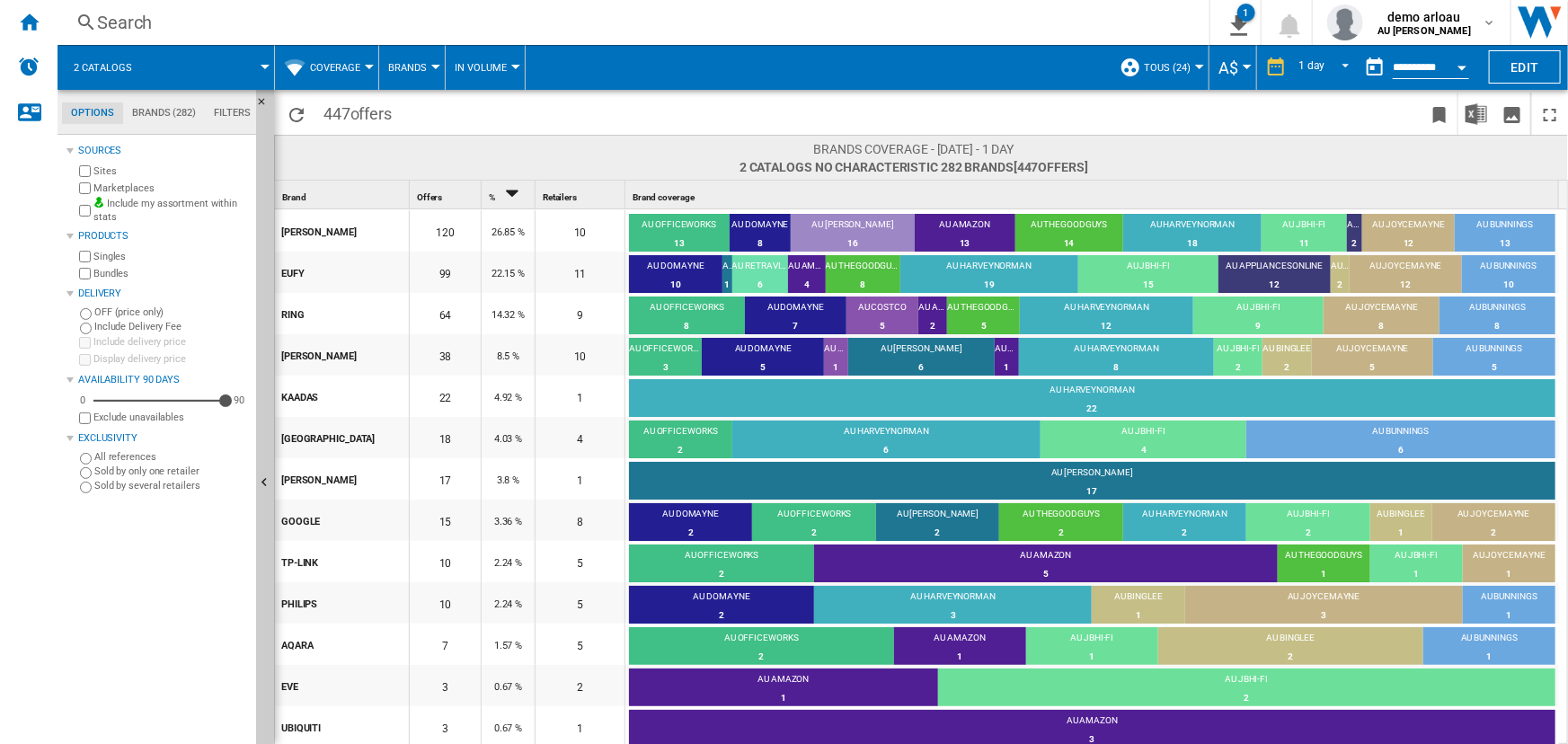
click at [352, 64] on span "Coverage" at bounding box center [335, 67] width 51 height 12
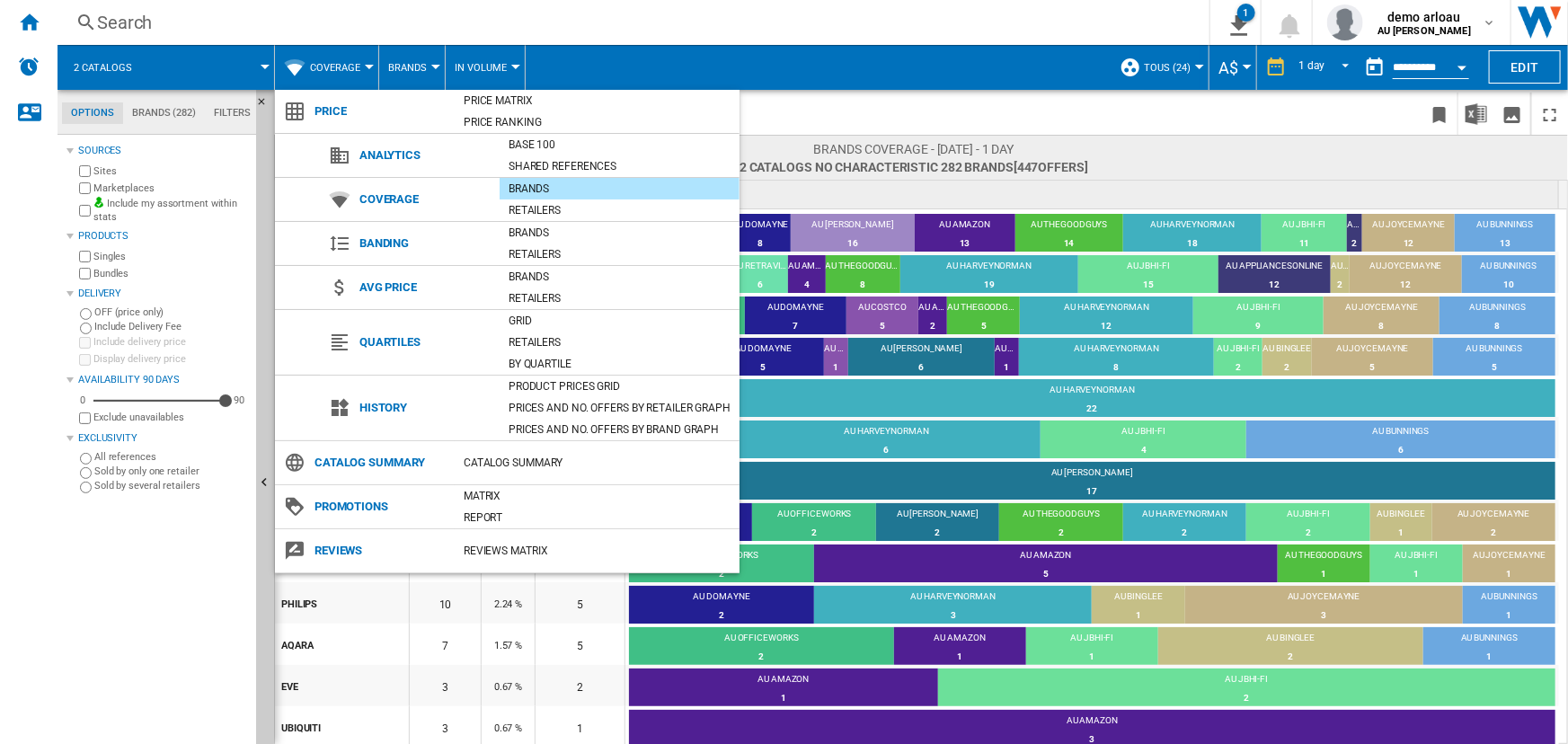
click at [340, 64] on md-backdrop at bounding box center [784, 372] width 1568 height 744
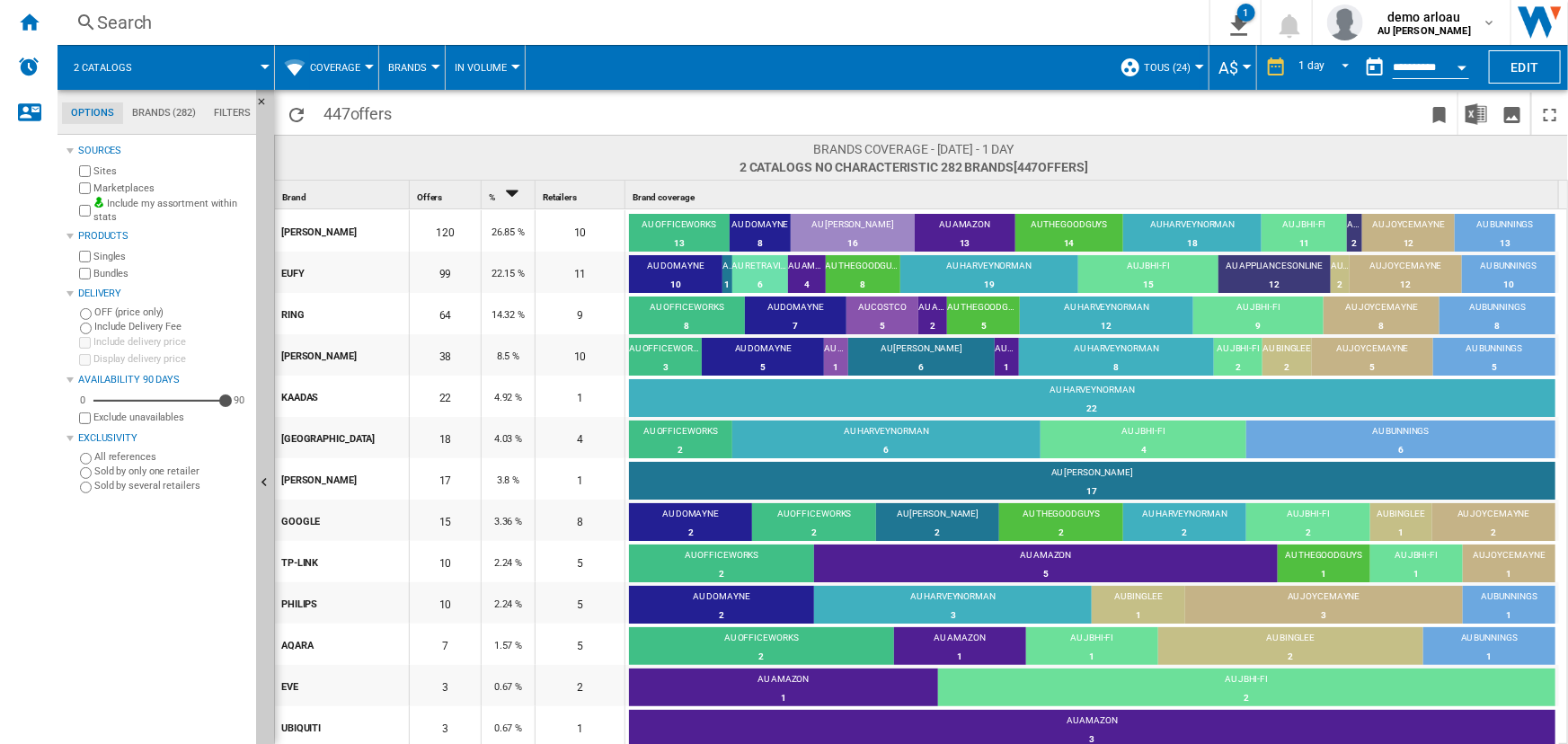
click at [333, 67] on span "Coverage" at bounding box center [335, 67] width 51 height 12
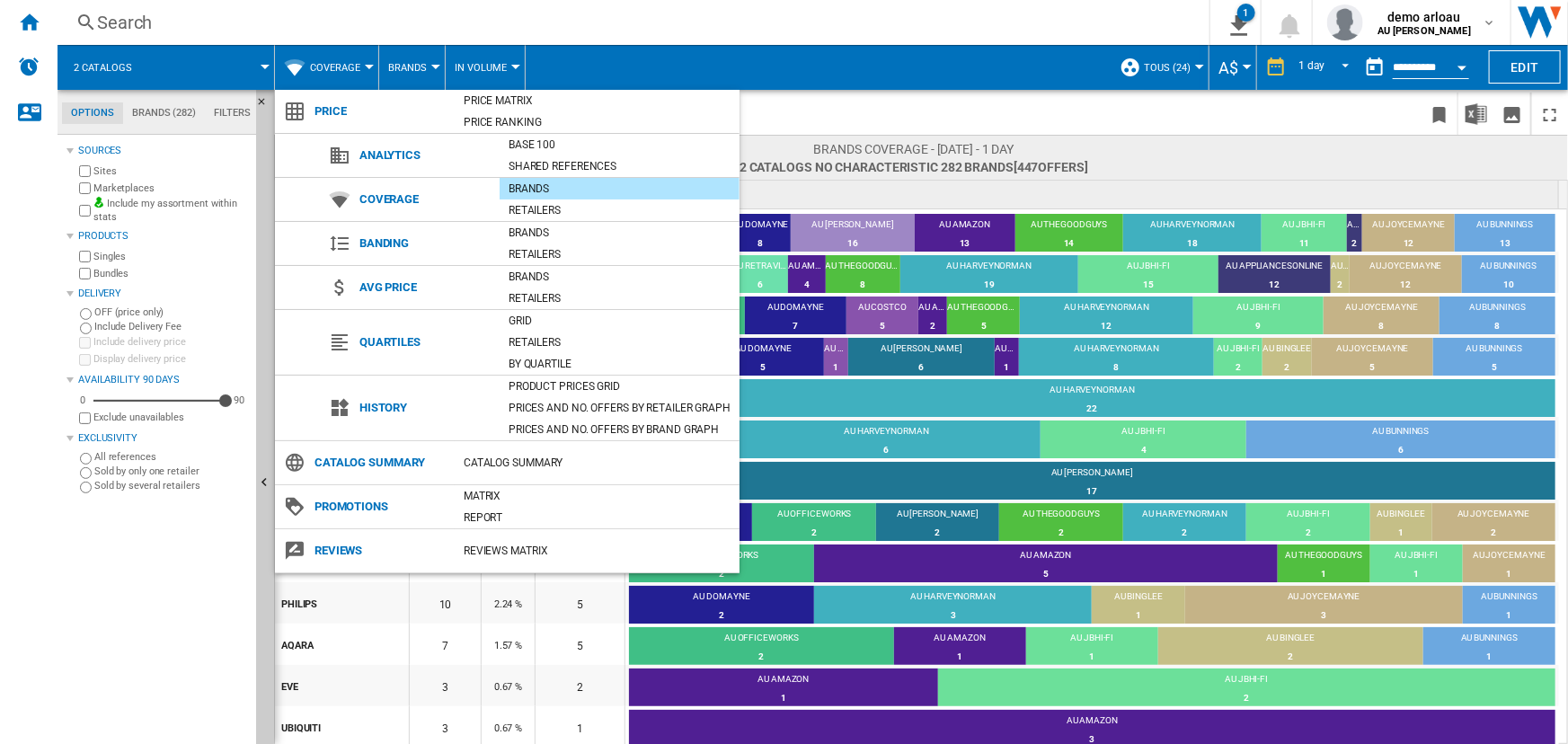
click at [331, 72] on md-backdrop at bounding box center [784, 372] width 1568 height 744
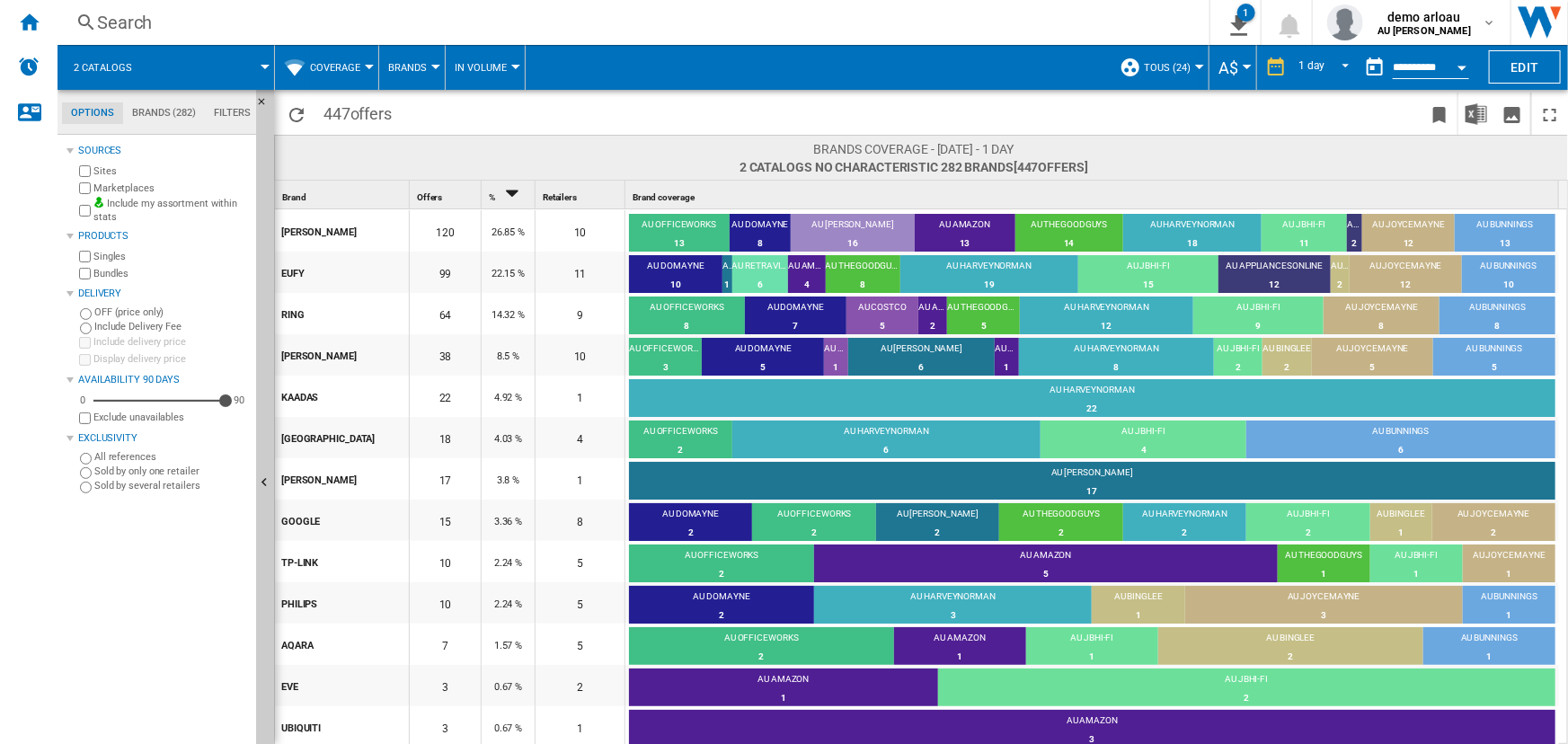
click at [324, 65] on span "Coverage" at bounding box center [335, 67] width 51 height 12
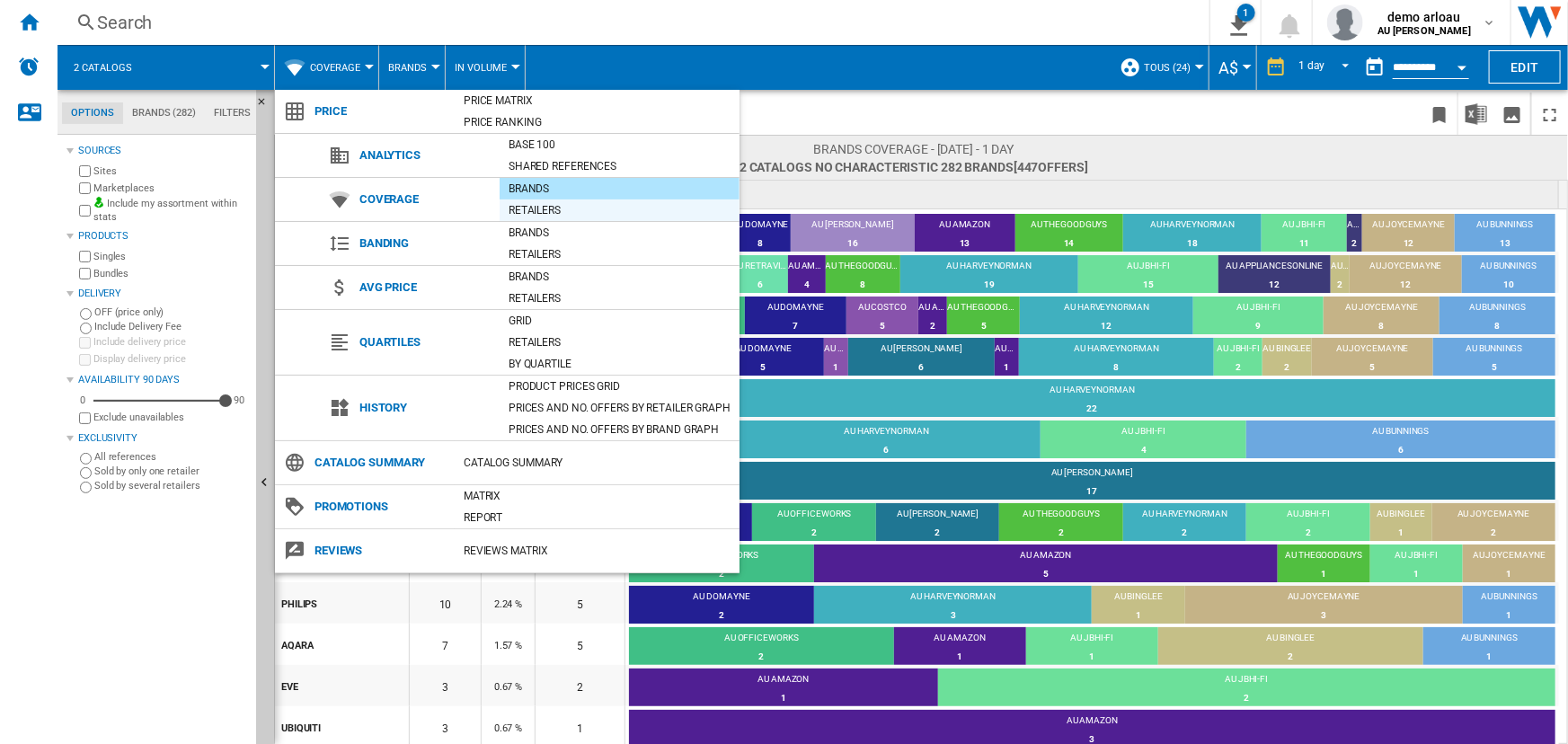
click at [531, 208] on div "Retailers" at bounding box center [619, 211] width 240 height 18
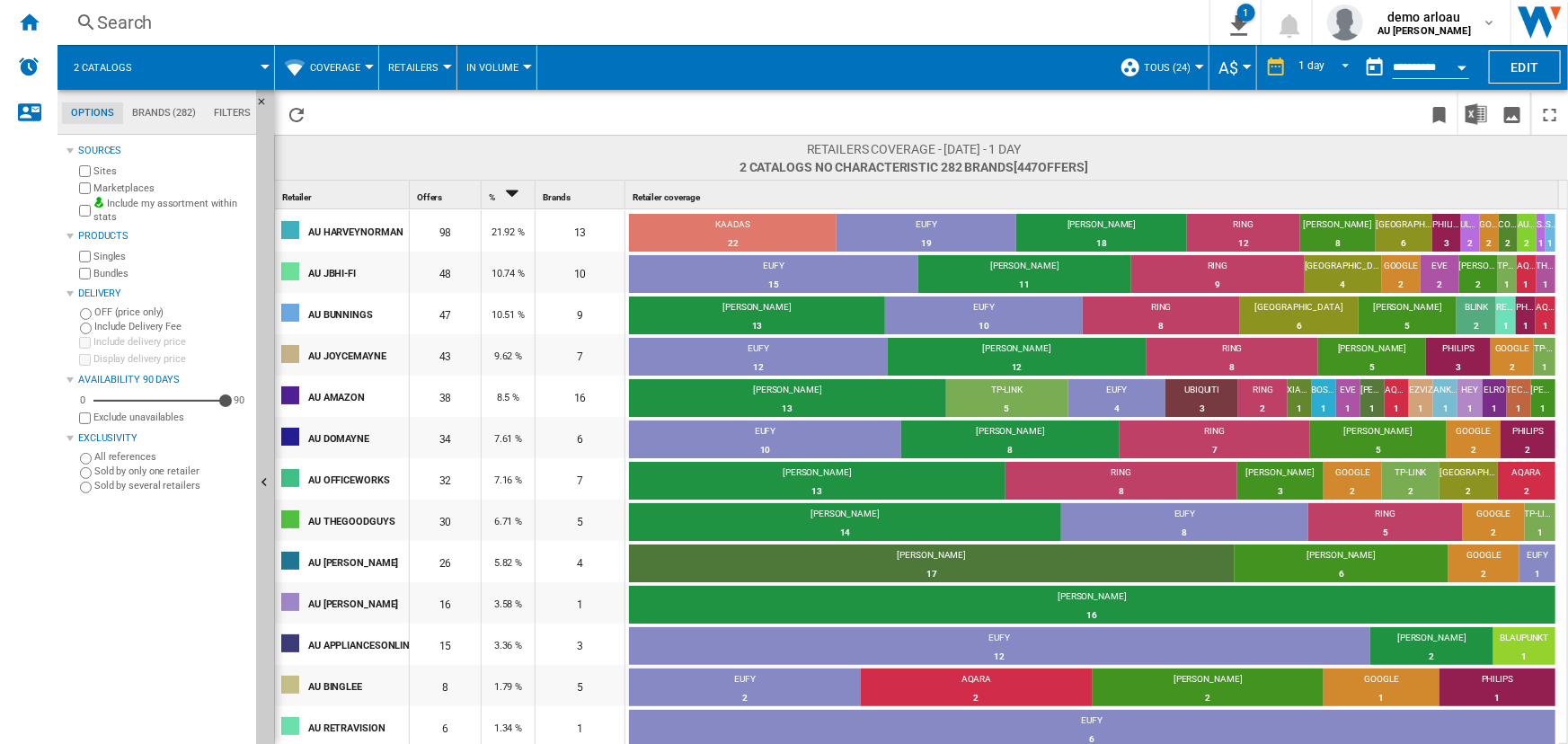
click at [359, 68] on span "Coverage" at bounding box center [335, 67] width 51 height 12
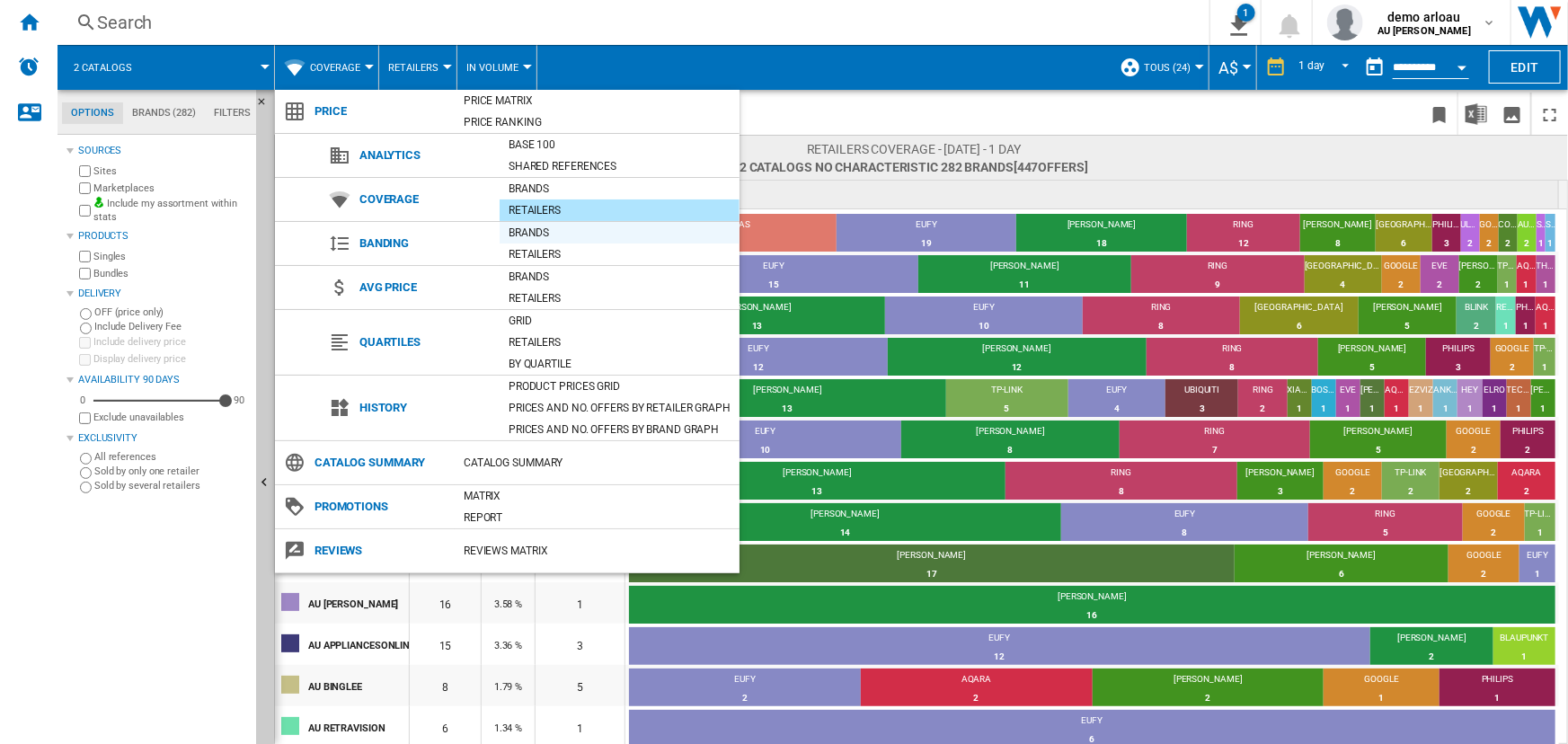
click at [536, 230] on div "Brands" at bounding box center [619, 233] width 240 height 18
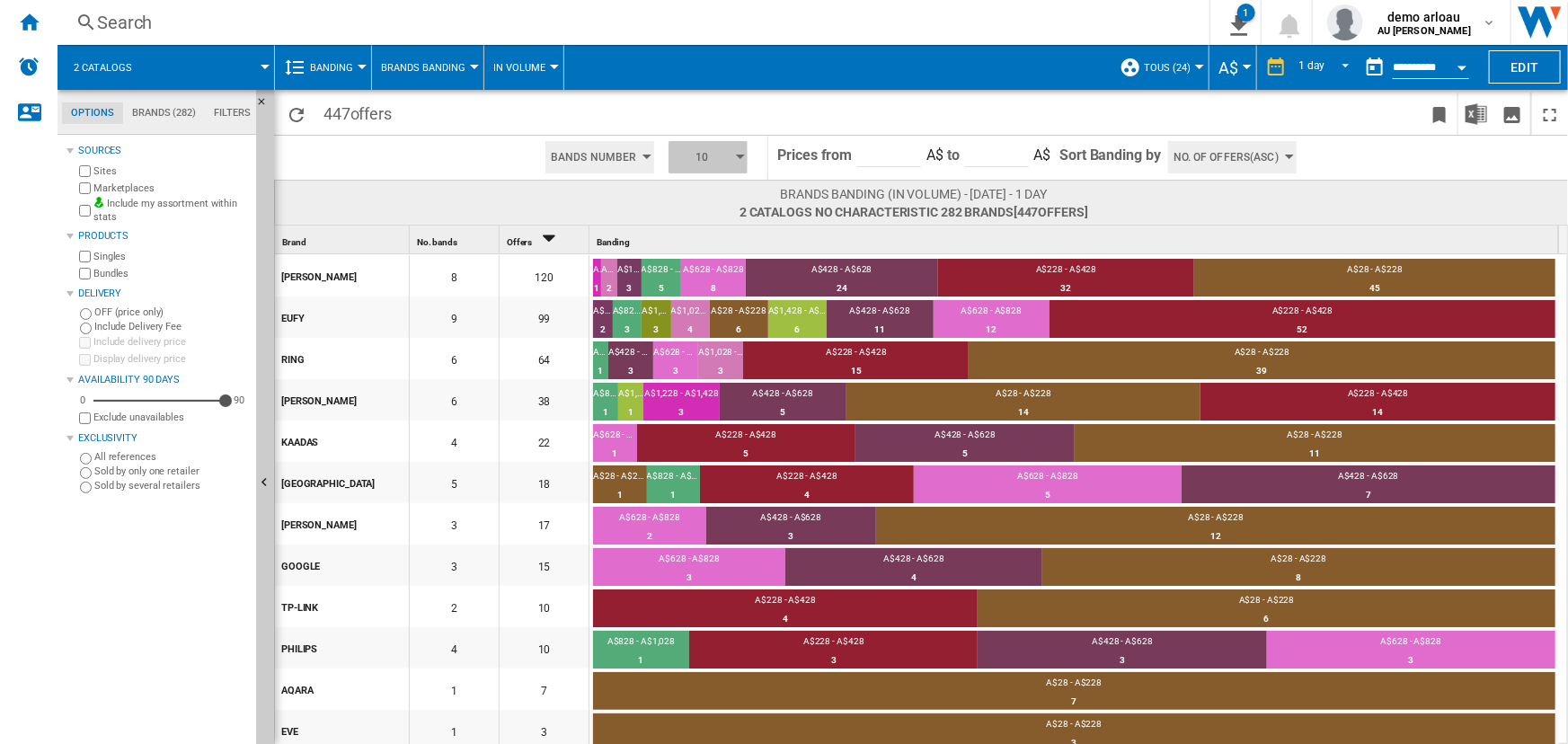
click at [727, 154] on span "10" at bounding box center [702, 157] width 55 height 32
click at [695, 221] on button "5" at bounding box center [709, 226] width 87 height 18
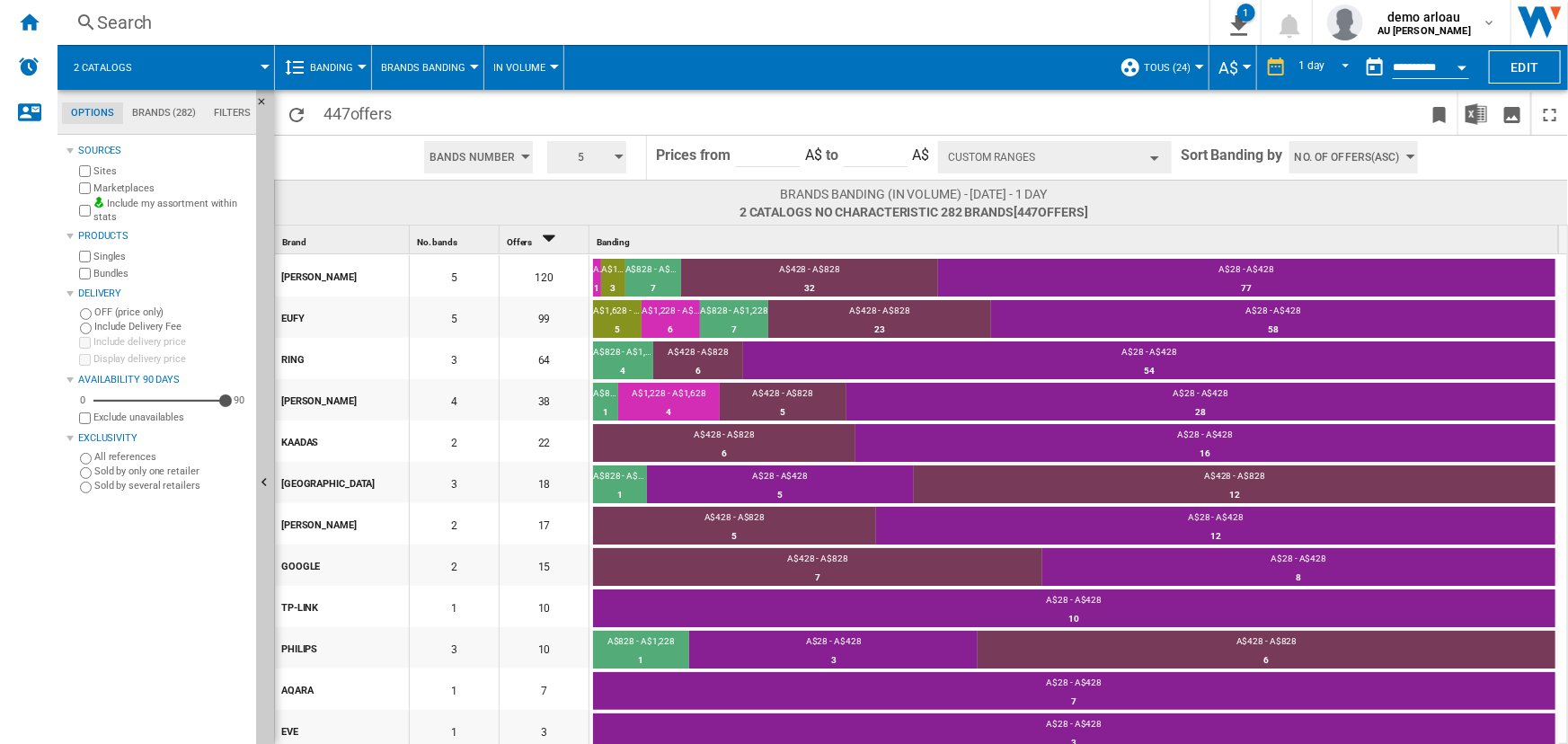
click at [1087, 157] on button "Custom Ranges" at bounding box center [1055, 157] width 234 height 32
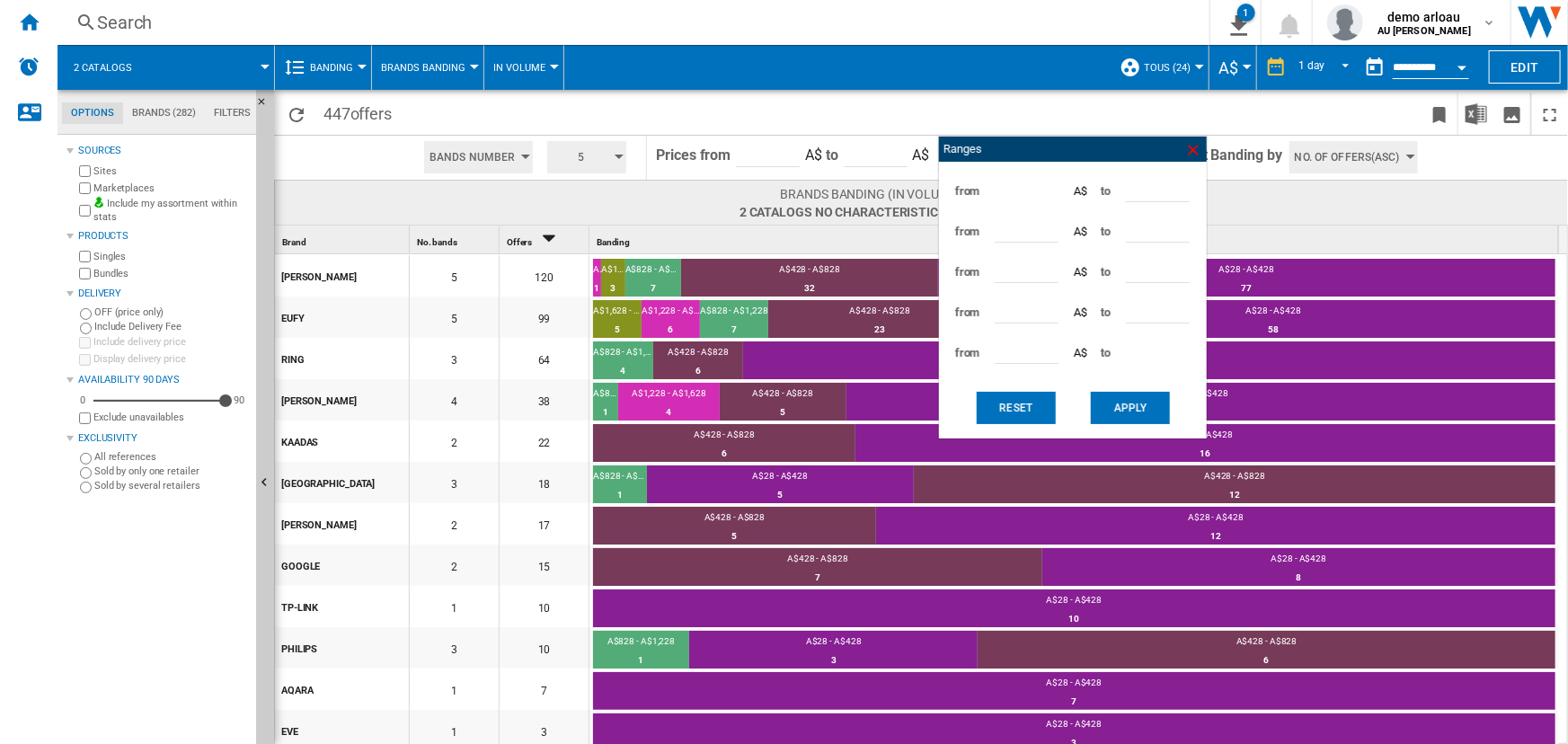
click at [1190, 153] on ng-md-icon at bounding box center [1194, 150] width 18 height 18
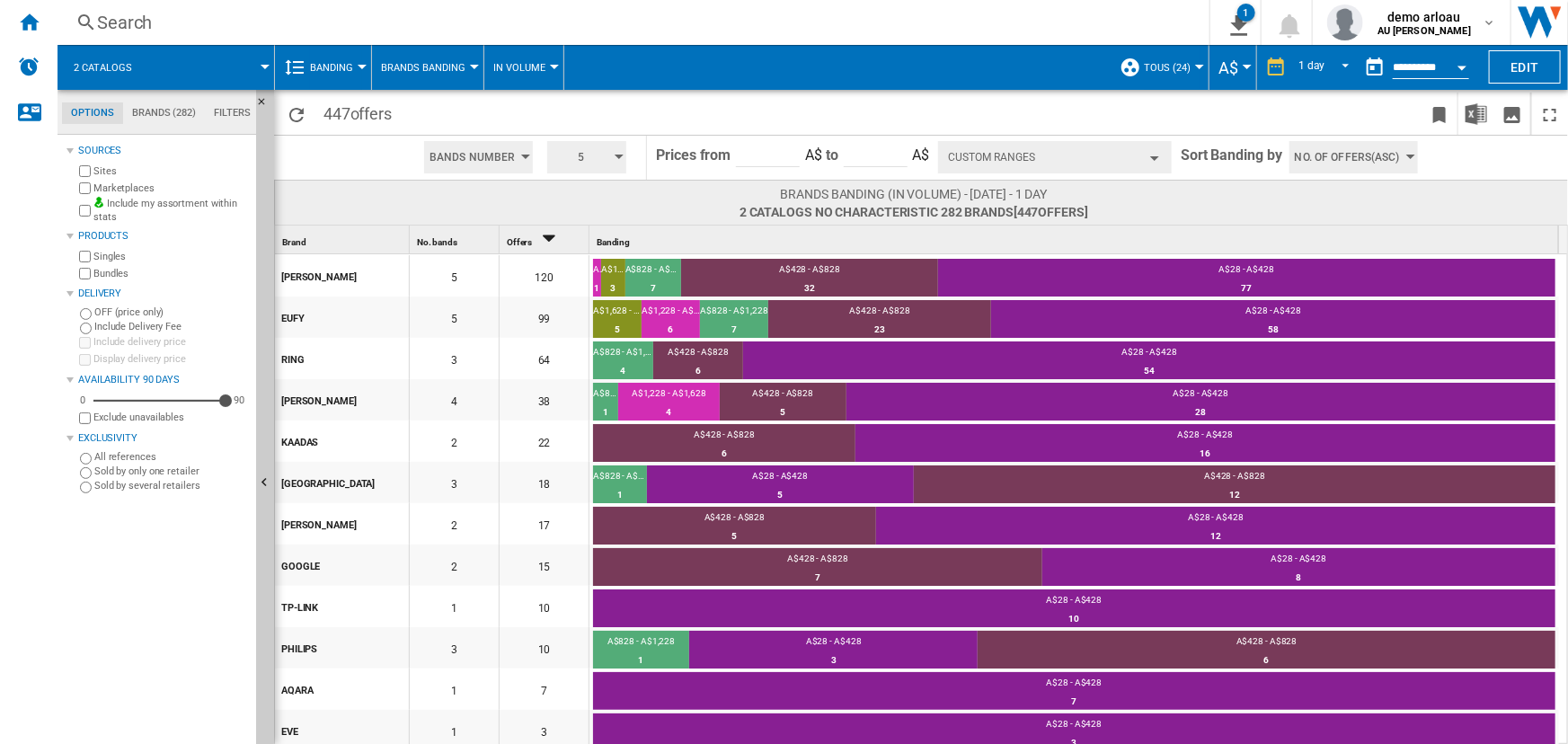
click at [353, 65] on button "Banding" at bounding box center [336, 67] width 53 height 45
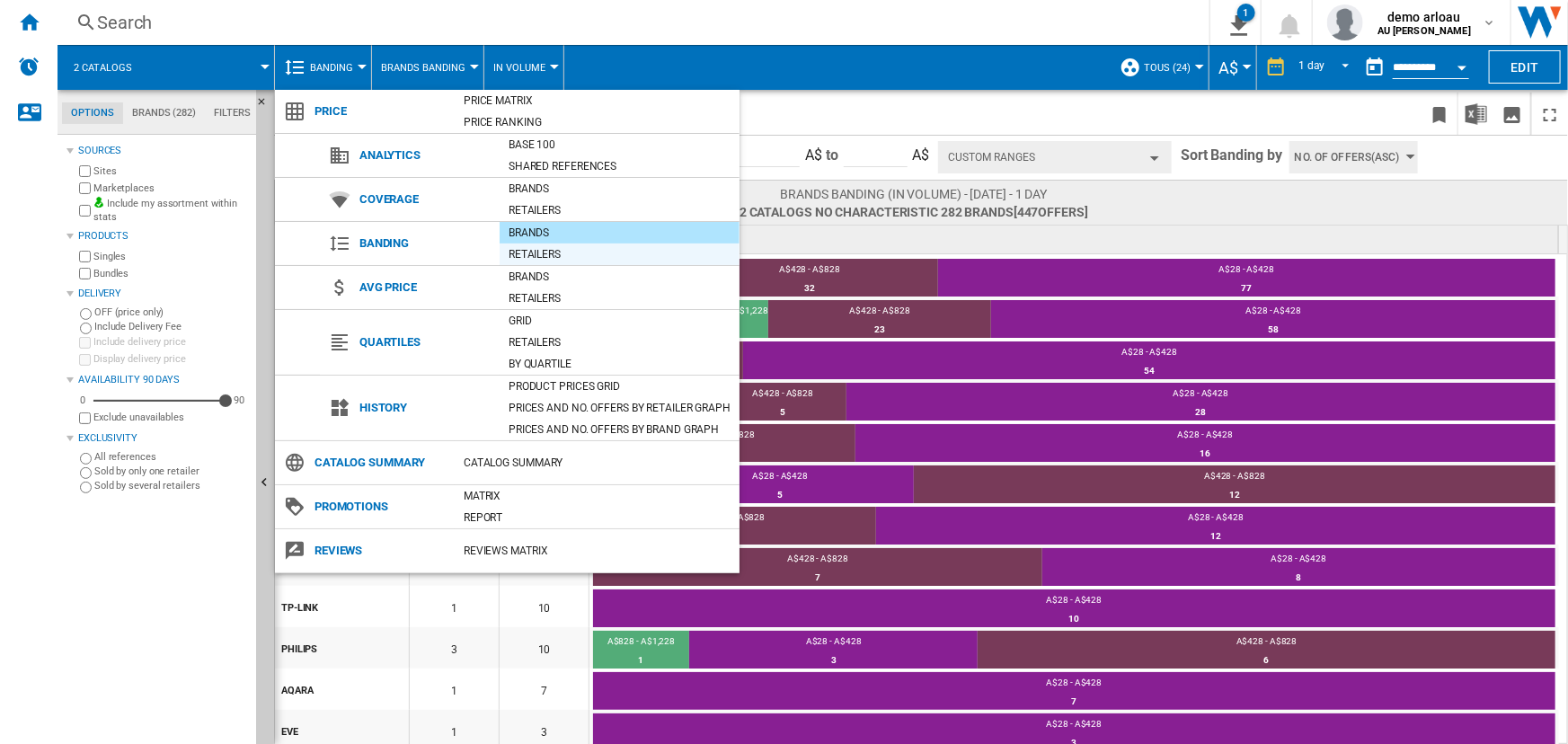
click at [555, 255] on div "Retailers" at bounding box center [619, 254] width 240 height 18
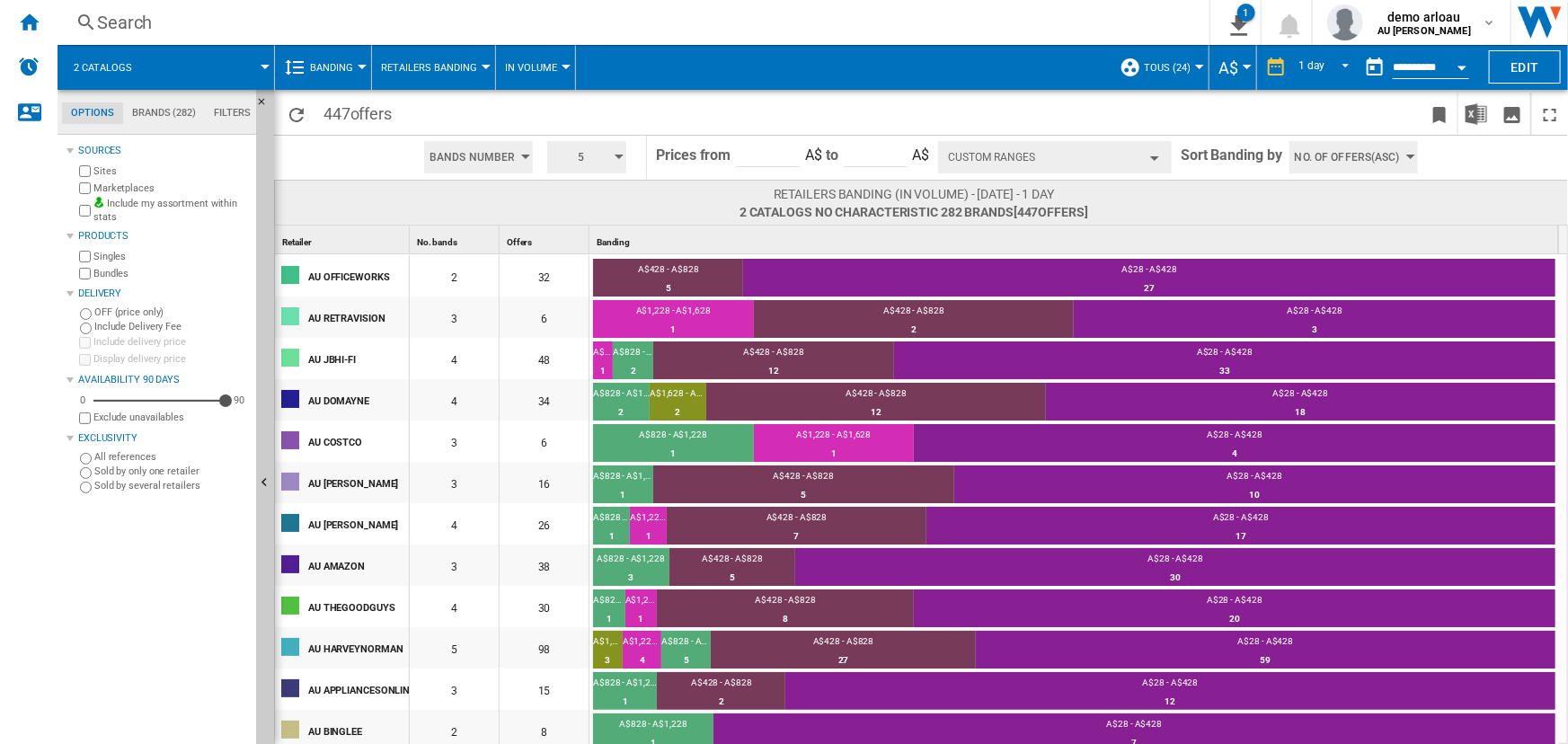
click at [1104, 161] on button "Custom Ranges" at bounding box center [1055, 157] width 234 height 32
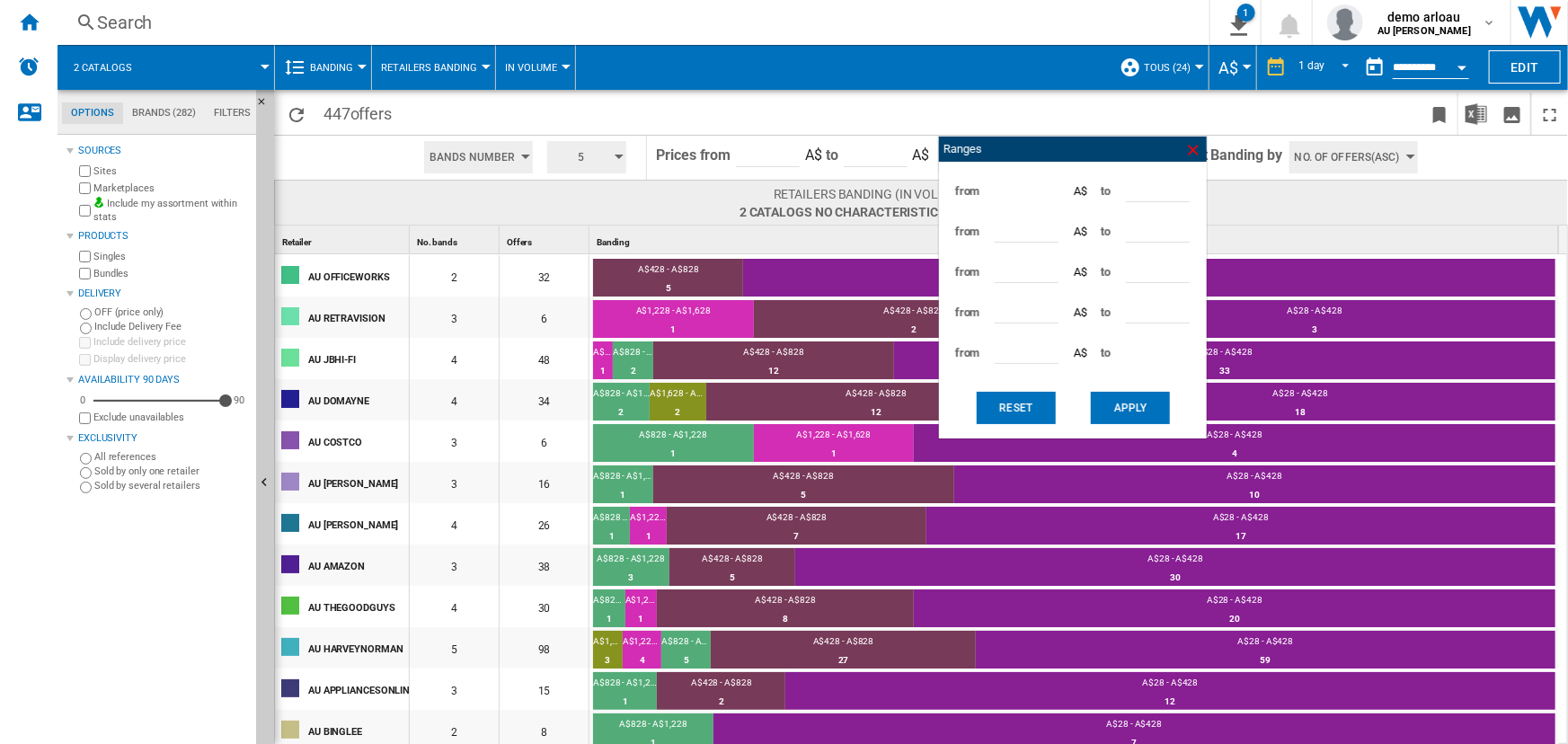
click at [1191, 149] on ng-md-icon at bounding box center [1194, 150] width 18 height 18
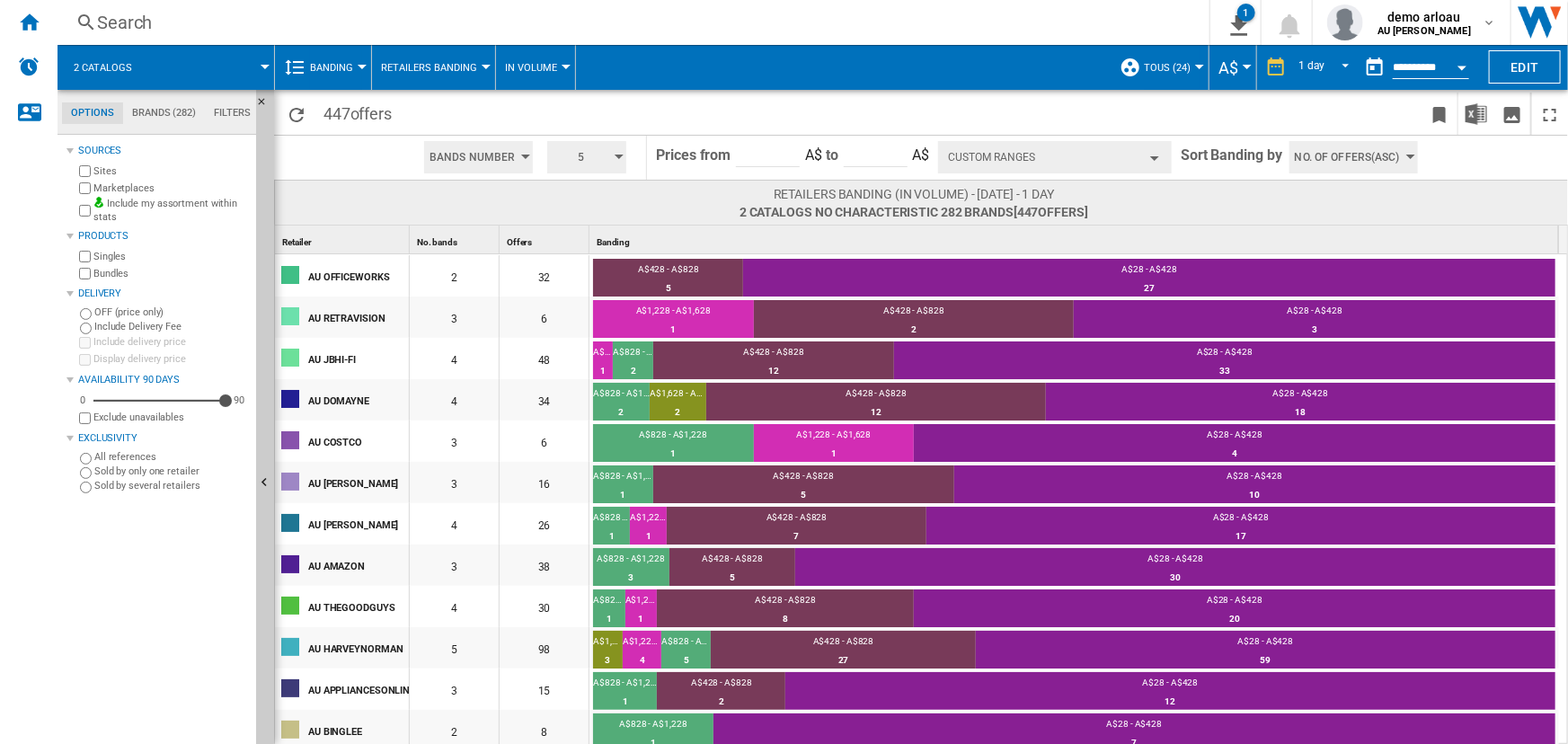
click at [358, 64] on div at bounding box center [362, 66] width 9 height 5
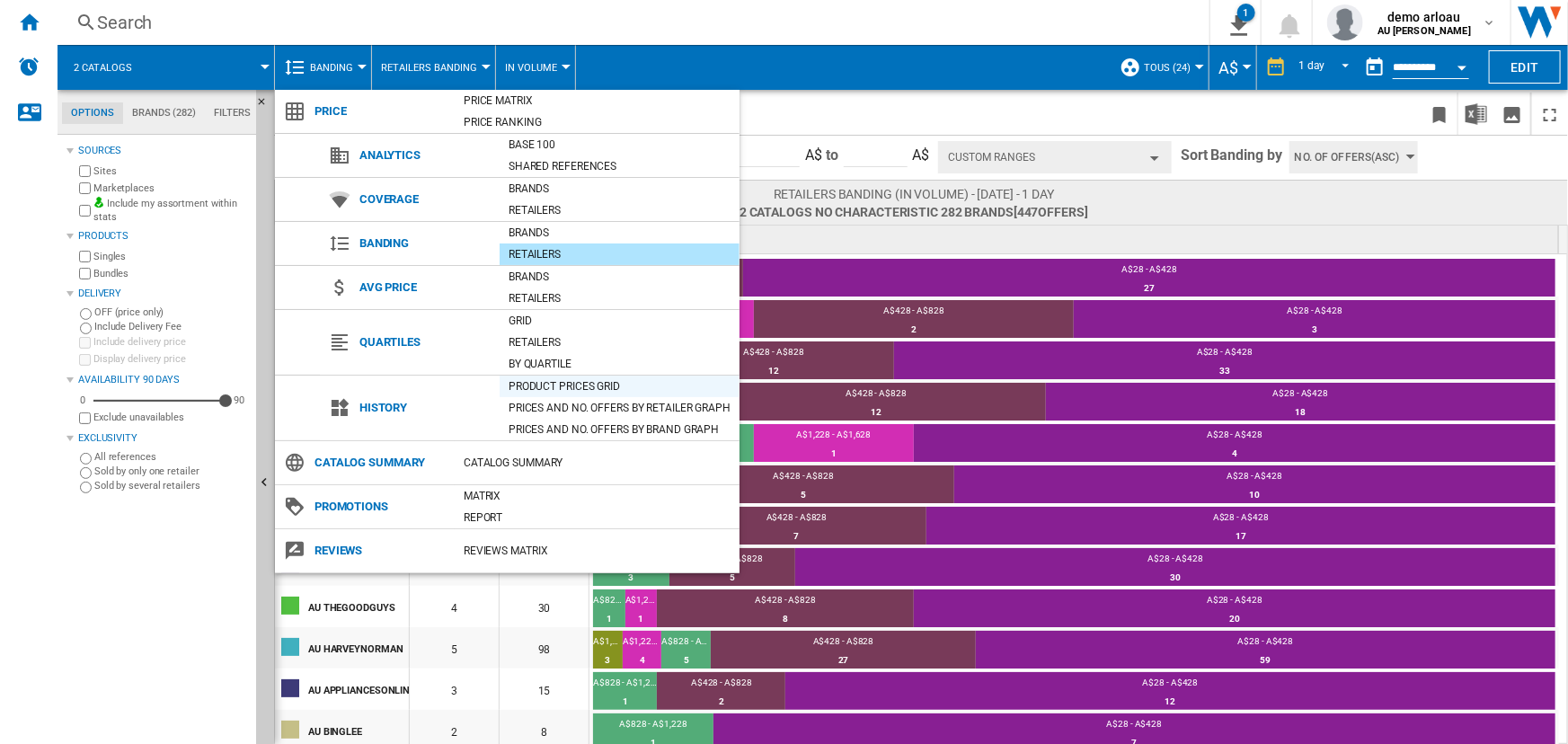
click at [543, 383] on div "Product prices grid" at bounding box center [619, 387] width 240 height 18
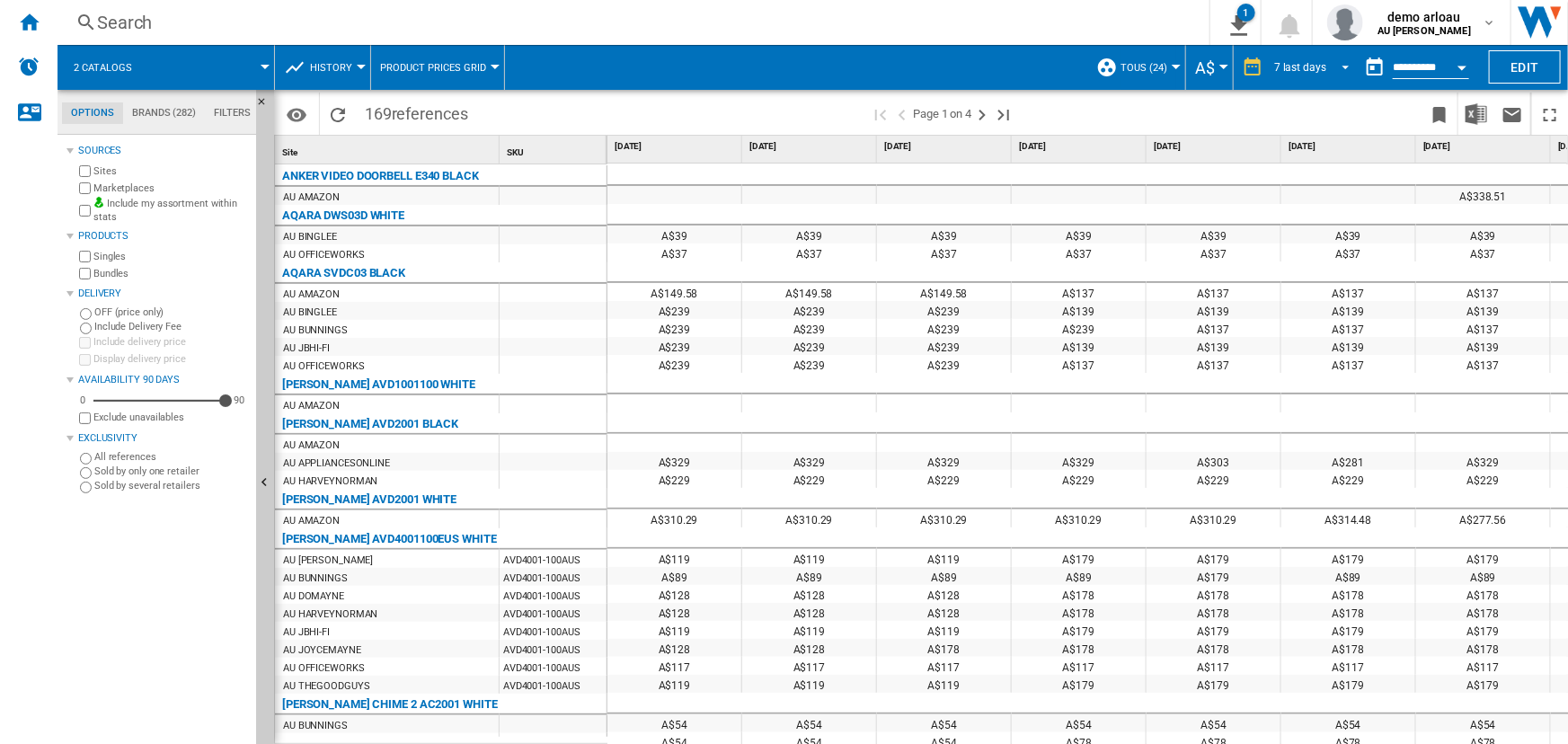
click at [1313, 66] on div "7 last days" at bounding box center [1300, 67] width 53 height 13
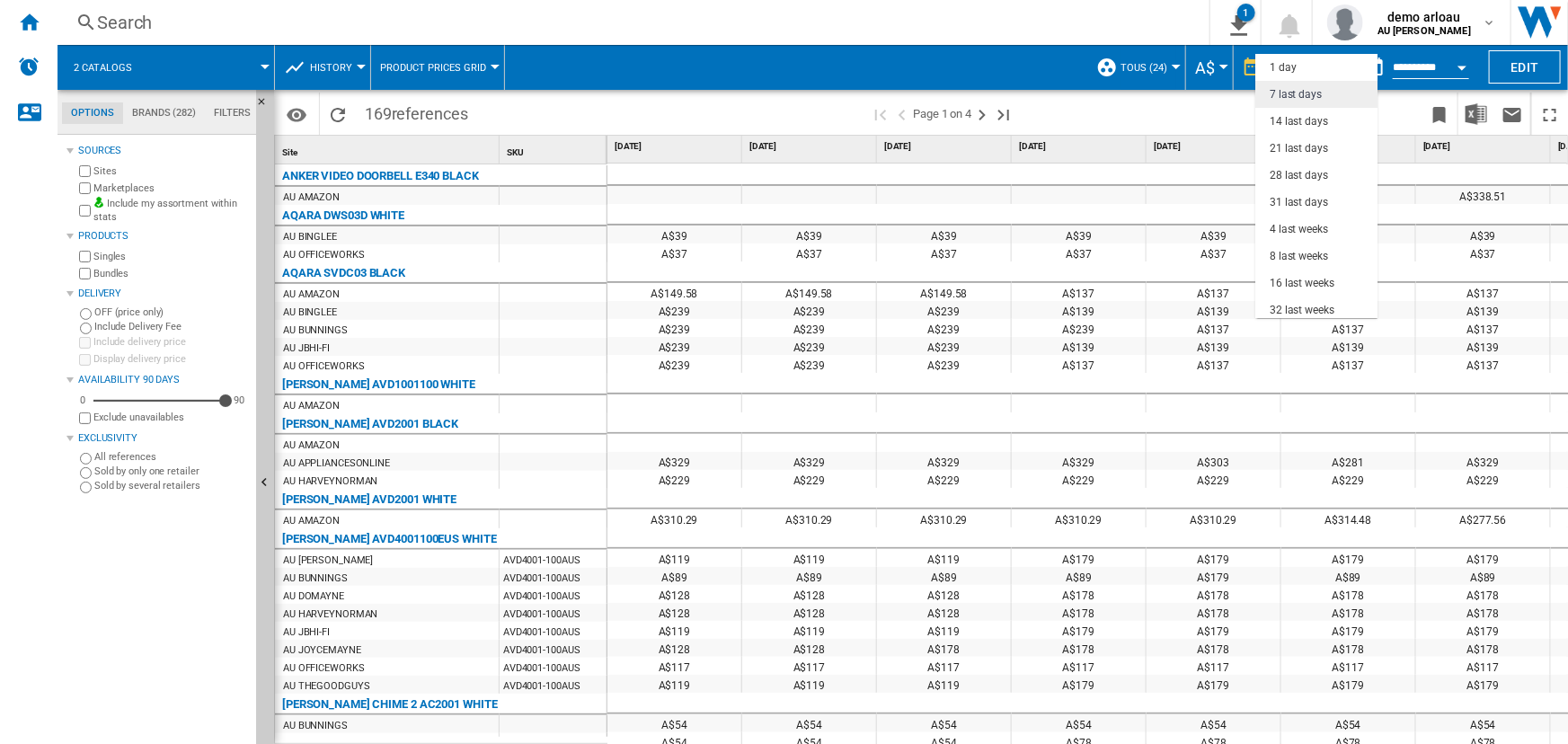
scroll to position [27, 0]
click at [1308, 170] on div "31 last days" at bounding box center [1298, 175] width 58 height 16
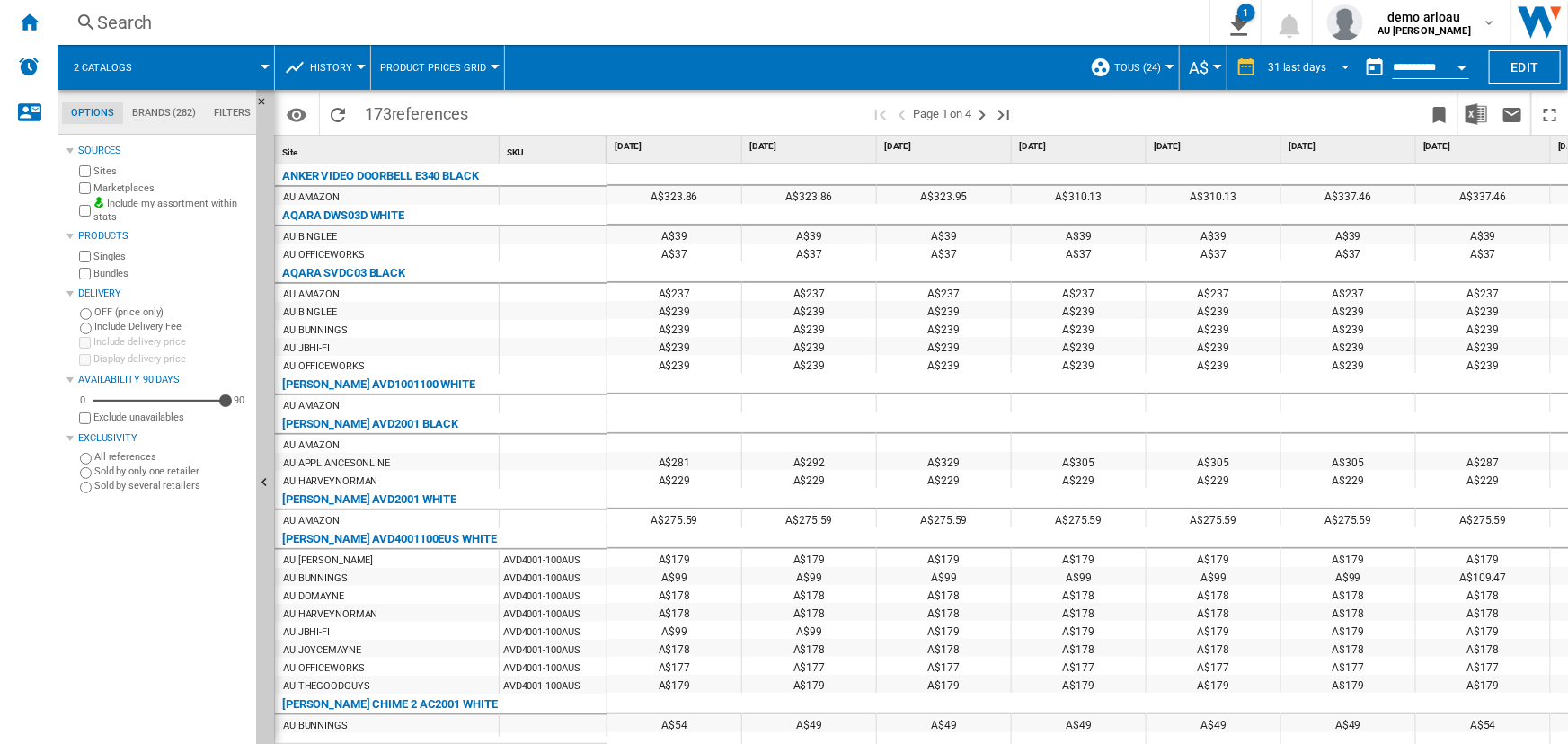
click at [1294, 66] on div "31 last days" at bounding box center [1296, 67] width 58 height 13
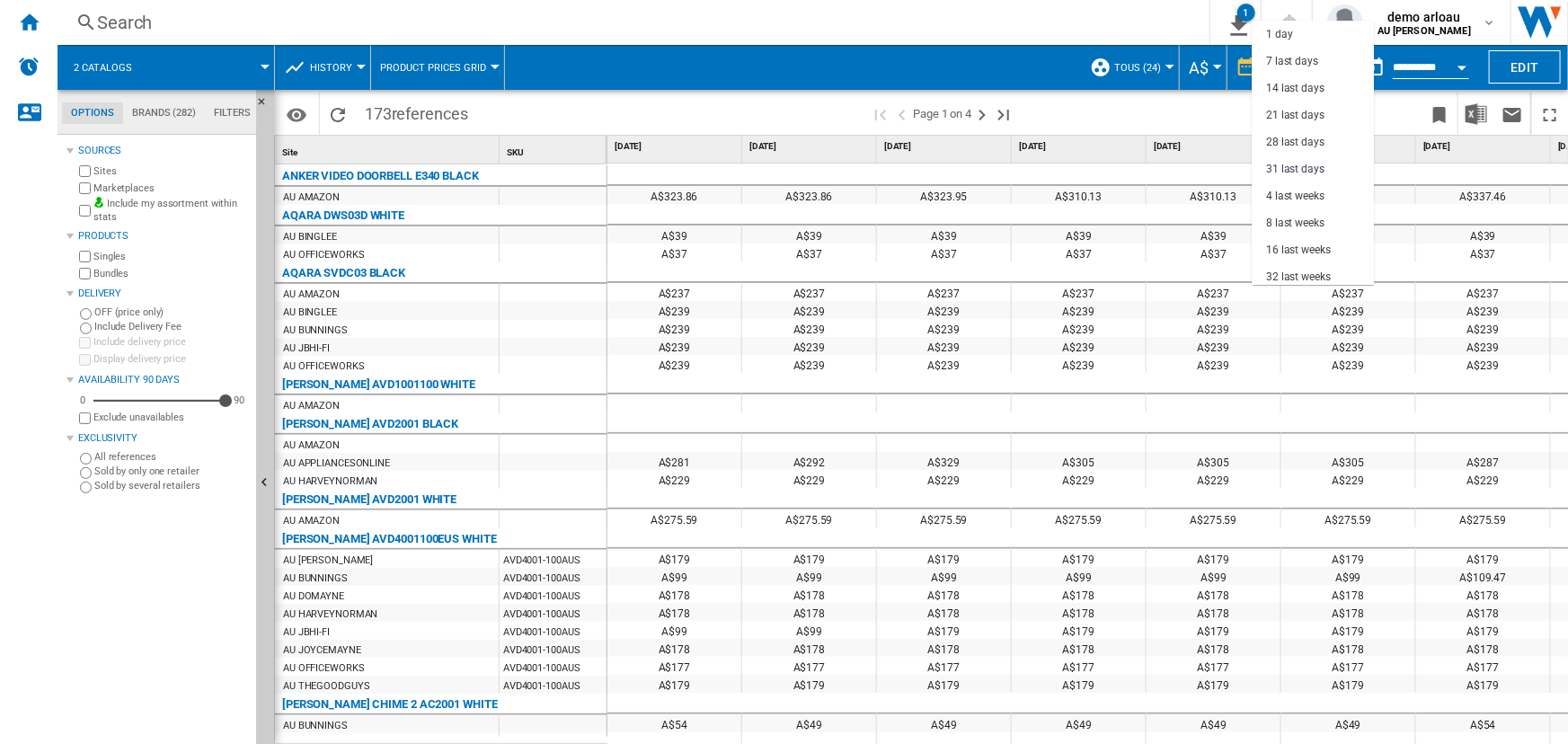
scroll to position [101, 0]
click at [1303, 145] on div "16 last weeks" at bounding box center [1298, 148] width 64 height 16
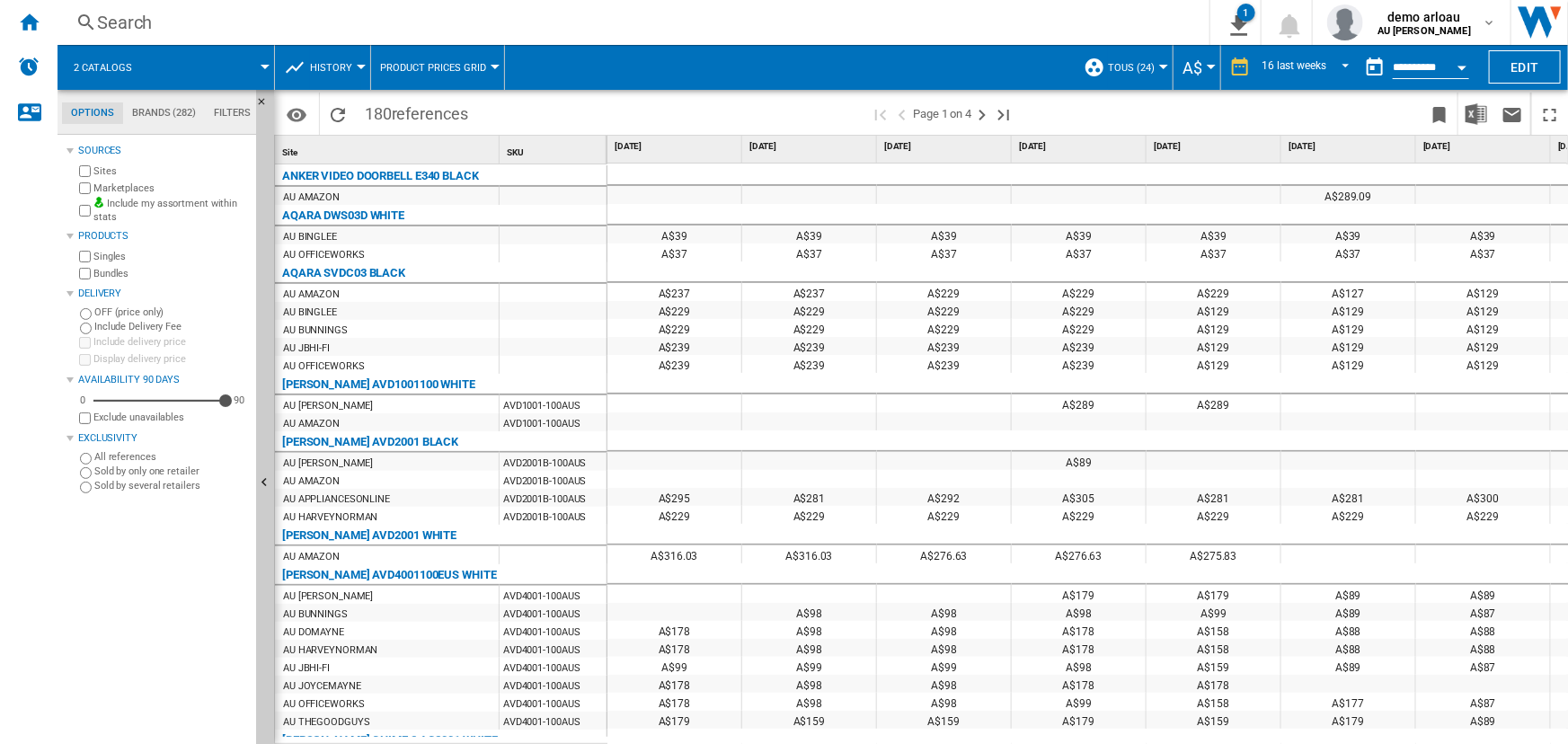
click at [342, 65] on span "History" at bounding box center [332, 67] width 42 height 12
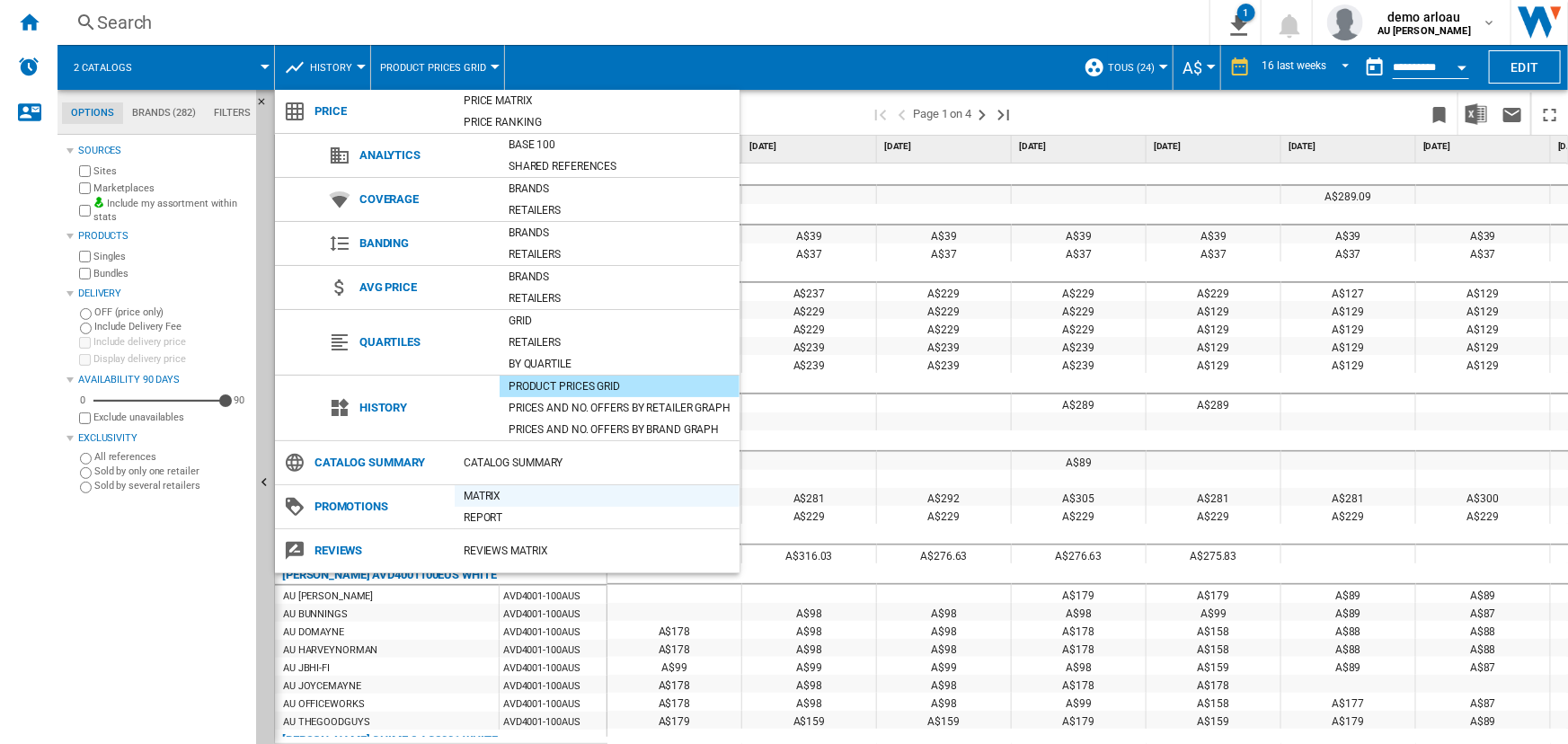
click at [497, 495] on div "Matrix" at bounding box center [597, 496] width 285 height 18
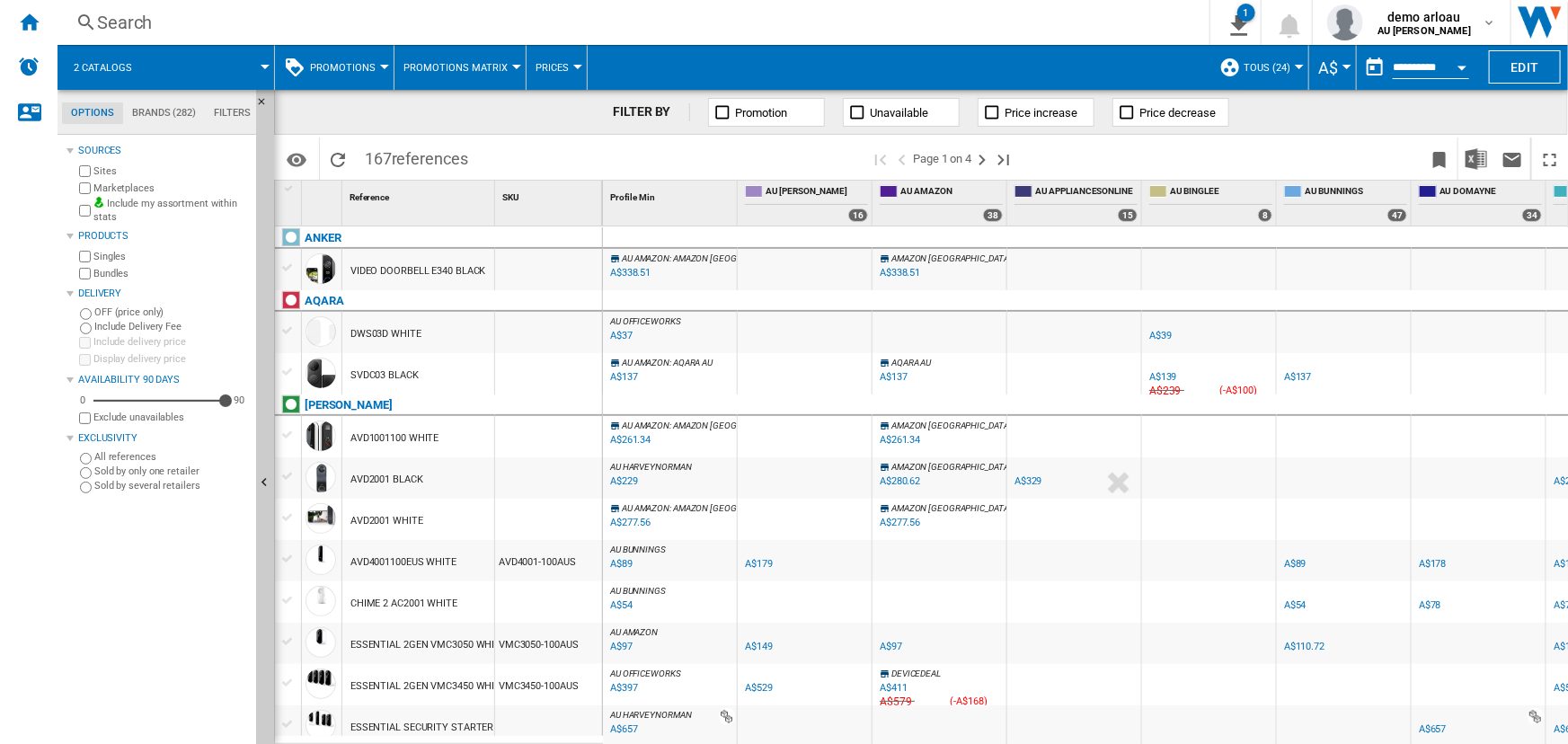
scroll to position [81, 0]
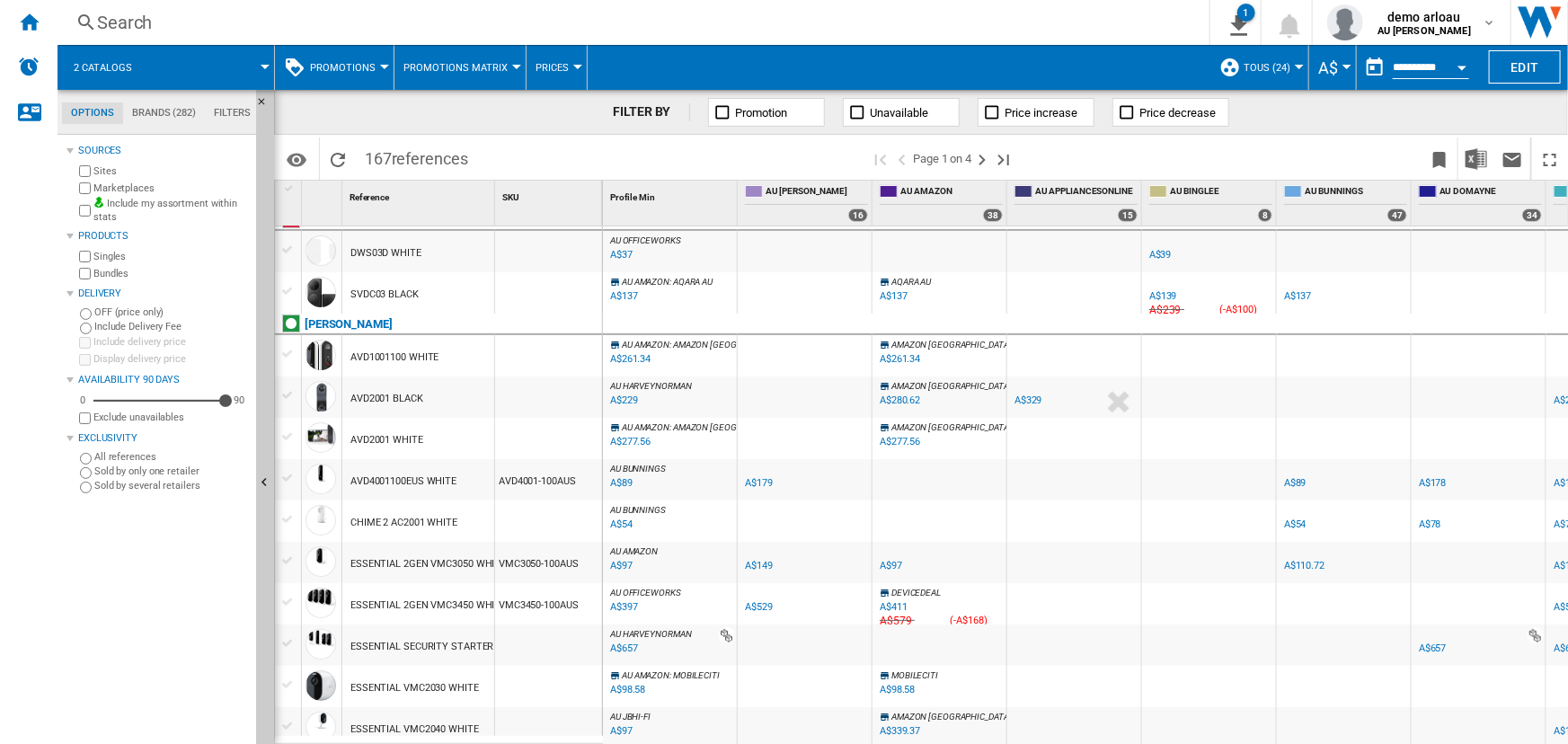
click at [366, 63] on span "Promotions" at bounding box center [343, 67] width 65 height 12
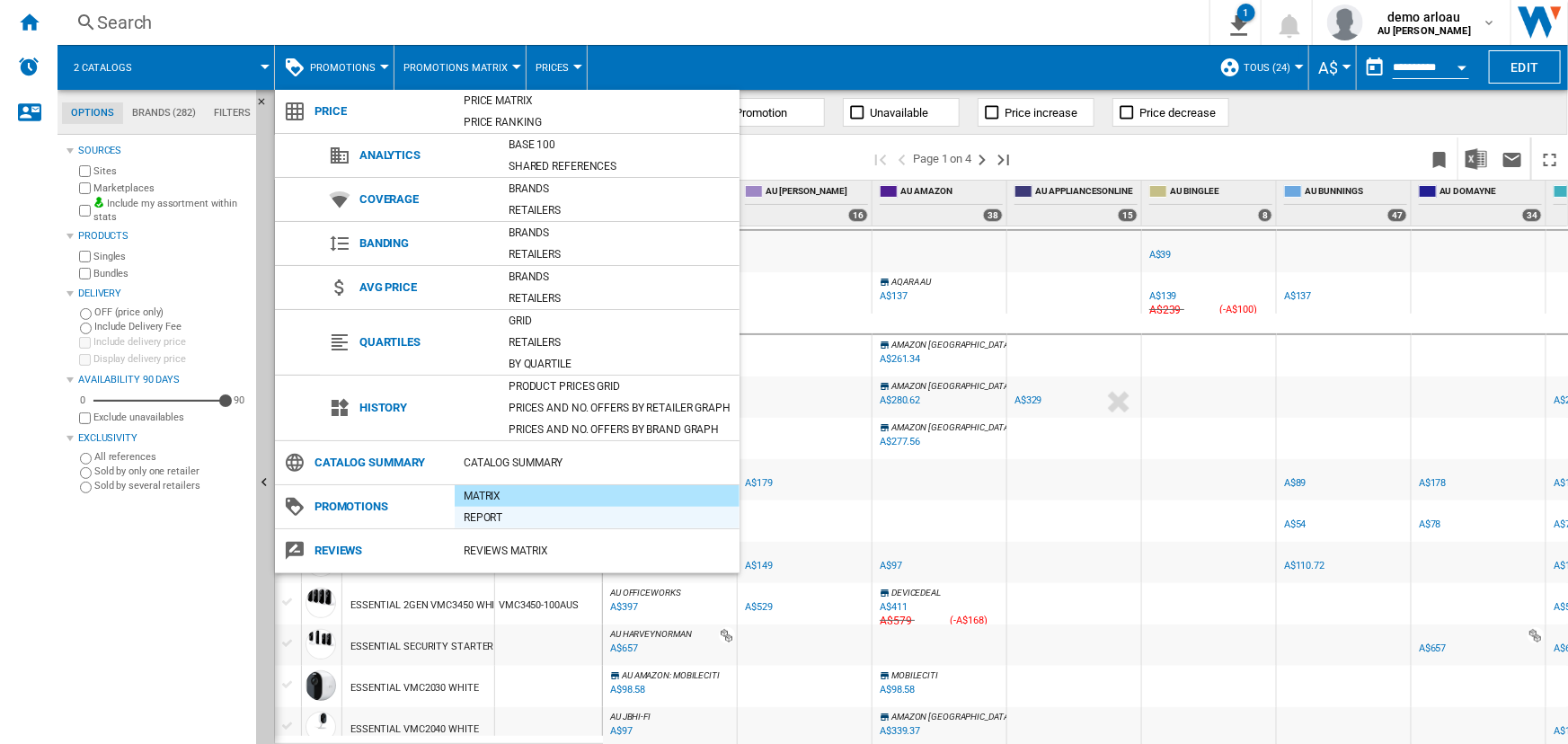
click at [479, 513] on div "Report" at bounding box center [597, 517] width 285 height 18
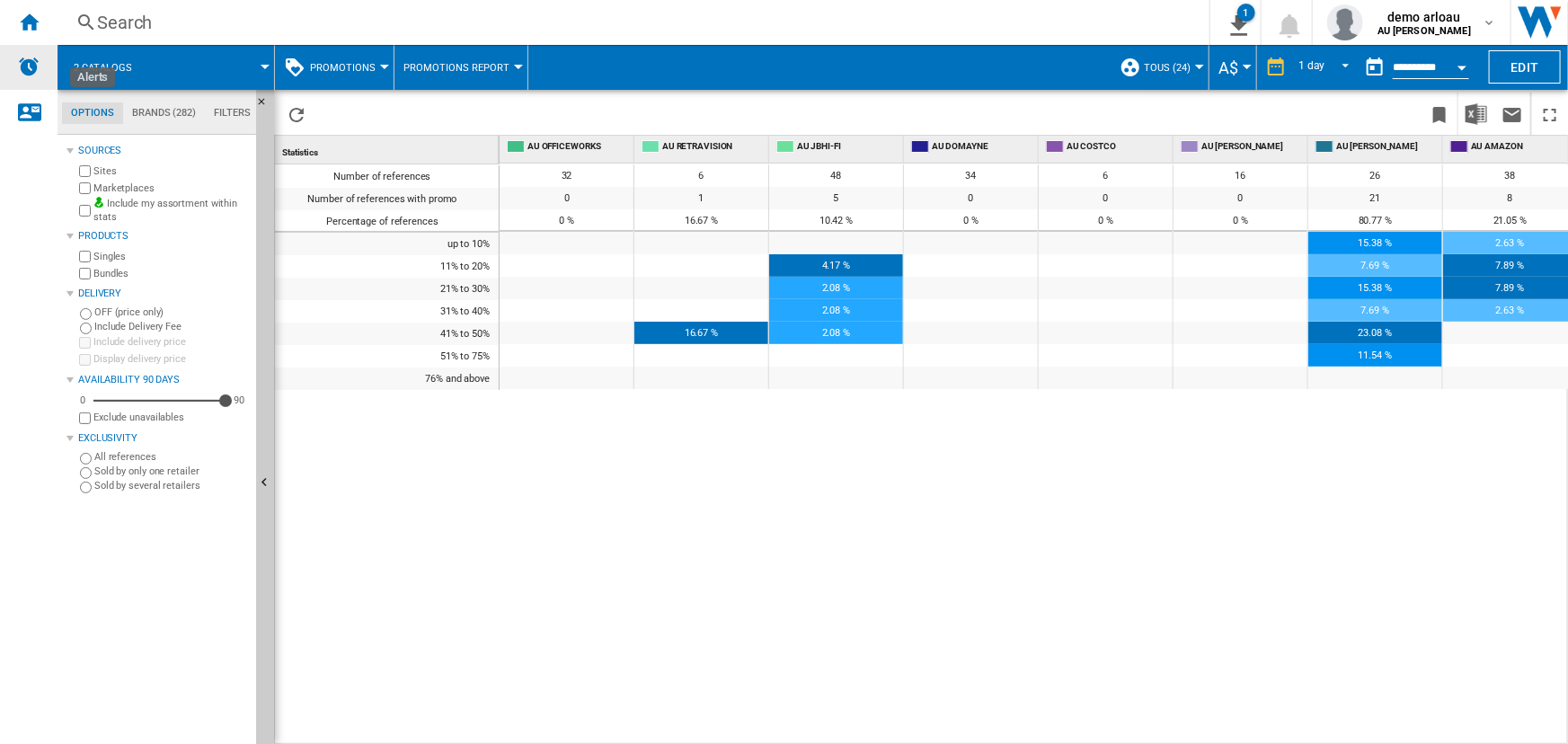
click at [29, 68] on img "Alerts" at bounding box center [29, 65] width 21 height 21
click at [369, 63] on span "Promotions" at bounding box center [343, 67] width 65 height 12
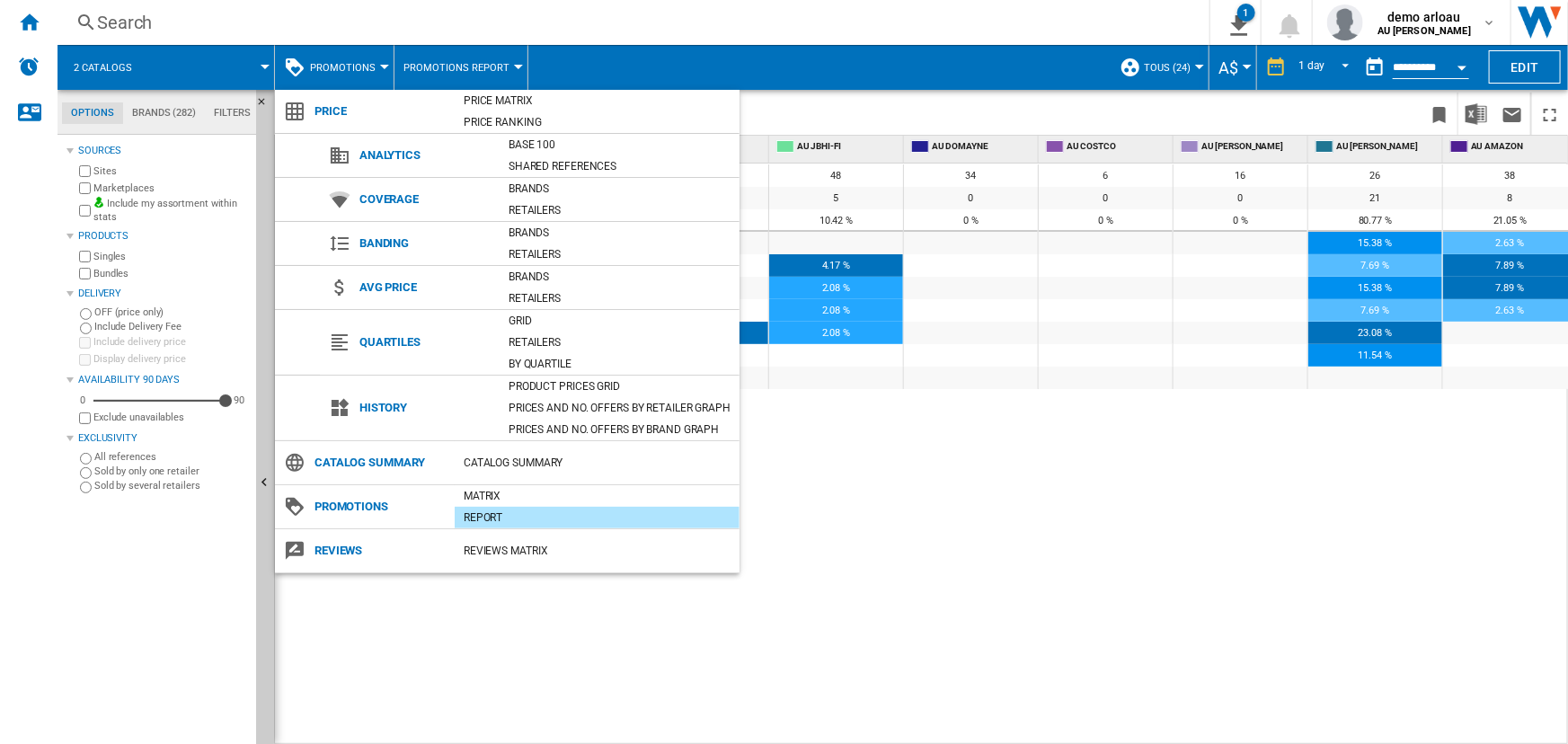
click at [493, 102] on div "Price Matrix" at bounding box center [597, 100] width 285 height 18
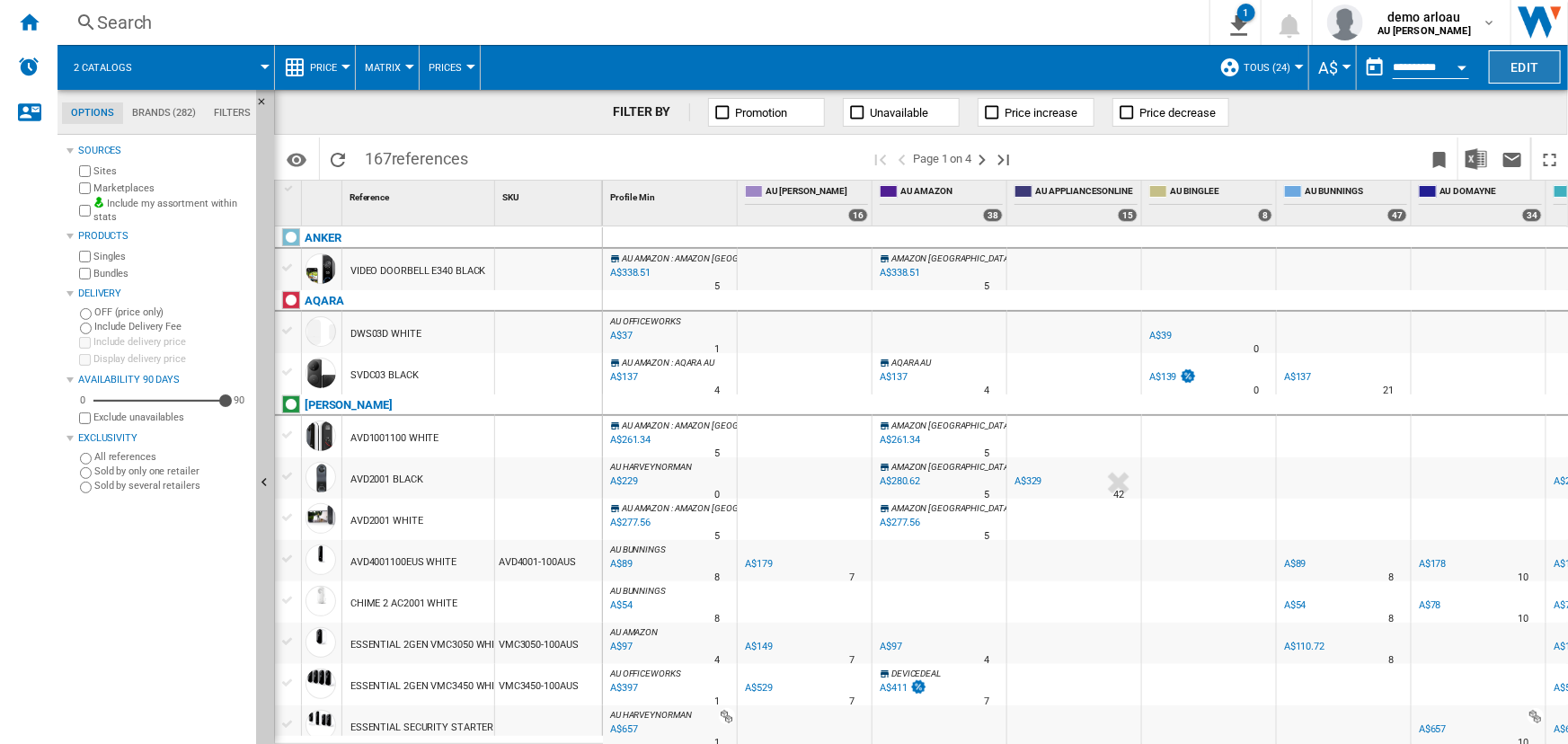
click at [1515, 69] on button "Edit" at bounding box center [1525, 67] width 72 height 33
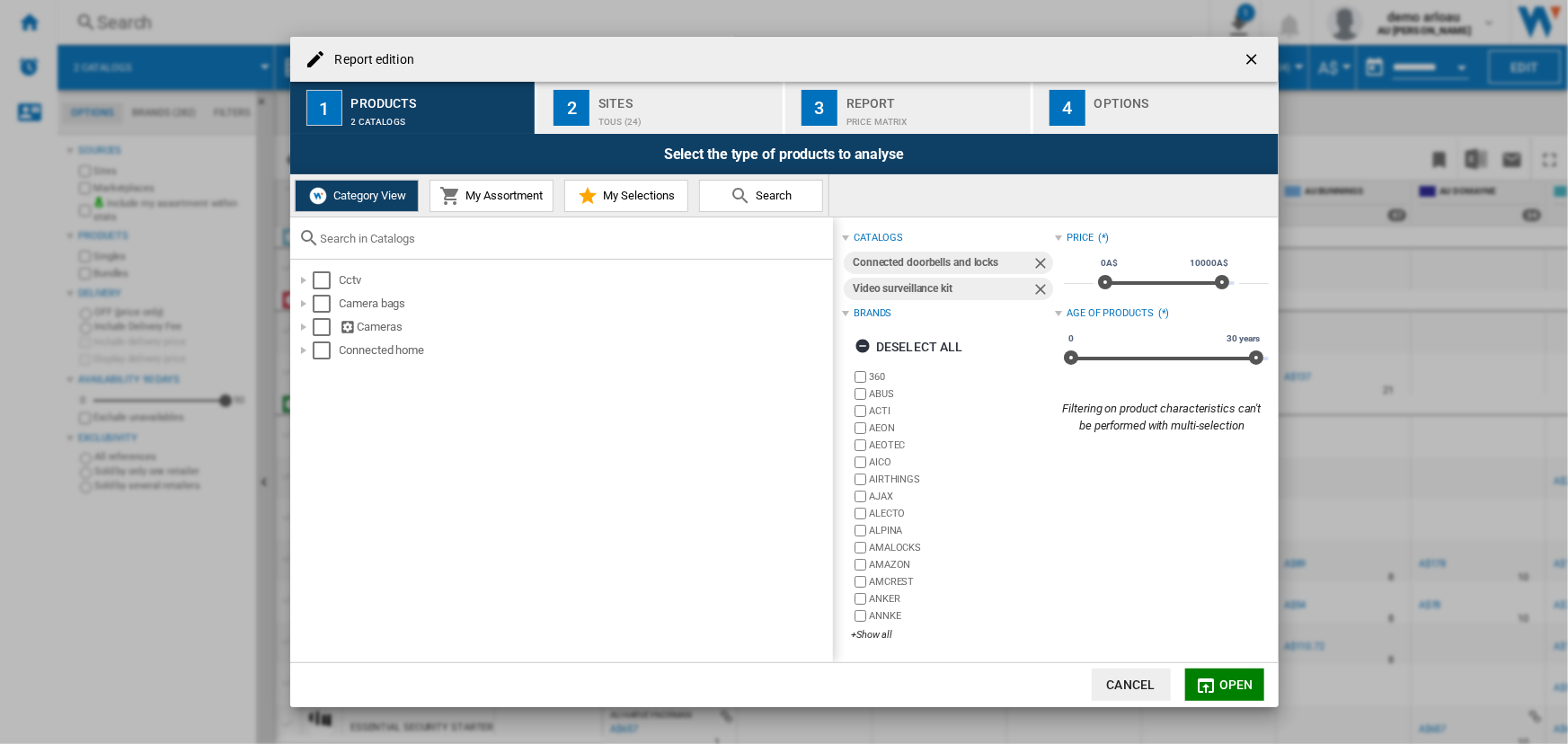
click at [1252, 61] on ng-md-icon "getI18NText('BUTTONS.CLOSE_DIALOG')" at bounding box center [1253, 61] width 21 height 21
